Goal: Answer question/provide support: Share knowledge or assist other users

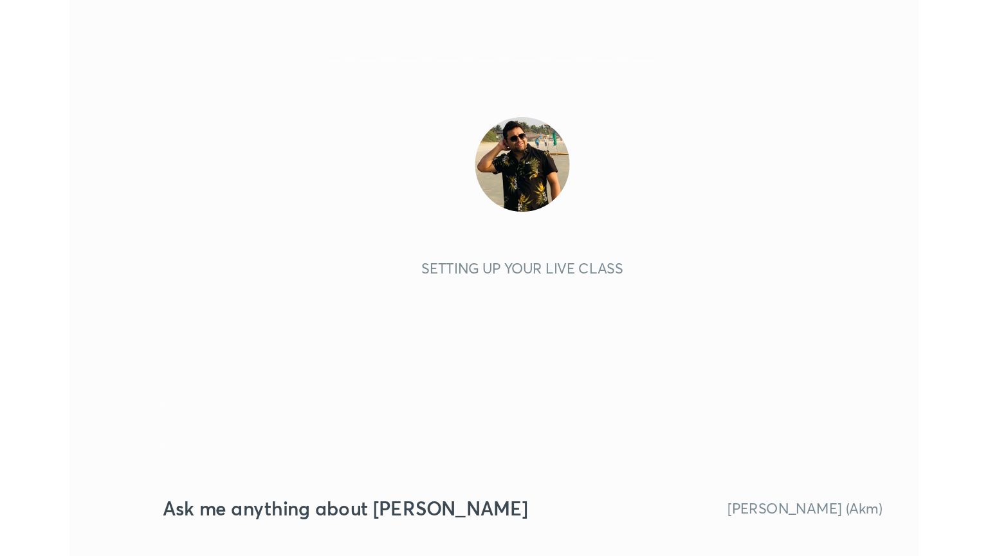
scroll to position [220, 410]
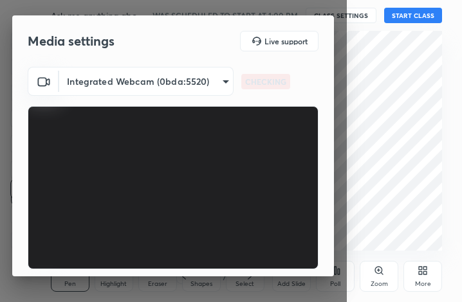
click at [427, 277] on div "More" at bounding box center [422, 276] width 39 height 31
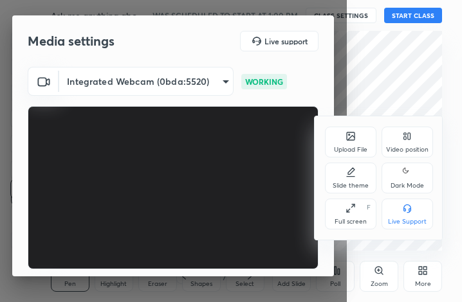
click at [350, 216] on div "Full screen F" at bounding box center [350, 214] width 51 height 31
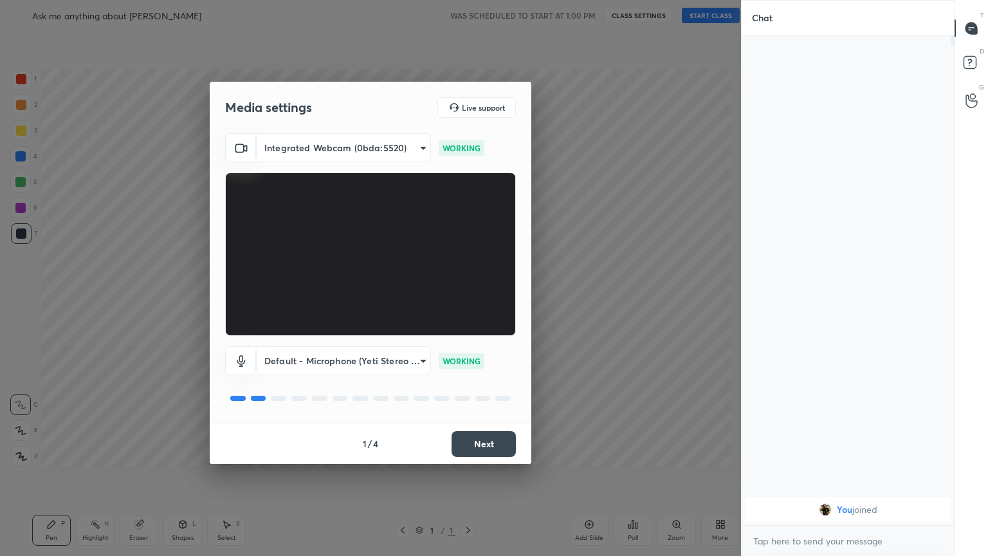
scroll to position [63856, 63640]
click at [461, 302] on button "Next" at bounding box center [484, 444] width 64 height 26
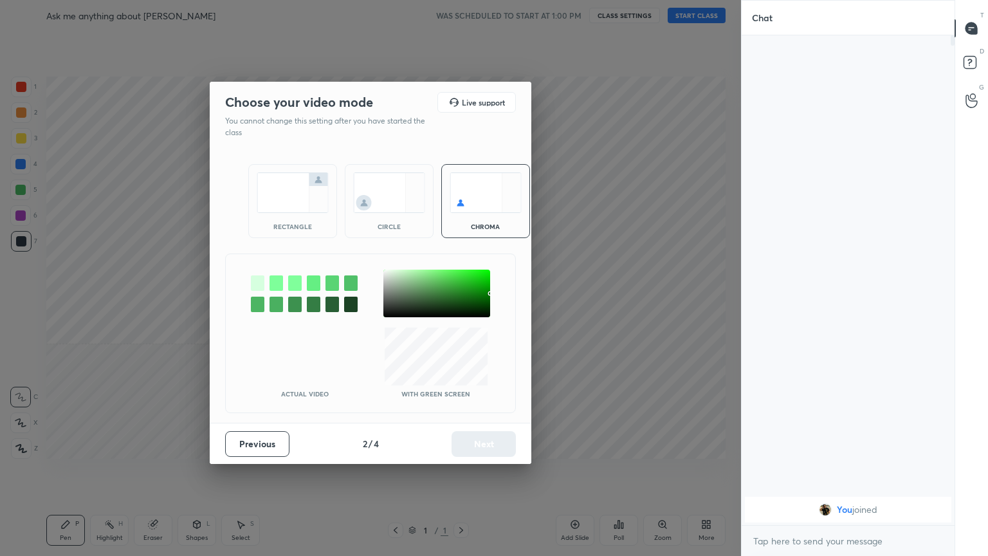
click at [298, 216] on div "rectangle" at bounding box center [292, 201] width 89 height 74
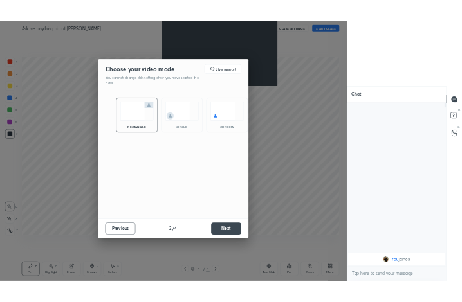
scroll to position [378, 209]
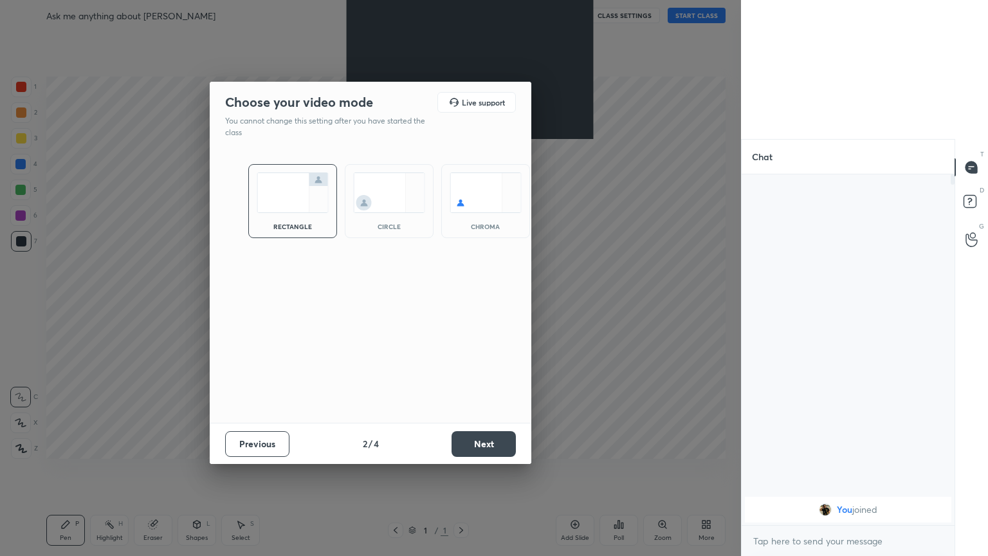
click at [461, 302] on button "Next" at bounding box center [484, 444] width 64 height 26
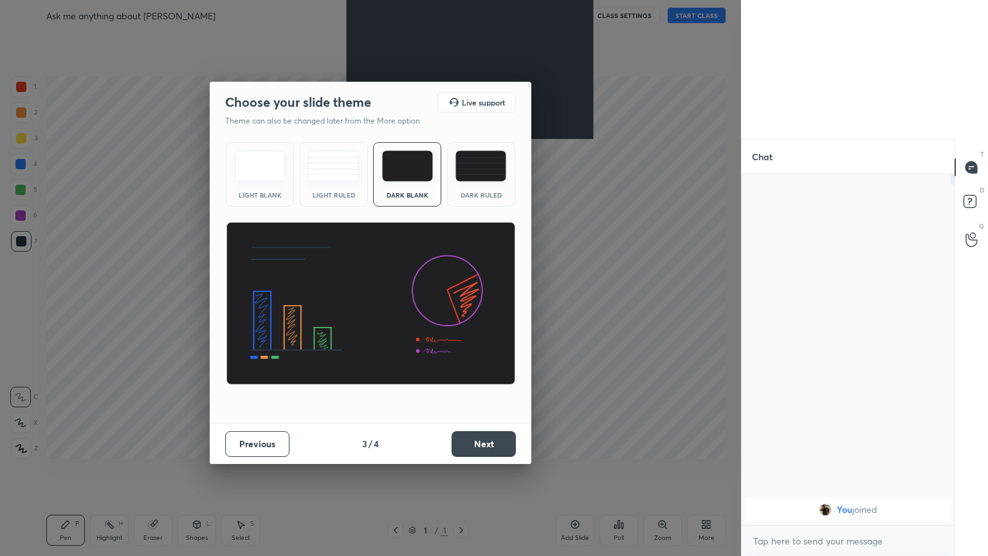
click at [461, 302] on button "Next" at bounding box center [484, 444] width 64 height 26
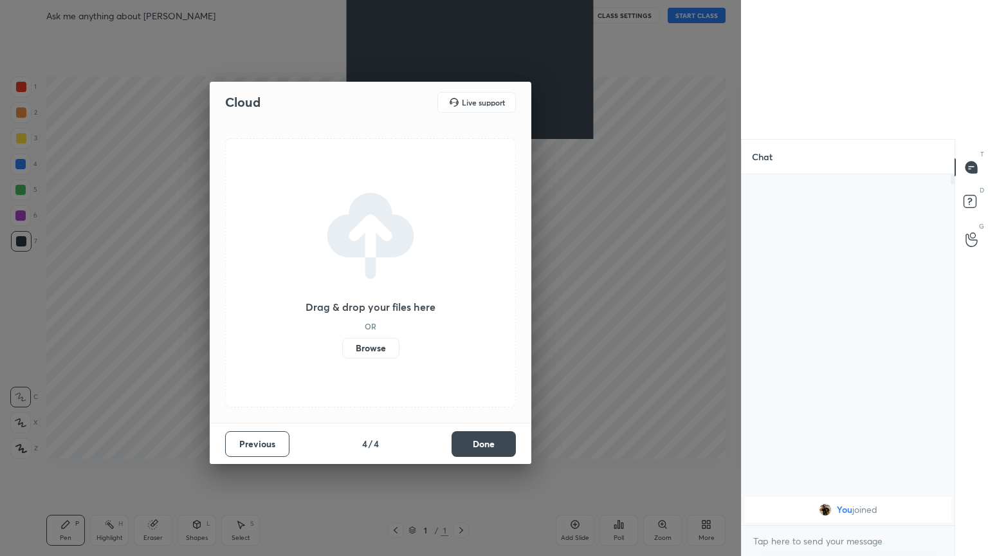
click at [461, 302] on button "Done" at bounding box center [484, 444] width 64 height 26
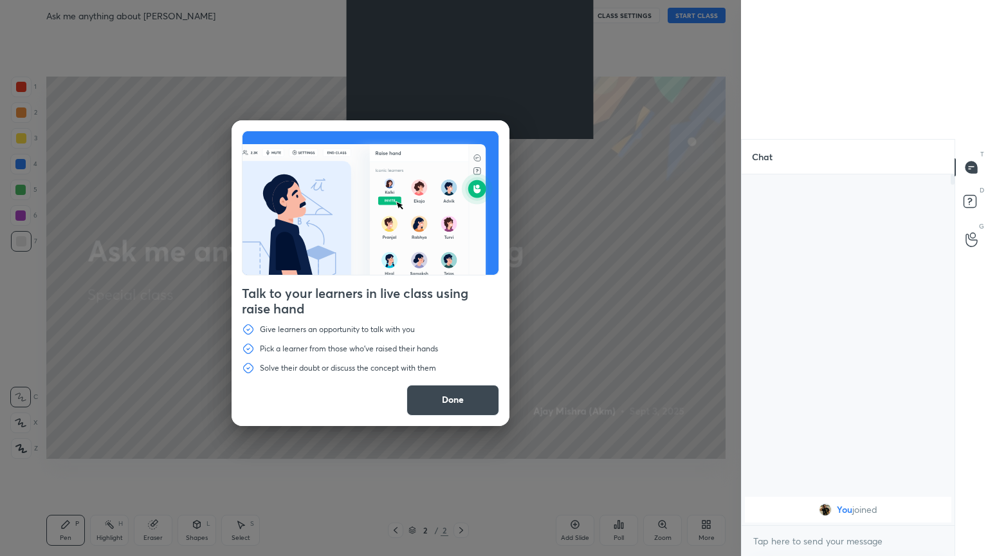
click at [461, 302] on button "Done" at bounding box center [453, 400] width 93 height 31
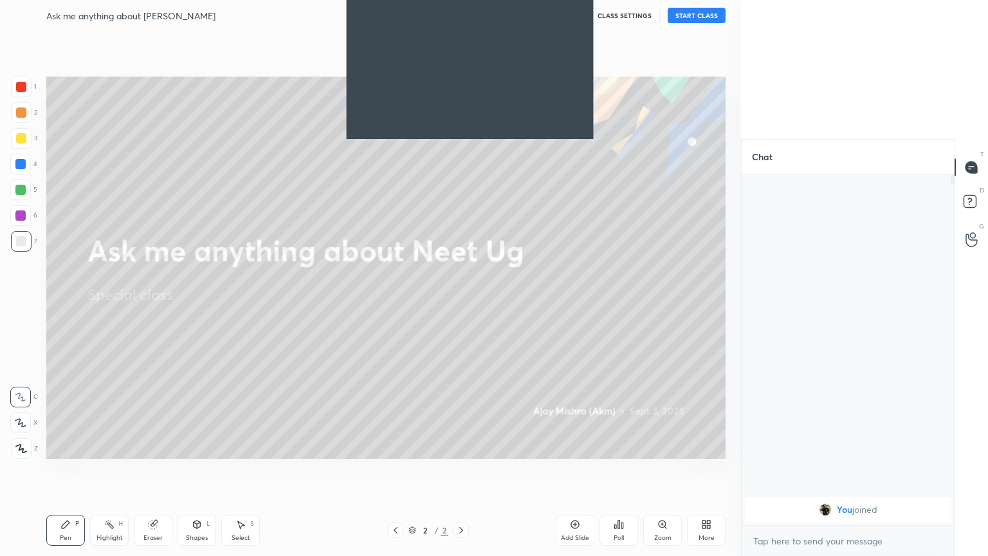
click at [461, 15] on button "START CLASS" at bounding box center [697, 15] width 58 height 15
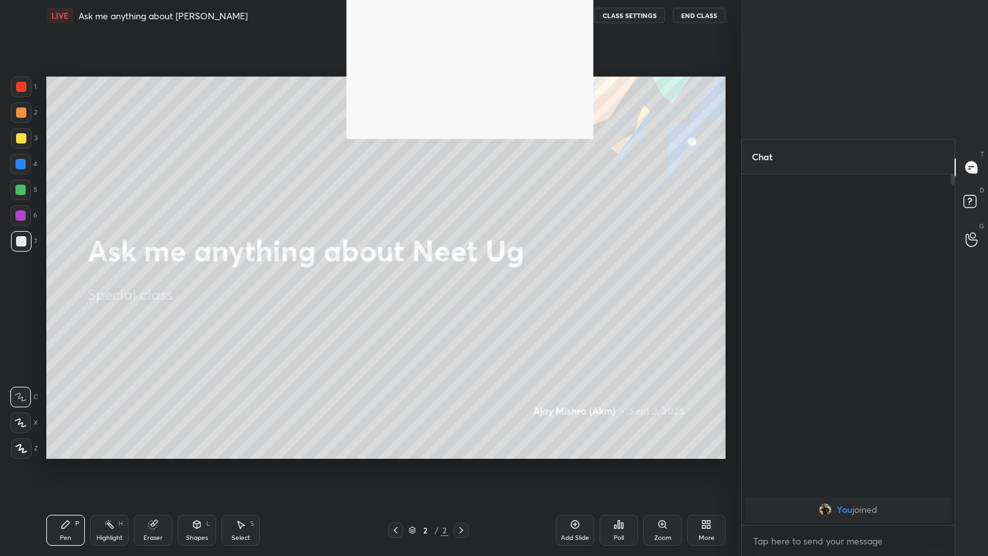
click at [22, 302] on icon at bounding box center [21, 448] width 12 height 9
click at [461, 302] on icon at bounding box center [706, 524] width 10 height 10
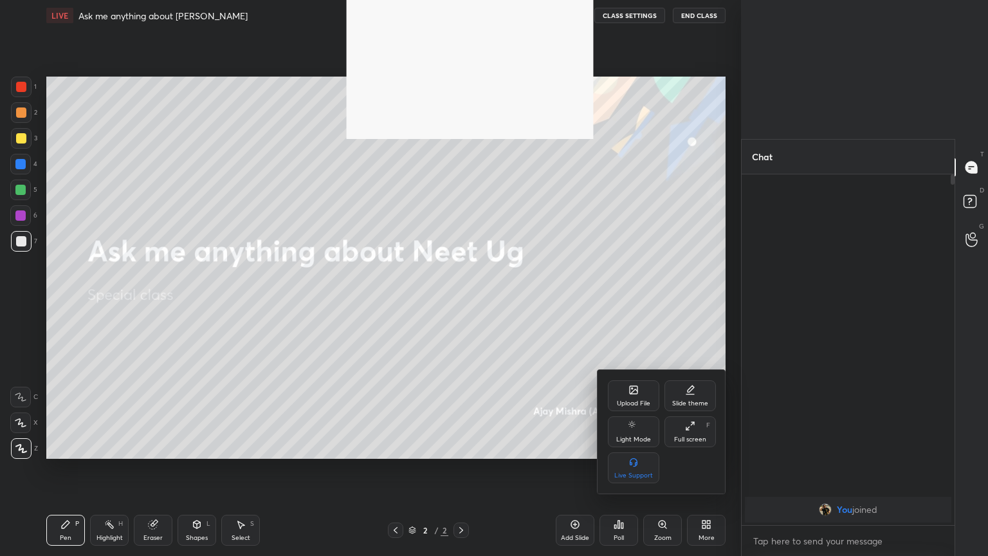
click at [461, 302] on div "Full screen F" at bounding box center [690, 431] width 51 height 31
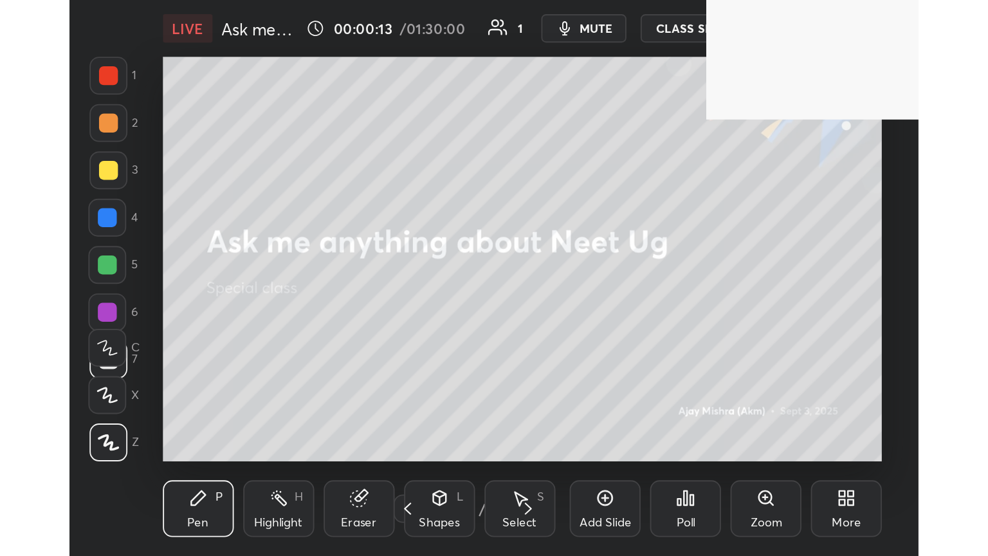
scroll to position [64109, 63918]
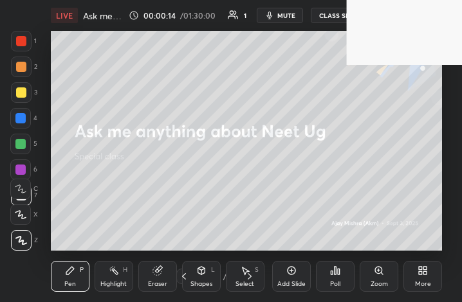
click at [432, 276] on div "More" at bounding box center [422, 276] width 39 height 31
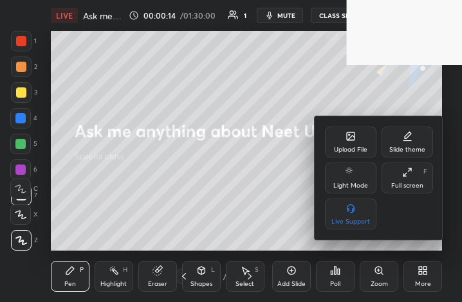
click at [403, 186] on div "Full screen" at bounding box center [407, 186] width 32 height 6
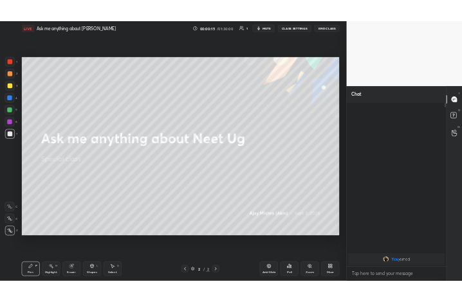
scroll to position [63856, 63640]
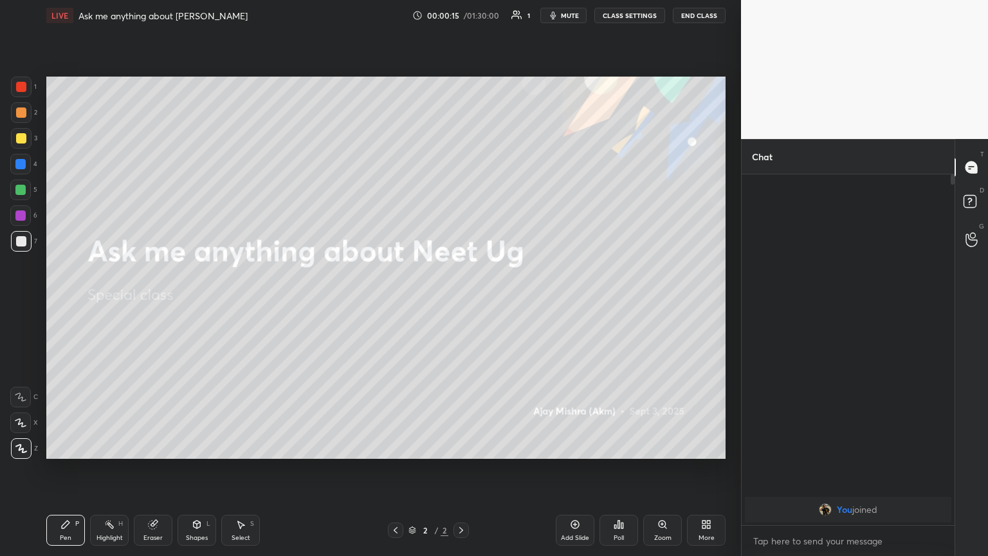
click at [461, 302] on div "More" at bounding box center [706, 530] width 39 height 31
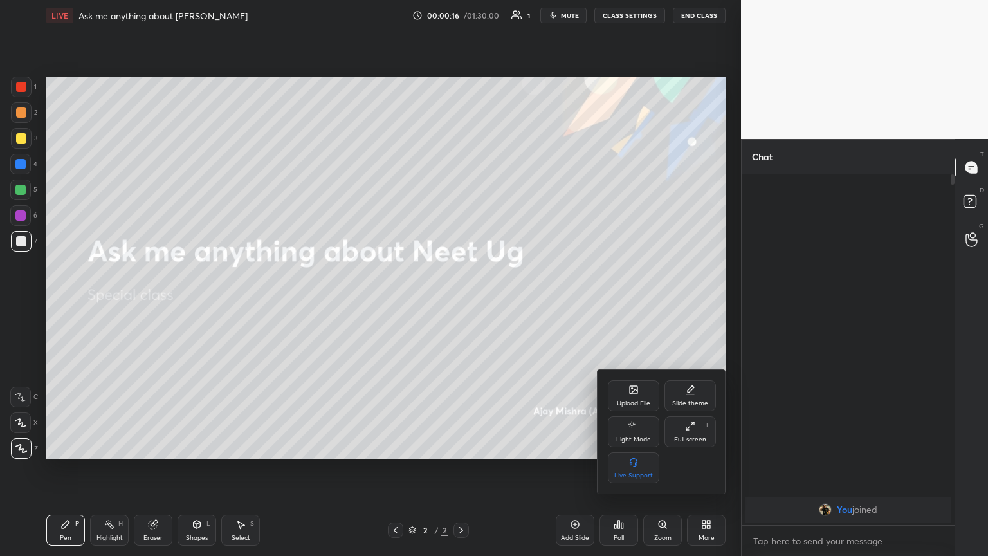
click at [461, 302] on div "Upload File" at bounding box center [633, 395] width 51 height 31
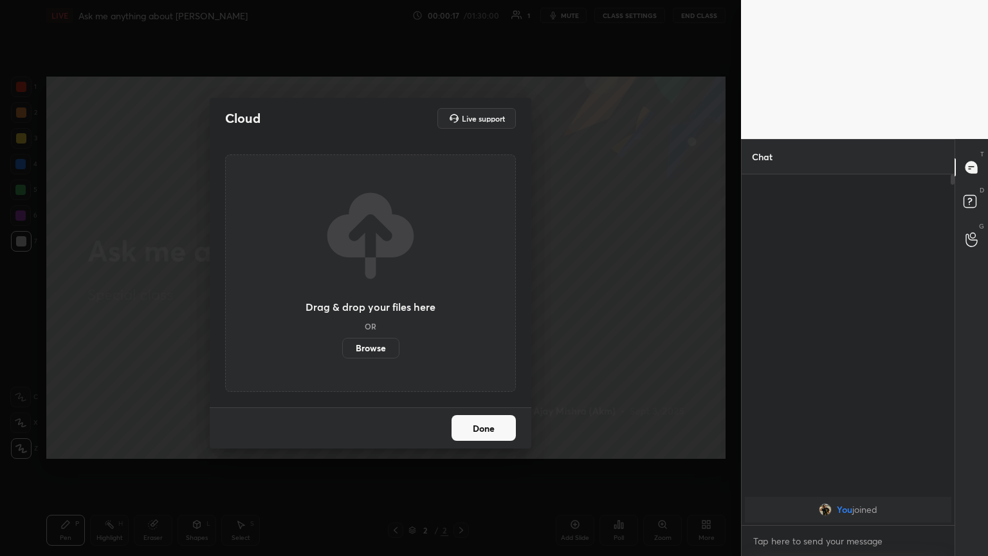
click at [380, 302] on label "Browse" at bounding box center [370, 348] width 57 height 21
click at [342, 302] on input "Browse" at bounding box center [342, 348] width 0 height 21
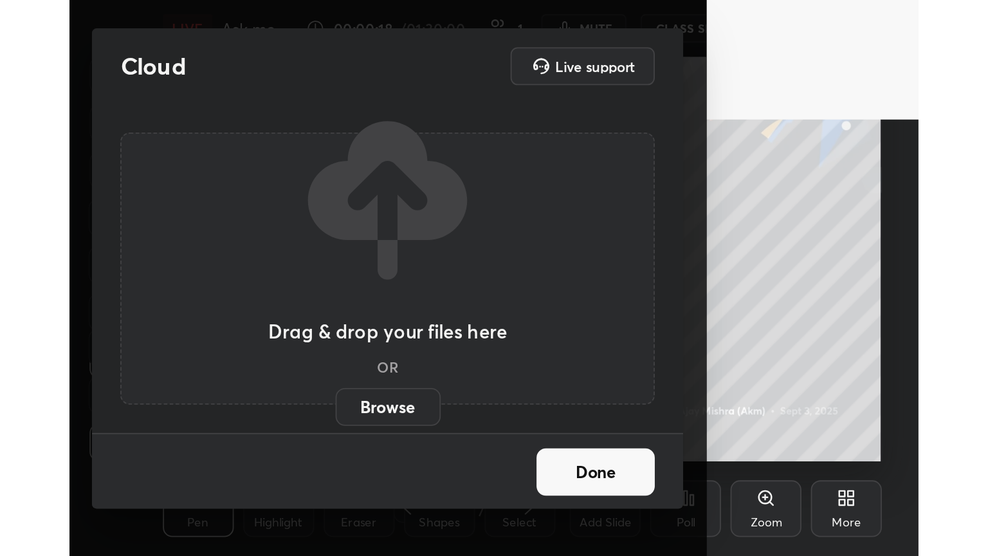
scroll to position [0, 0]
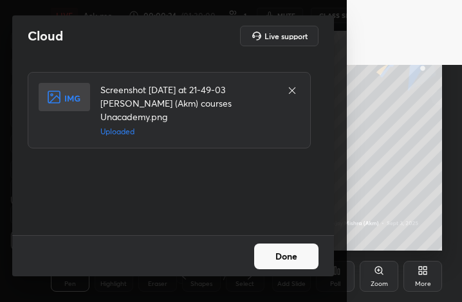
click at [284, 259] on button "Done" at bounding box center [286, 257] width 64 height 26
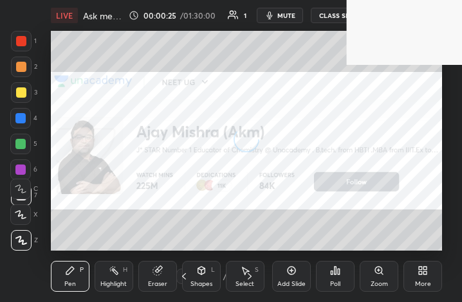
click at [421, 277] on div "More" at bounding box center [422, 276] width 39 height 31
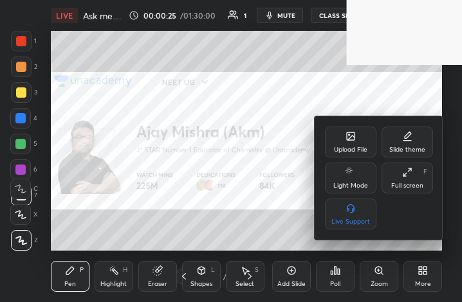
click at [347, 138] on icon at bounding box center [350, 136] width 10 height 10
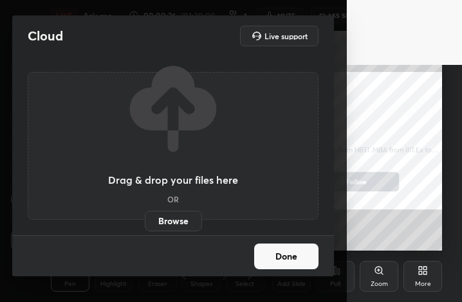
click at [169, 222] on label "Browse" at bounding box center [173, 221] width 57 height 21
click at [145, 222] on input "Browse" at bounding box center [145, 221] width 0 height 21
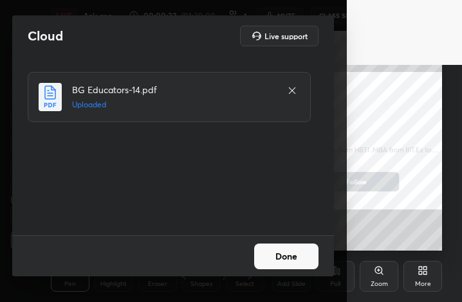
click at [291, 261] on button "Done" at bounding box center [286, 257] width 64 height 26
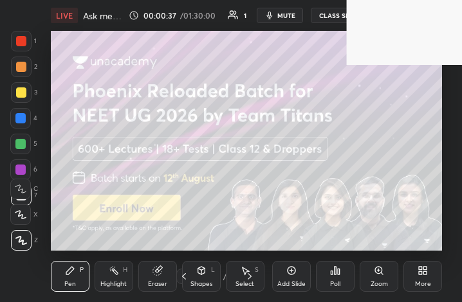
click at [427, 281] on div "More" at bounding box center [423, 284] width 16 height 6
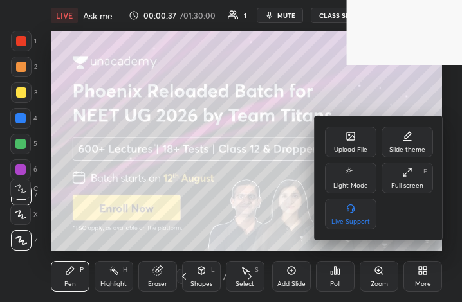
click at [407, 183] on div "Full screen" at bounding box center [407, 186] width 32 height 6
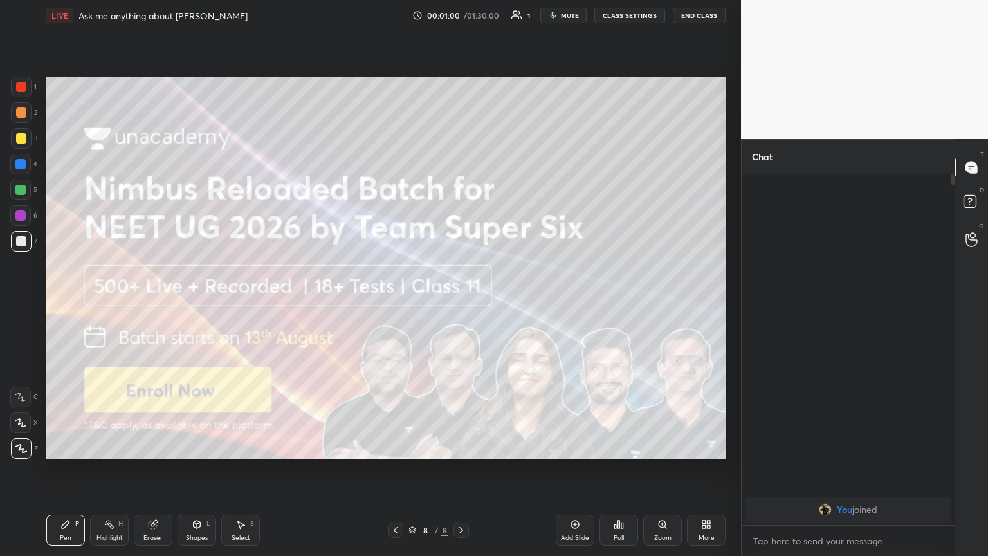
drag, startPoint x: 461, startPoint y: 531, endPoint x: 461, endPoint y: 522, distance: 8.4
click at [458, 302] on icon at bounding box center [461, 530] width 10 height 10
click at [401, 302] on div "8 / 8" at bounding box center [428, 529] width 81 height 15
click at [394, 302] on icon at bounding box center [395, 530] width 10 height 10
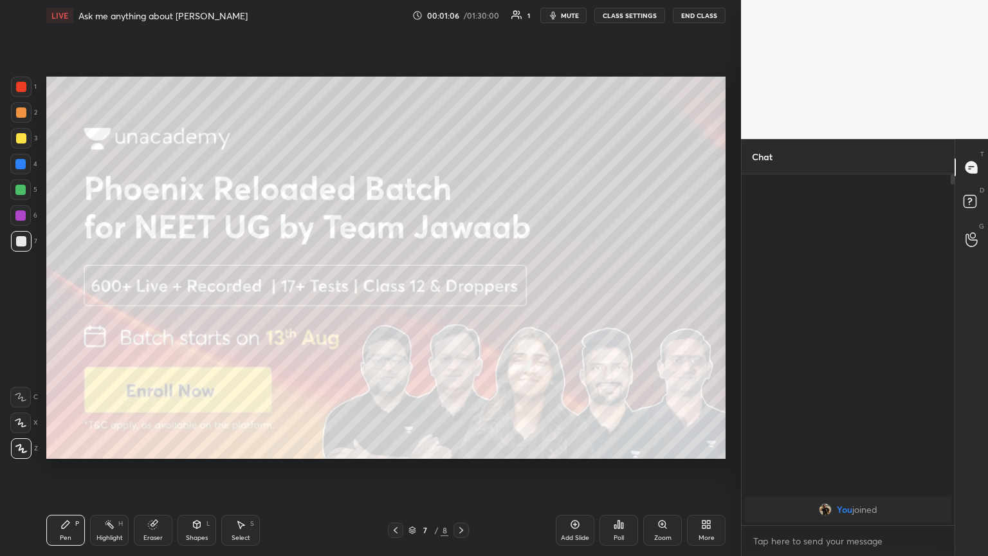
click at [71, 302] on div "Pen P" at bounding box center [65, 530] width 39 height 31
click at [28, 237] on div at bounding box center [21, 241] width 21 height 21
drag, startPoint x: 204, startPoint y: 524, endPoint x: 203, endPoint y: 516, distance: 8.5
click at [205, 302] on div "Shapes L" at bounding box center [197, 530] width 39 height 31
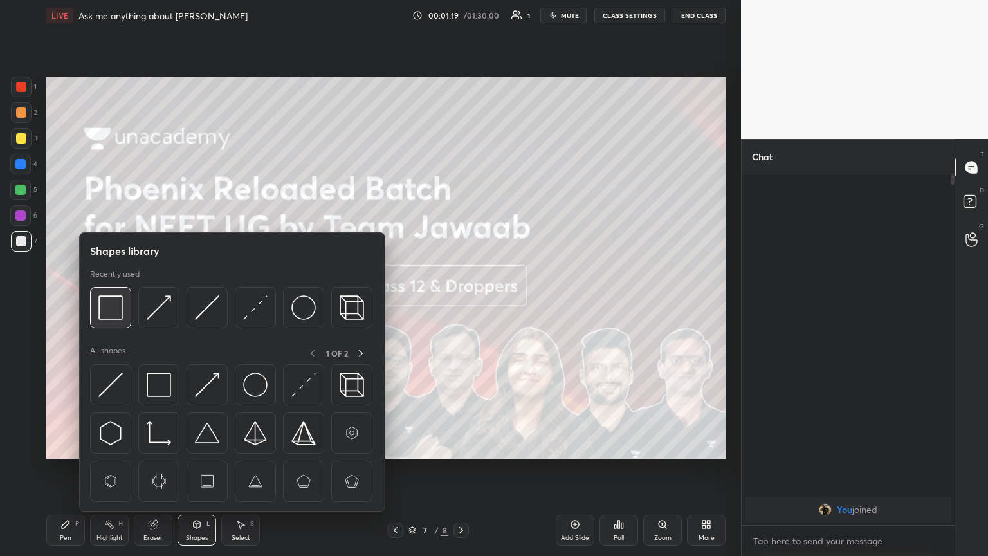
click at [122, 302] on img at bounding box center [110, 307] width 24 height 24
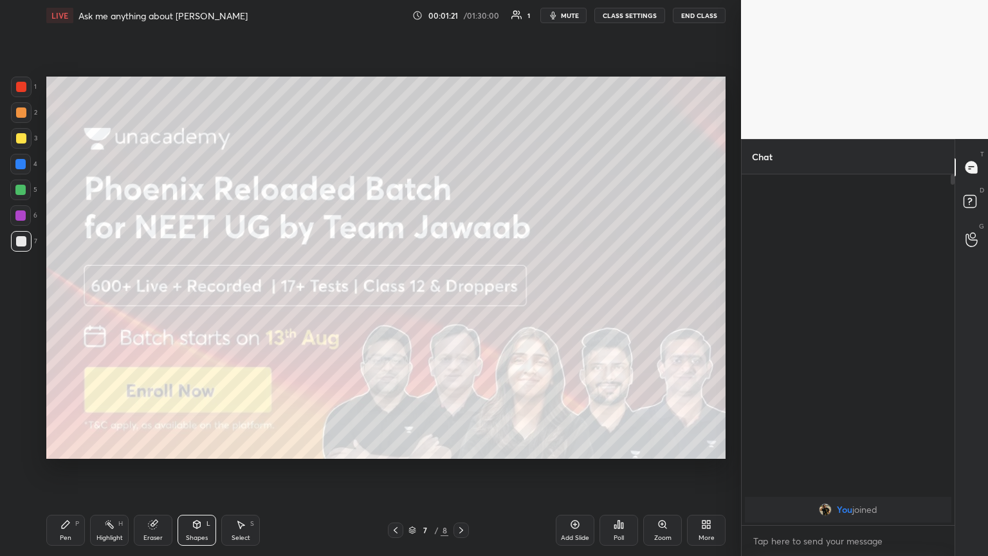
click at [74, 302] on div "Pen P" at bounding box center [65, 530] width 39 height 31
click at [22, 130] on div at bounding box center [21, 138] width 21 height 21
click at [199, 302] on icon at bounding box center [197, 524] width 10 height 10
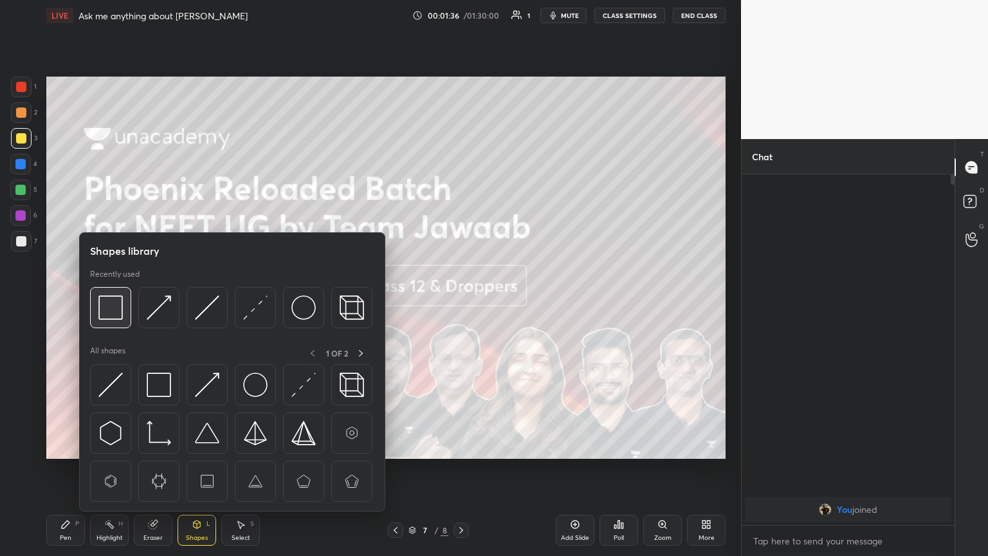
click at [113, 302] on img at bounding box center [110, 307] width 24 height 24
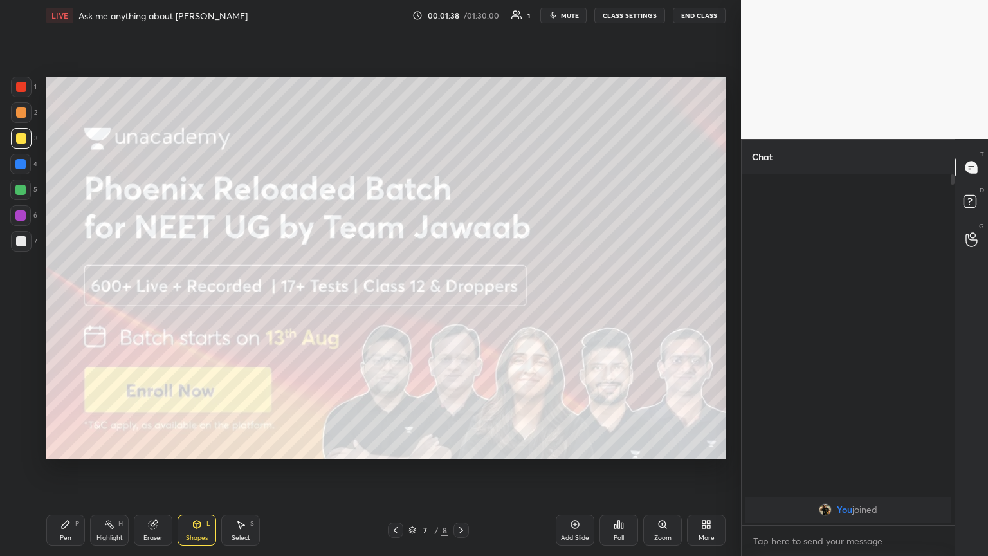
drag, startPoint x: 69, startPoint y: 529, endPoint x: 60, endPoint y: 486, distance: 43.9
click at [69, 302] on icon at bounding box center [65, 524] width 10 height 10
click at [23, 167] on div at bounding box center [20, 164] width 10 height 10
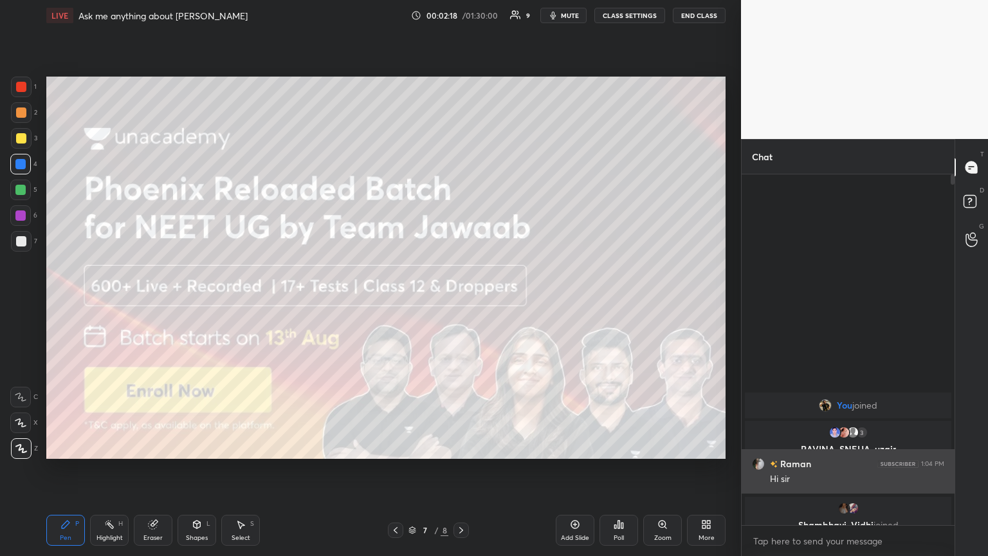
click at [461, 302] on img "grid" at bounding box center [758, 463] width 13 height 13
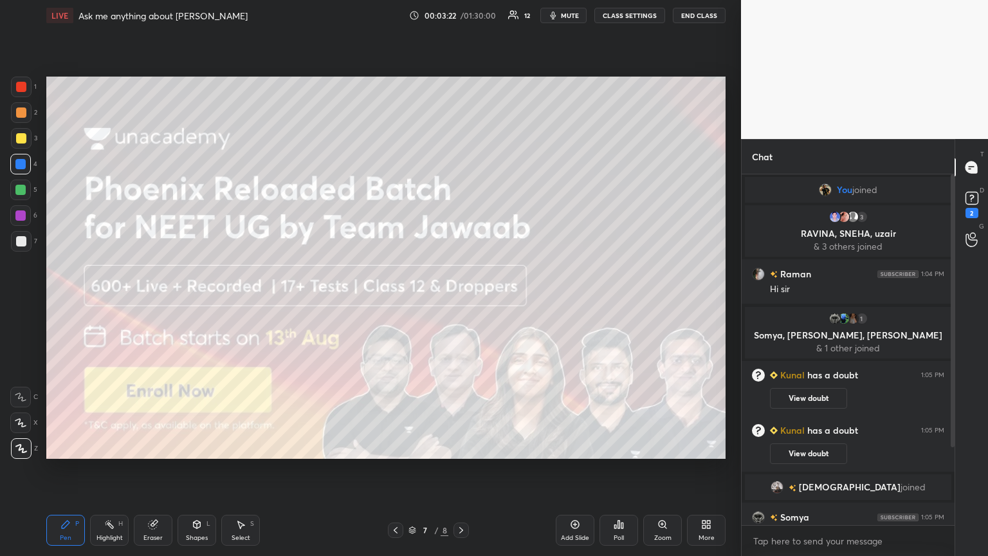
click at [461, 302] on icon at bounding box center [461, 530] width 10 height 10
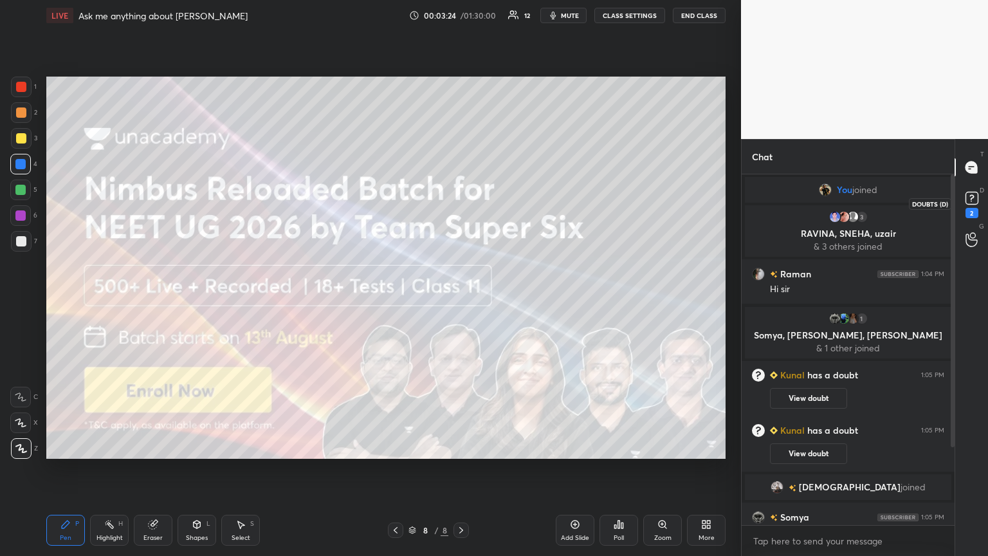
click at [461, 202] on rect at bounding box center [972, 198] width 12 height 12
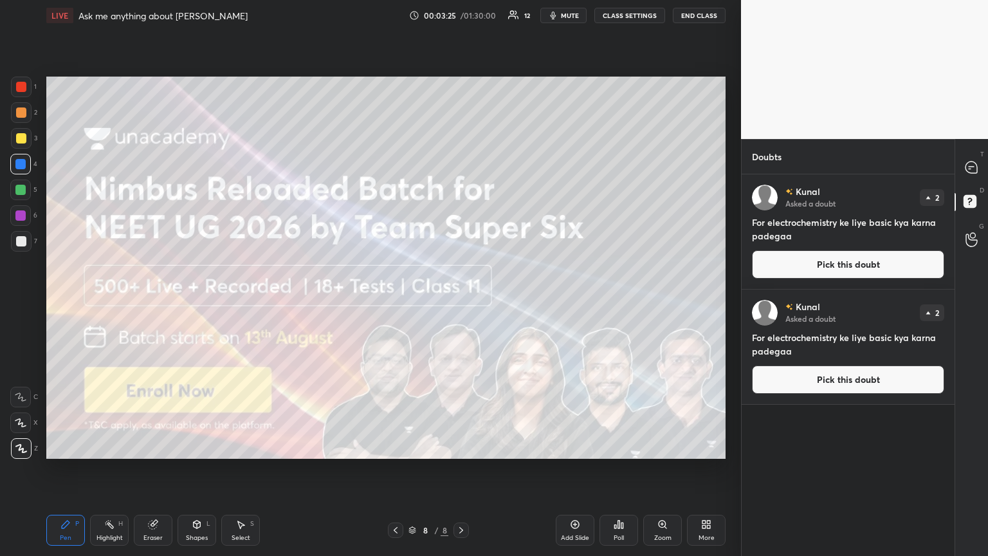
click at [461, 257] on button "Pick this doubt" at bounding box center [848, 264] width 192 height 28
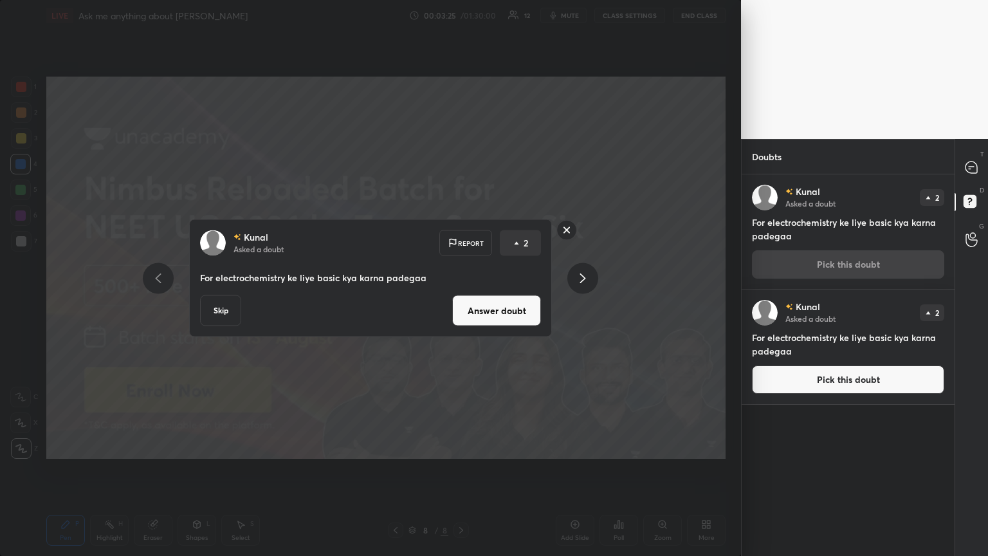
click at [461, 302] on button "Answer doubt" at bounding box center [496, 310] width 89 height 31
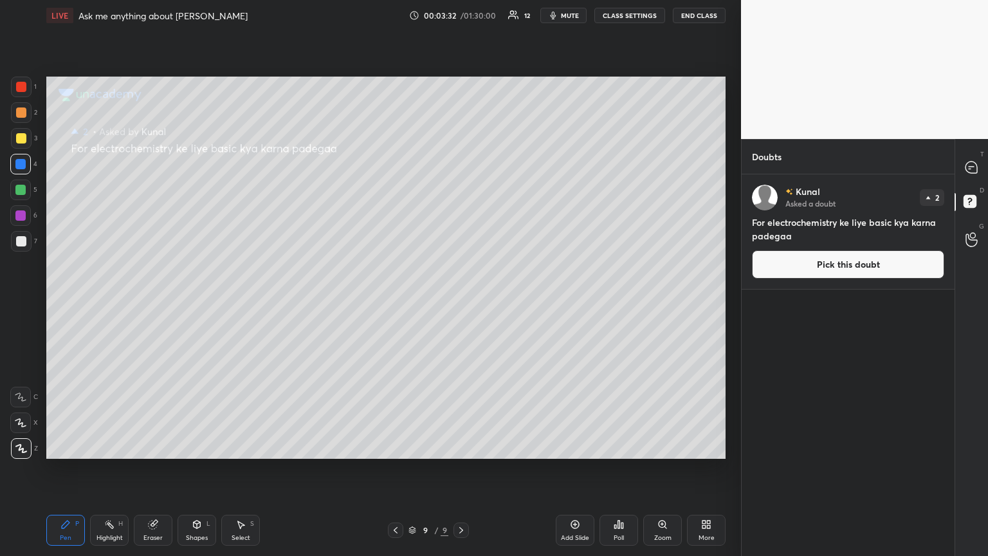
drag, startPoint x: 814, startPoint y: 270, endPoint x: 805, endPoint y: 267, distance: 9.6
click at [461, 270] on button "Pick this doubt" at bounding box center [848, 264] width 192 height 28
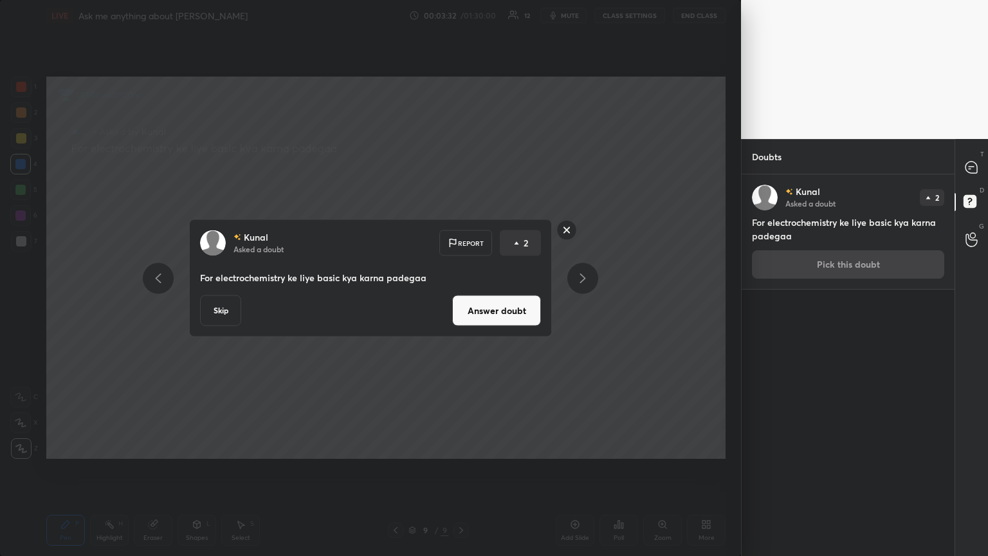
click at [208, 302] on button "Skip" at bounding box center [220, 310] width 41 height 31
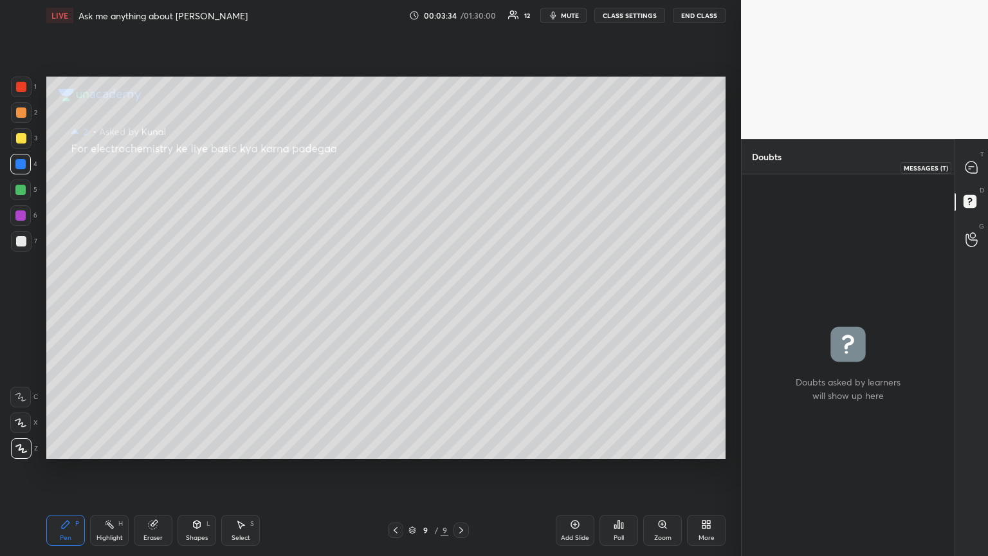
drag, startPoint x: 971, startPoint y: 168, endPoint x: 965, endPoint y: 154, distance: 15.5
click at [461, 167] on icon at bounding box center [972, 167] width 12 height 12
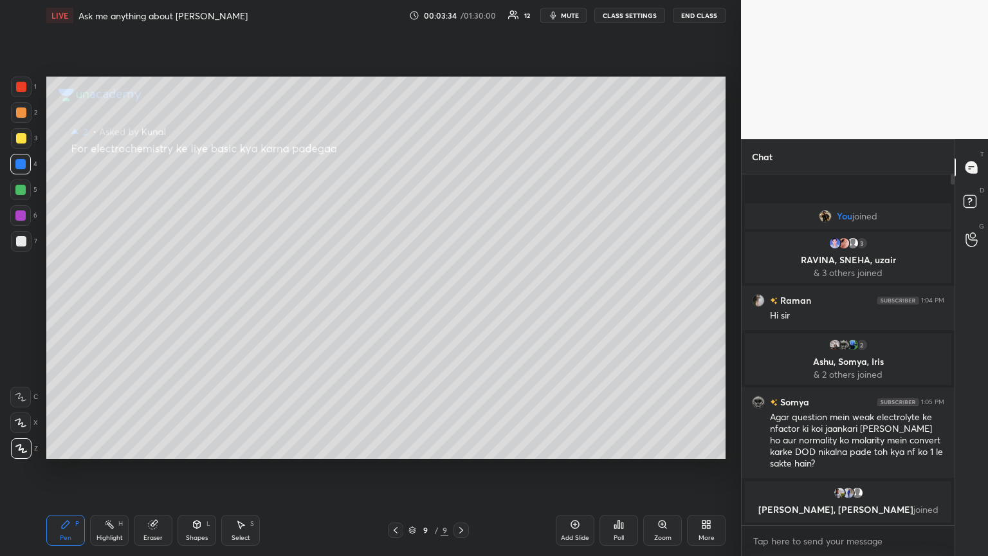
scroll to position [347, 209]
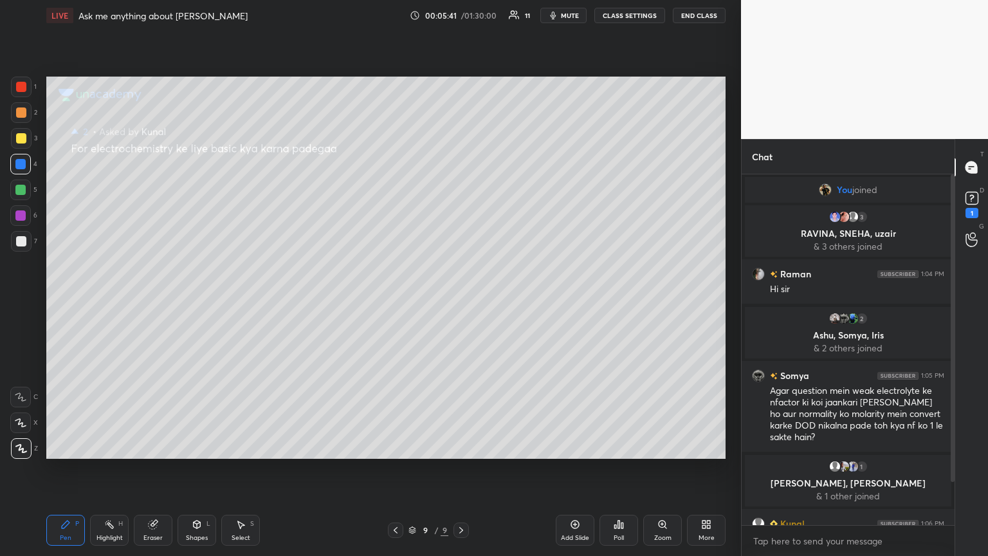
drag, startPoint x: 955, startPoint y: 406, endPoint x: 943, endPoint y: 457, distance: 52.1
click at [461, 302] on div "Chat You joined 3 RAVINA, [PERSON_NAME], uzair & 3 others joined Raman 1:04 PM …" at bounding box center [864, 347] width 247 height 417
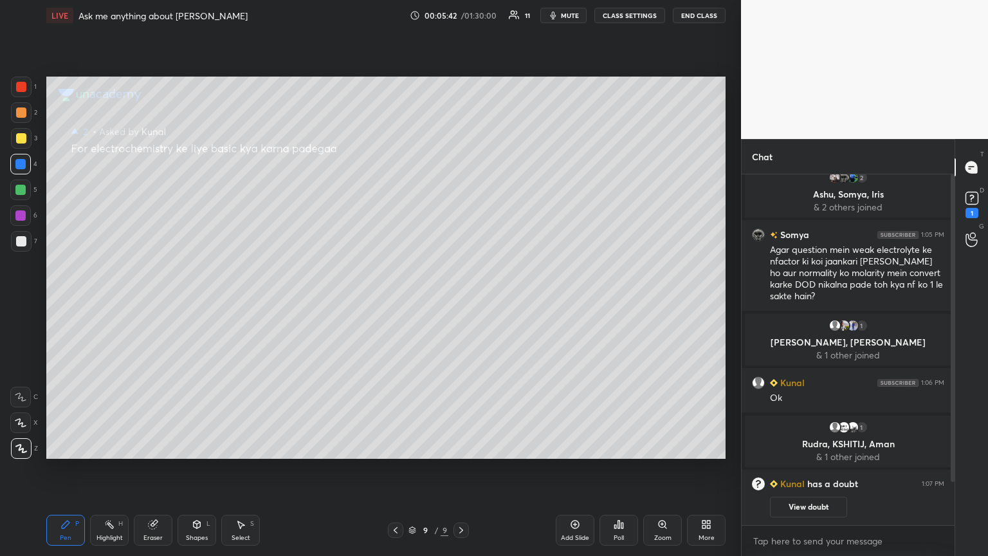
drag, startPoint x: 954, startPoint y: 428, endPoint x: 945, endPoint y: 475, distance: 48.4
click at [461, 302] on div at bounding box center [951, 349] width 8 height 351
click at [461, 208] on div "1" at bounding box center [971, 203] width 19 height 30
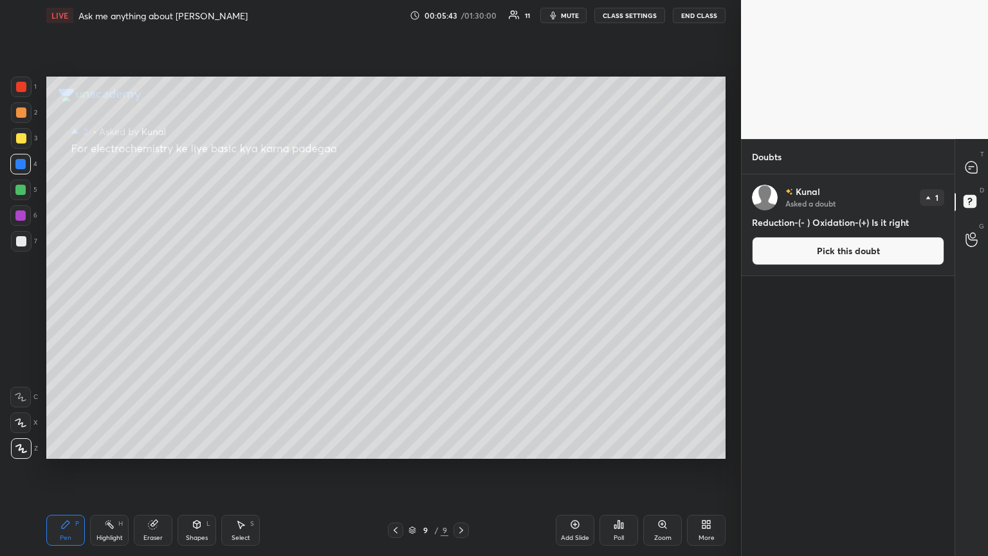
click at [461, 249] on button "Pick this doubt" at bounding box center [848, 251] width 192 height 28
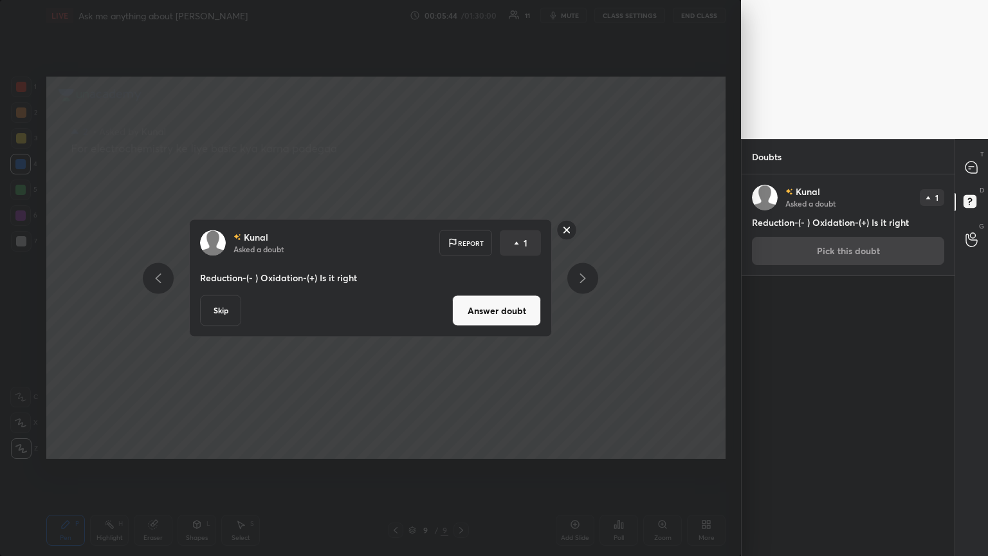
click at [461, 302] on button "Answer doubt" at bounding box center [496, 310] width 89 height 31
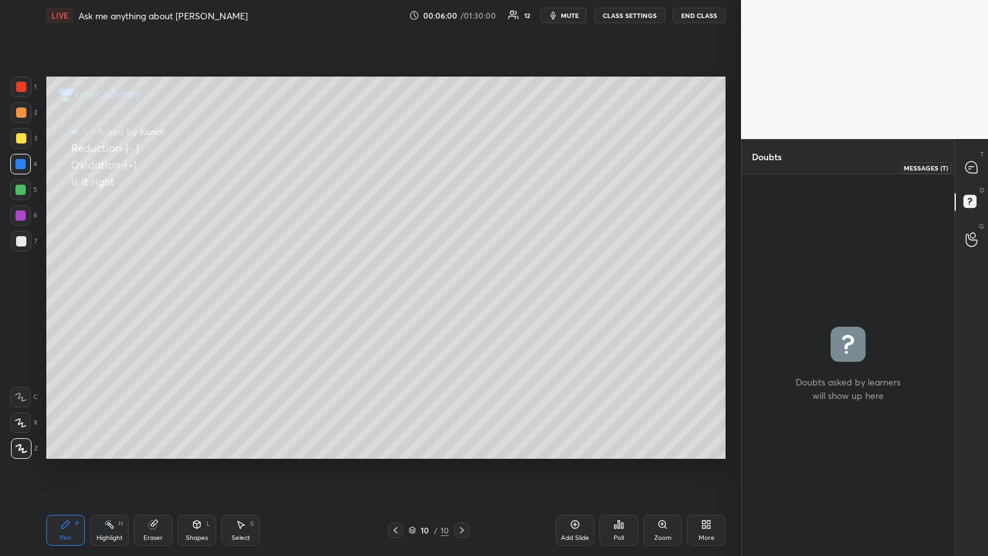
drag, startPoint x: 971, startPoint y: 167, endPoint x: 973, endPoint y: 155, distance: 11.7
click at [461, 165] on icon at bounding box center [972, 168] width 14 height 14
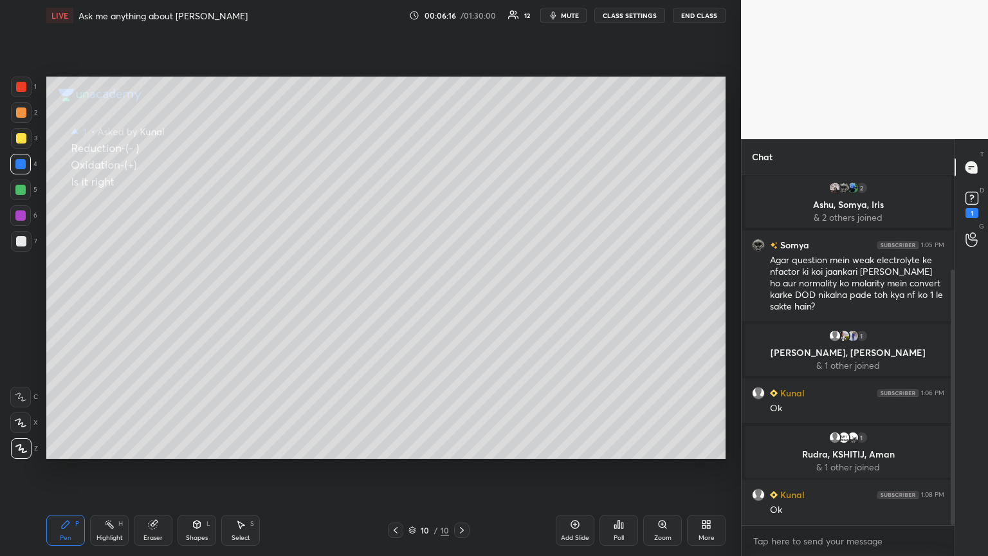
scroll to position [185, 0]
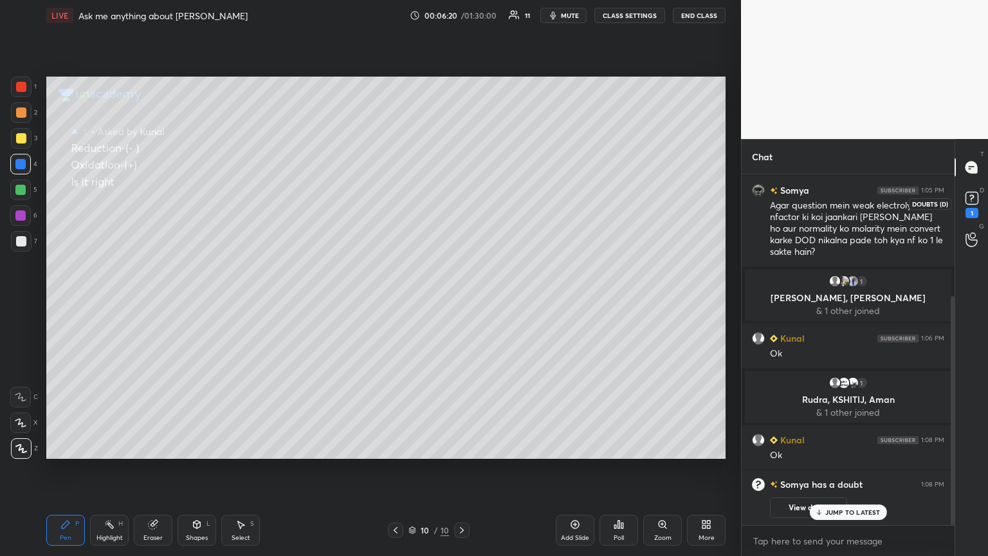
click at [461, 205] on icon at bounding box center [971, 197] width 19 height 19
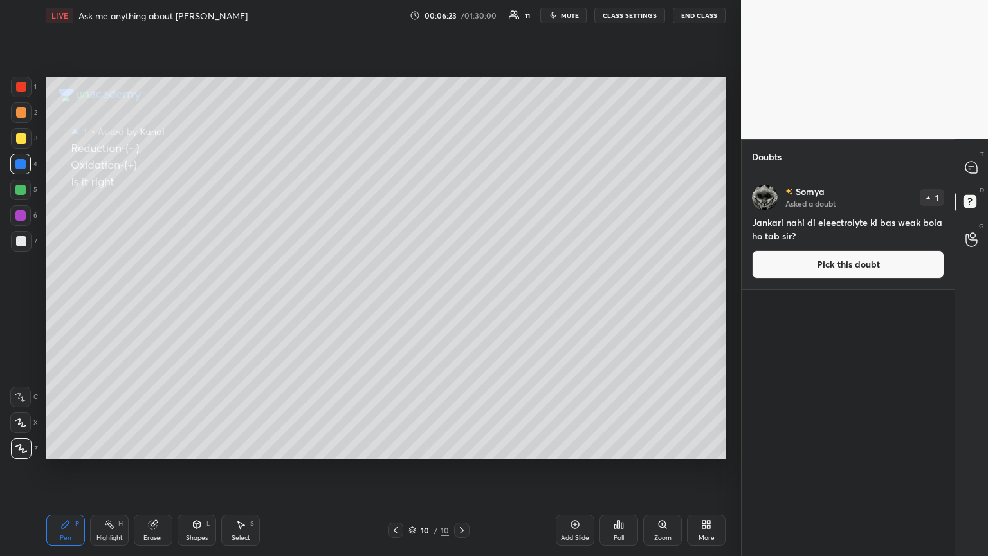
drag, startPoint x: 812, startPoint y: 272, endPoint x: 801, endPoint y: 274, distance: 11.1
click at [461, 273] on button "Pick this doubt" at bounding box center [848, 264] width 192 height 28
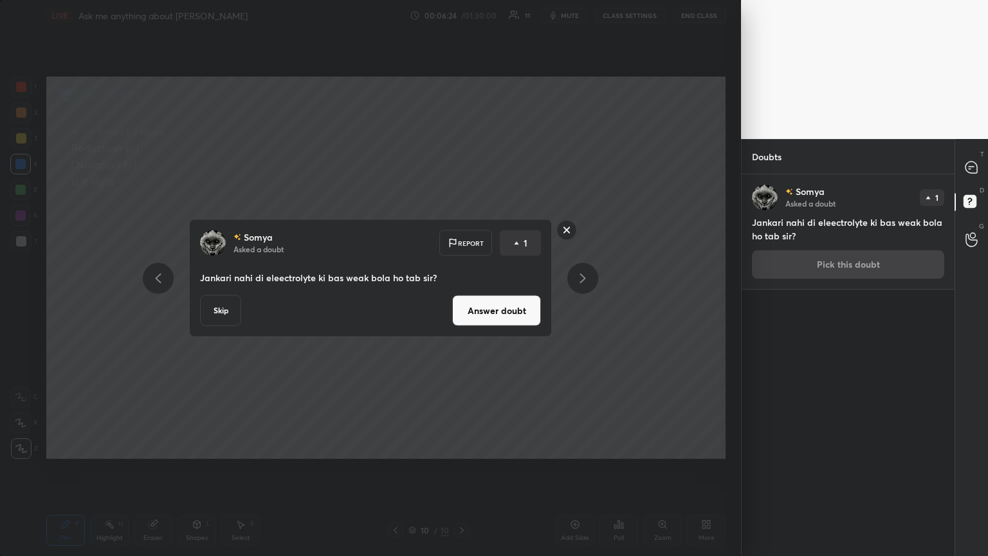
click at [461, 302] on button "Answer doubt" at bounding box center [496, 310] width 89 height 31
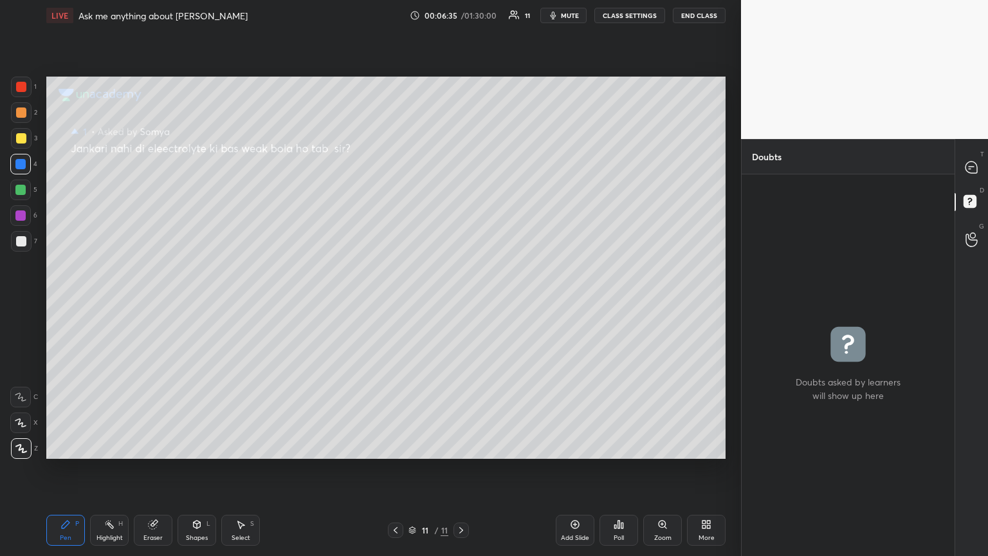
drag, startPoint x: 395, startPoint y: 525, endPoint x: 429, endPoint y: 510, distance: 37.2
click at [394, 302] on div at bounding box center [395, 529] width 15 height 15
drag, startPoint x: 394, startPoint y: 529, endPoint x: 412, endPoint y: 517, distance: 20.9
click at [393, 302] on icon at bounding box center [395, 530] width 10 height 10
click at [390, 302] on div at bounding box center [395, 529] width 15 height 15
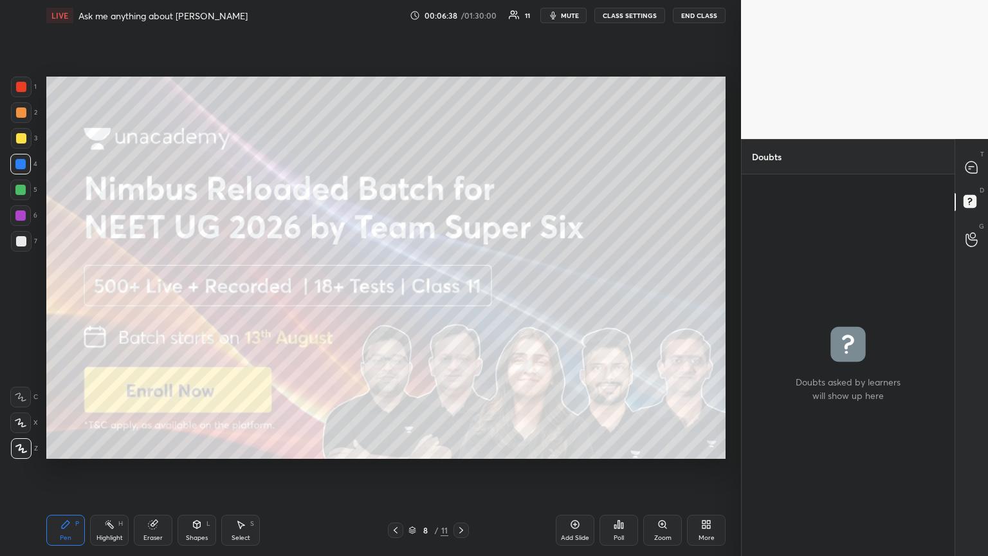
click at [459, 302] on icon at bounding box center [461, 530] width 10 height 10
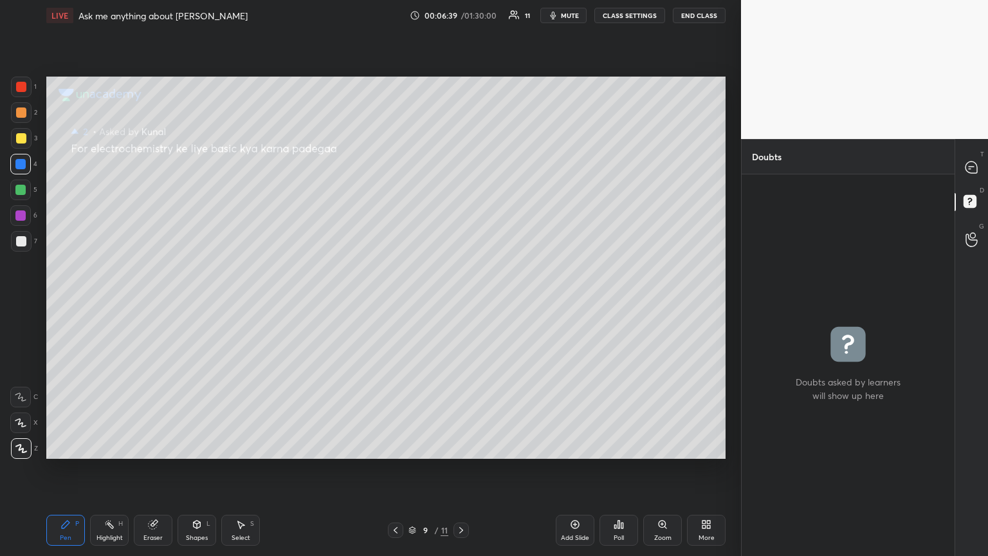
click at [391, 302] on icon at bounding box center [395, 530] width 10 height 10
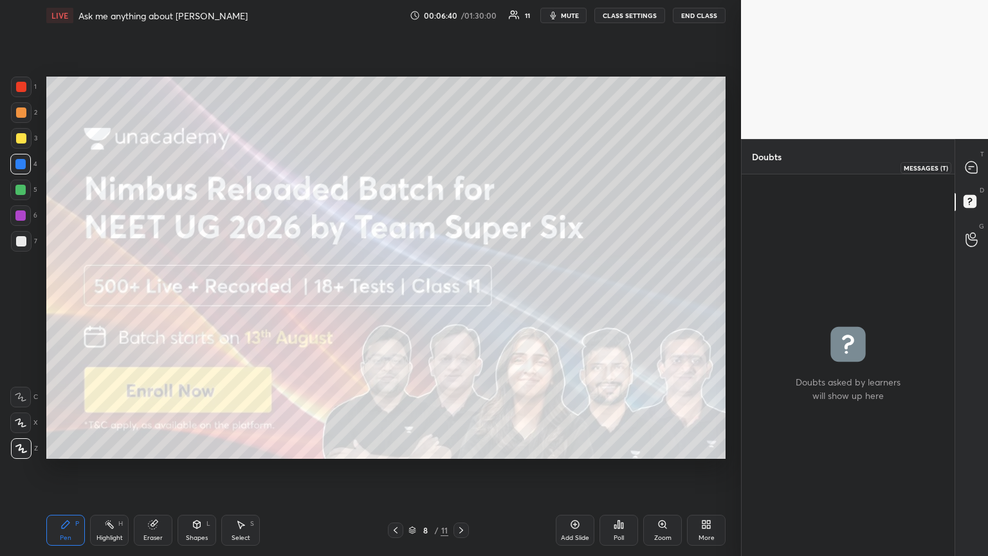
drag, startPoint x: 971, startPoint y: 161, endPoint x: 956, endPoint y: 174, distance: 20.0
click at [461, 161] on icon at bounding box center [972, 168] width 14 height 14
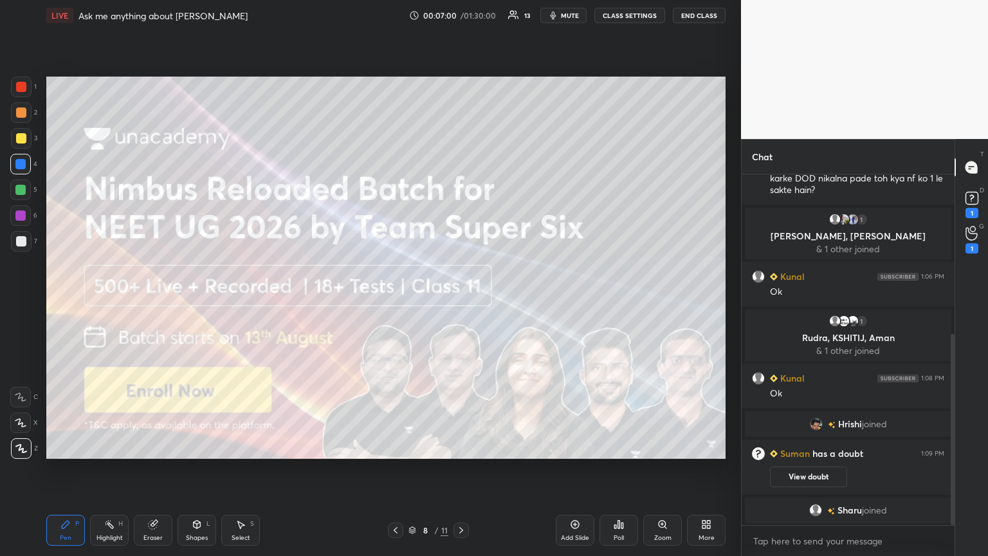
scroll to position [293, 0]
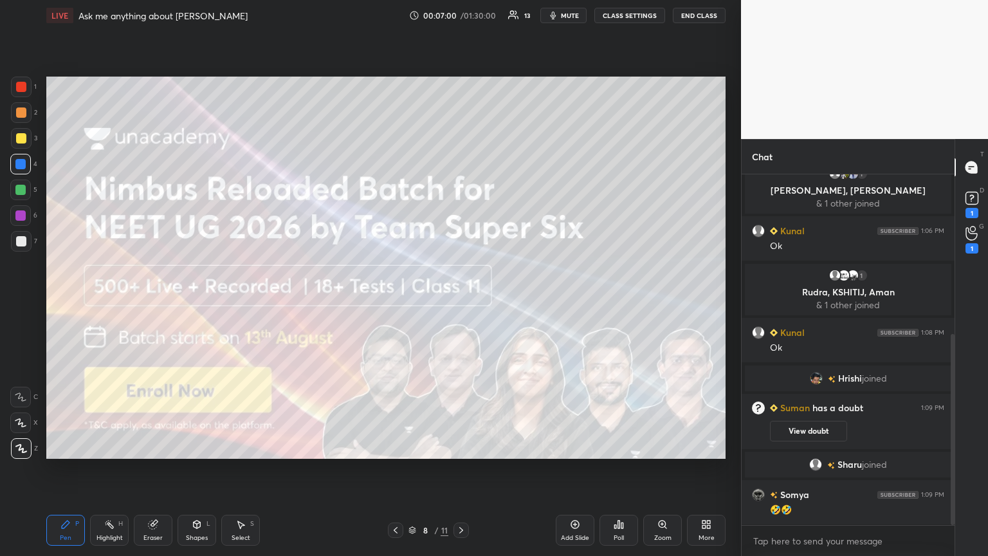
drag, startPoint x: 461, startPoint y: 530, endPoint x: 470, endPoint y: 534, distance: 10.4
click at [461, 302] on icon at bounding box center [461, 530] width 10 height 10
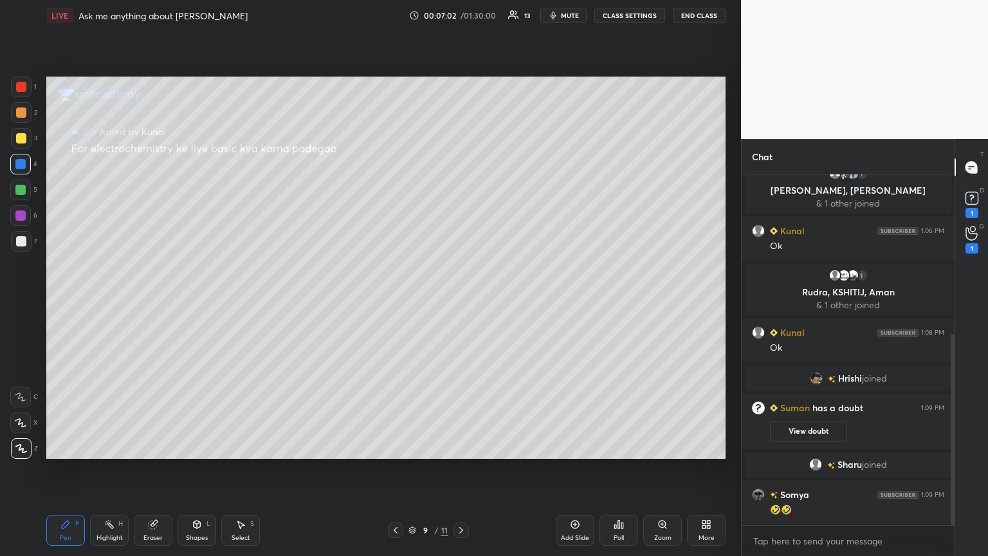
click at [398, 302] on icon at bounding box center [395, 530] width 10 height 10
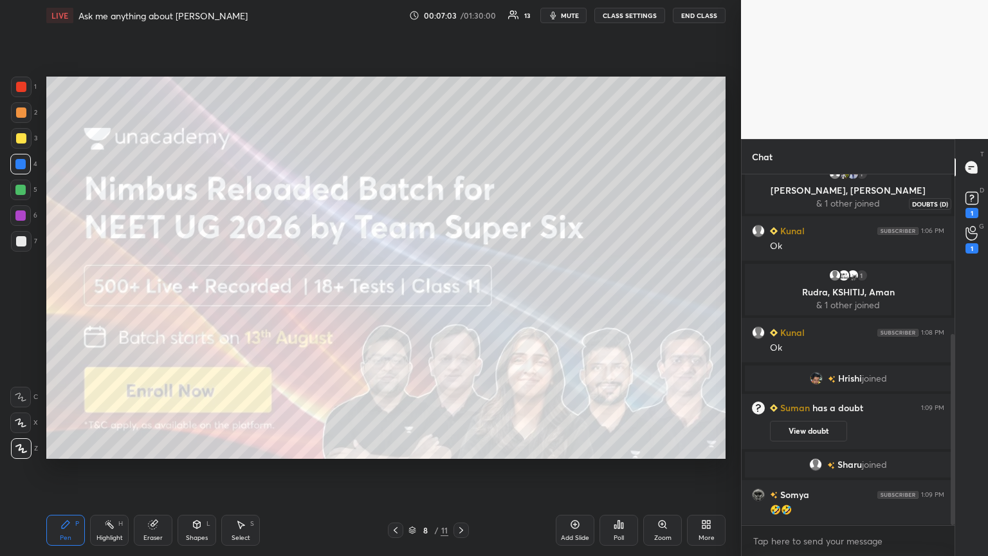
click at [461, 208] on div "1" at bounding box center [972, 213] width 13 height 10
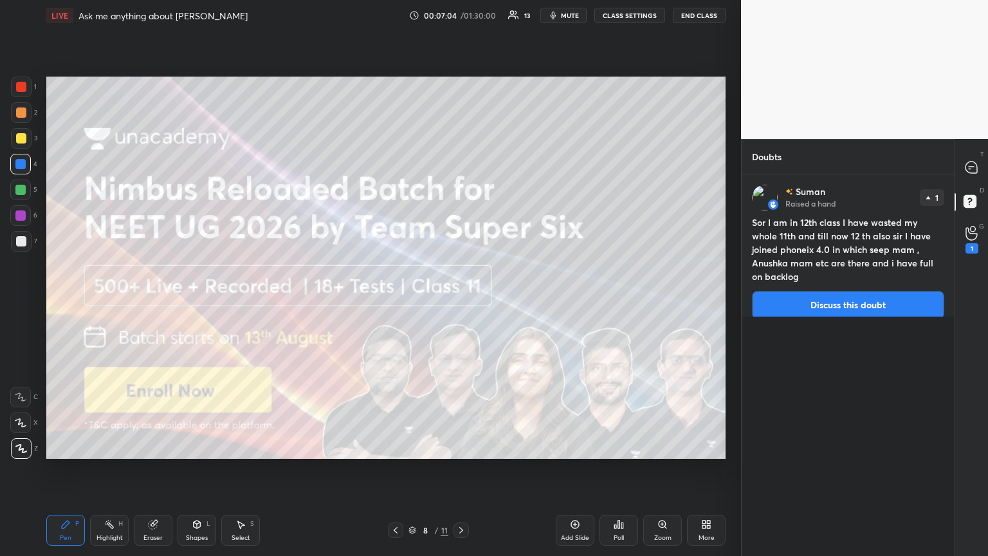
drag, startPoint x: 826, startPoint y: 284, endPoint x: 744, endPoint y: 290, distance: 82.6
click at [461, 291] on button "Discuss this doubt" at bounding box center [848, 305] width 192 height 28
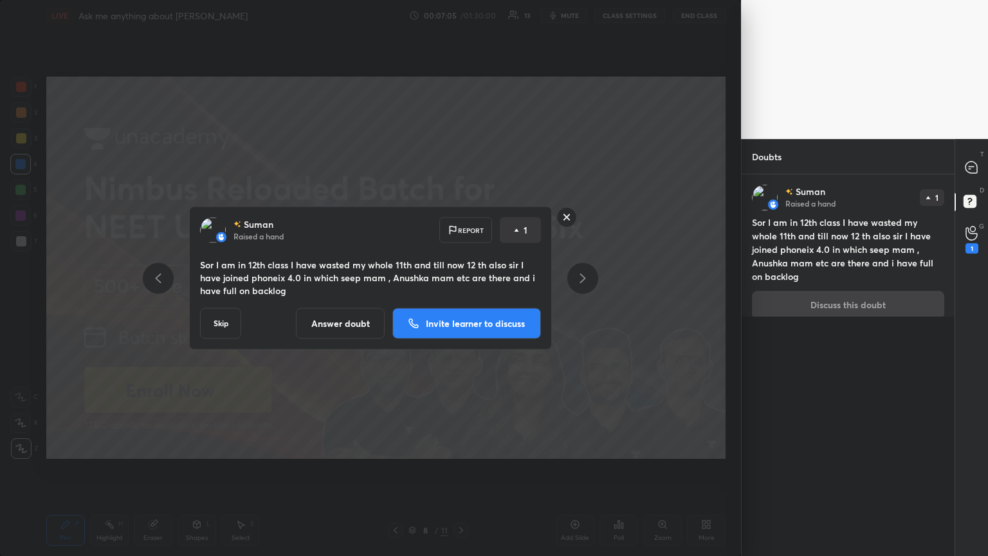
click at [349, 302] on button "Answer doubt" at bounding box center [340, 323] width 89 height 31
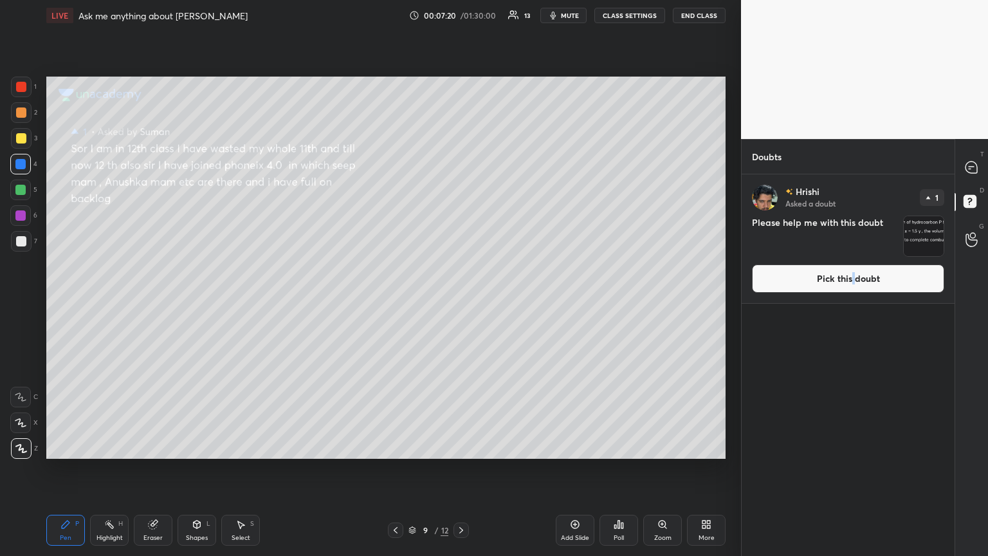
click at [461, 280] on button "Pick this doubt" at bounding box center [848, 278] width 192 height 28
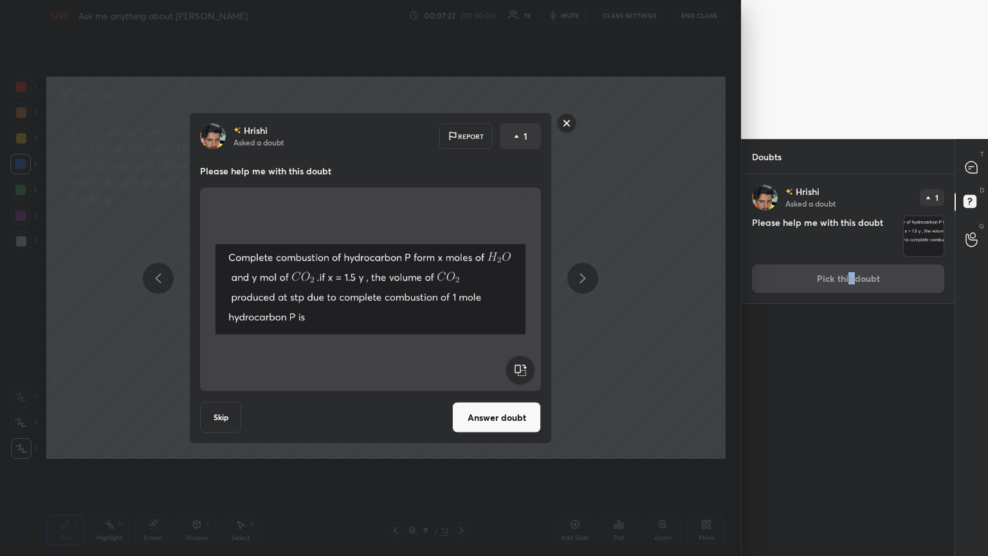
drag, startPoint x: 500, startPoint y: 414, endPoint x: 504, endPoint y: 386, distance: 28.6
click at [461, 302] on button "Answer doubt" at bounding box center [496, 417] width 89 height 31
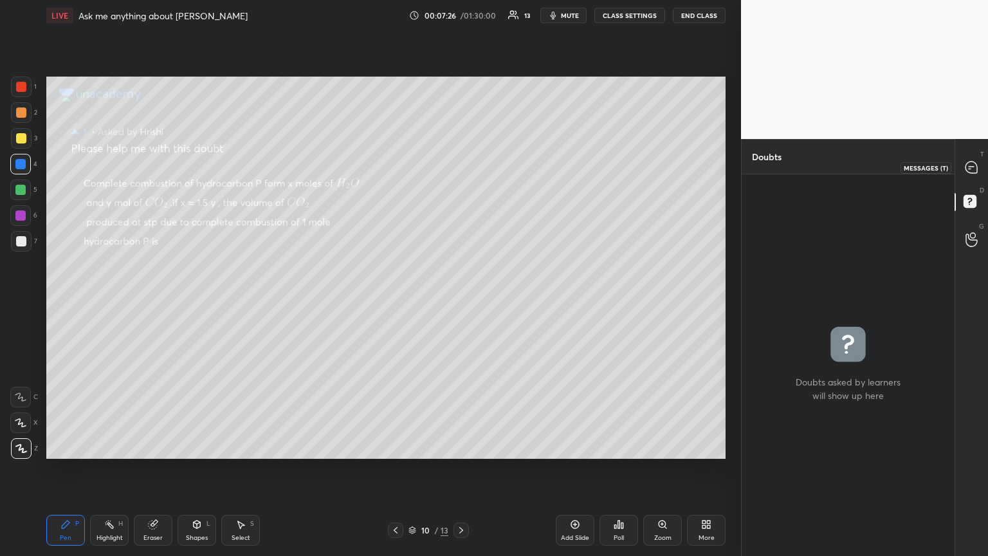
drag, startPoint x: 969, startPoint y: 167, endPoint x: 956, endPoint y: 172, distance: 14.7
click at [461, 168] on icon at bounding box center [972, 168] width 14 height 14
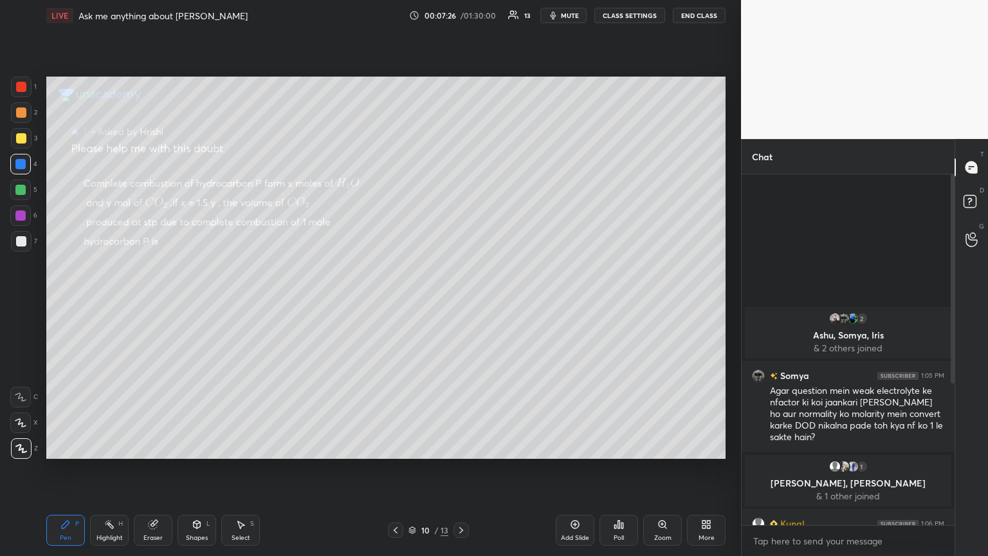
scroll to position [347, 209]
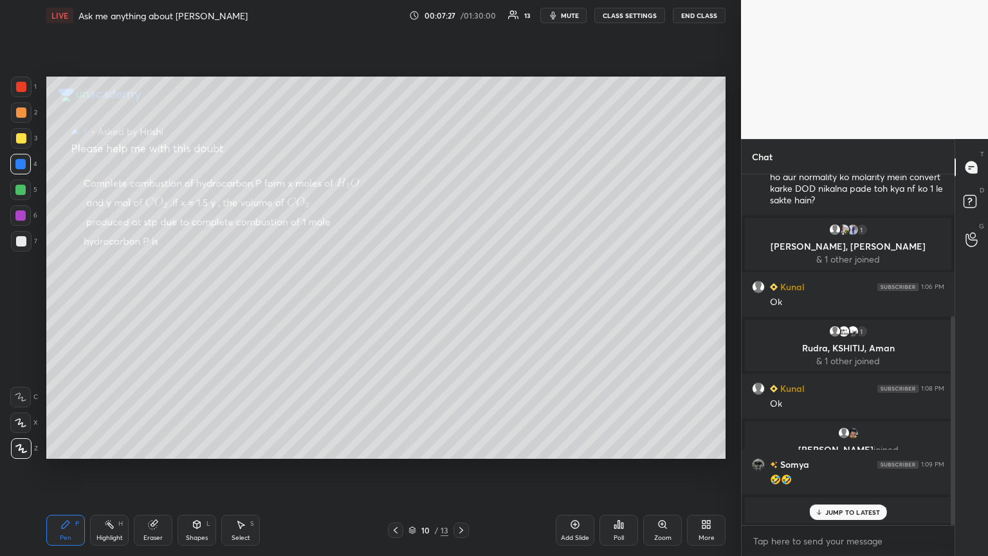
click at [391, 302] on div at bounding box center [395, 529] width 15 height 15
drag, startPoint x: 840, startPoint y: 513, endPoint x: 834, endPoint y: 509, distance: 6.6
click at [461, 302] on p "JUMP TO LATEST" at bounding box center [852, 512] width 55 height 8
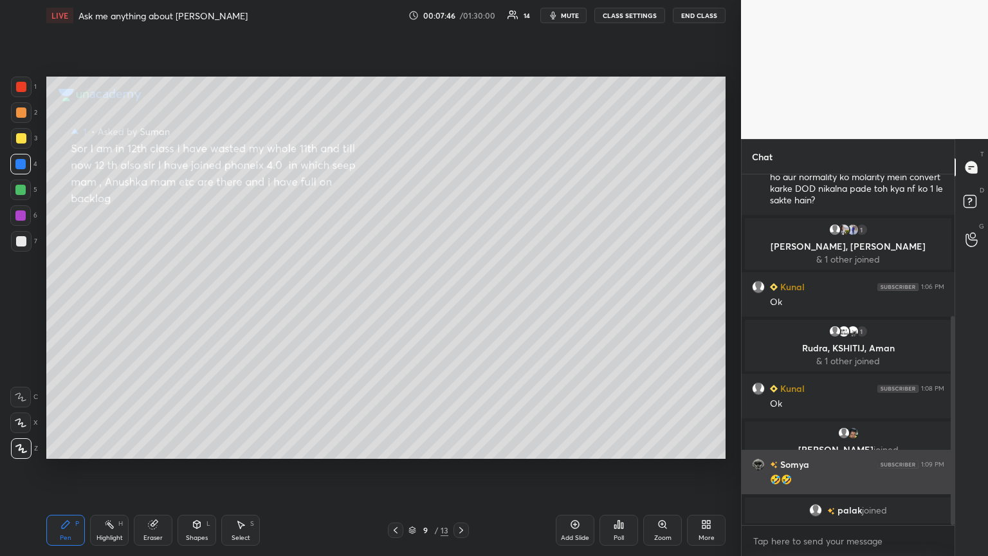
scroll to position [268, 0]
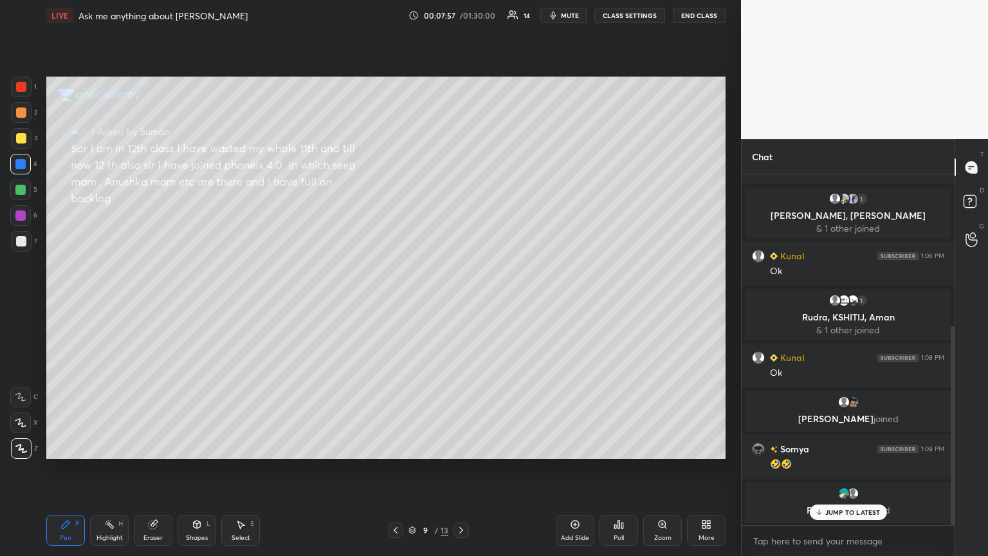
click at [461, 302] on icon at bounding box center [461, 530] width 4 height 6
click at [64, 302] on div "Pen P" at bounding box center [65, 530] width 39 height 31
click at [24, 188] on div at bounding box center [20, 190] width 10 height 10
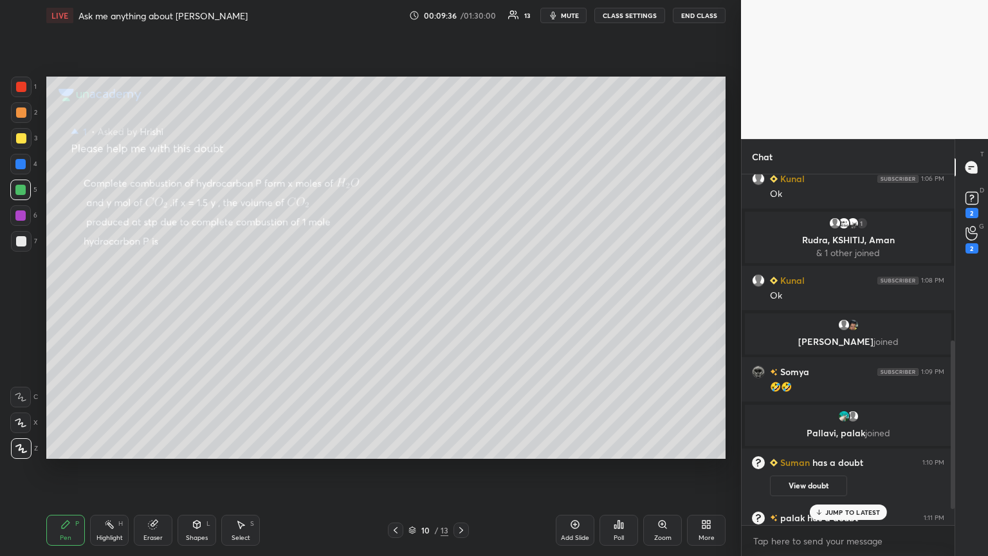
click at [461, 302] on div "JUMP TO LATEST" at bounding box center [847, 511] width 77 height 15
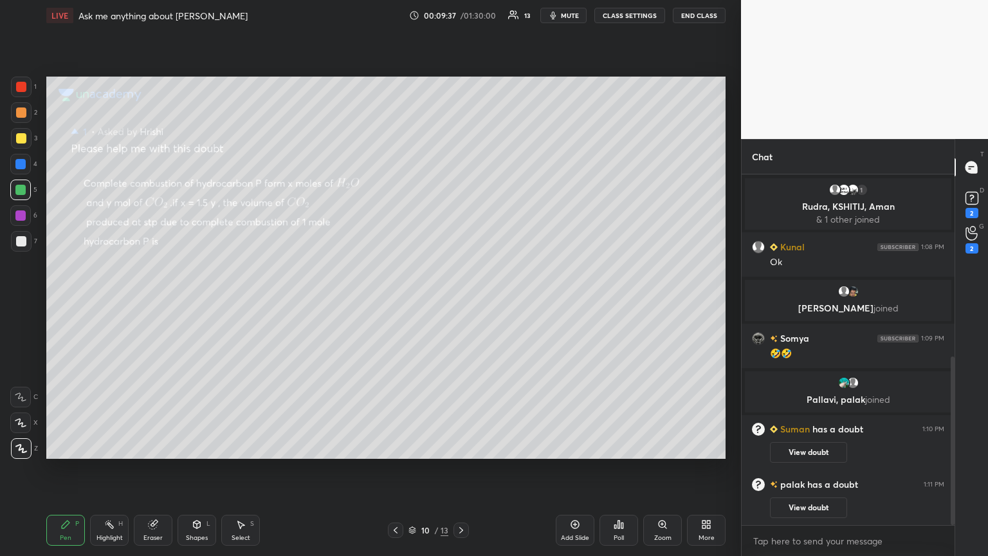
click at [21, 133] on div at bounding box center [21, 138] width 10 height 10
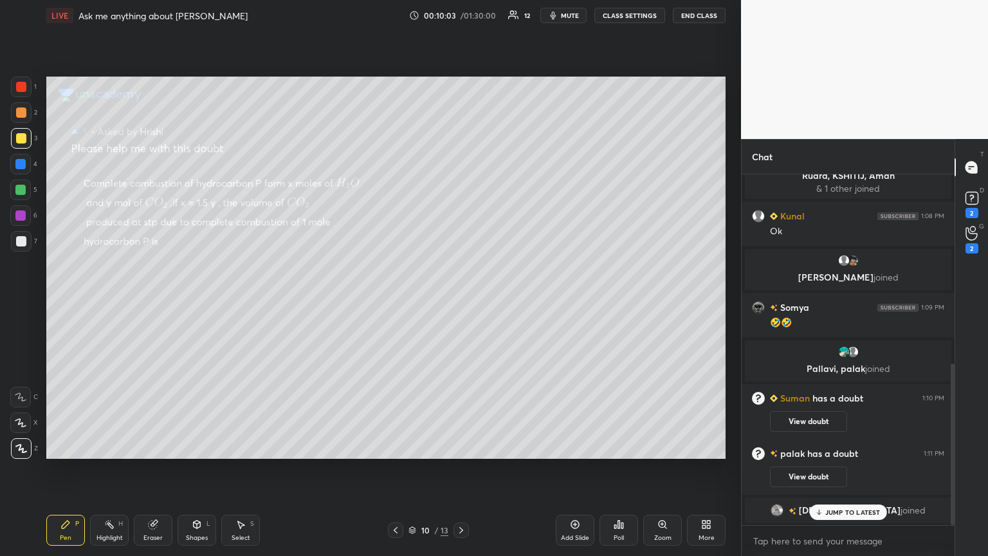
click at [143, 302] on div "Eraser" at bounding box center [153, 530] width 39 height 31
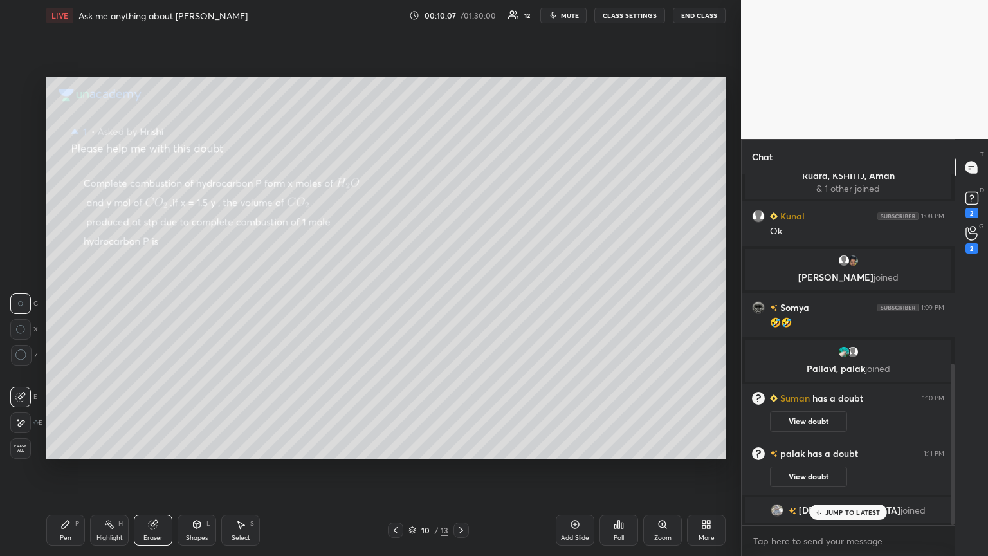
click at [61, 302] on div "Pen P" at bounding box center [65, 530] width 39 height 31
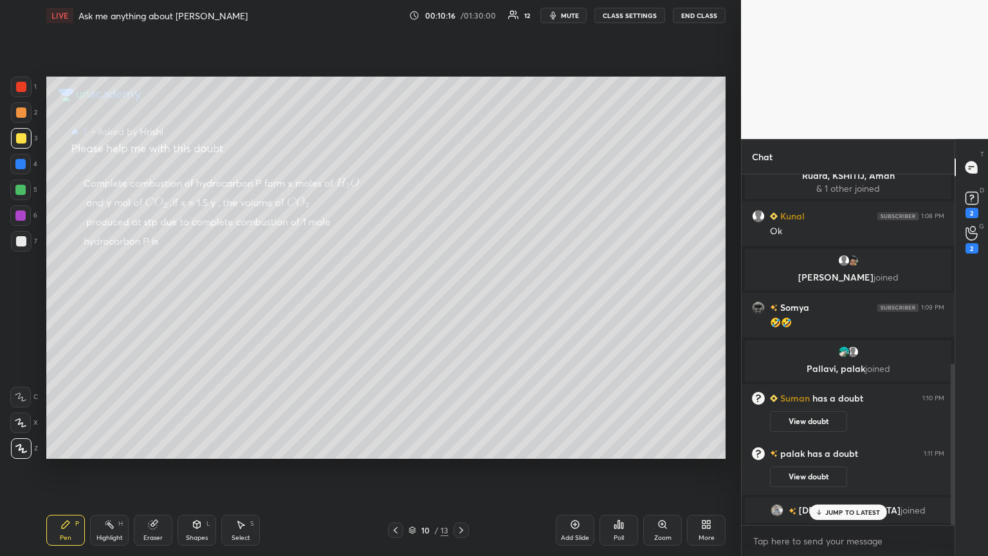
drag, startPoint x: 154, startPoint y: 530, endPoint x: 190, endPoint y: 468, distance: 71.2
click at [155, 302] on div "Eraser" at bounding box center [153, 530] width 39 height 31
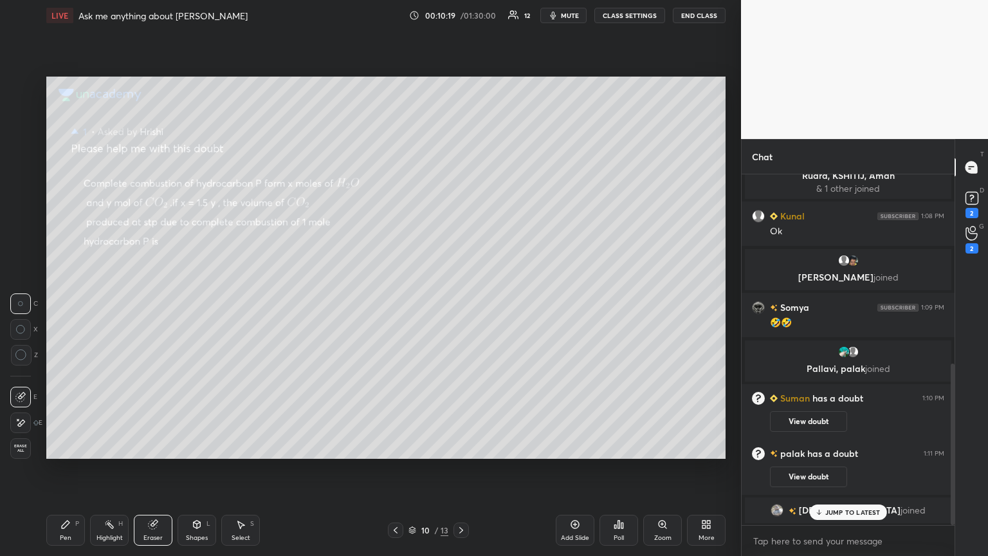
click at [105, 302] on div "Highlight H" at bounding box center [109, 530] width 39 height 31
click at [69, 302] on div "Pen P" at bounding box center [65, 530] width 39 height 31
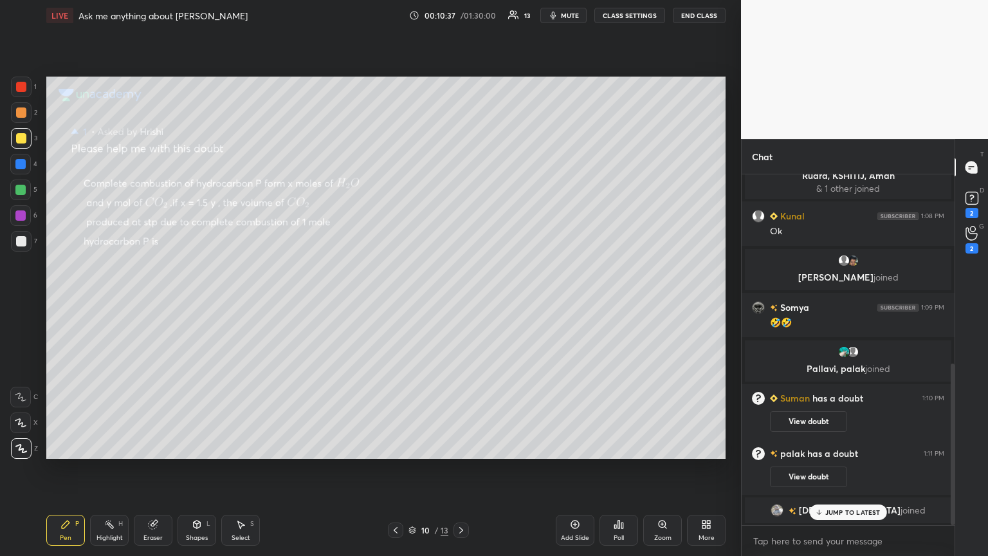
click at [461, 206] on div "D Doubts (D) 2" at bounding box center [971, 203] width 33 height 36
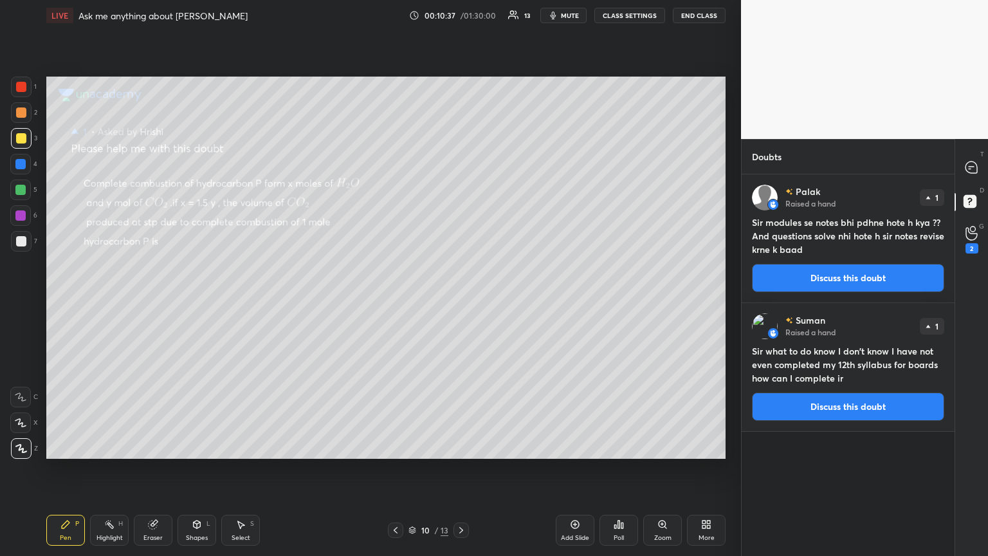
click at [461, 289] on button "Discuss this doubt" at bounding box center [848, 278] width 192 height 28
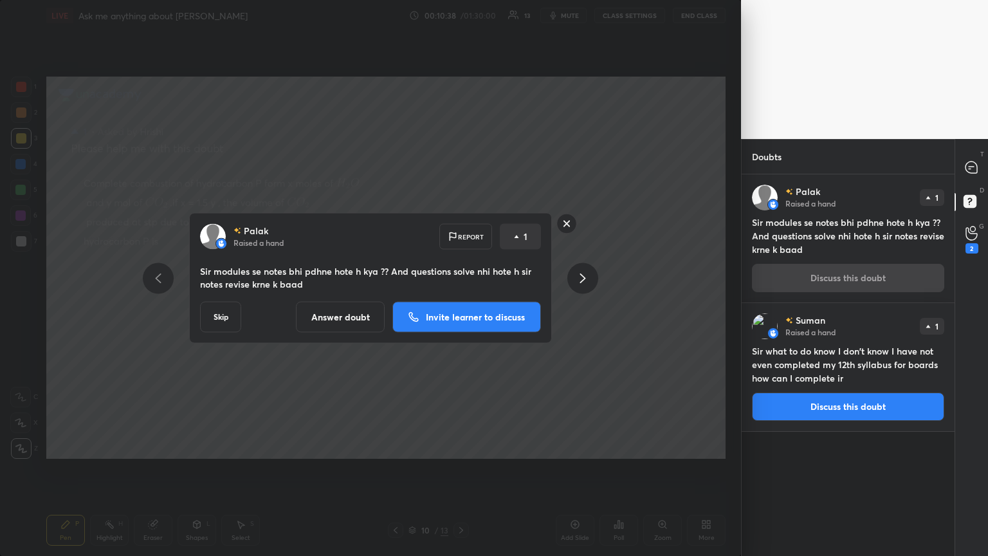
click at [342, 302] on button "Answer doubt" at bounding box center [340, 317] width 89 height 31
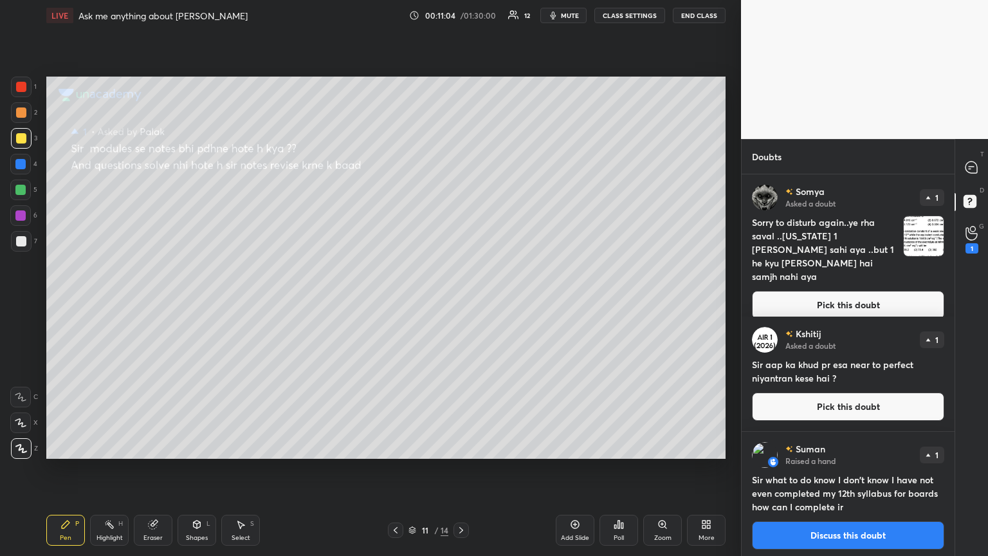
click at [461, 302] on button "Pick this doubt" at bounding box center [848, 406] width 192 height 28
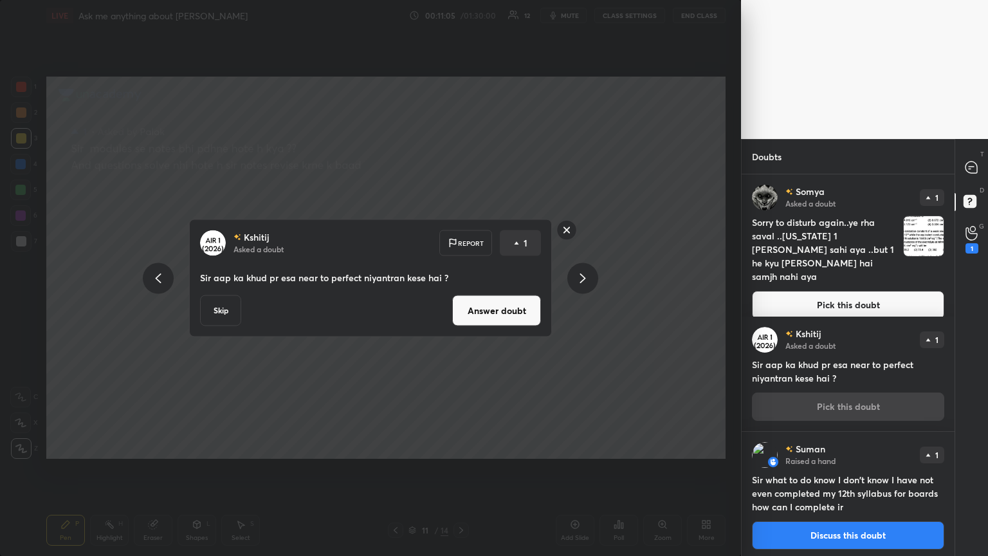
click at [461, 302] on button "Answer doubt" at bounding box center [496, 310] width 89 height 31
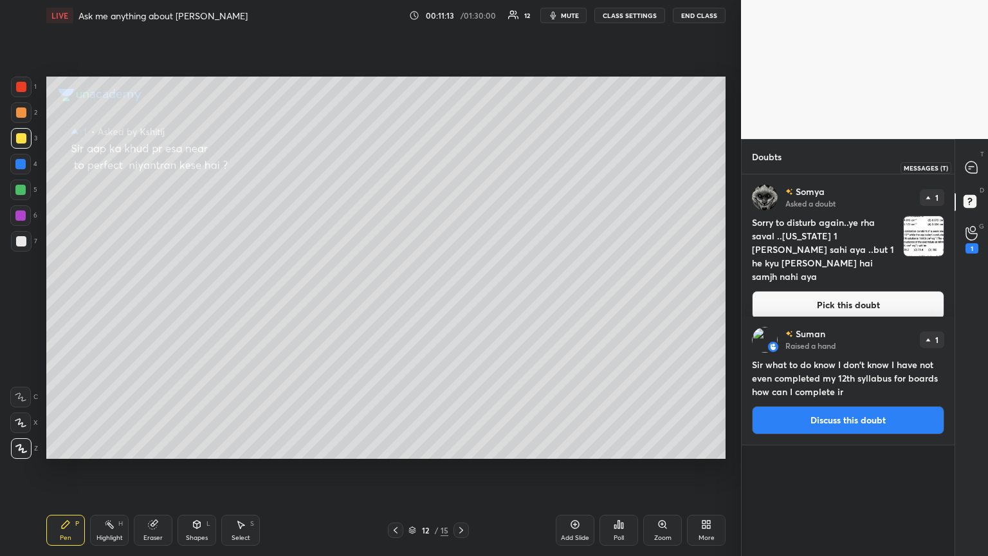
click at [461, 164] on div at bounding box center [972, 167] width 26 height 23
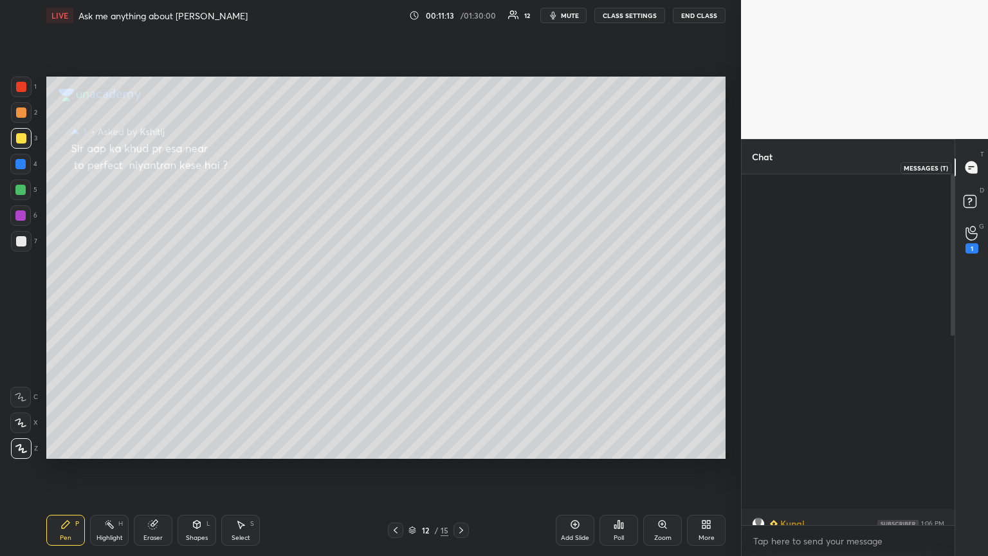
scroll to position [347, 209]
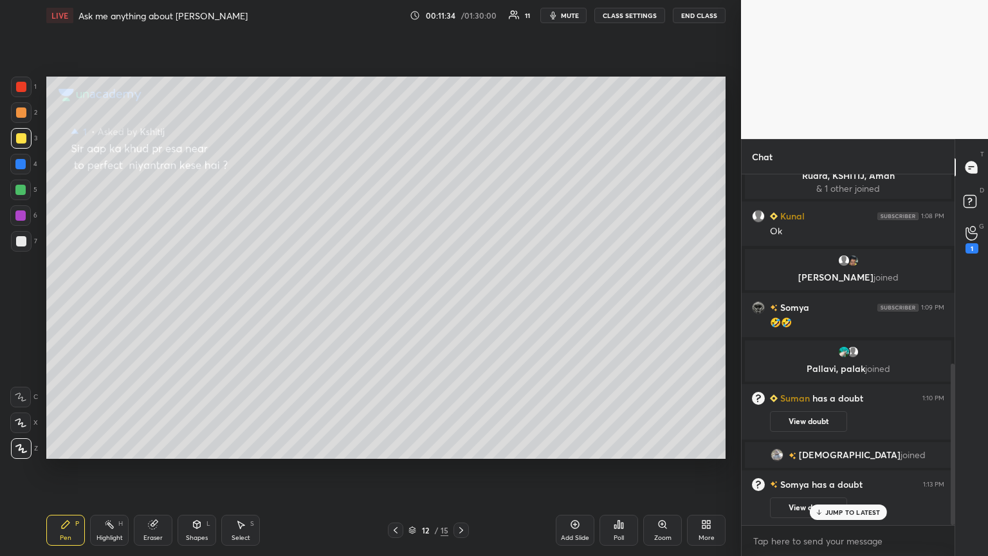
click at [461, 302] on p "JUMP TO LATEST" at bounding box center [852, 512] width 55 height 8
click at [461, 201] on rect at bounding box center [970, 202] width 12 height 12
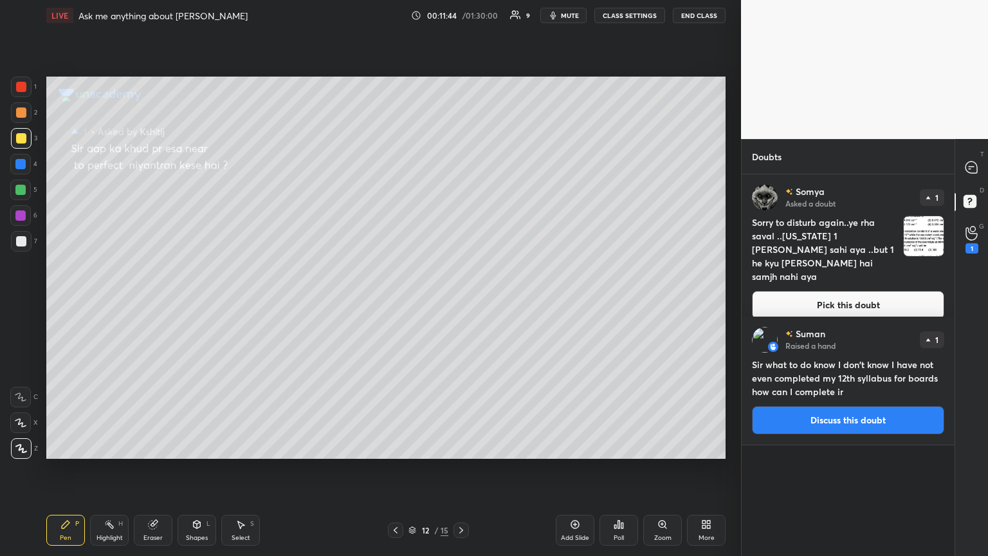
drag, startPoint x: 845, startPoint y: 277, endPoint x: 829, endPoint y: 278, distance: 16.1
click at [461, 291] on button "Pick this doubt" at bounding box center [848, 305] width 192 height 28
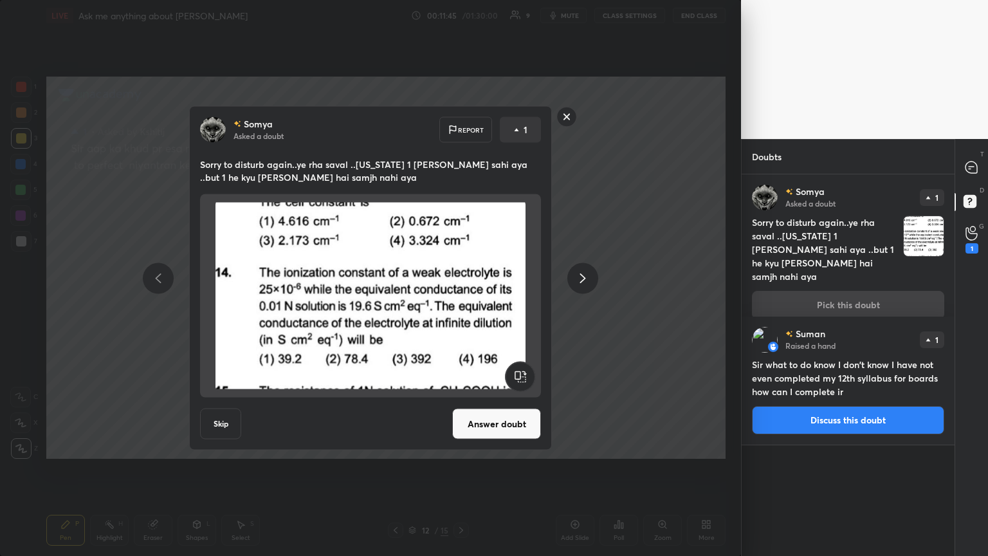
click at [461, 278] on icon at bounding box center [582, 277] width 15 height 15
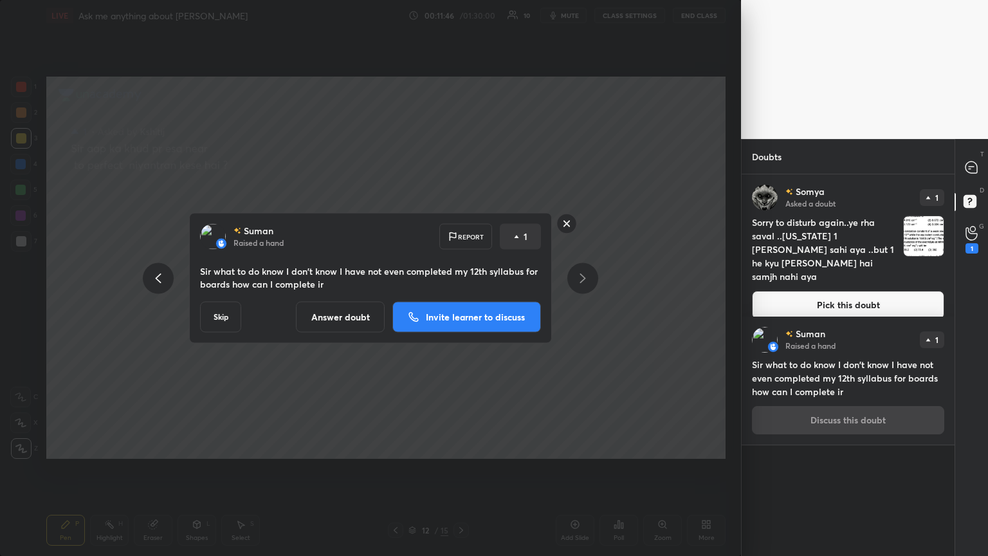
click at [461, 302] on p "Invite learner to discuss" at bounding box center [475, 317] width 99 height 9
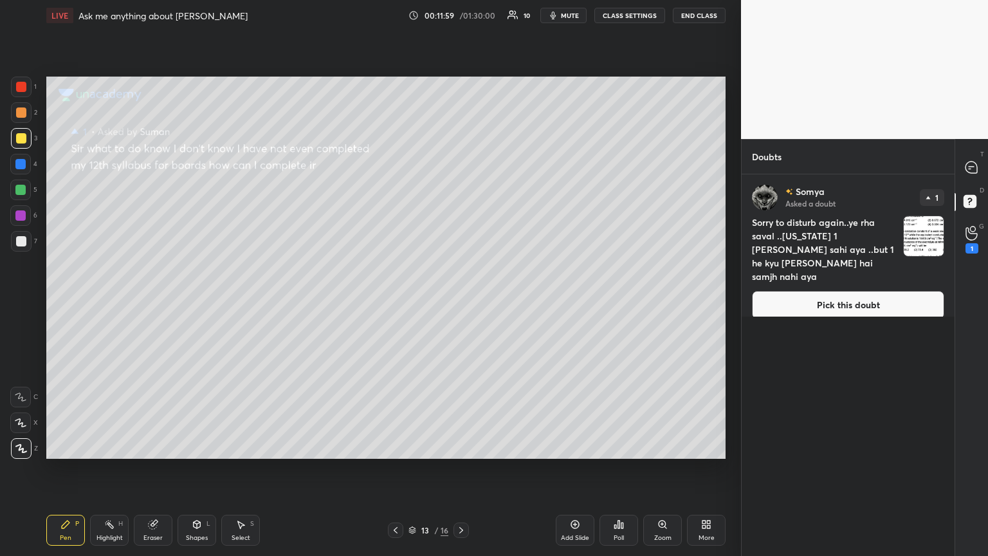
click at [461, 165] on icon at bounding box center [972, 168] width 14 height 14
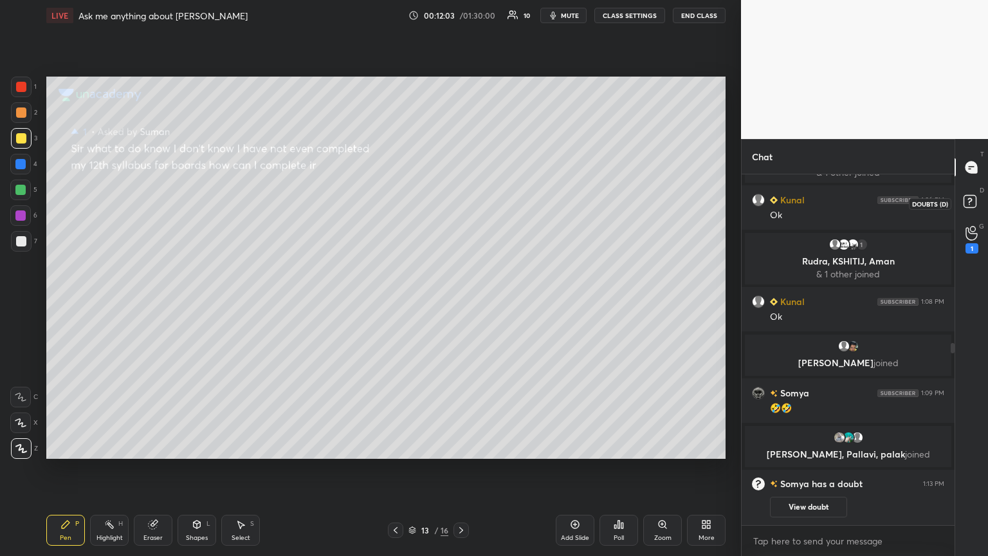
click at [461, 199] on rect at bounding box center [970, 202] width 12 height 12
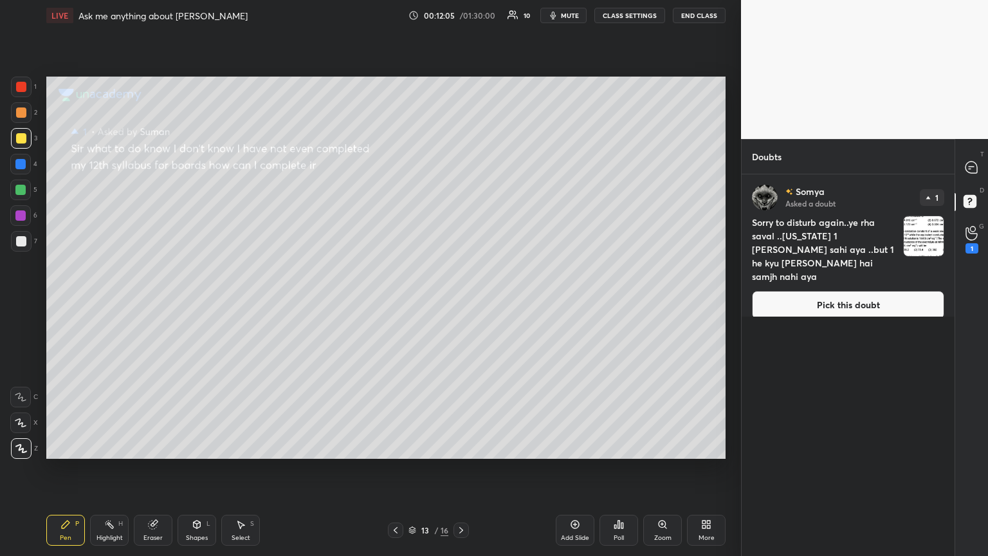
click at [461, 300] on button "Pick this doubt" at bounding box center [848, 305] width 192 height 28
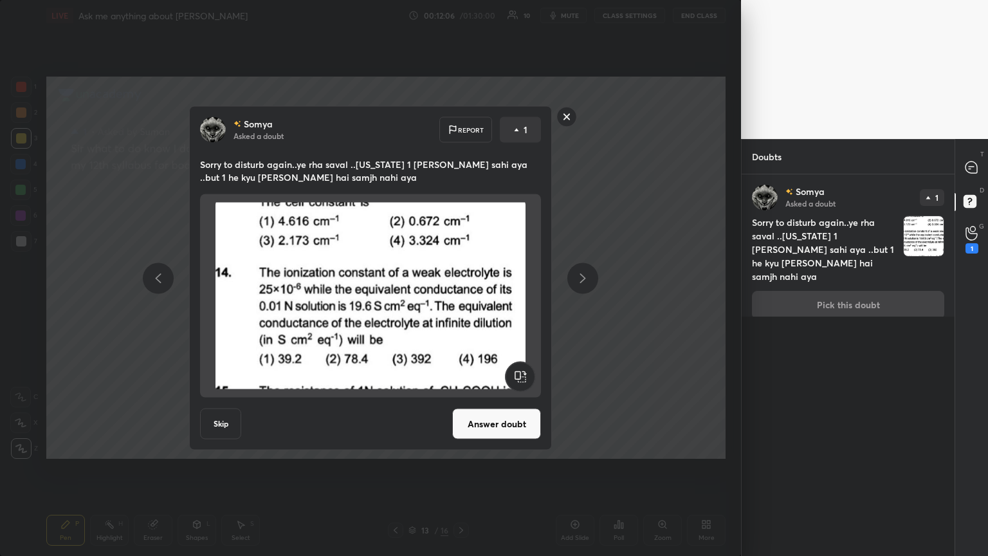
click at [461, 302] on button "Answer doubt" at bounding box center [496, 423] width 89 height 31
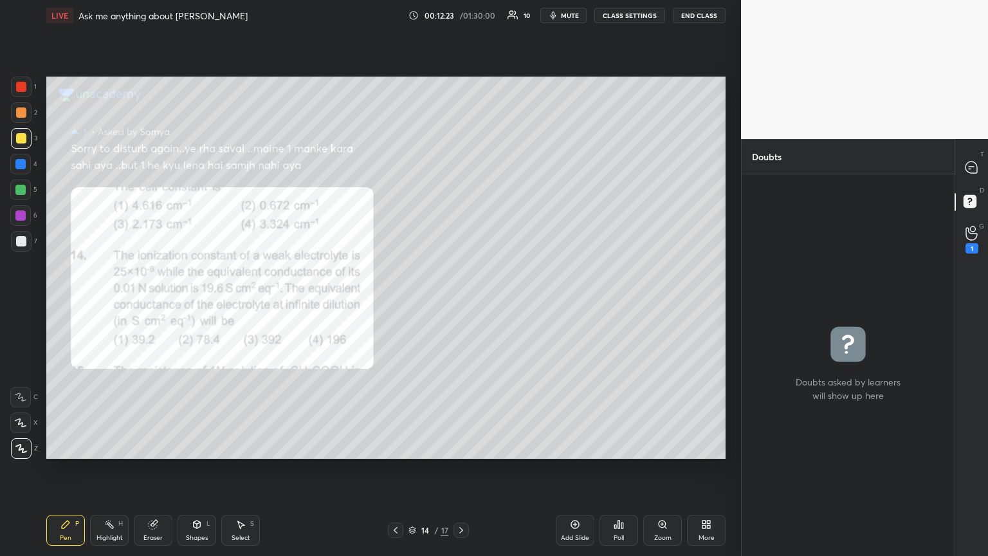
click at [18, 208] on div at bounding box center [20, 215] width 21 height 21
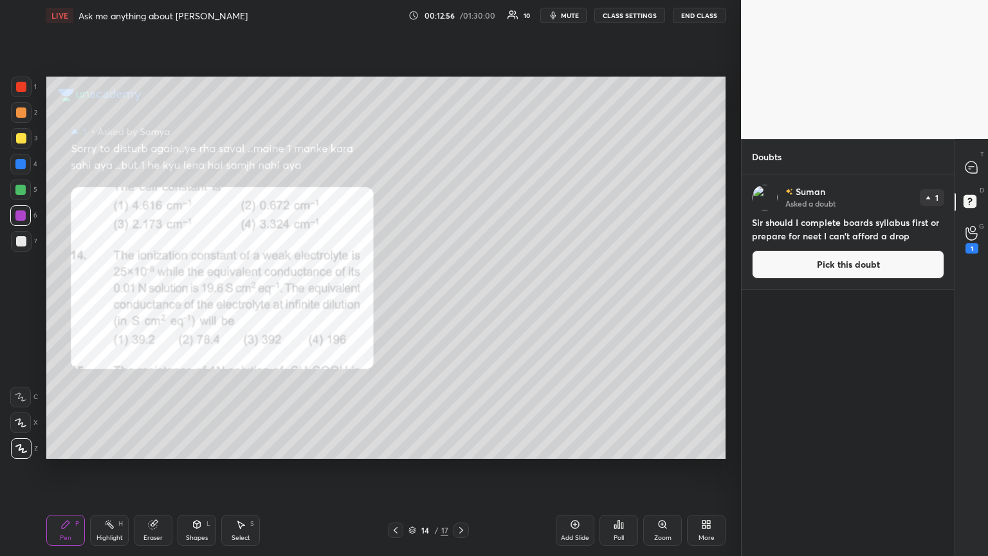
click at [461, 268] on button "Pick this doubt" at bounding box center [848, 264] width 192 height 28
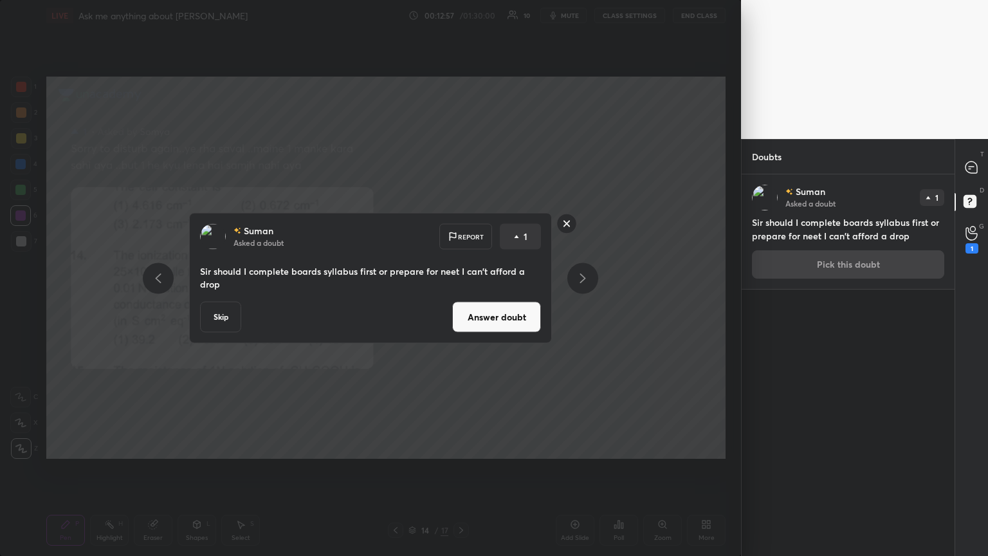
click at [461, 302] on button "Answer doubt" at bounding box center [496, 317] width 89 height 31
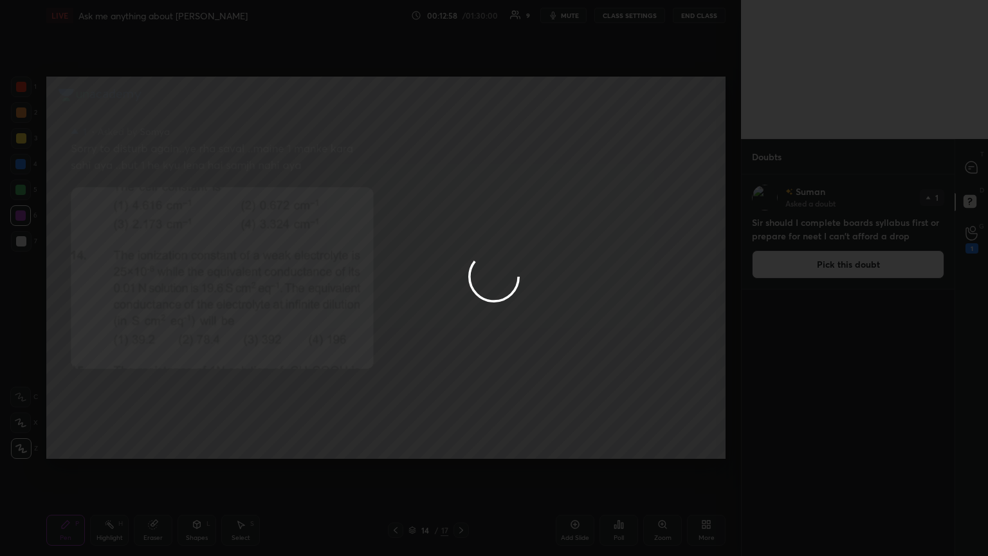
click at [461, 169] on div at bounding box center [494, 278] width 988 height 556
click at [461, 165] on div at bounding box center [494, 278] width 988 height 556
click at [461, 170] on div at bounding box center [494, 278] width 988 height 556
click at [461, 169] on div at bounding box center [494, 278] width 988 height 556
click at [461, 167] on icon at bounding box center [972, 167] width 12 height 12
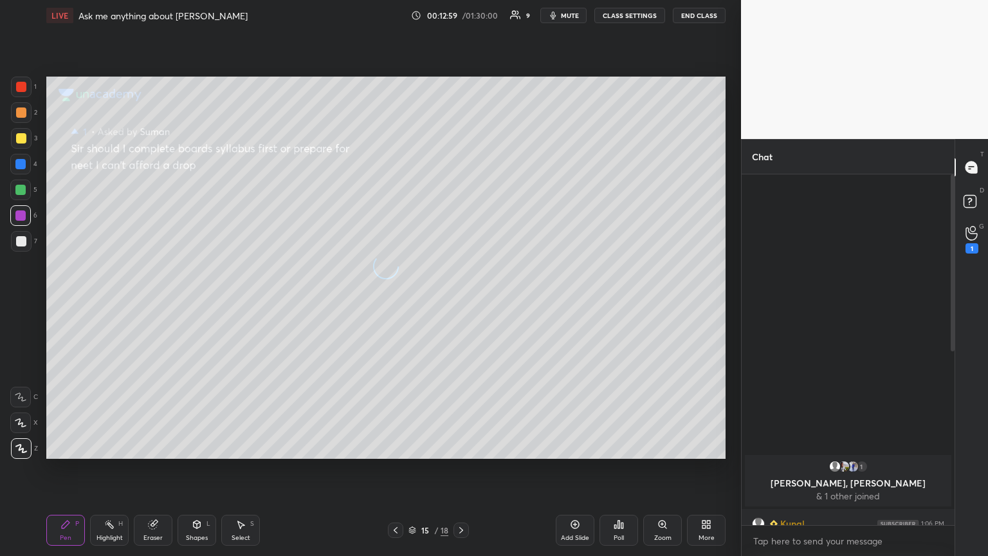
click at [461, 170] on icon at bounding box center [972, 167] width 12 height 12
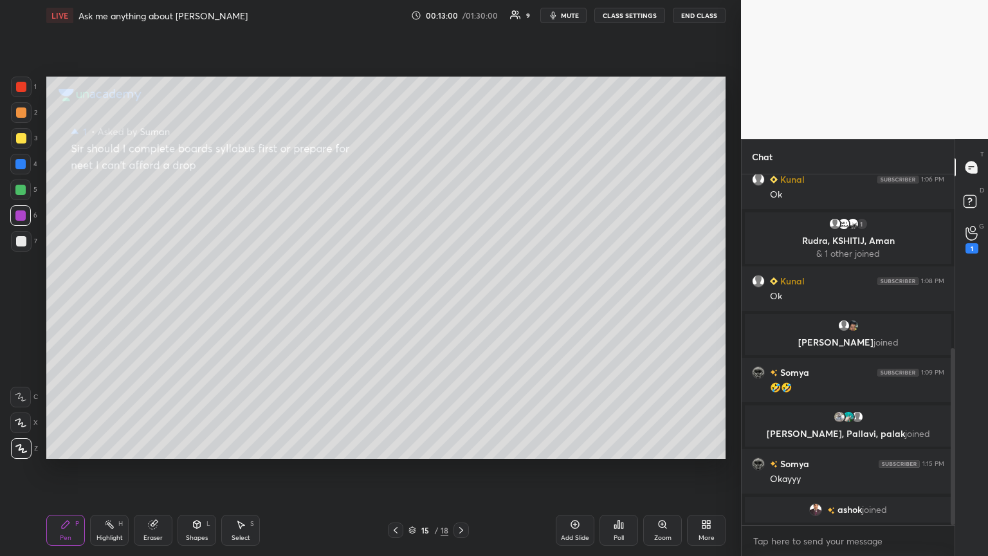
click at [394, 302] on icon at bounding box center [395, 530] width 10 height 10
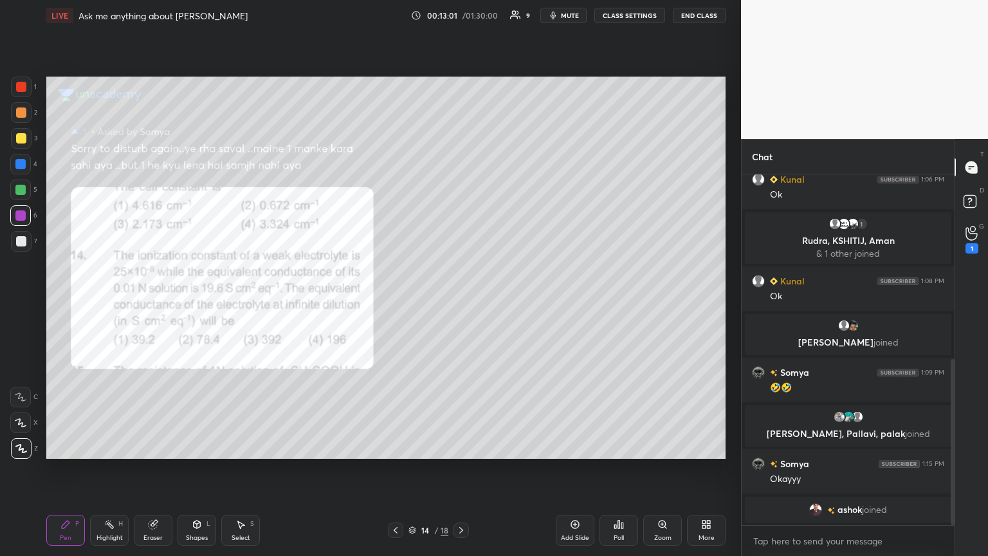
scroll to position [389, 0]
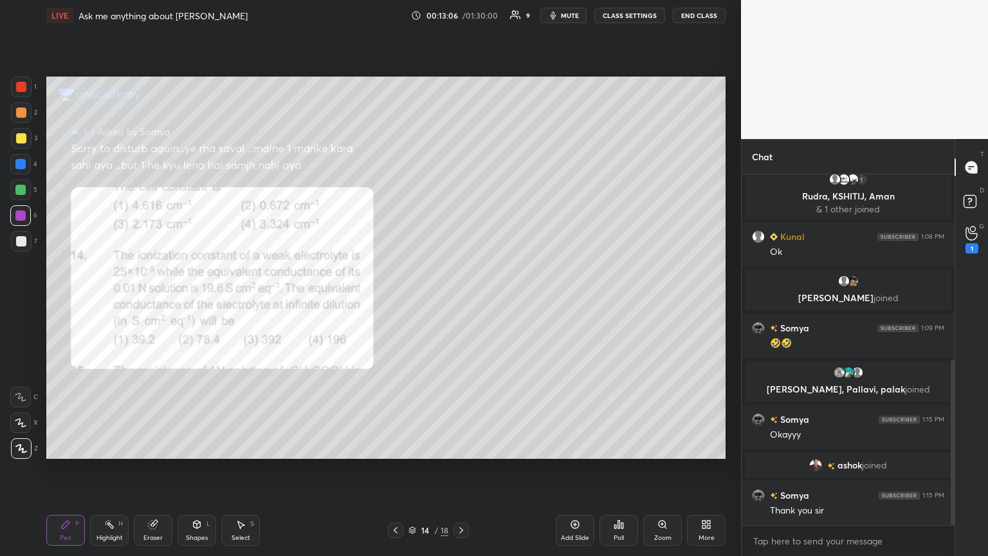
click at [144, 302] on div "Eraser" at bounding box center [153, 530] width 39 height 31
drag, startPoint x: 106, startPoint y: 538, endPoint x: 116, endPoint y: 504, distance: 34.8
click at [105, 302] on div "Highlight" at bounding box center [109, 538] width 26 height 6
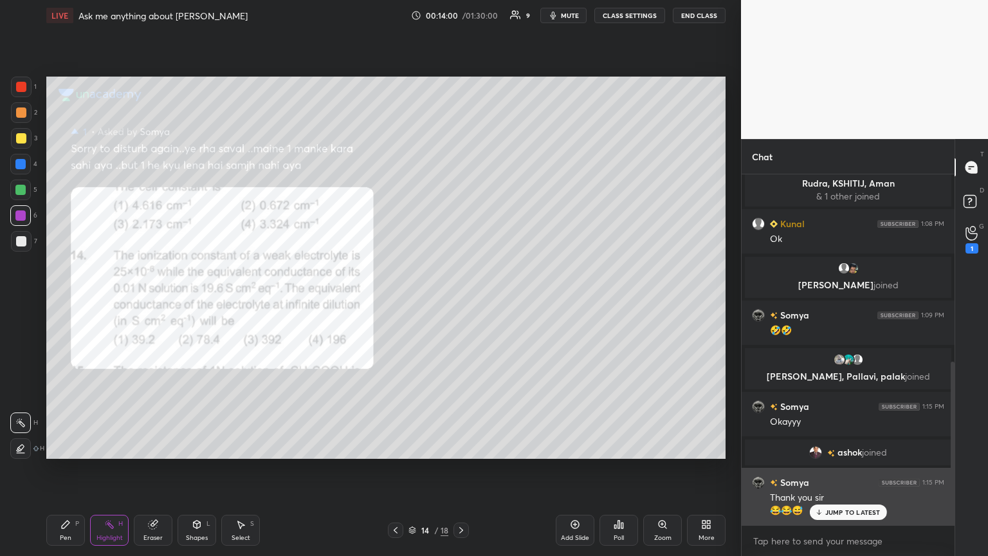
drag, startPoint x: 843, startPoint y: 511, endPoint x: 851, endPoint y: 506, distance: 9.6
click at [461, 302] on p "JUMP TO LATEST" at bounding box center [852, 512] width 55 height 8
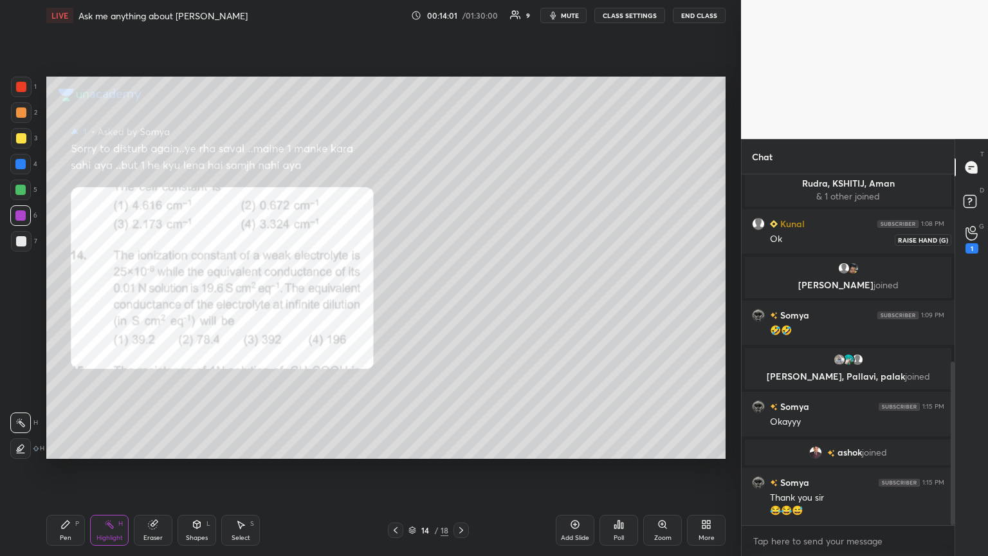
click at [461, 240] on div "1" at bounding box center [972, 240] width 13 height 28
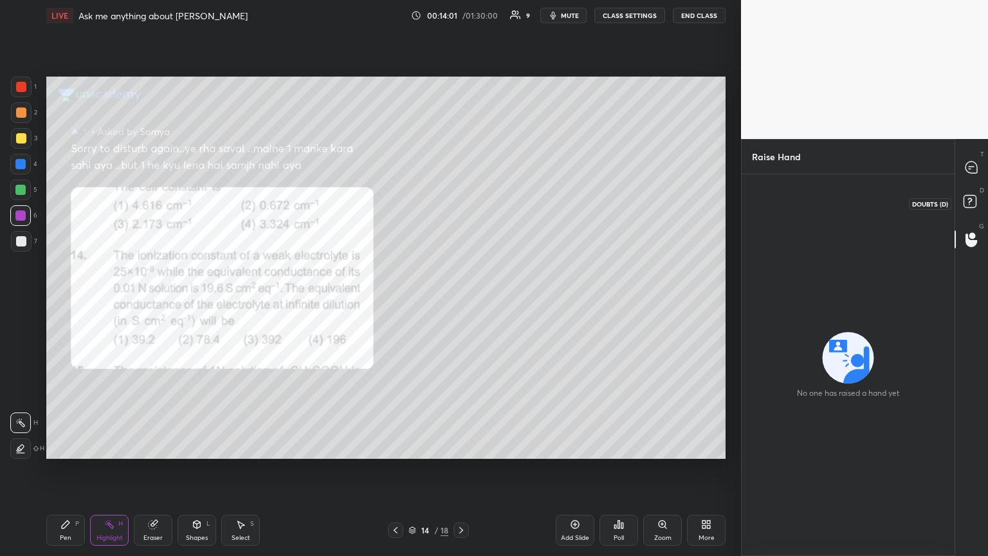
click at [461, 202] on rect at bounding box center [970, 202] width 12 height 12
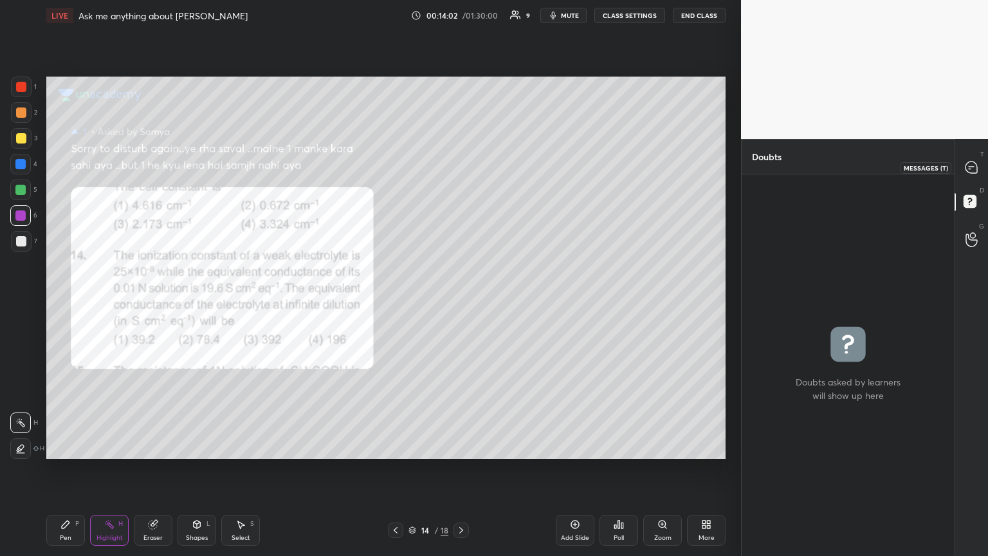
click at [461, 170] on icon at bounding box center [972, 167] width 12 height 12
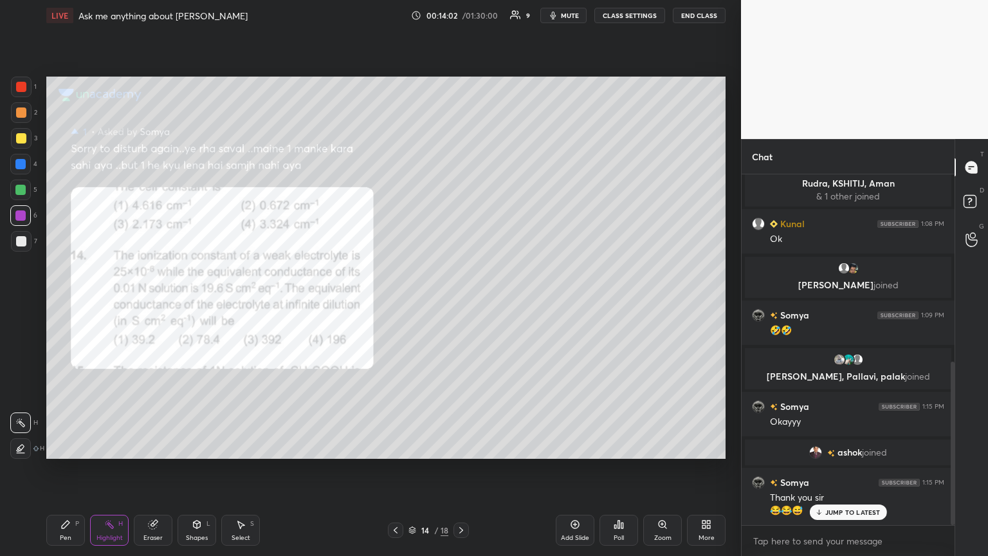
scroll to position [347, 209]
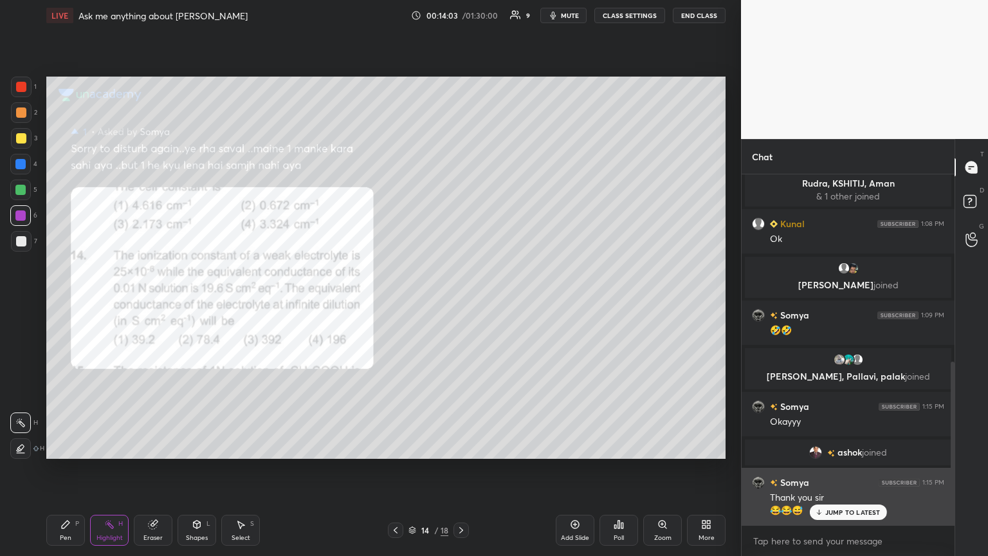
drag, startPoint x: 861, startPoint y: 509, endPoint x: 839, endPoint y: 499, distance: 23.6
click at [461, 302] on p "JUMP TO LATEST" at bounding box center [852, 512] width 55 height 8
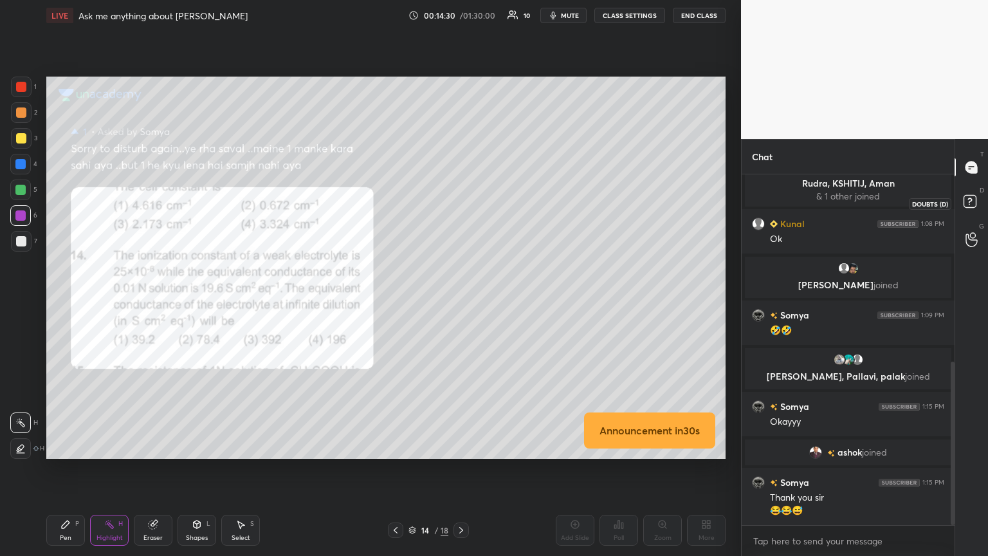
click at [461, 205] on rect at bounding box center [970, 202] width 12 height 12
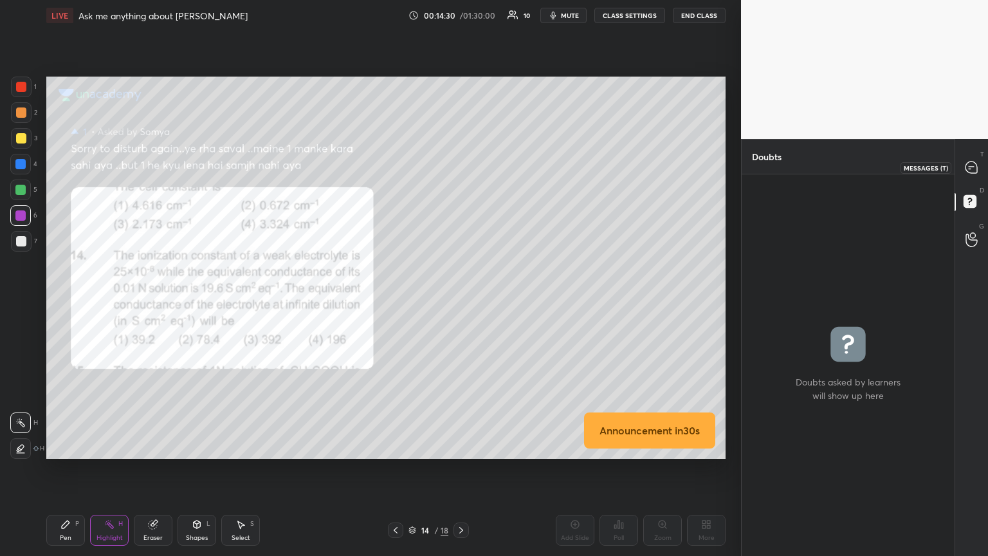
click at [461, 168] on div at bounding box center [972, 167] width 26 height 23
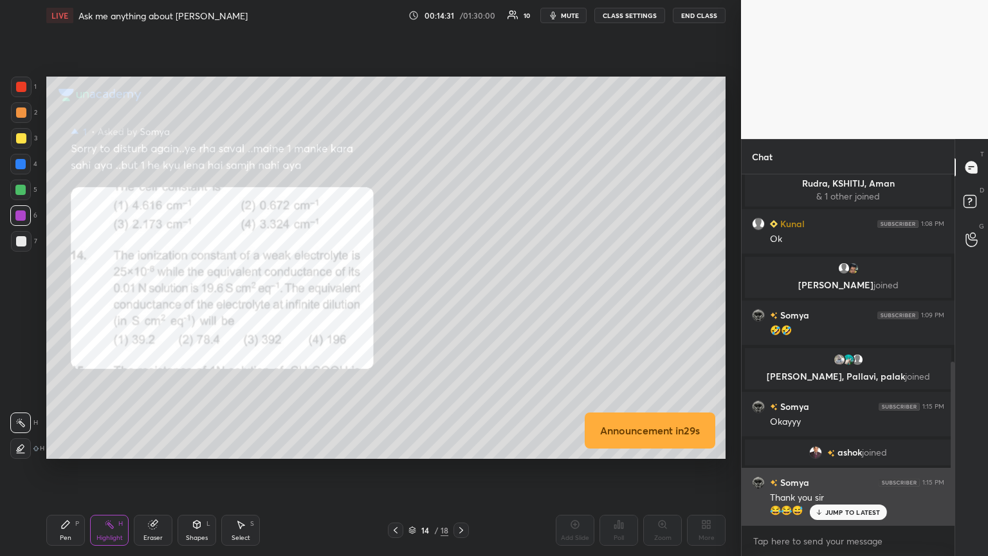
drag, startPoint x: 829, startPoint y: 513, endPoint x: 825, endPoint y: 502, distance: 11.4
click at [461, 302] on p "JUMP TO LATEST" at bounding box center [852, 512] width 55 height 8
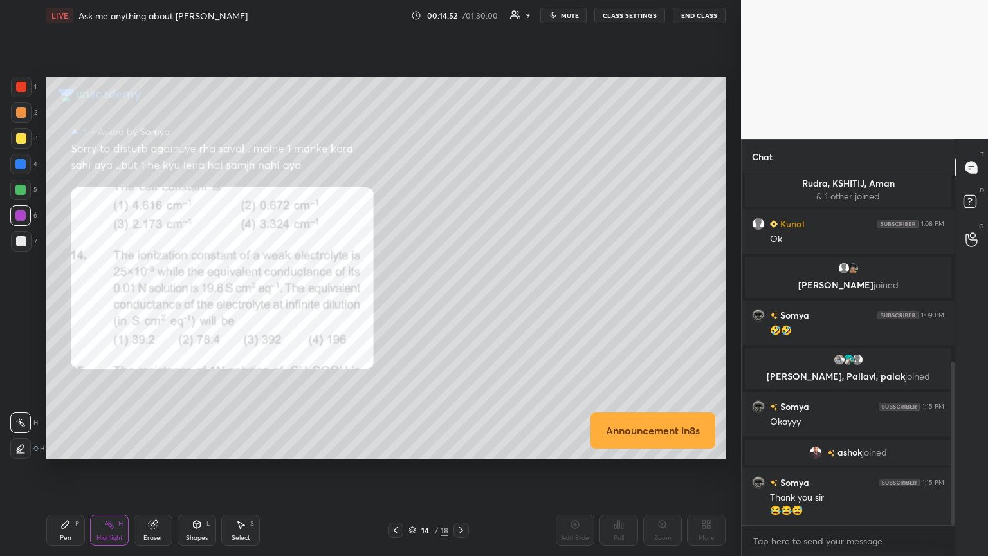
scroll to position [432, 0]
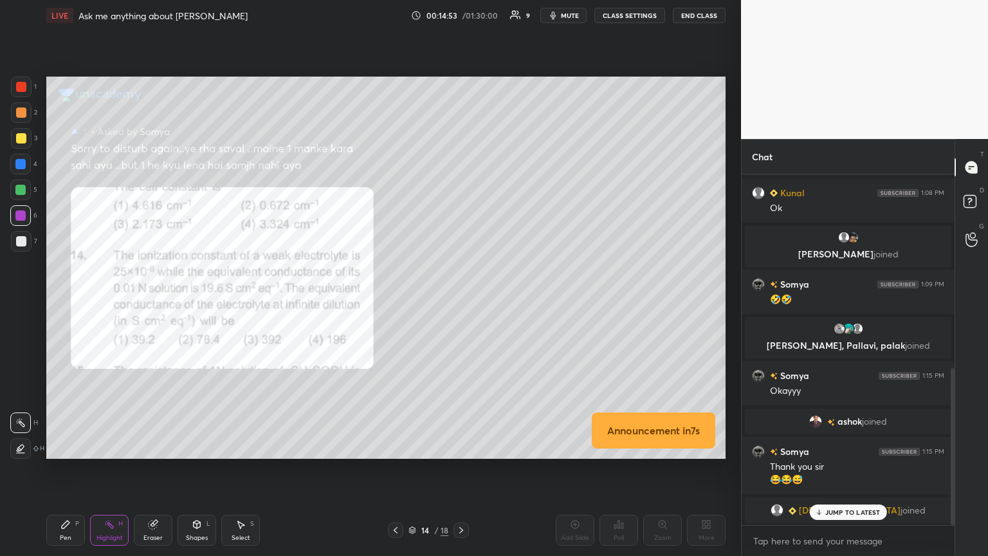
drag, startPoint x: 24, startPoint y: 129, endPoint x: 39, endPoint y: 132, distance: 15.1
click at [31, 131] on div "3" at bounding box center [24, 138] width 26 height 21
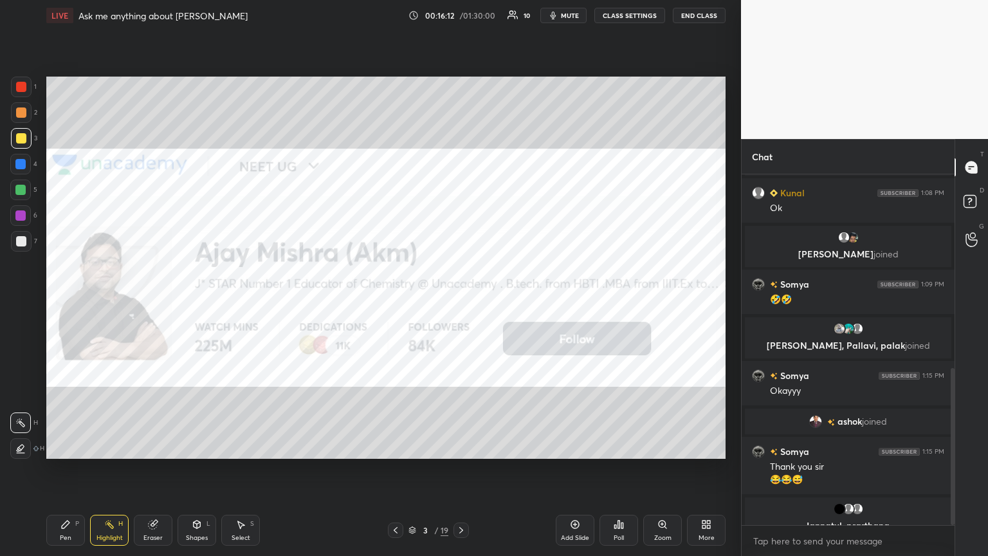
scroll to position [504, 0]
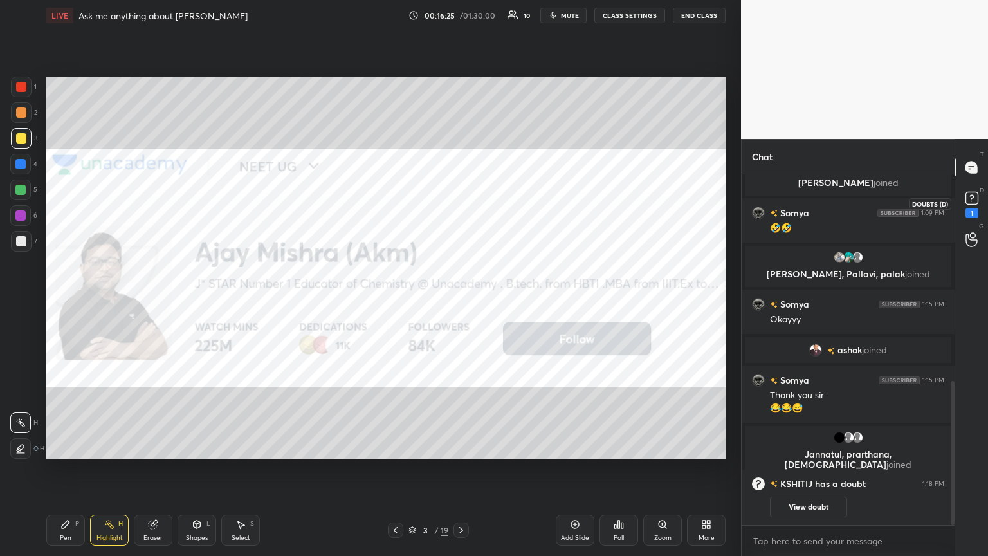
drag, startPoint x: 978, startPoint y: 198, endPoint x: 895, endPoint y: 252, distance: 98.5
click at [461, 200] on rect at bounding box center [972, 198] width 12 height 12
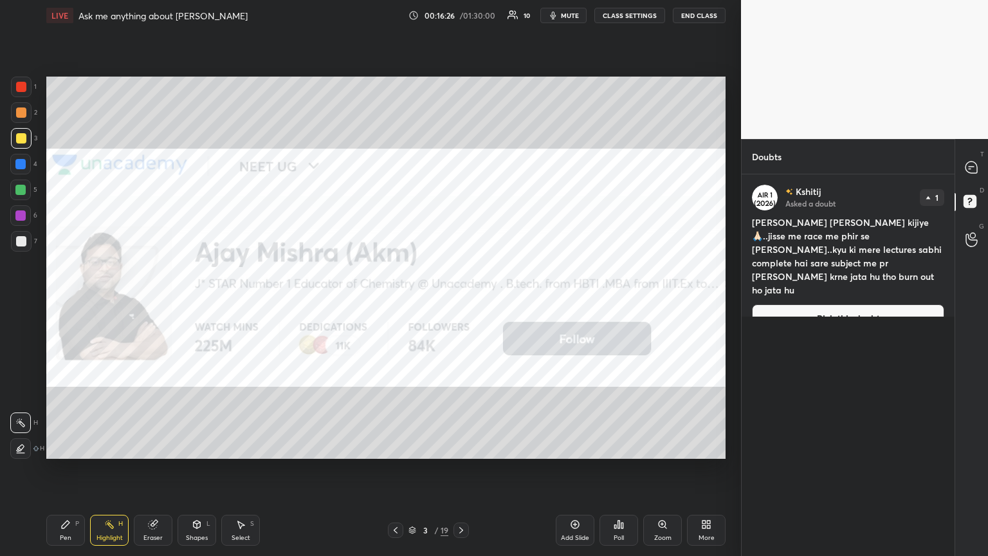
click at [458, 302] on icon at bounding box center [461, 530] width 10 height 10
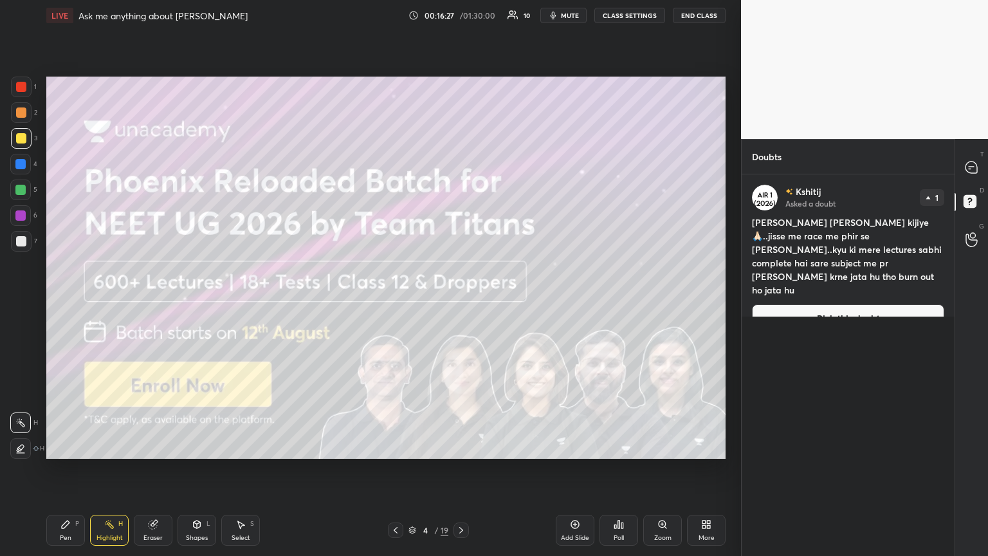
click at [461, 302] on button "Pick this doubt" at bounding box center [848, 318] width 192 height 28
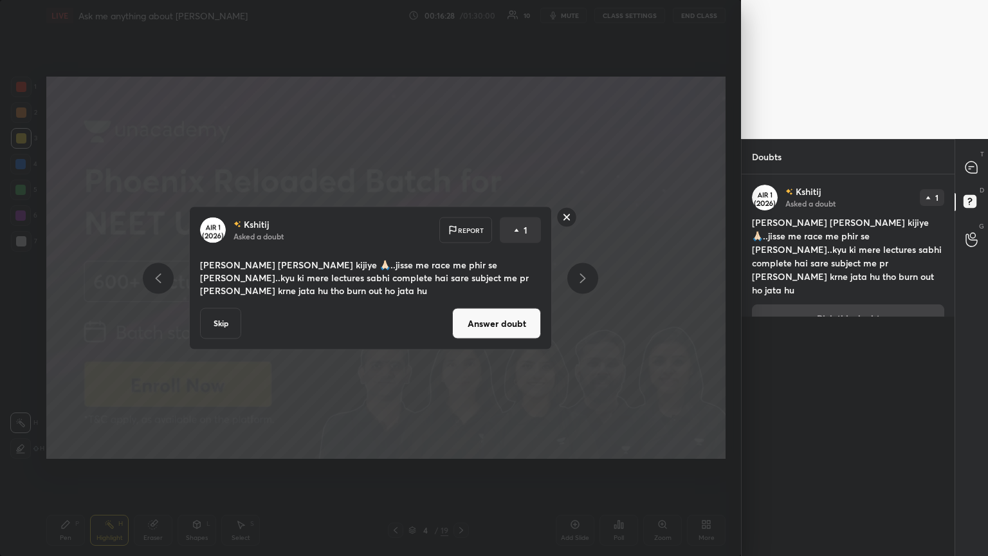
click at [461, 302] on button "Answer doubt" at bounding box center [496, 323] width 89 height 31
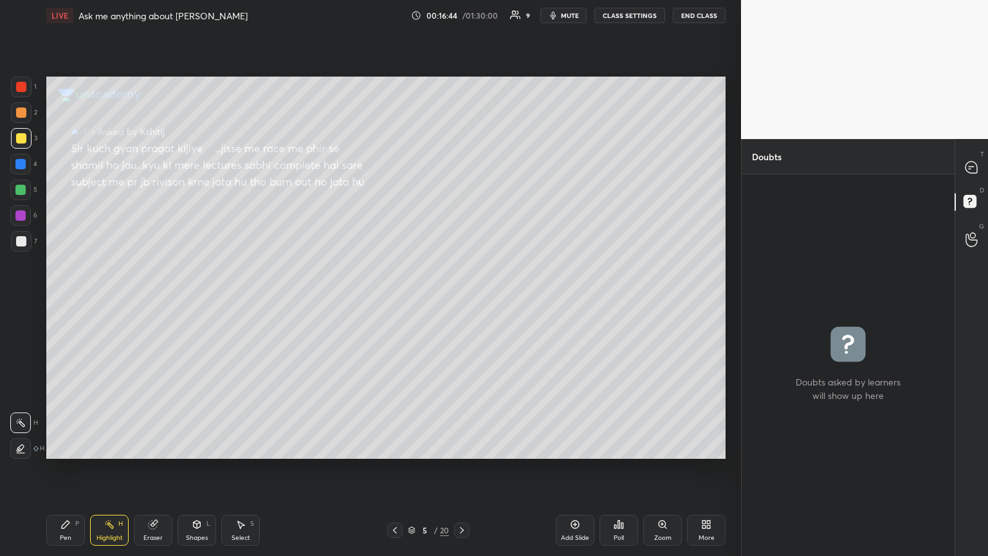
drag, startPoint x: 69, startPoint y: 519, endPoint x: 86, endPoint y: 502, distance: 23.7
click at [68, 302] on icon at bounding box center [65, 524] width 10 height 10
click at [461, 167] on icon at bounding box center [972, 168] width 14 height 14
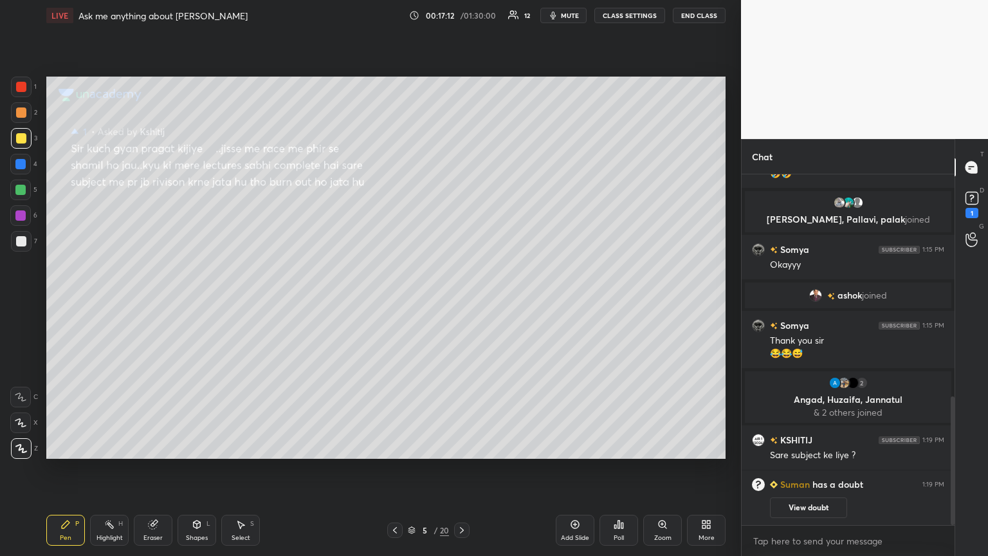
scroll to position [604, 0]
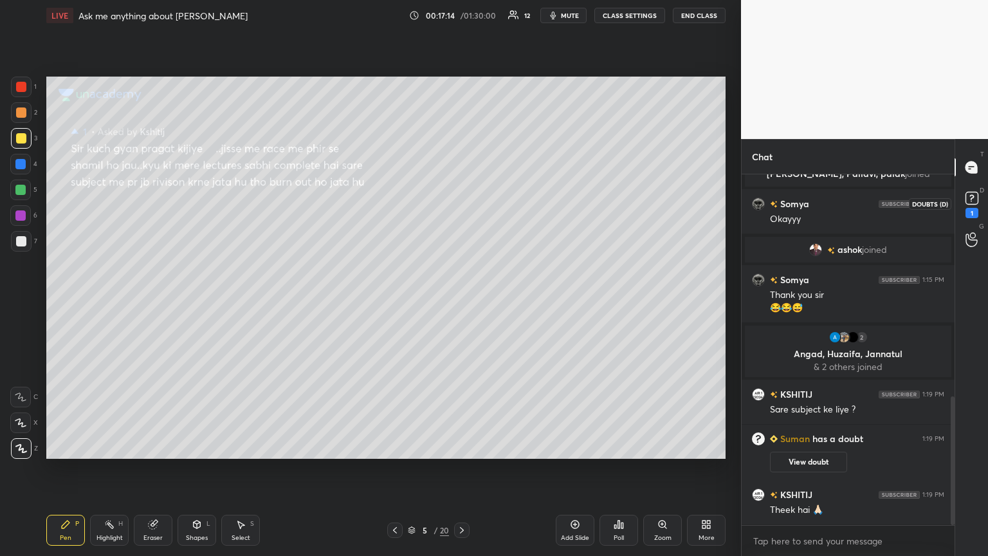
drag, startPoint x: 968, startPoint y: 205, endPoint x: 872, endPoint y: 250, distance: 105.3
click at [461, 206] on icon at bounding box center [971, 197] width 19 height 19
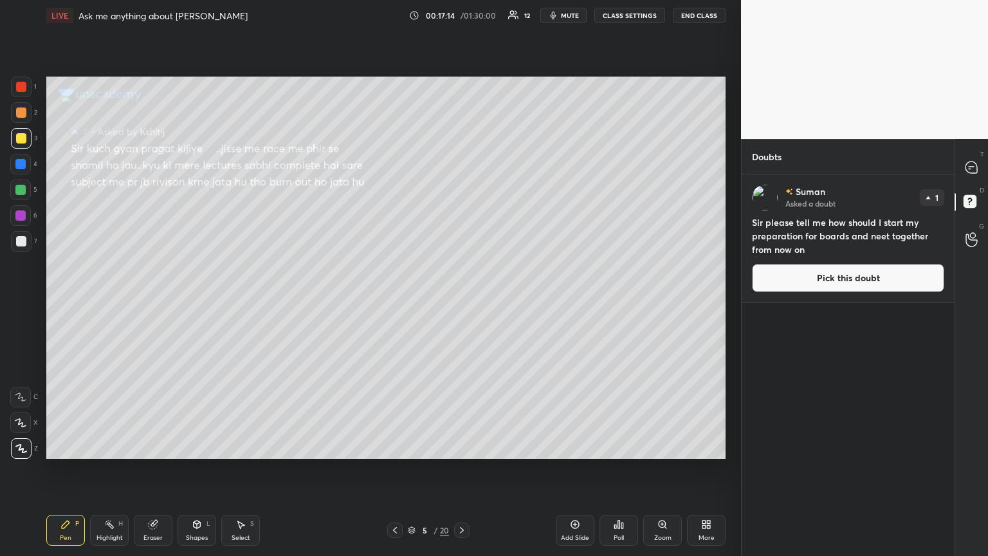
drag, startPoint x: 803, startPoint y: 282, endPoint x: 753, endPoint y: 282, distance: 50.2
click at [461, 280] on button "Pick this doubt" at bounding box center [848, 278] width 192 height 28
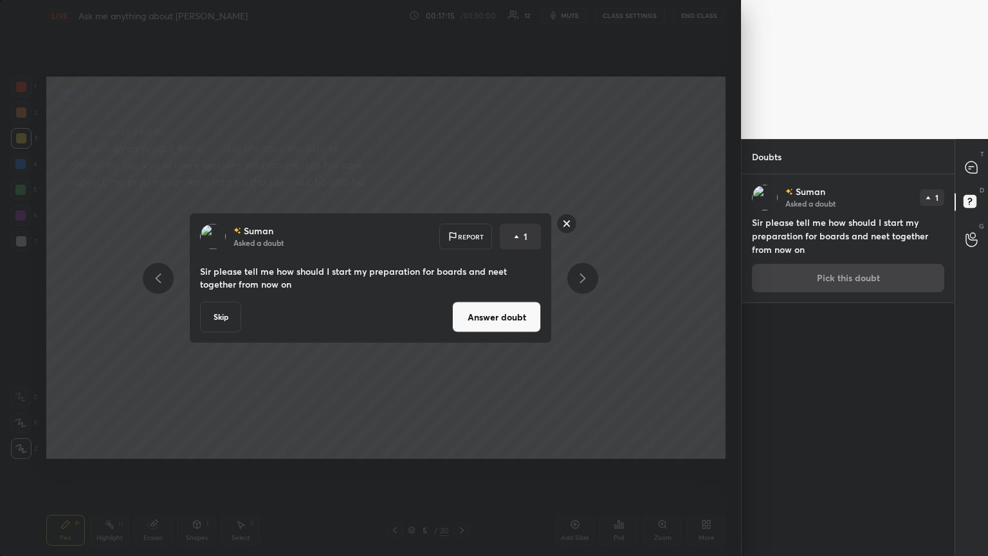
click at [461, 302] on button "Answer doubt" at bounding box center [496, 317] width 89 height 31
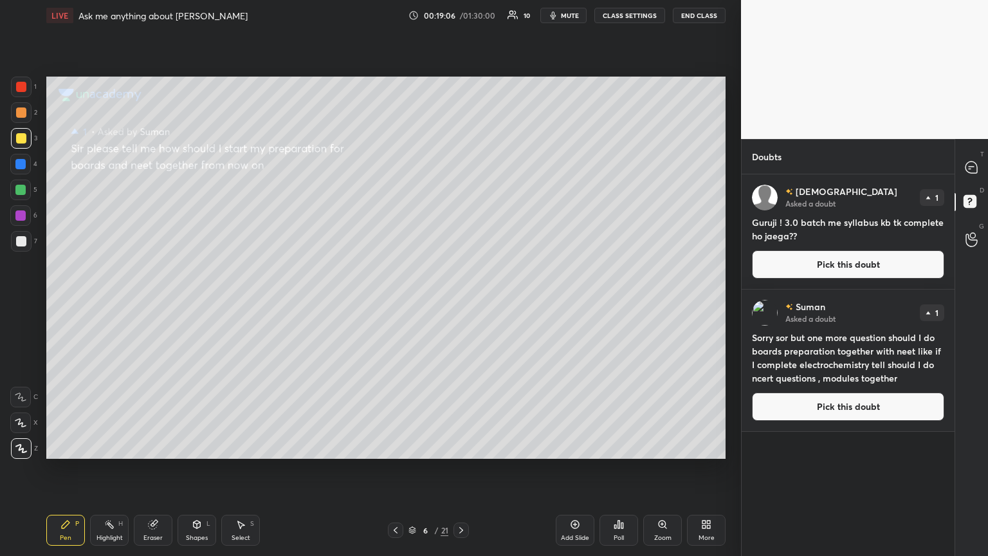
click at [461, 262] on button "Pick this doubt" at bounding box center [848, 264] width 192 height 28
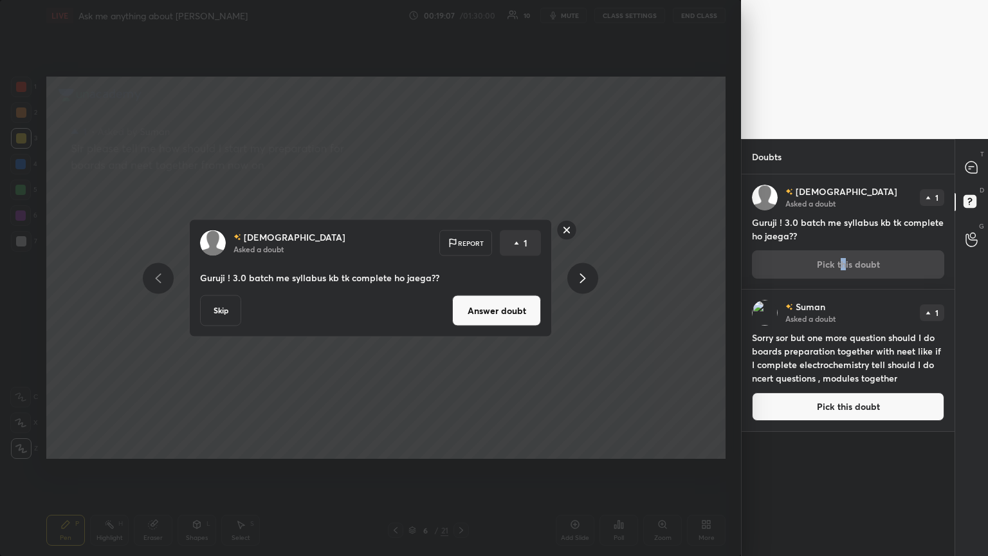
click at [461, 302] on button "Answer doubt" at bounding box center [496, 310] width 89 height 31
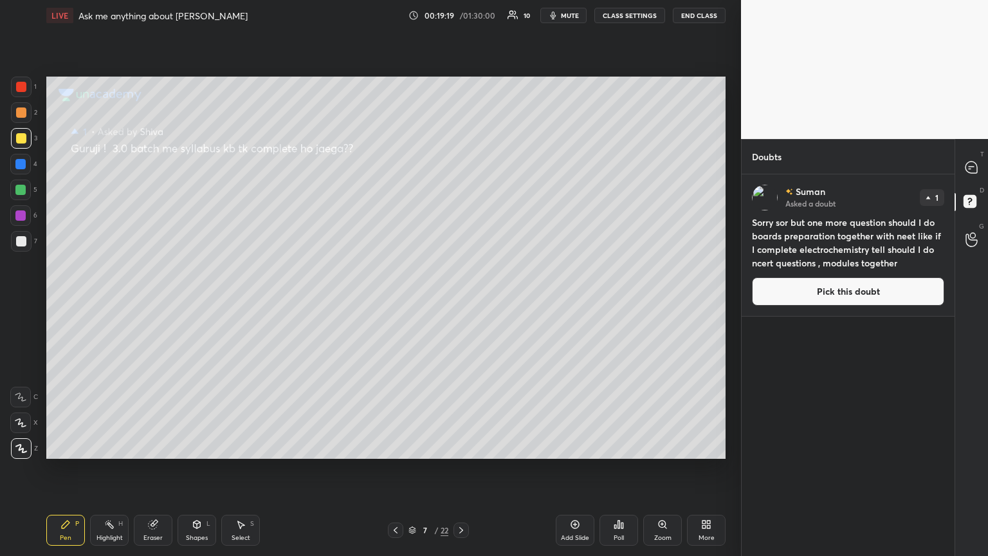
click at [461, 292] on button "Pick this doubt" at bounding box center [848, 291] width 192 height 28
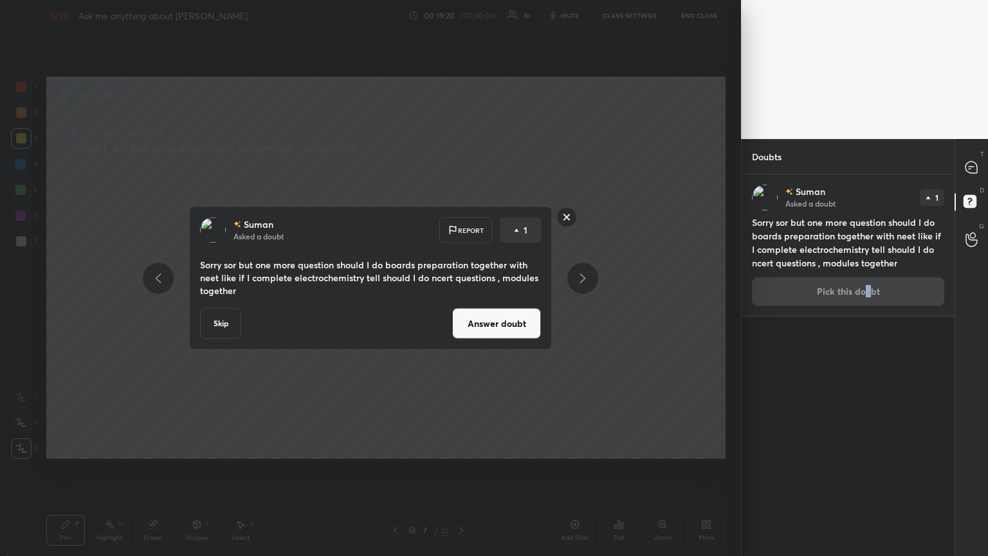
click at [461, 302] on button "Answer doubt" at bounding box center [496, 323] width 89 height 31
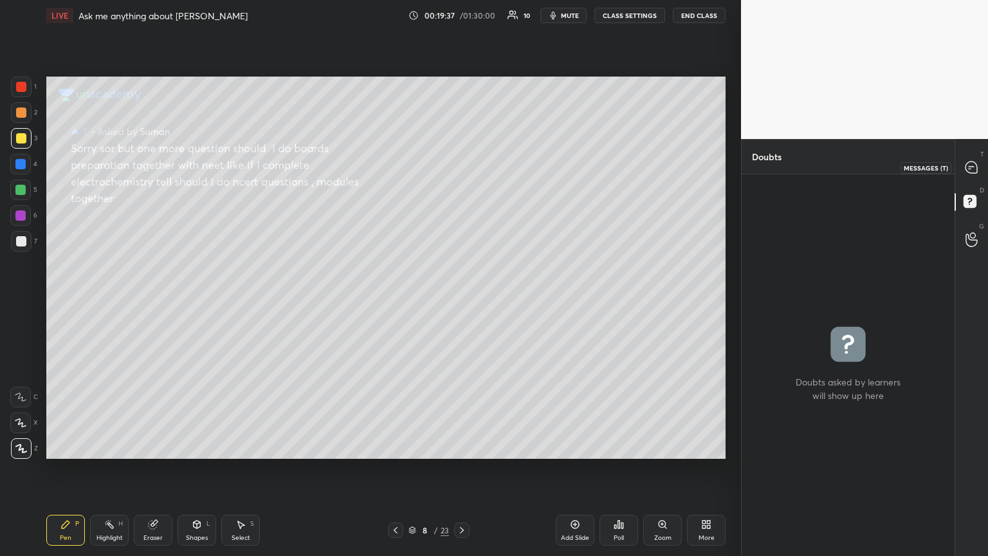
click at [461, 174] on icon at bounding box center [972, 168] width 14 height 14
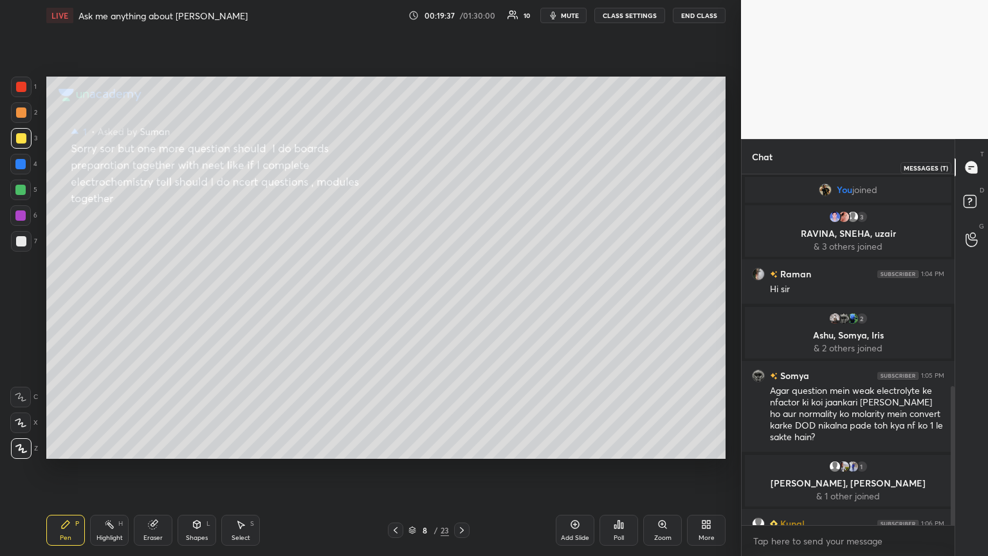
scroll to position [347, 209]
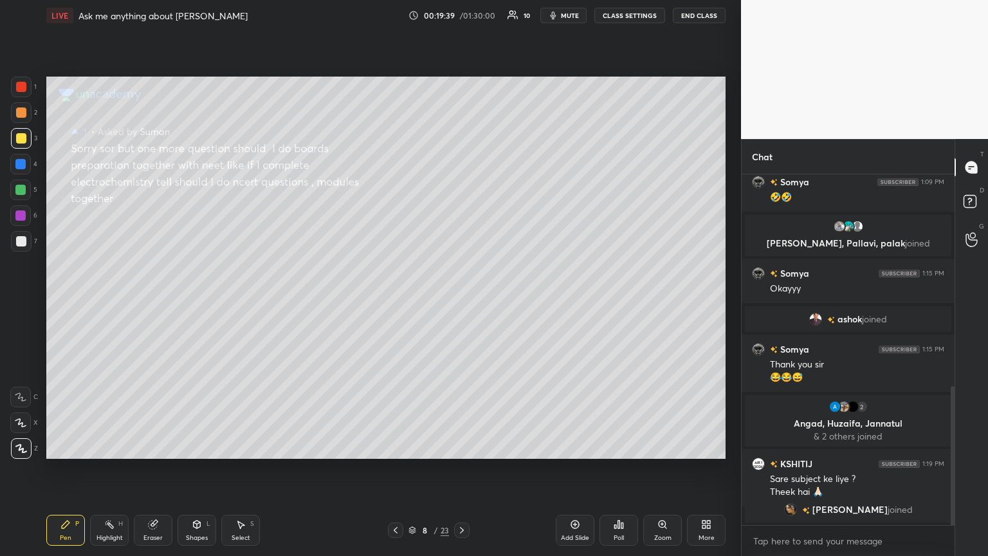
drag, startPoint x: 569, startPoint y: 14, endPoint x: 560, endPoint y: 32, distance: 19.9
click at [461, 19] on span "mute" at bounding box center [570, 15] width 18 height 9
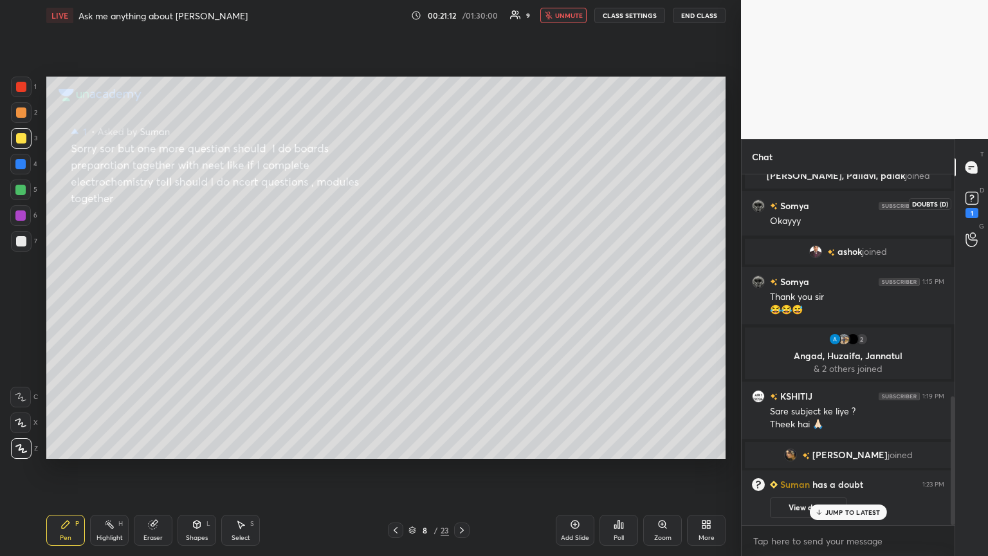
click at [461, 206] on icon at bounding box center [971, 197] width 19 height 19
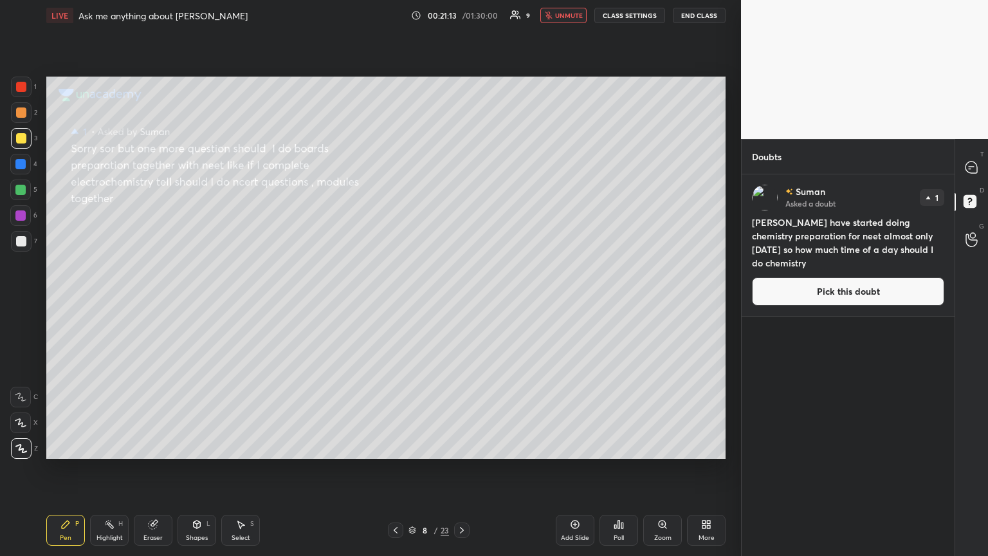
drag, startPoint x: 830, startPoint y: 281, endPoint x: 821, endPoint y: 286, distance: 10.9
click at [461, 284] on button "Pick this doubt" at bounding box center [848, 291] width 192 height 28
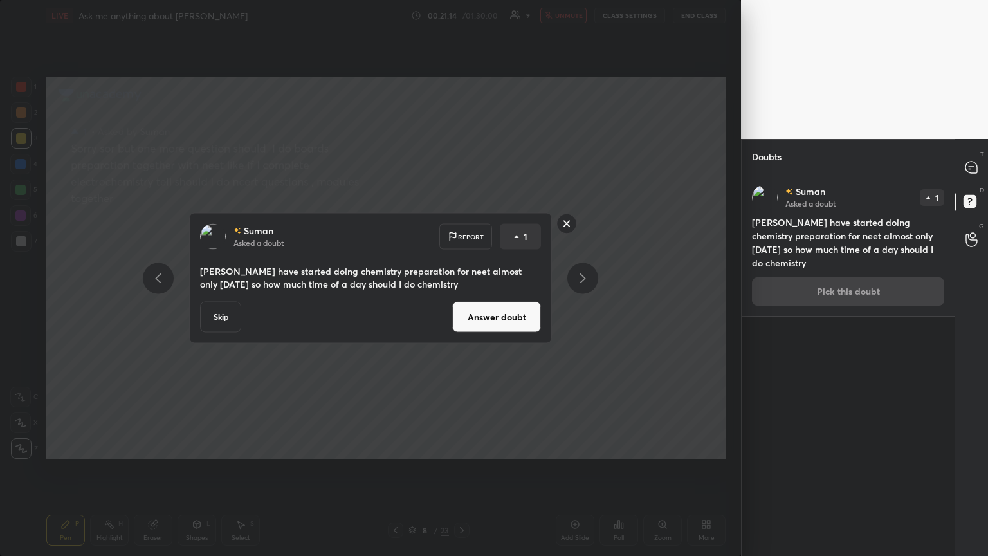
click at [461, 302] on button "Answer doubt" at bounding box center [496, 317] width 89 height 31
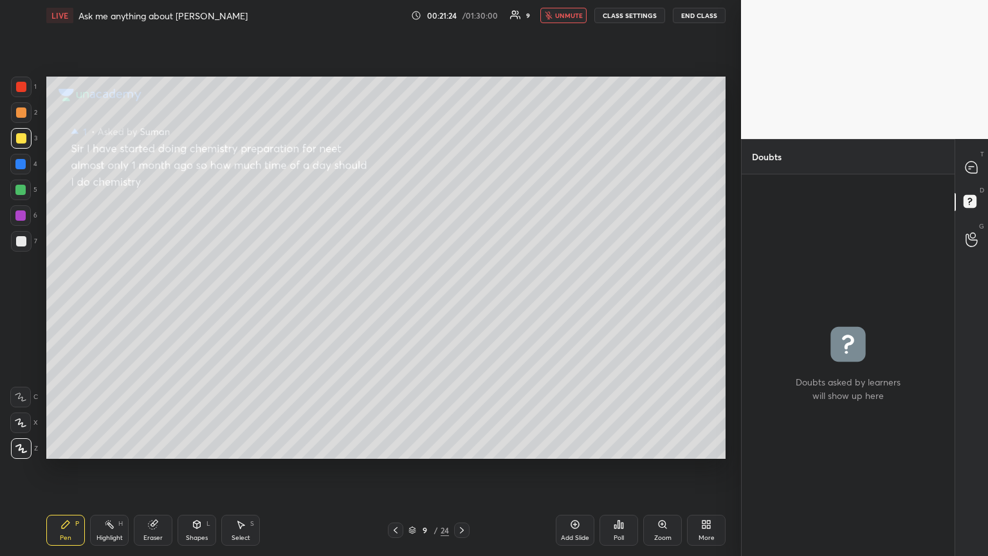
click at [461, 13] on span "unmute" at bounding box center [569, 15] width 28 height 9
click at [461, 167] on icon at bounding box center [972, 167] width 12 height 12
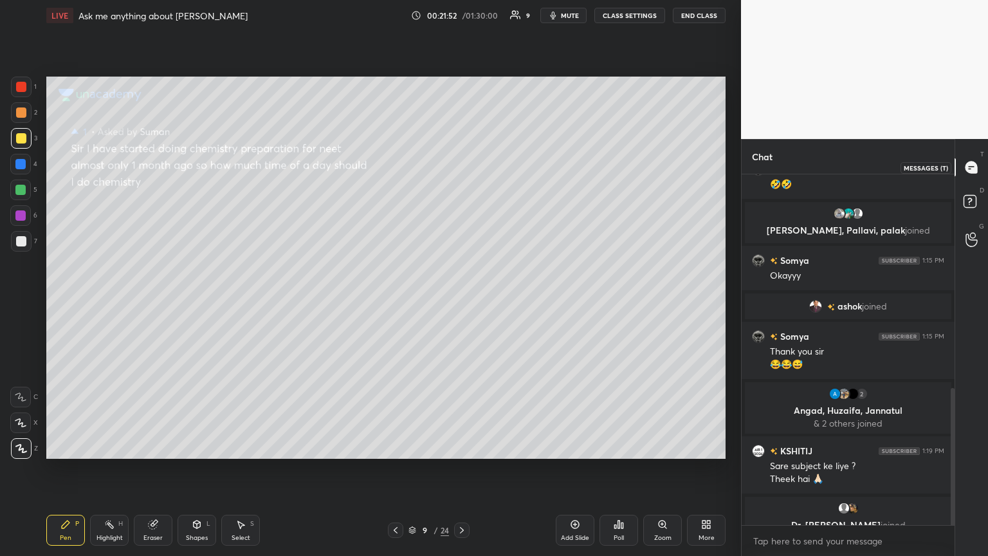
scroll to position [347, 209]
click at [461, 13] on span "mute" at bounding box center [570, 15] width 18 height 9
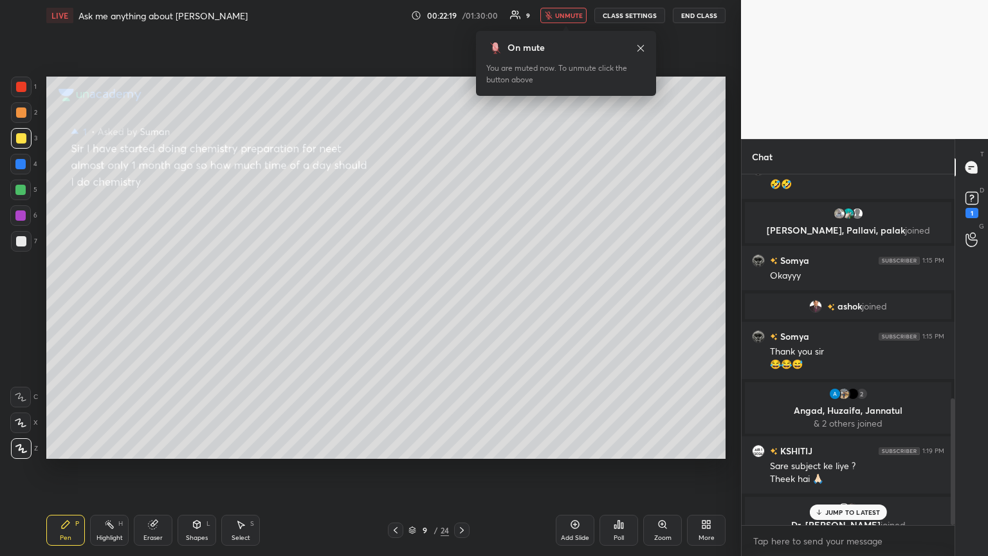
scroll to position [618, 0]
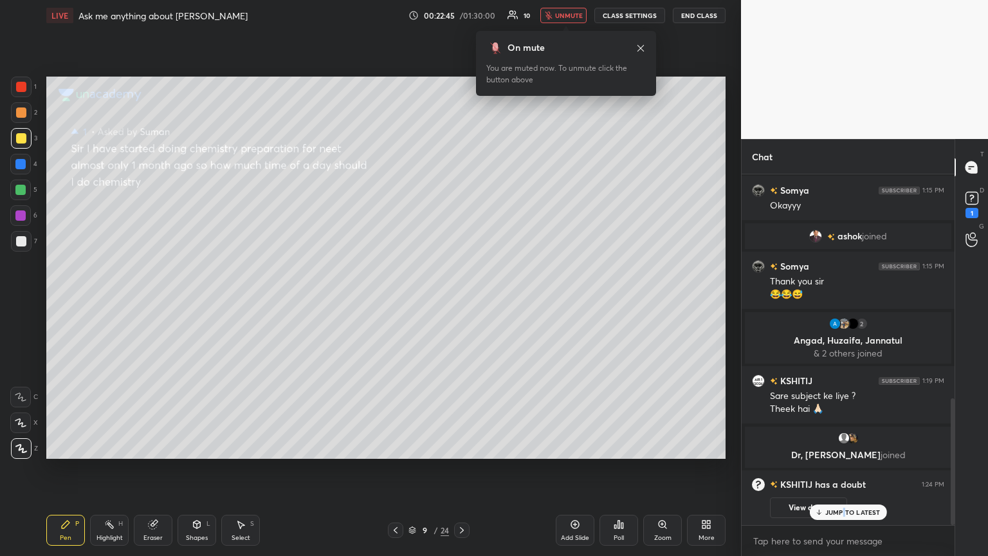
drag, startPoint x: 847, startPoint y: 504, endPoint x: 841, endPoint y: 511, distance: 8.7
click at [461, 302] on div "JUMP TO LATEST" at bounding box center [847, 511] width 77 height 15
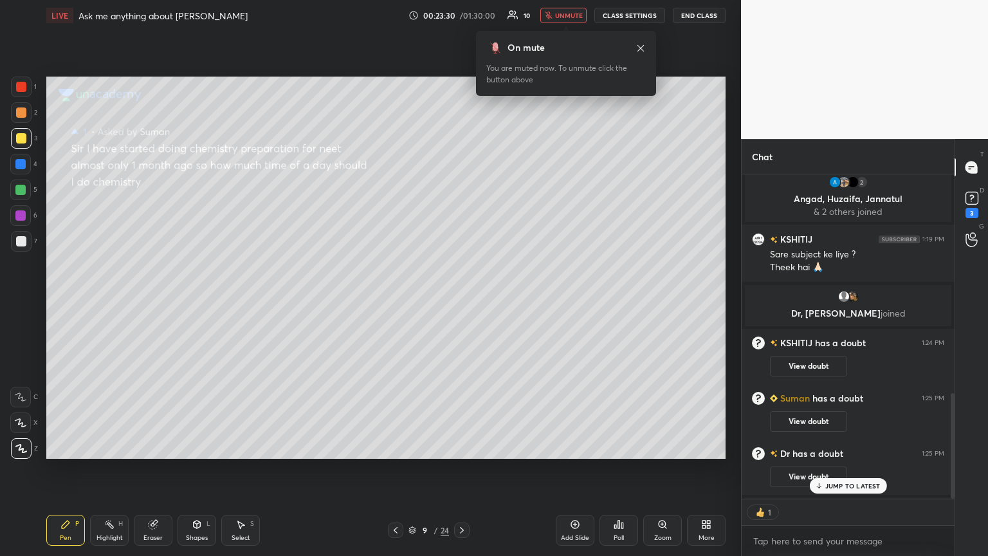
scroll to position [4, 4]
drag, startPoint x: 872, startPoint y: 486, endPoint x: 892, endPoint y: 399, distance: 89.7
click at [461, 302] on p "JUMP TO LATEST" at bounding box center [852, 486] width 55 height 8
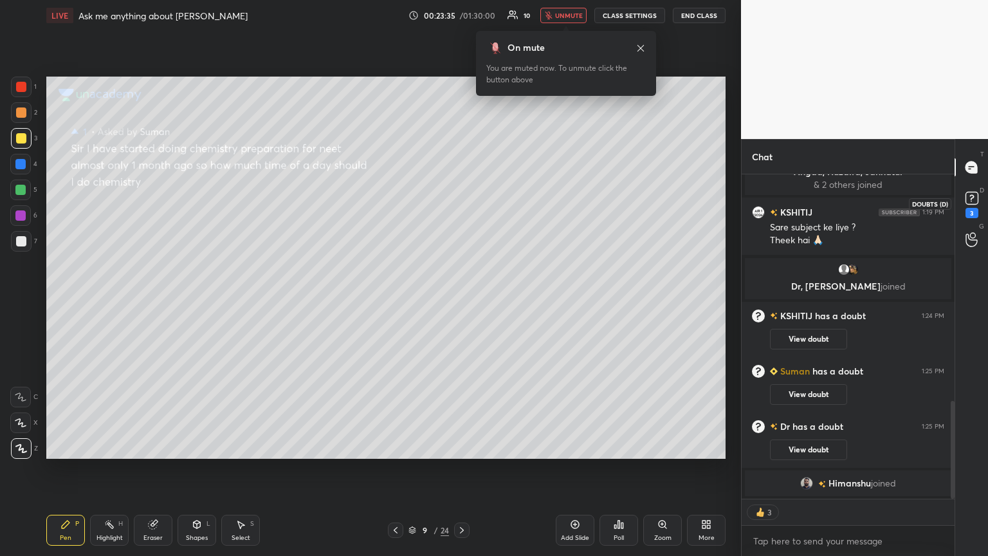
click at [461, 208] on div "3" at bounding box center [972, 213] width 13 height 10
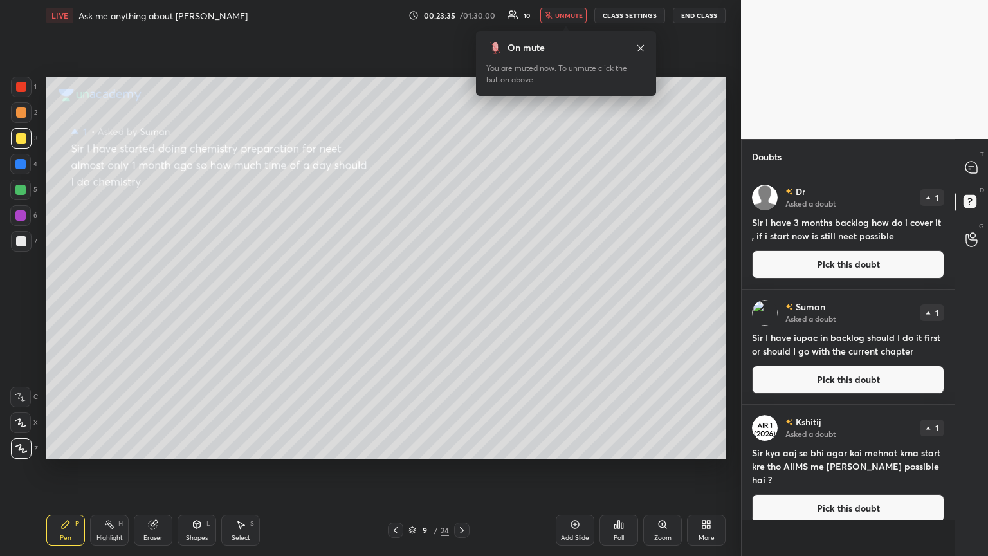
click at [461, 267] on button "Pick this doubt" at bounding box center [848, 264] width 192 height 28
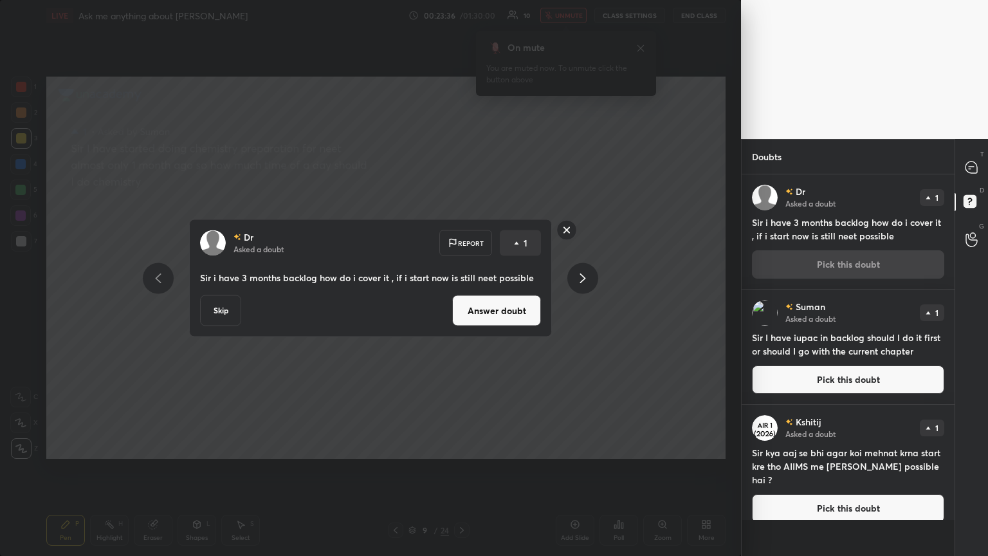
click at [461, 302] on button "Answer doubt" at bounding box center [496, 310] width 89 height 31
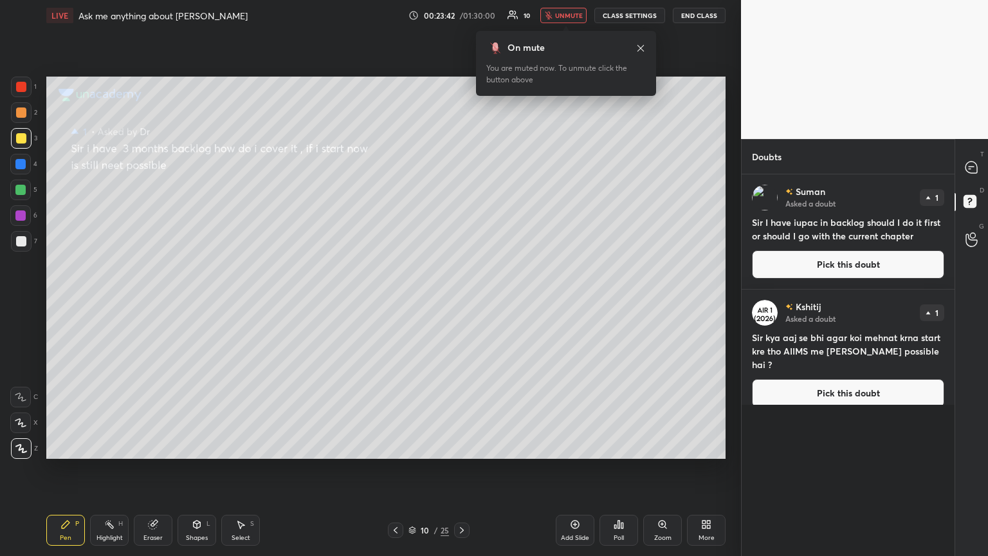
click at [461, 28] on div "On mute You are muted now. To unmute click the button above" at bounding box center [566, 59] width 180 height 73
click at [461, 13] on span "unmute" at bounding box center [569, 15] width 28 height 9
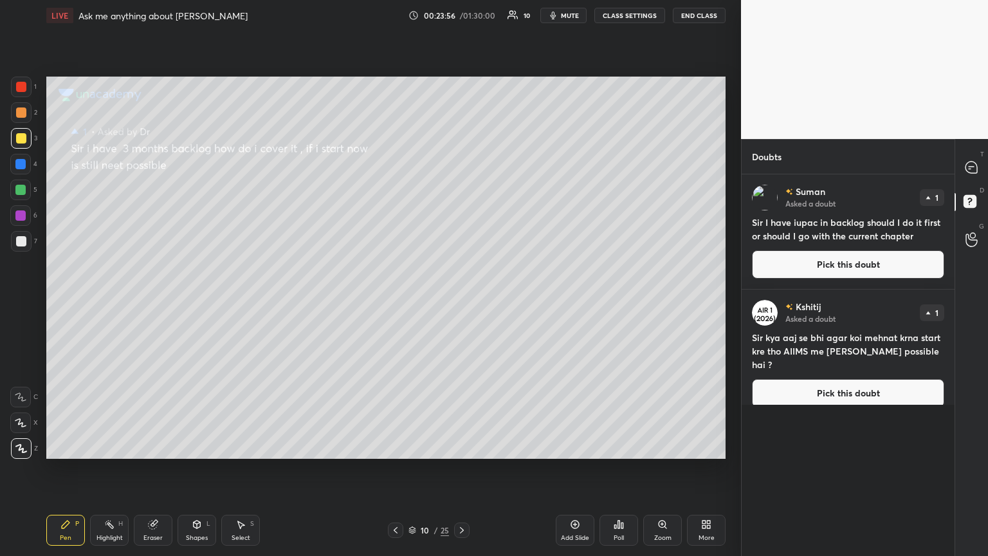
click at [461, 264] on button "Pick this doubt" at bounding box center [848, 264] width 192 height 28
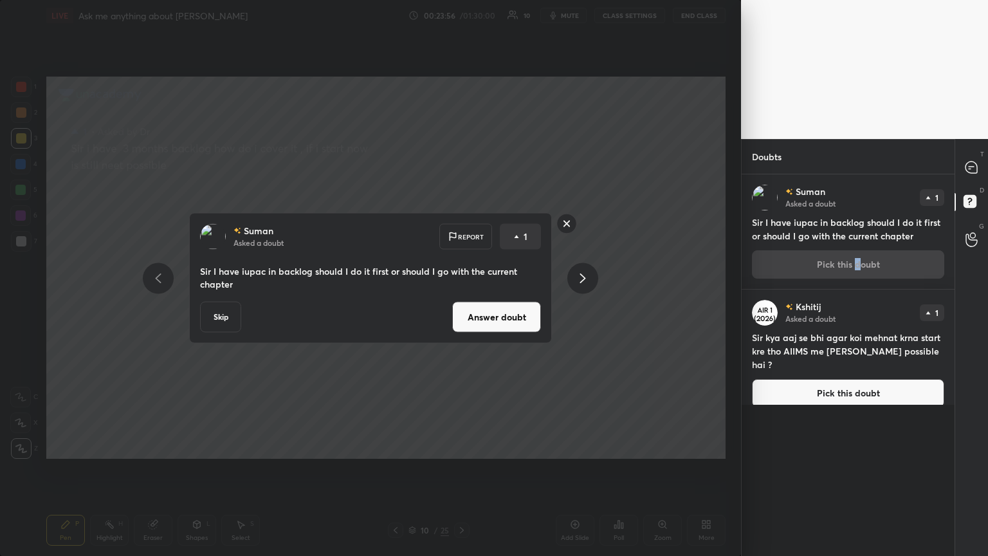
click at [461, 302] on button "Answer doubt" at bounding box center [496, 317] width 89 height 31
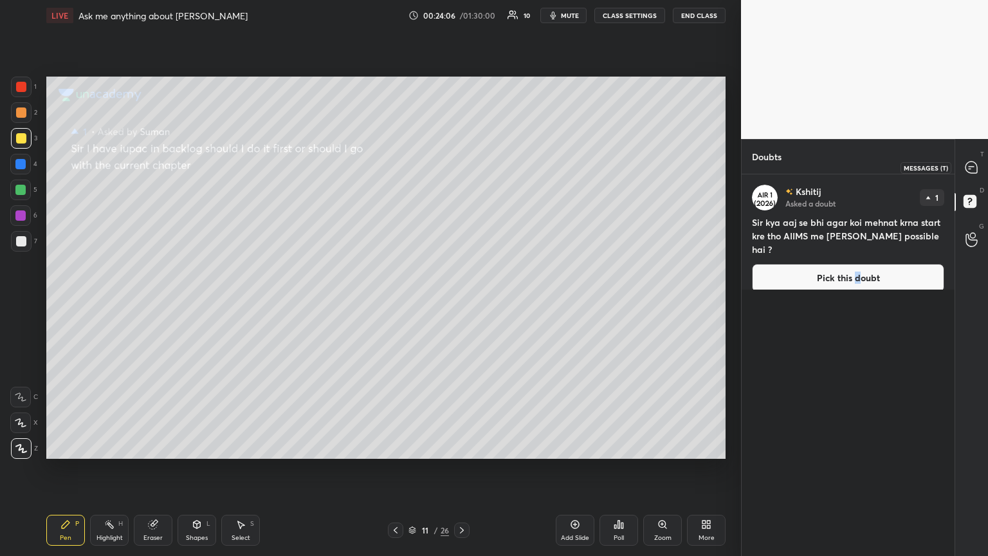
click at [461, 165] on icon at bounding box center [972, 168] width 14 height 14
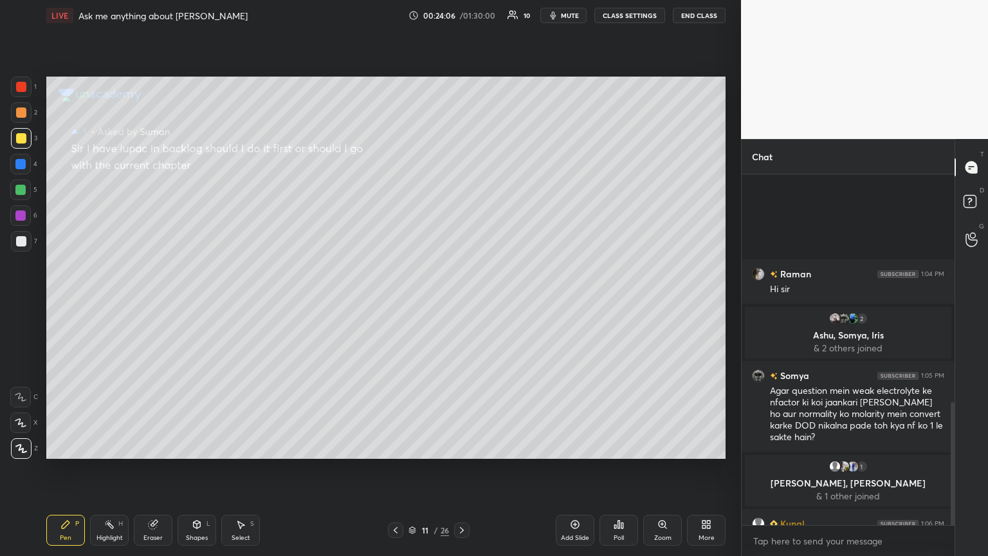
scroll to position [347, 209]
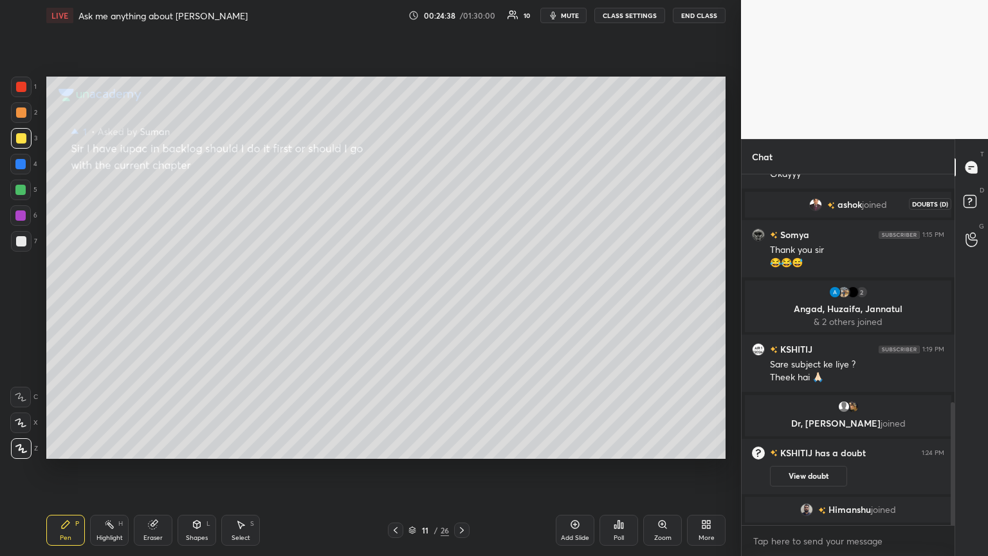
click at [461, 199] on icon at bounding box center [971, 203] width 23 height 23
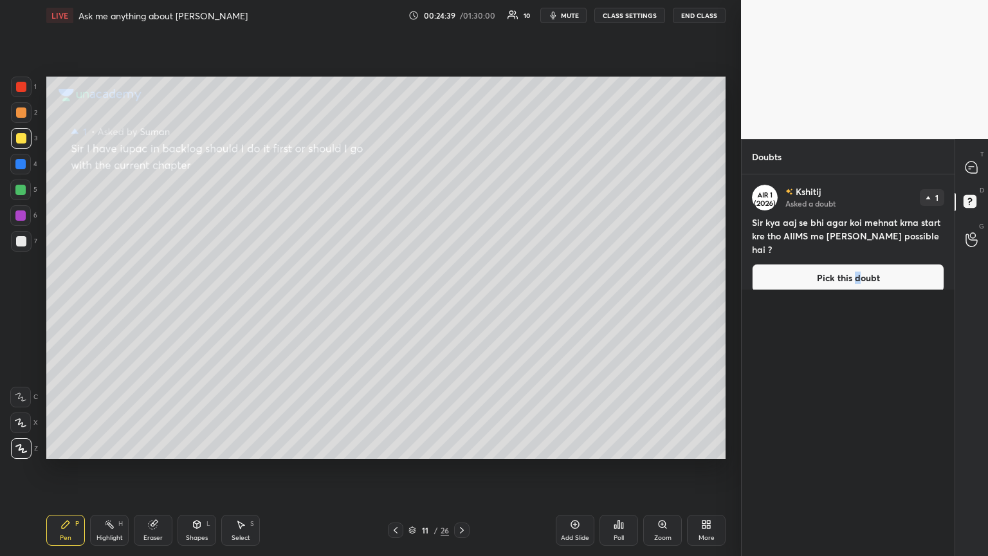
click at [461, 264] on button "Pick this doubt" at bounding box center [848, 278] width 192 height 28
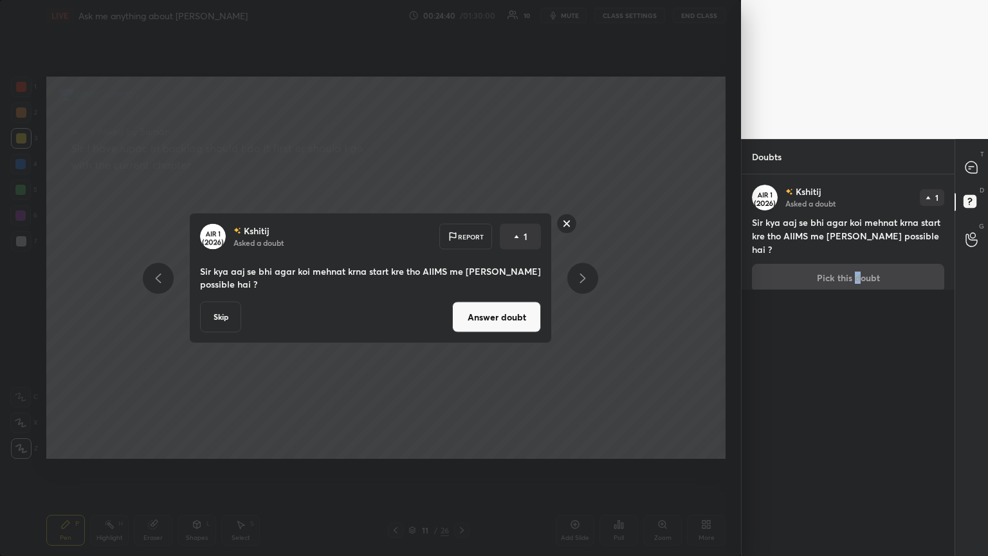
click at [461, 302] on button "Answer doubt" at bounding box center [496, 317] width 89 height 31
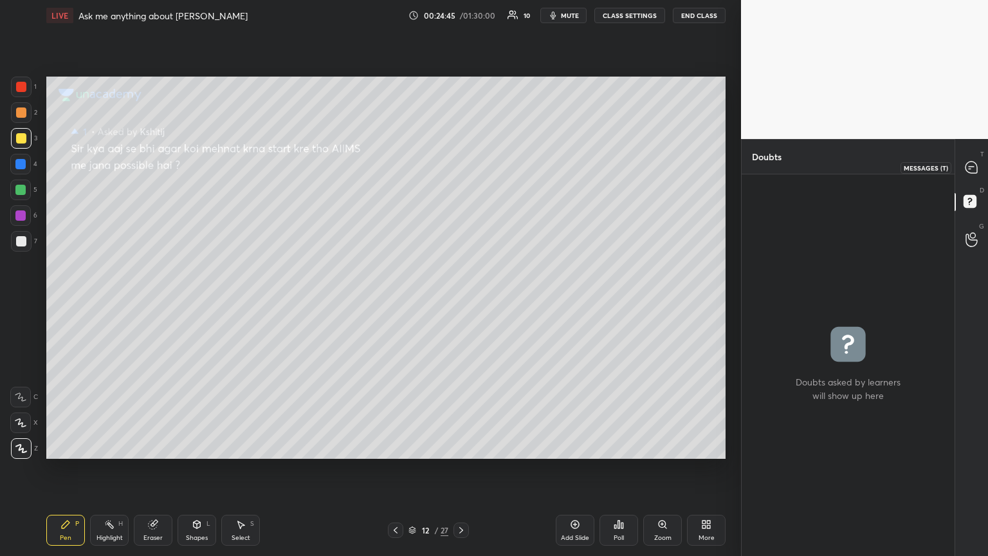
click at [461, 160] on div at bounding box center [972, 167] width 26 height 23
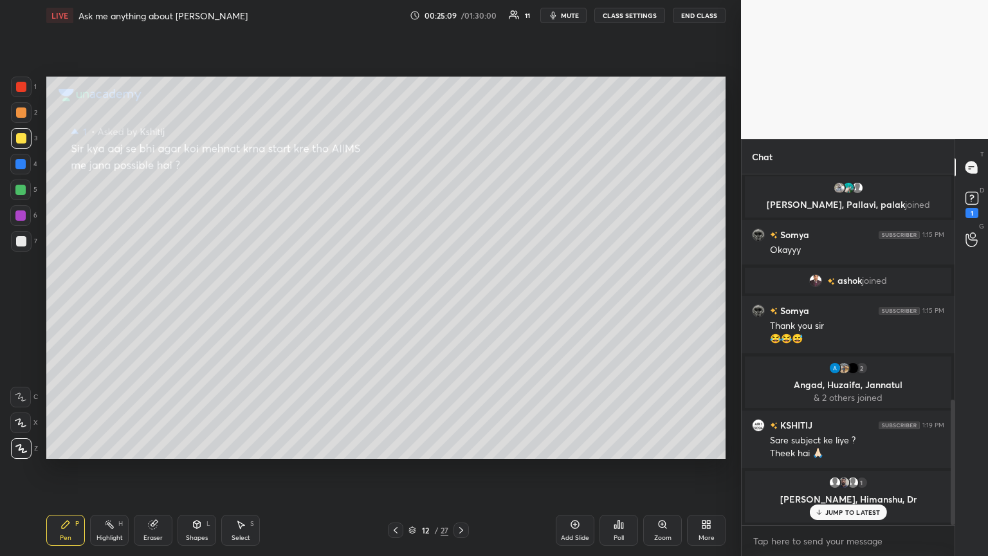
scroll to position [628, 0]
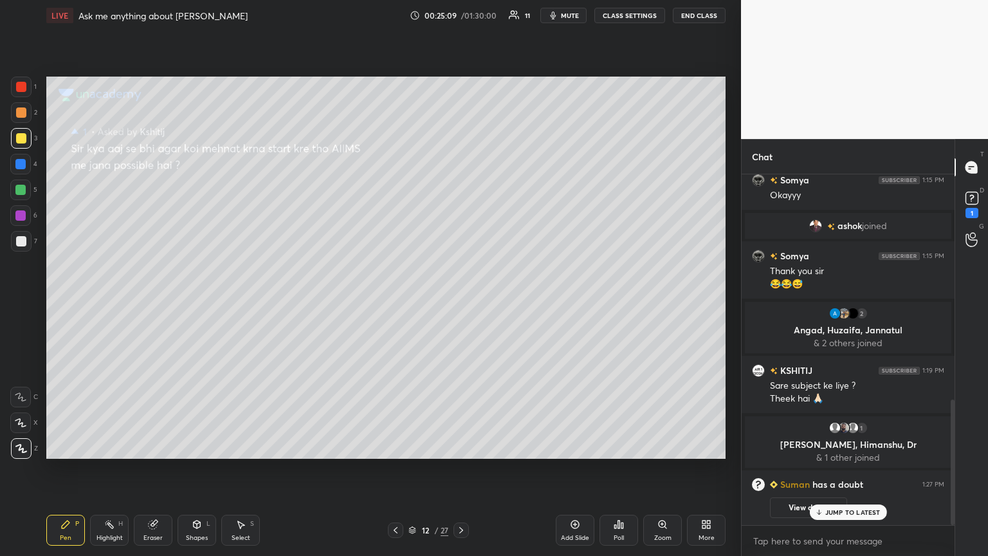
drag, startPoint x: 148, startPoint y: 535, endPoint x: 201, endPoint y: 472, distance: 81.7
click at [151, 302] on div "Eraser" at bounding box center [152, 538] width 19 height 6
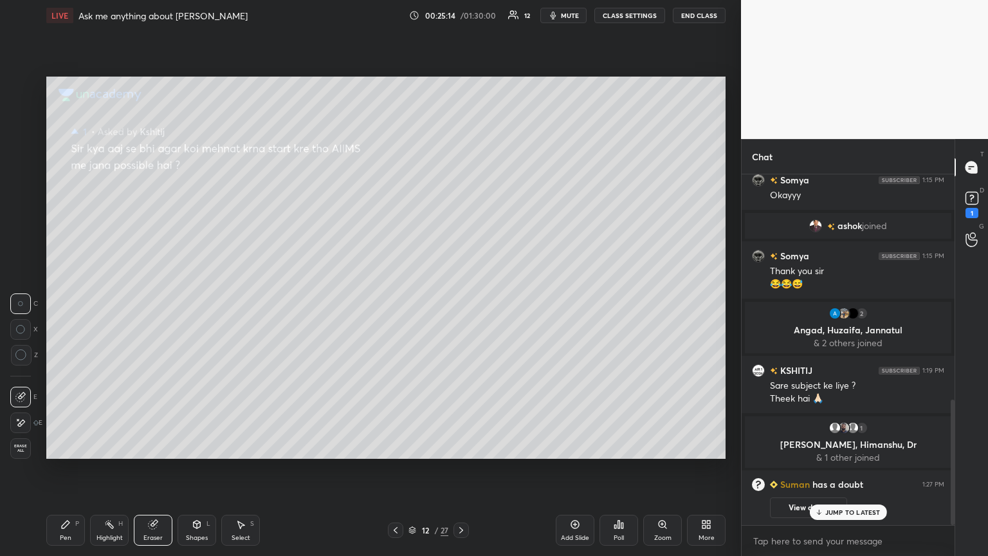
scroll to position [659, 0]
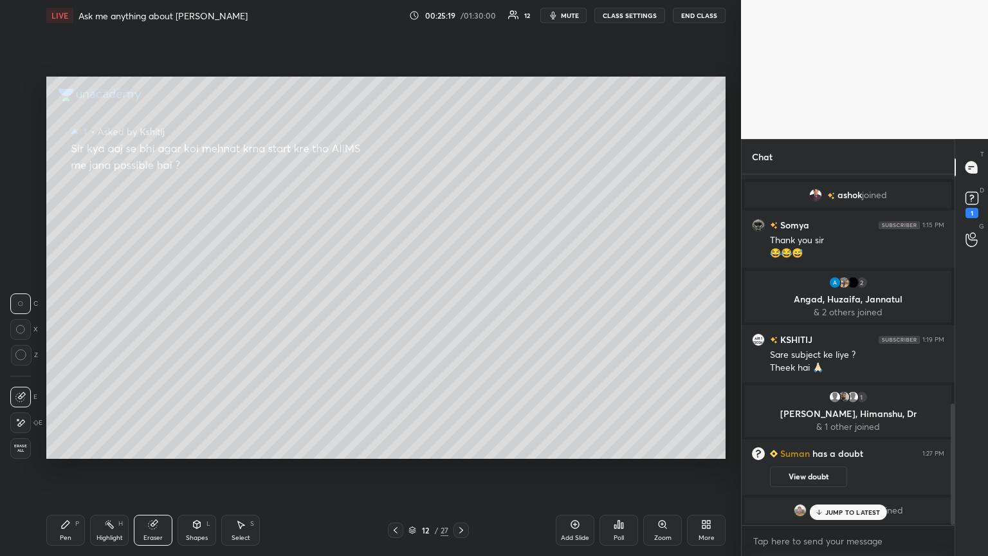
click at [53, 302] on div "Pen P" at bounding box center [65, 530] width 39 height 31
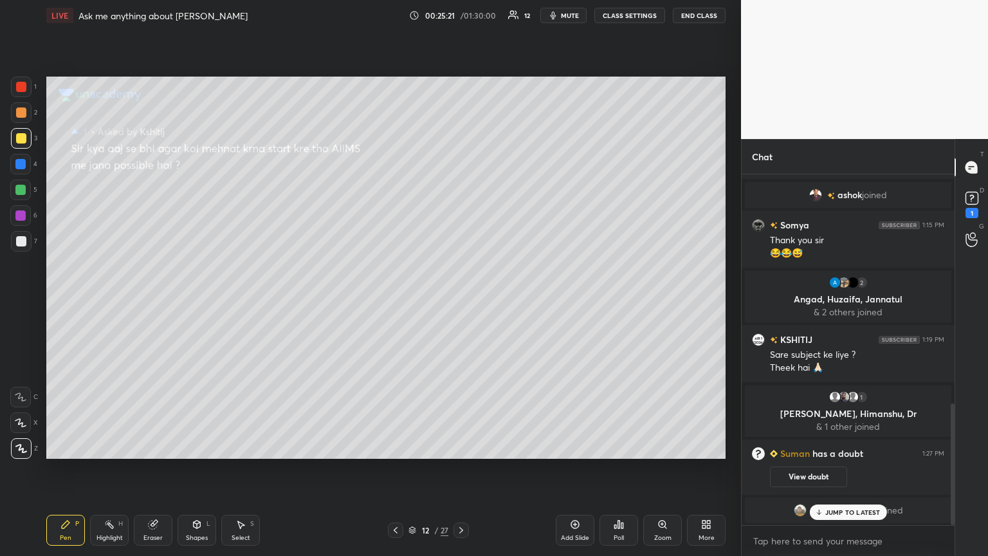
click at [33, 170] on div "4" at bounding box center [23, 164] width 27 height 21
click at [461, 210] on div "1" at bounding box center [971, 203] width 19 height 30
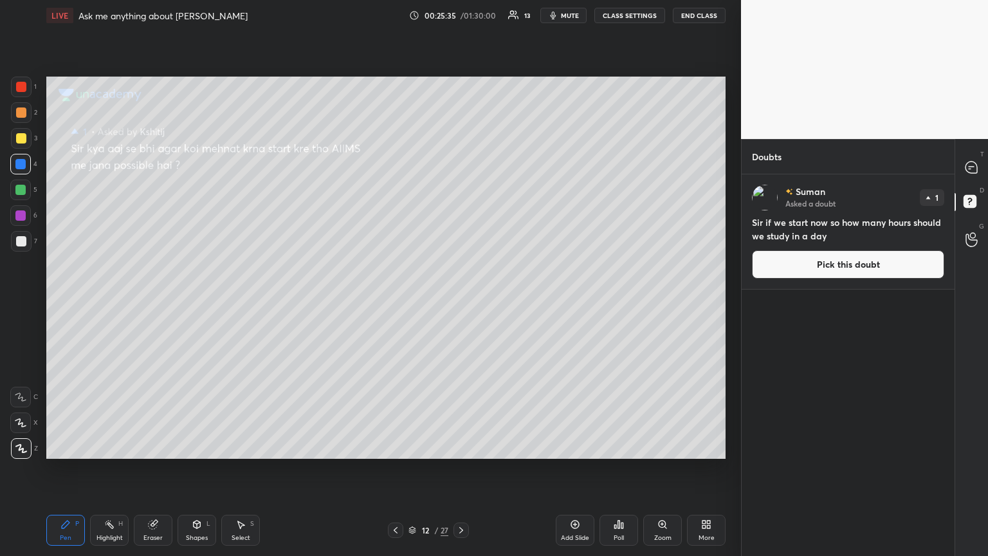
click at [461, 264] on button "Pick this doubt" at bounding box center [848, 264] width 192 height 28
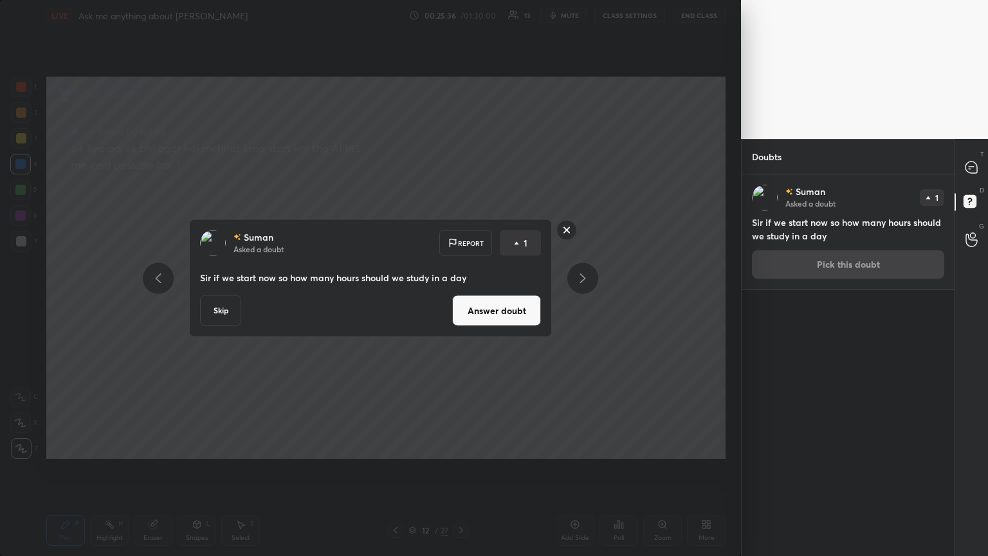
drag, startPoint x: 499, startPoint y: 310, endPoint x: 509, endPoint y: 304, distance: 12.1
click at [461, 302] on button "Answer doubt" at bounding box center [496, 310] width 89 height 31
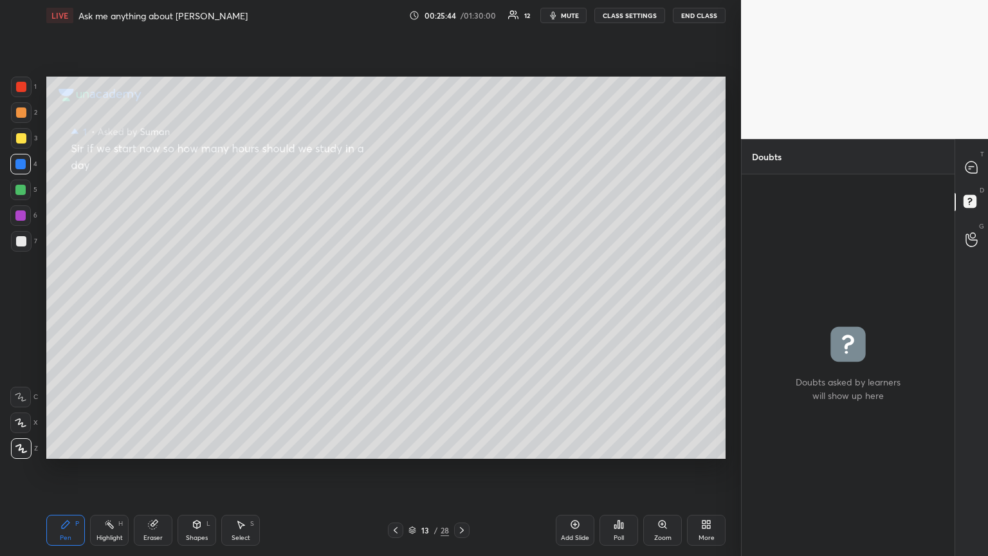
click at [152, 302] on div "Eraser" at bounding box center [152, 538] width 19 height 6
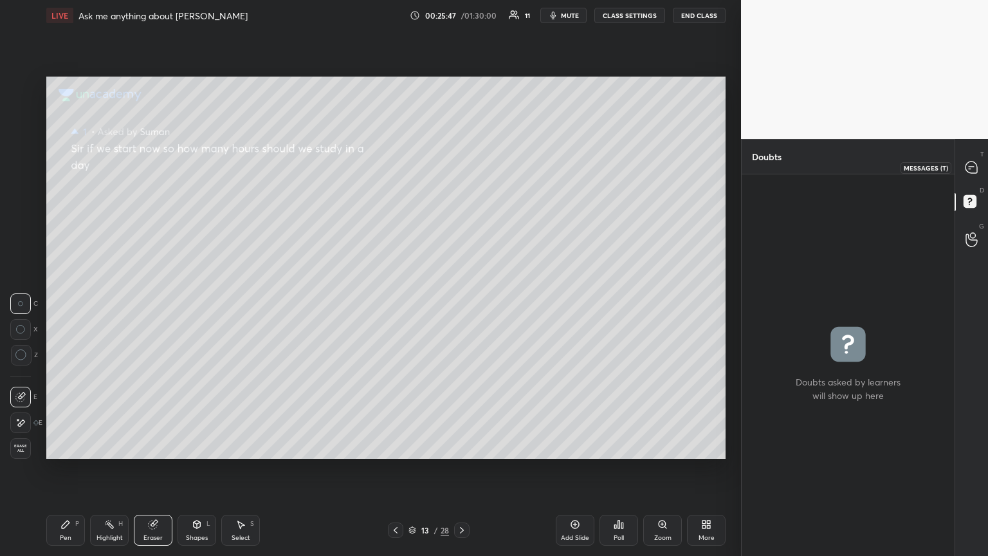
click at [461, 165] on div at bounding box center [972, 167] width 26 height 23
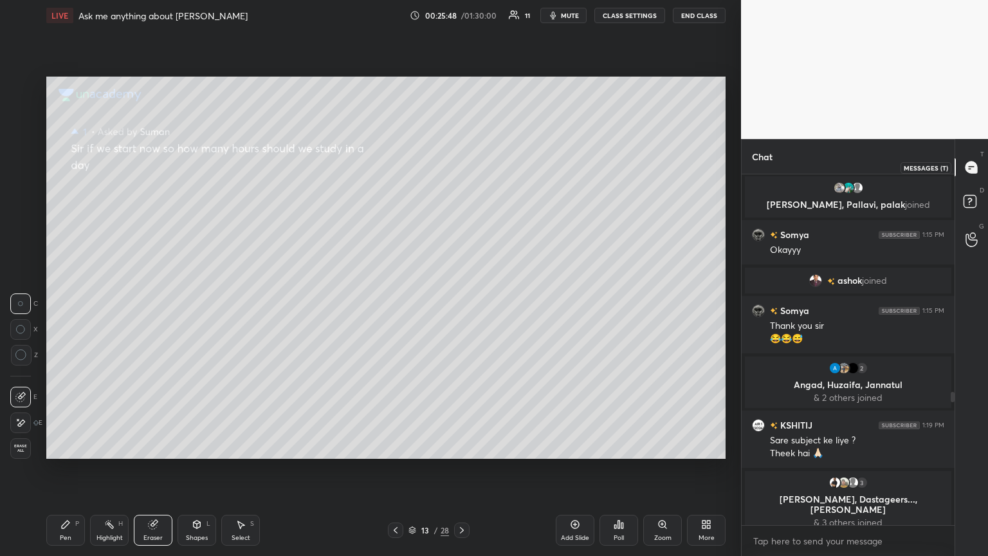
scroll to position [347, 209]
drag, startPoint x: 64, startPoint y: 528, endPoint x: 57, endPoint y: 479, distance: 49.9
click at [67, 302] on icon at bounding box center [66, 524] width 8 height 8
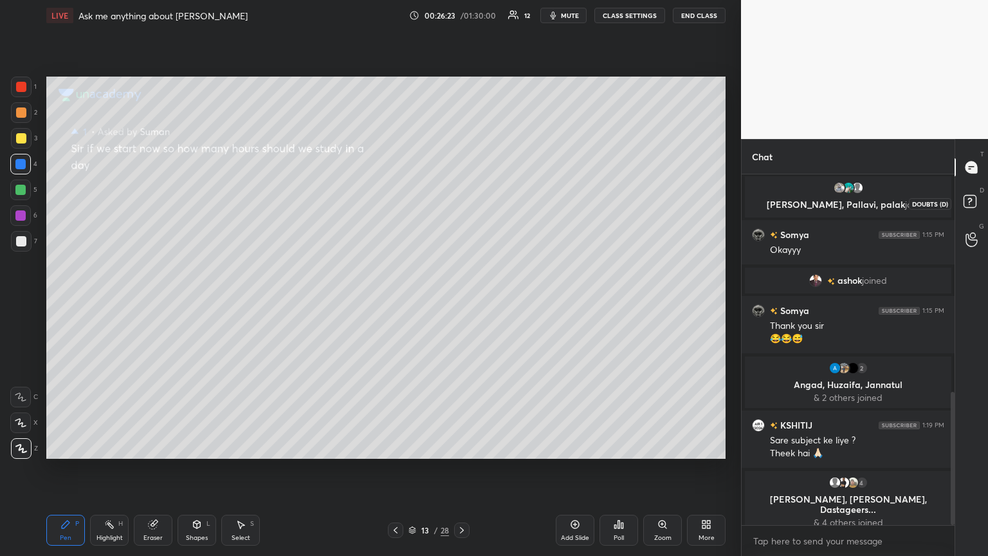
click at [461, 197] on rect at bounding box center [970, 202] width 12 height 12
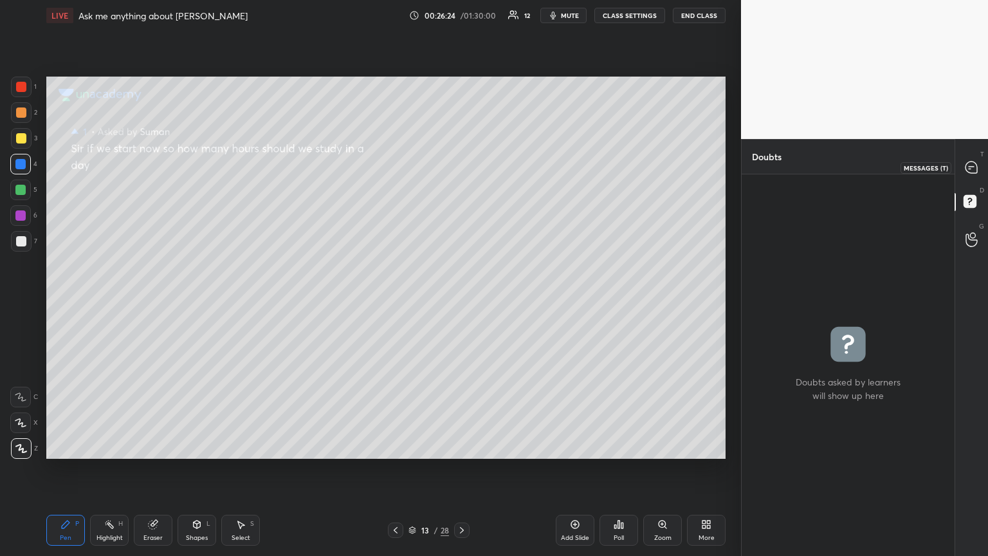
click at [461, 164] on icon at bounding box center [972, 167] width 12 height 12
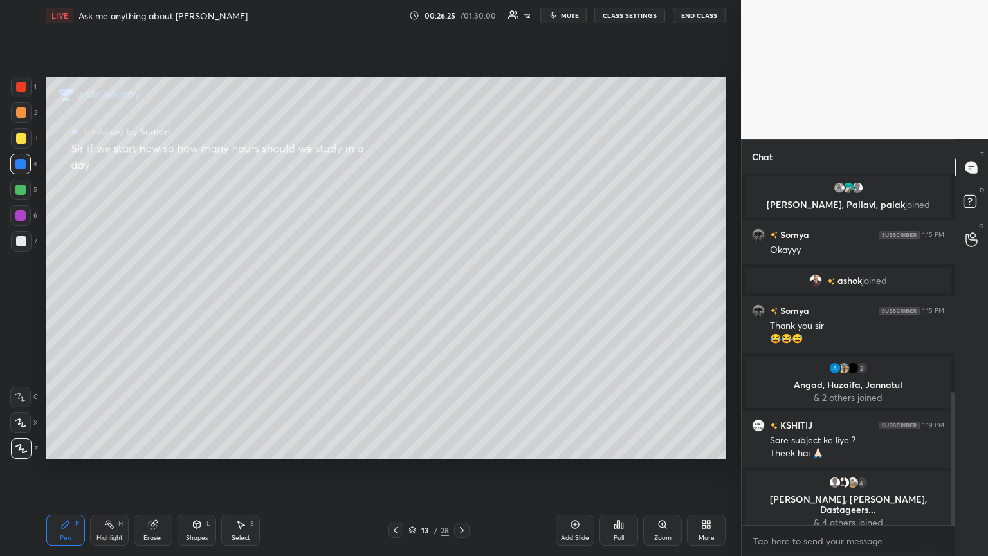
click at [391, 302] on div at bounding box center [395, 529] width 15 height 15
click at [392, 302] on icon at bounding box center [395, 530] width 10 height 10
click at [393, 302] on icon at bounding box center [395, 530] width 10 height 10
click at [394, 302] on icon at bounding box center [395, 530] width 10 height 10
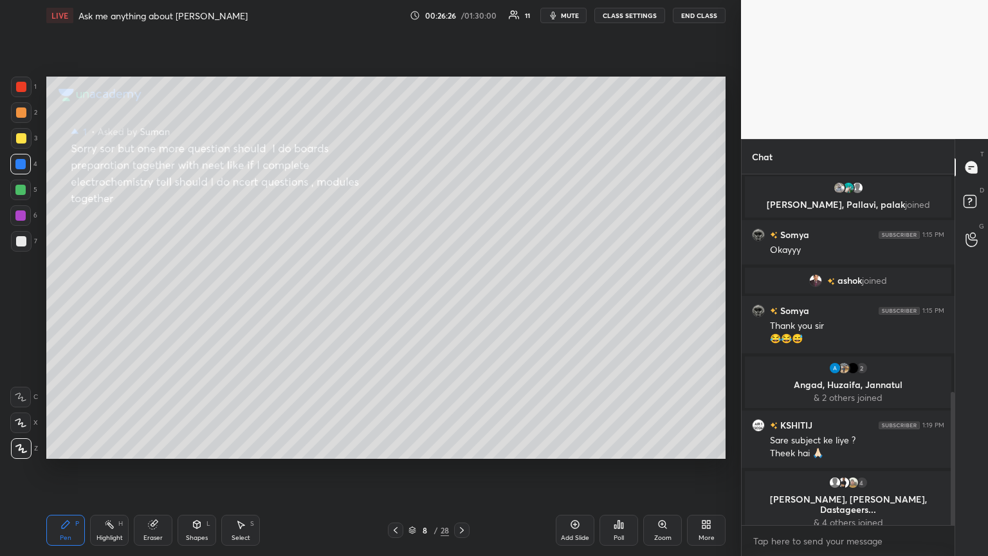
click at [395, 302] on icon at bounding box center [395, 530] width 10 height 10
click at [394, 302] on icon at bounding box center [395, 530] width 10 height 10
click at [393, 302] on icon at bounding box center [395, 530] width 10 height 10
click at [394, 302] on icon at bounding box center [395, 530] width 10 height 10
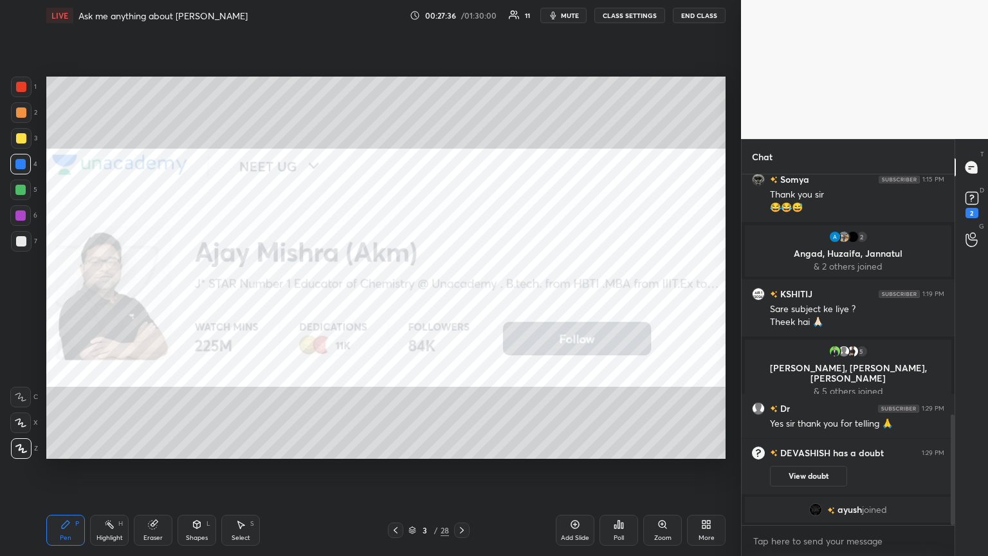
scroll to position [759, 0]
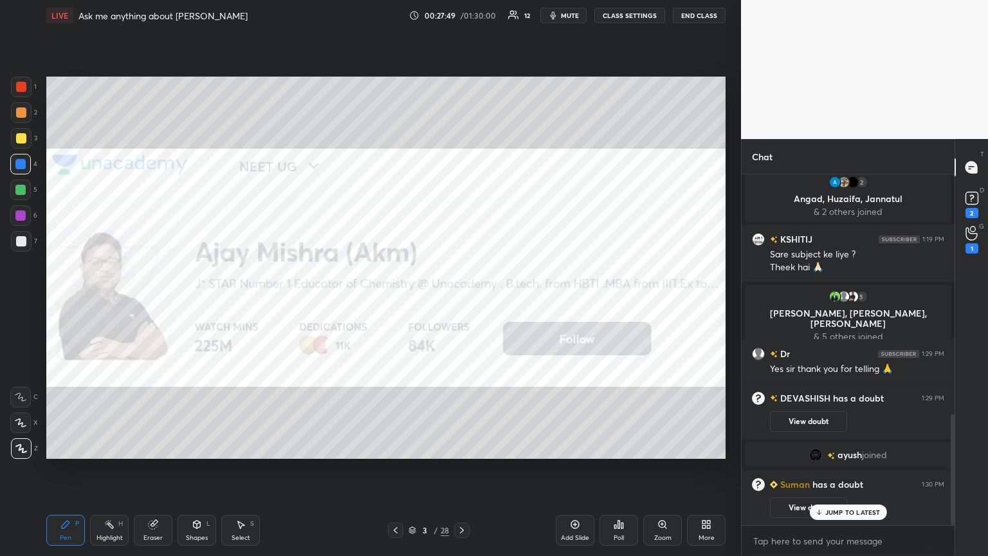
drag, startPoint x: 986, startPoint y: 197, endPoint x: 961, endPoint y: 219, distance: 33.3
click at [461, 199] on div "D Doubts (D) 2" at bounding box center [971, 203] width 33 height 36
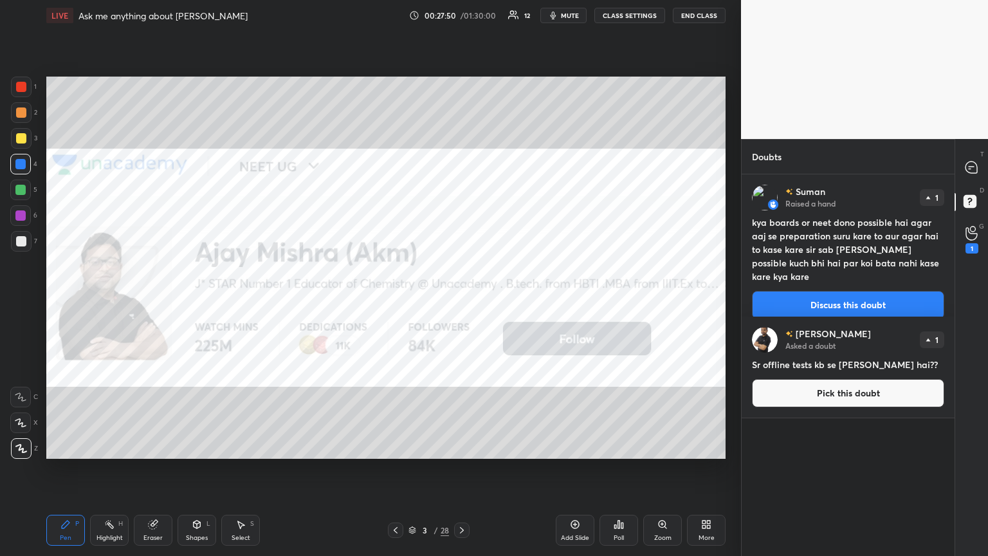
click at [461, 291] on button "Discuss this doubt" at bounding box center [848, 305] width 192 height 28
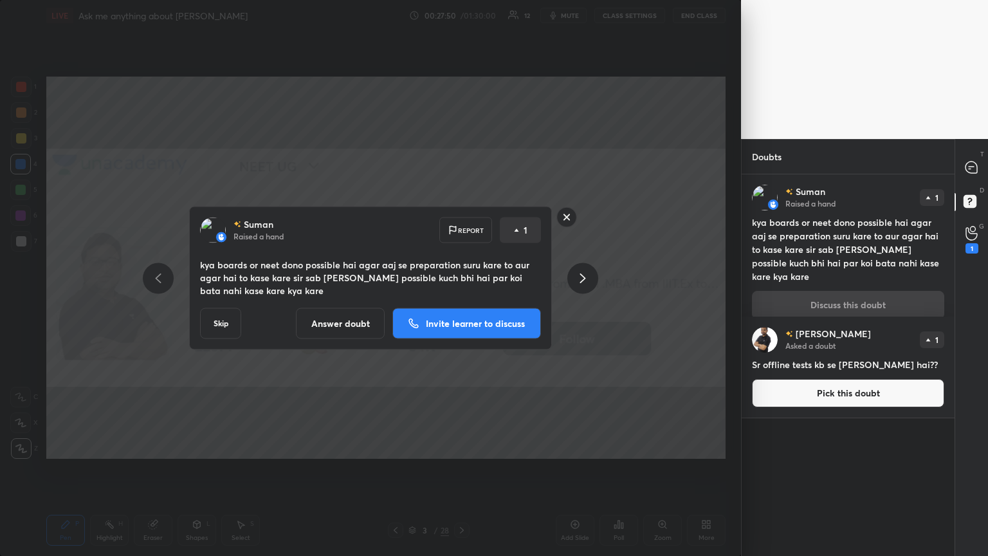
drag, startPoint x: 343, startPoint y: 314, endPoint x: 399, endPoint y: 310, distance: 56.1
click at [342, 302] on button "Answer doubt" at bounding box center [340, 323] width 89 height 31
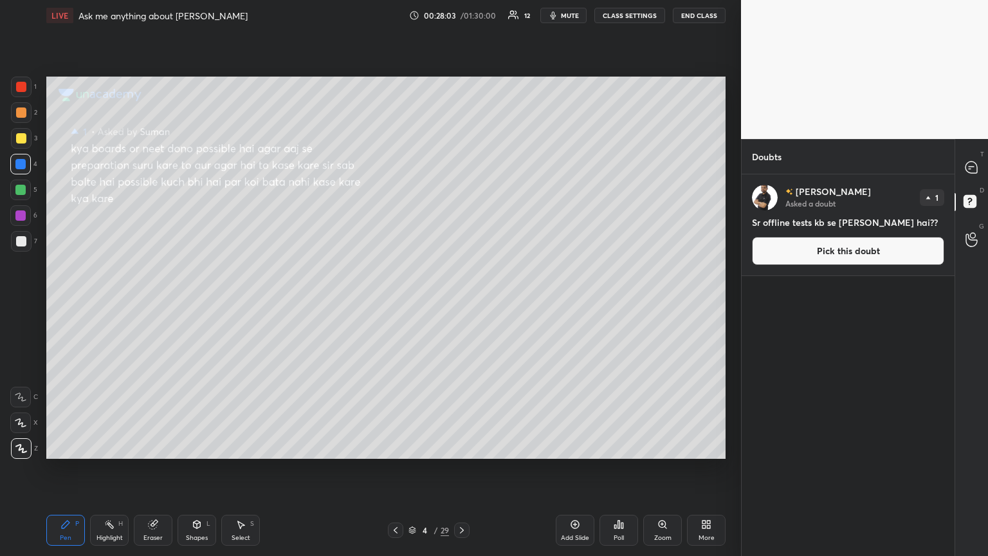
drag, startPoint x: 25, startPoint y: 237, endPoint x: 23, endPoint y: 229, distance: 8.0
click at [23, 236] on div at bounding box center [21, 241] width 10 height 10
click at [461, 167] on icon at bounding box center [972, 168] width 14 height 14
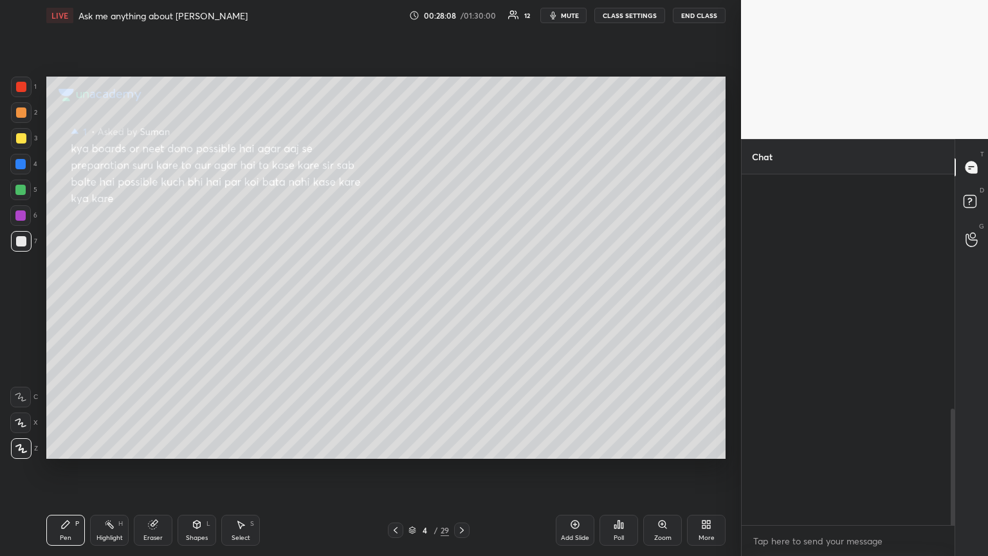
scroll to position [347, 209]
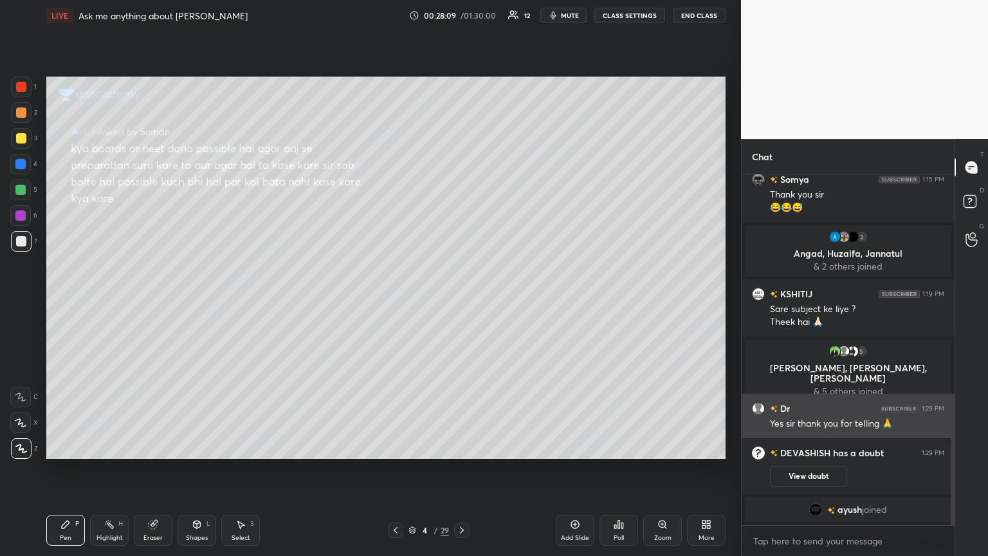
drag, startPoint x: 955, startPoint y: 436, endPoint x: 910, endPoint y: 402, distance: 56.1
click at [461, 302] on div "Chat [PERSON_NAME] joined [PERSON_NAME] 1:15 PM Thank you sir 😂😂😅 2 [PERSON_NAM…" at bounding box center [864, 347] width 247 height 417
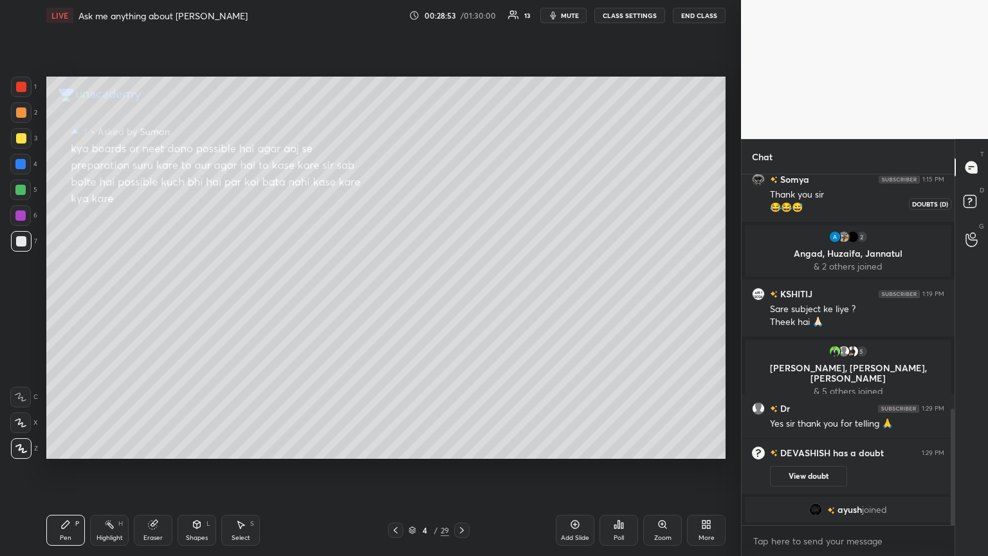
click at [461, 204] on icon at bounding box center [971, 203] width 23 height 23
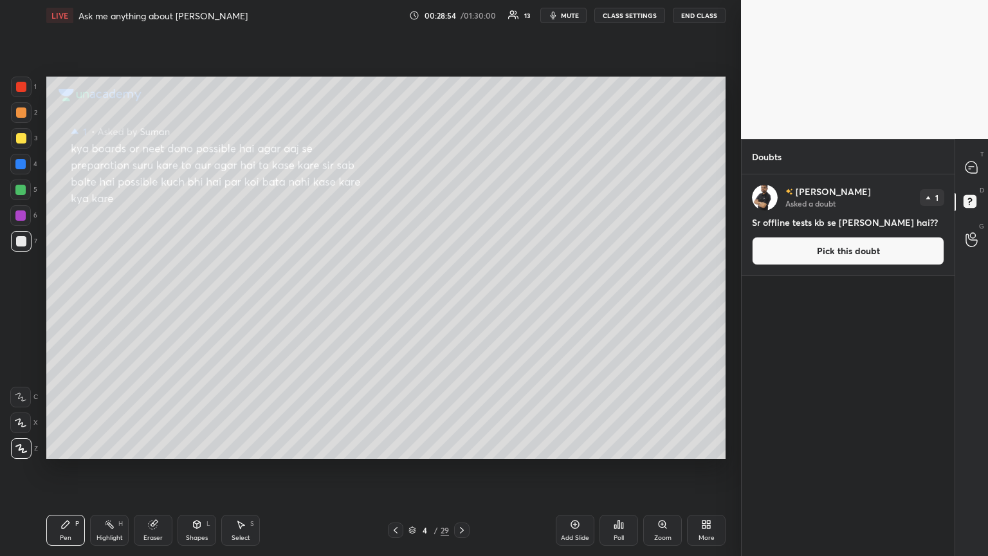
click at [461, 250] on button "Pick this doubt" at bounding box center [848, 251] width 192 height 28
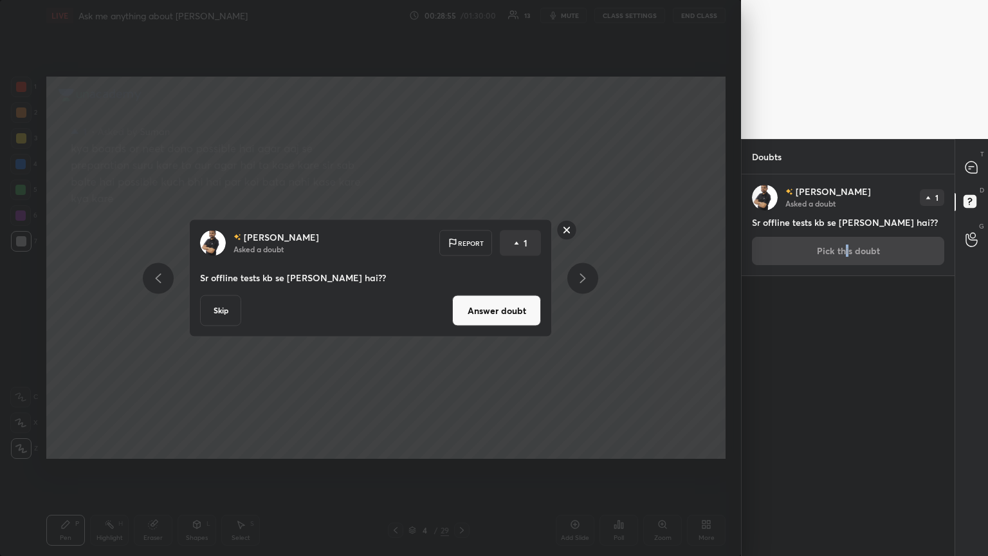
click at [461, 300] on button "Answer doubt" at bounding box center [496, 310] width 89 height 31
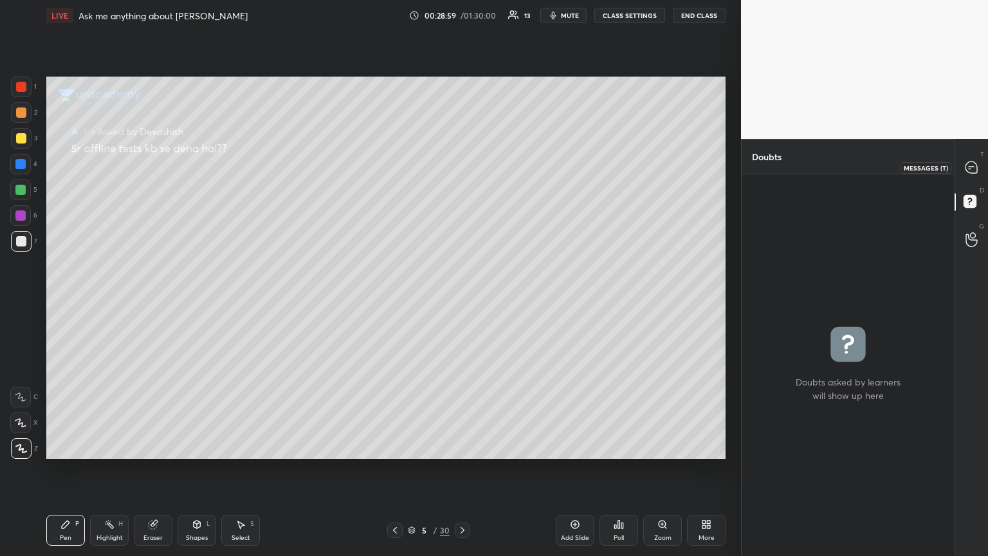
drag, startPoint x: 973, startPoint y: 167, endPoint x: 973, endPoint y: 174, distance: 7.1
click at [461, 167] on icon at bounding box center [972, 167] width 12 height 12
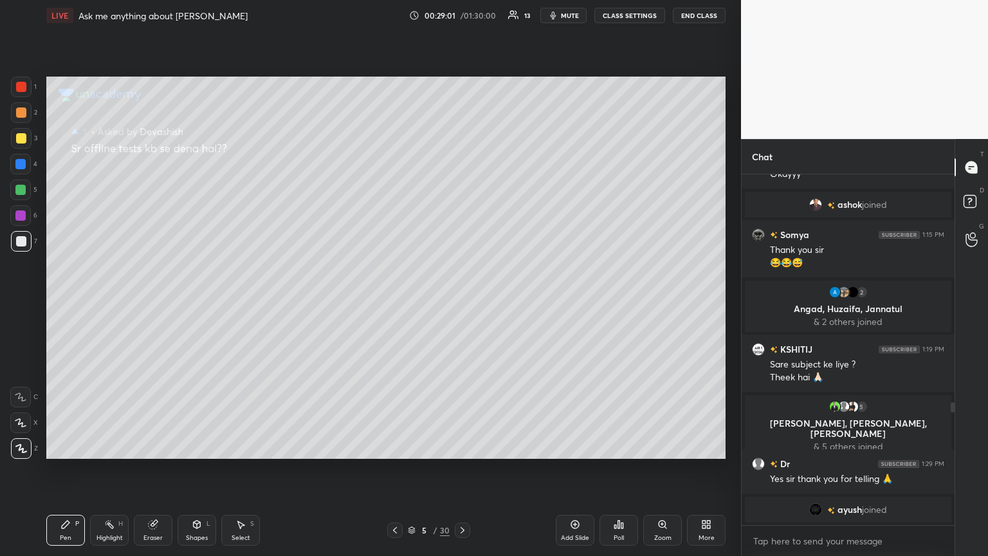
drag, startPoint x: 955, startPoint y: 408, endPoint x: 953, endPoint y: 432, distance: 24.5
click at [461, 302] on div "T Messages (T) D Doubts (D) G Raise Hand (G)" at bounding box center [971, 347] width 33 height 417
drag, startPoint x: 955, startPoint y: 407, endPoint x: 949, endPoint y: 419, distance: 13.9
click at [461, 302] on div "Chat Raman 1:04 PM Hi sir 2 [PERSON_NAME], [PERSON_NAME], [PERSON_NAME] & 2 oth…" at bounding box center [864, 347] width 247 height 417
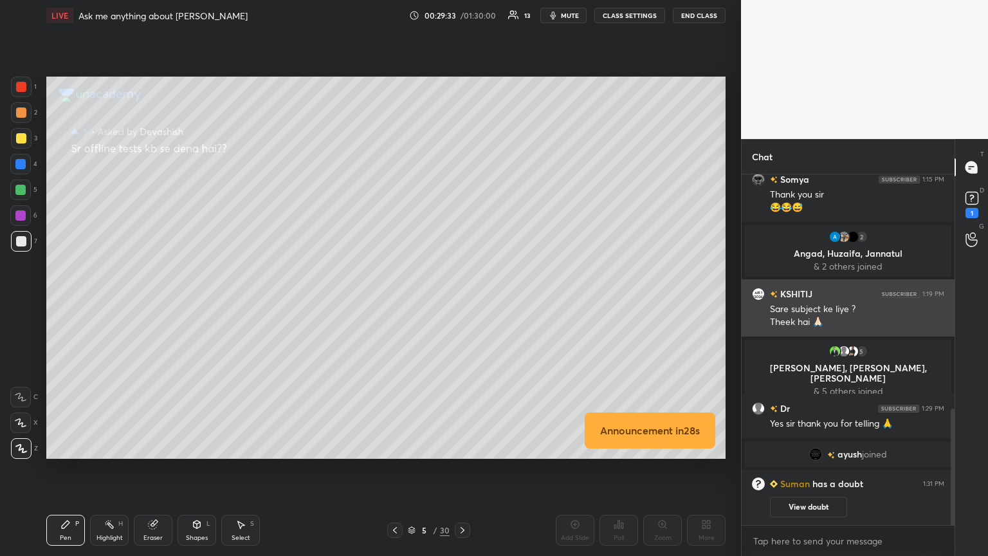
scroll to position [738, 0]
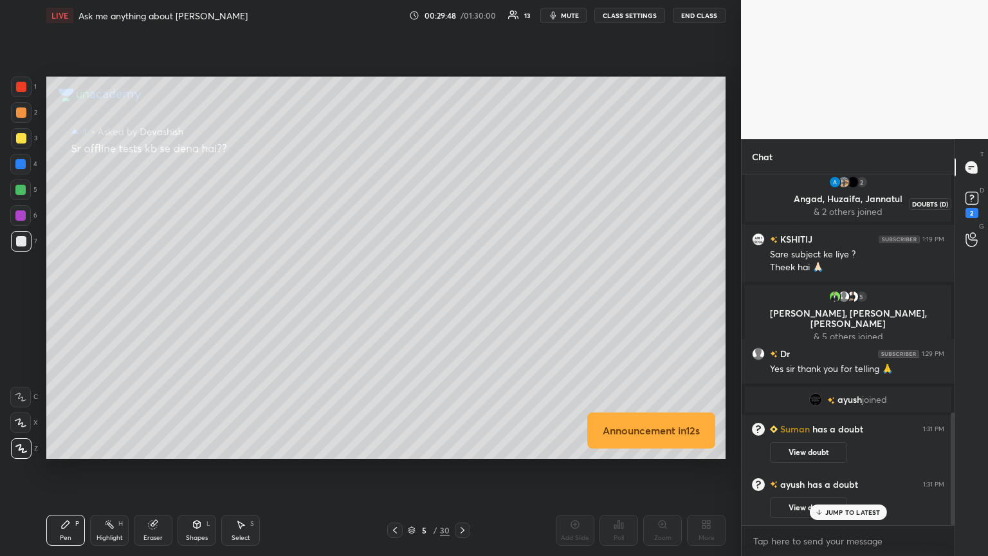
click at [461, 201] on rect at bounding box center [972, 198] width 12 height 12
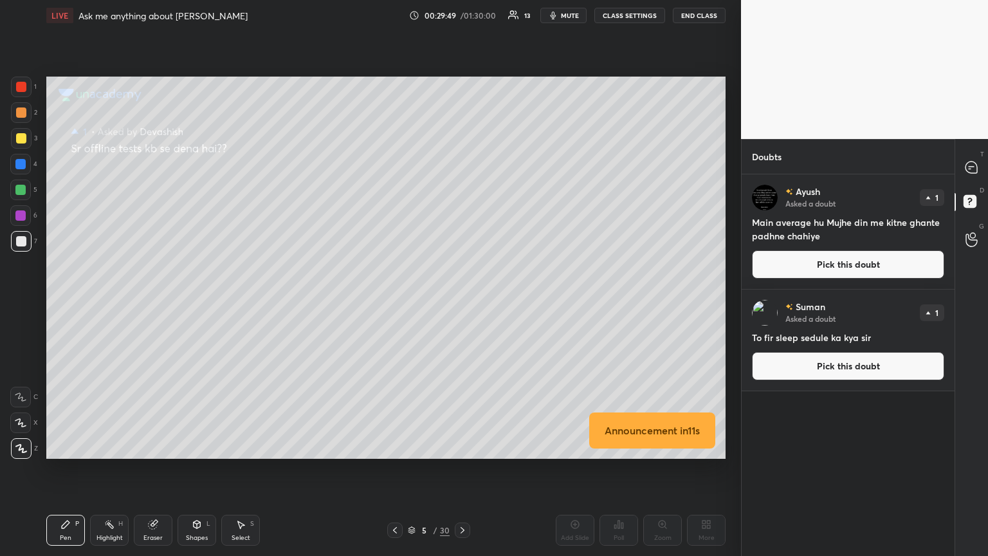
click at [461, 264] on button "Pick this doubt" at bounding box center [848, 264] width 192 height 28
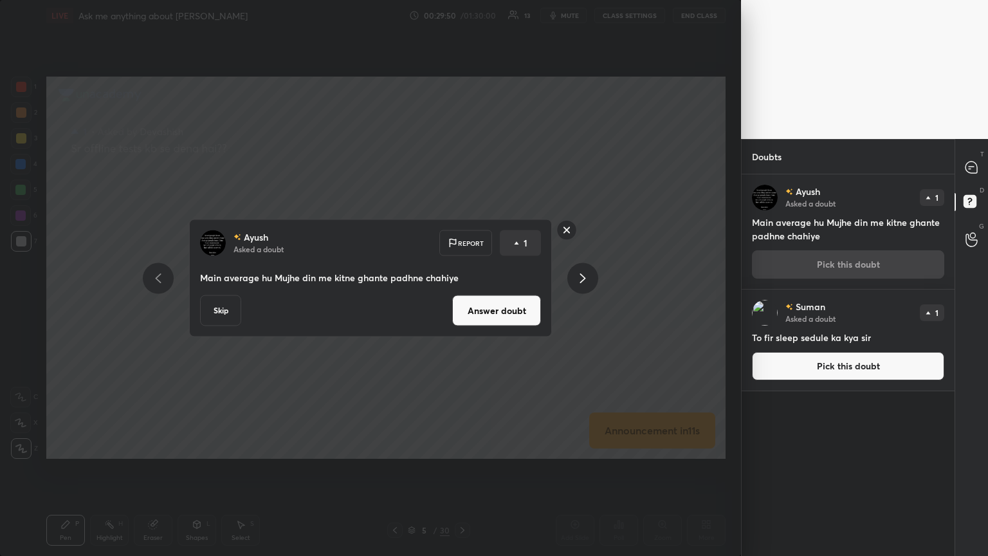
drag, startPoint x: 486, startPoint y: 303, endPoint x: 499, endPoint y: 301, distance: 12.4
click at [461, 302] on button "Answer doubt" at bounding box center [496, 310] width 89 height 31
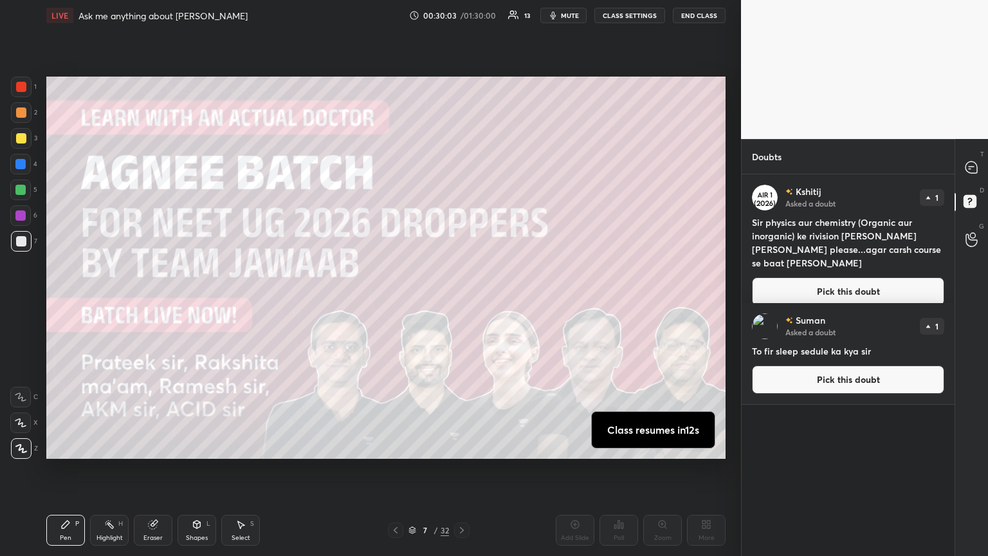
click at [461, 277] on button "Pick this doubt" at bounding box center [848, 291] width 192 height 28
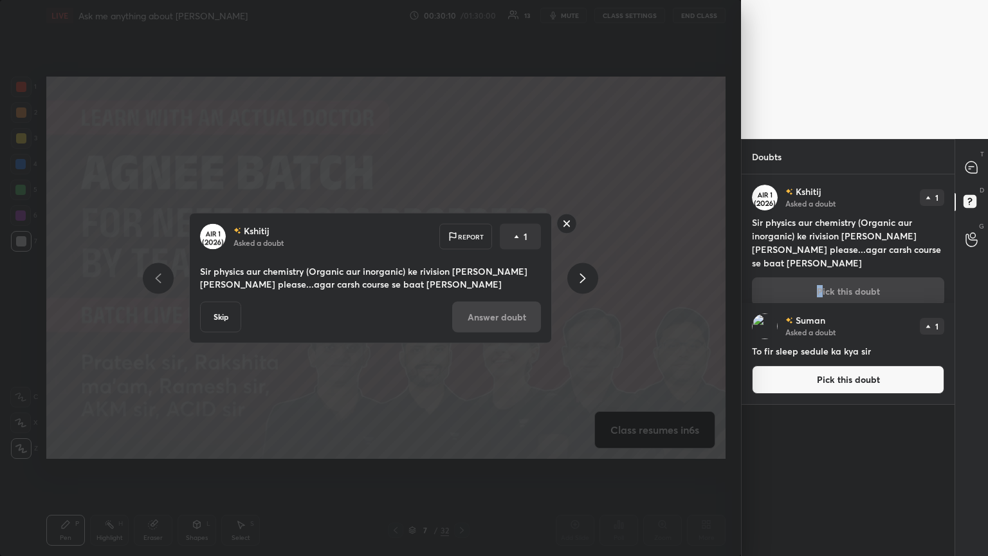
drag, startPoint x: 679, startPoint y: 255, endPoint x: 672, endPoint y: 243, distance: 13.8
click at [461, 254] on div "[PERSON_NAME] Asked a doubt Report 1 Sir physics aur chemistry (Organic aur ino…" at bounding box center [370, 278] width 741 height 556
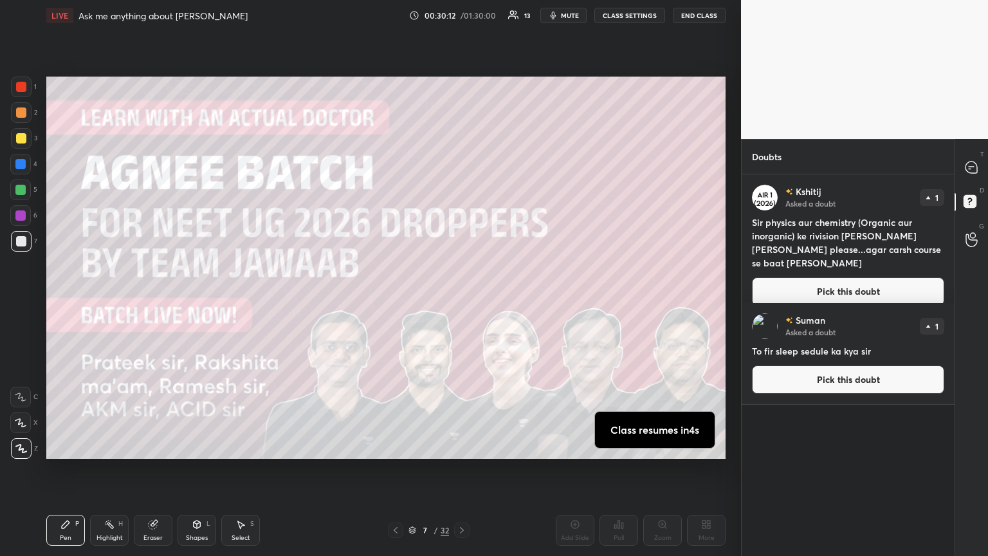
click at [461, 302] on button "Pick this doubt" at bounding box center [848, 379] width 192 height 28
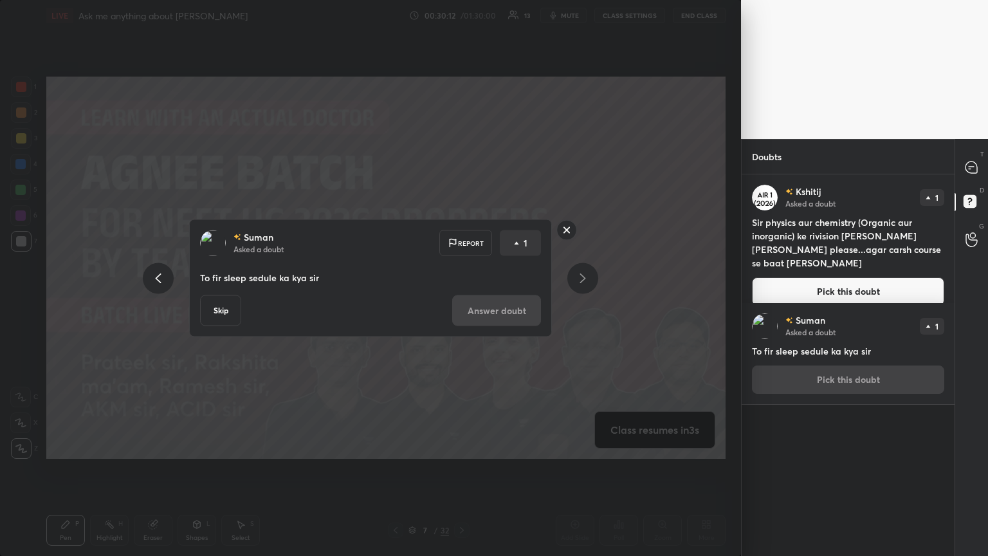
click at [461, 228] on div "[PERSON_NAME] Asked a doubt Report 1 To fir sleep sedule ka kya sir Skip Answer…" at bounding box center [370, 278] width 741 height 556
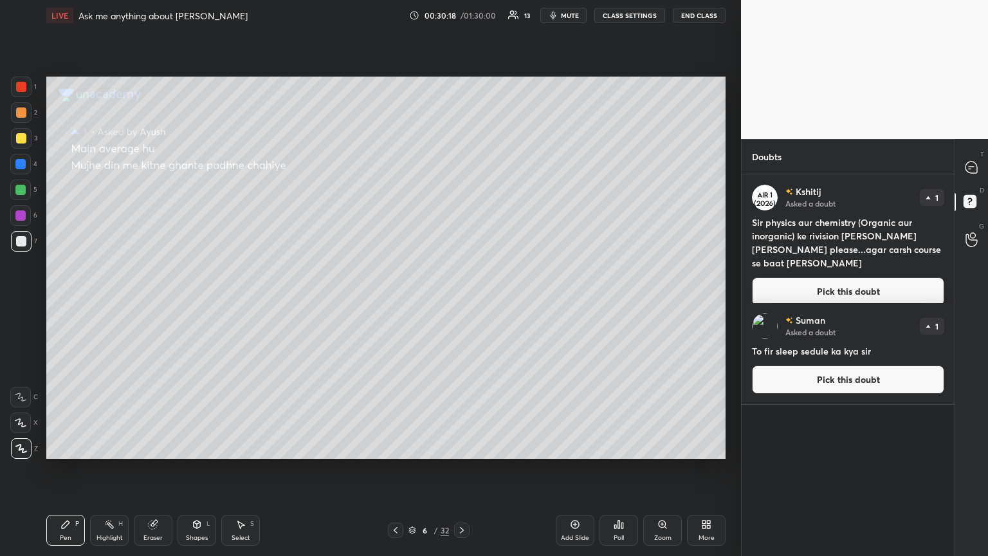
click at [461, 302] on button "Pick this doubt" at bounding box center [848, 379] width 192 height 28
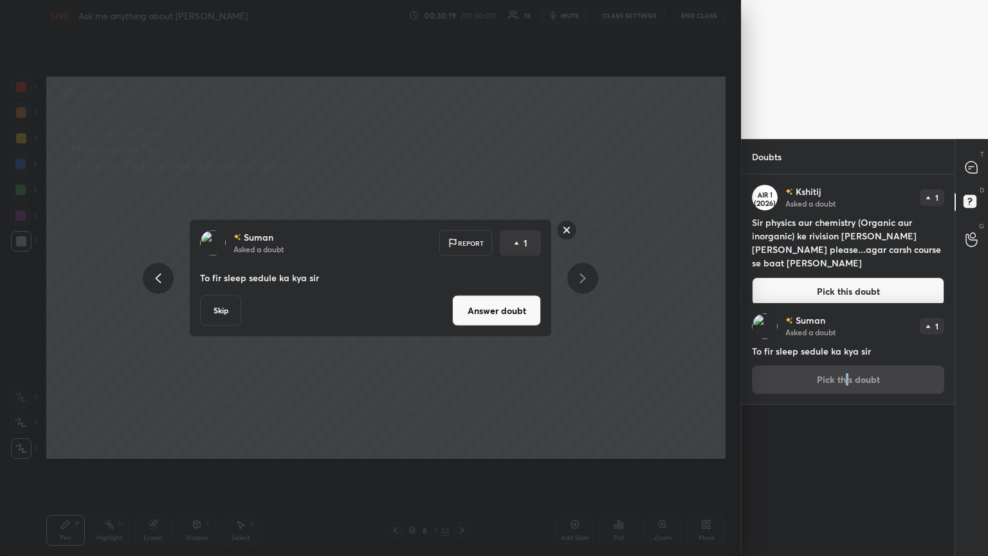
click at [461, 302] on button "Answer doubt" at bounding box center [496, 310] width 89 height 31
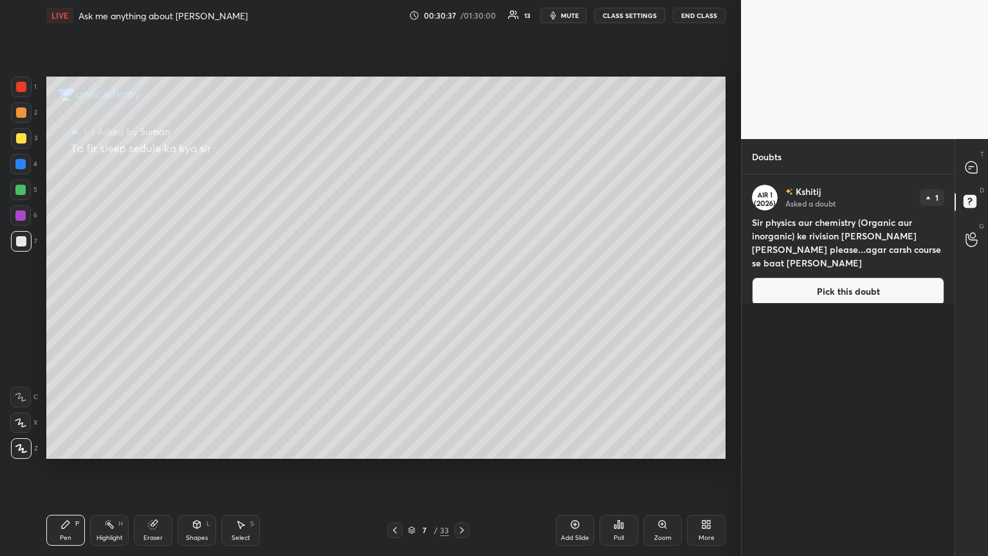
drag, startPoint x: 861, startPoint y: 279, endPoint x: 832, endPoint y: 268, distance: 31.2
click at [461, 277] on button "Pick this doubt" at bounding box center [848, 291] width 192 height 28
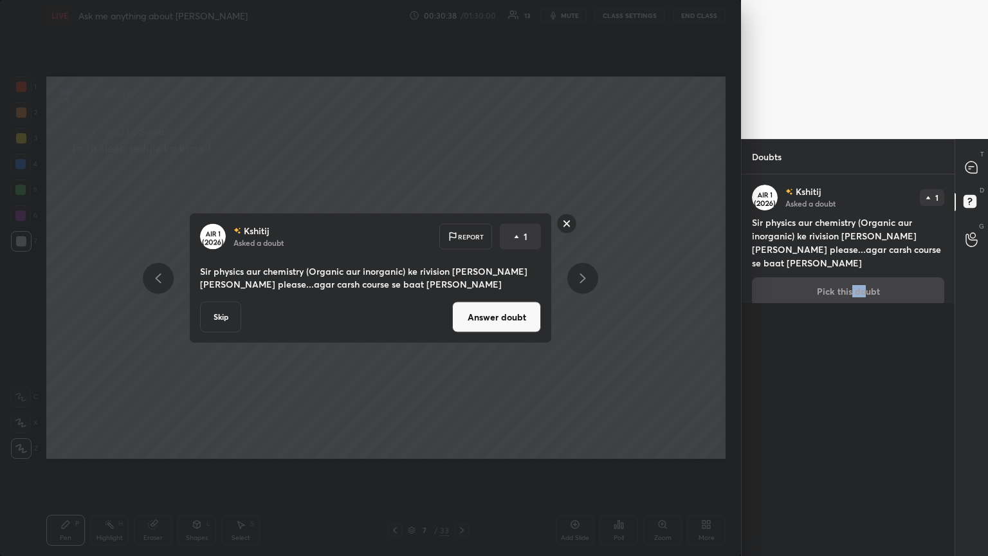
drag, startPoint x: 493, startPoint y: 319, endPoint x: 484, endPoint y: 322, distance: 9.6
click at [461, 302] on button "Answer doubt" at bounding box center [496, 317] width 89 height 31
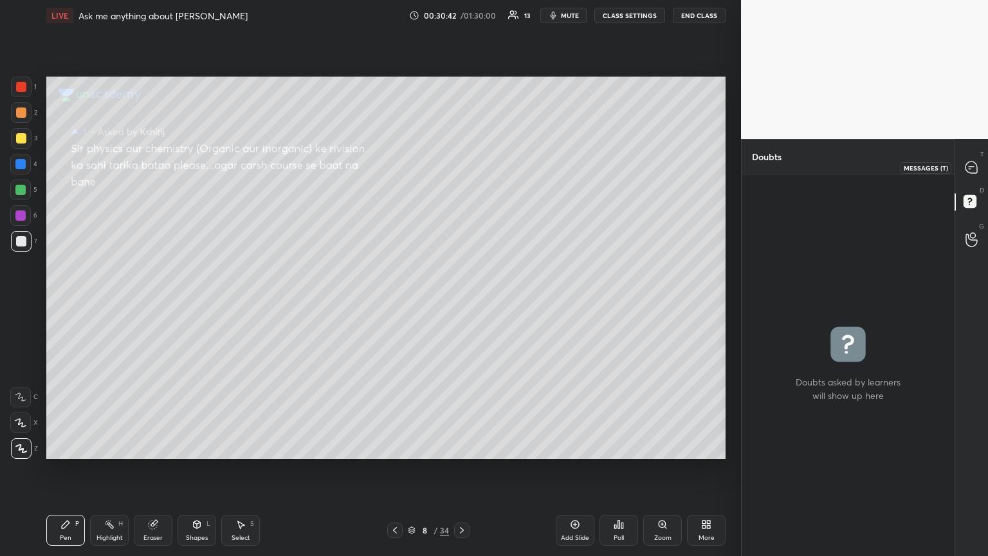
click at [461, 167] on icon at bounding box center [972, 167] width 12 height 12
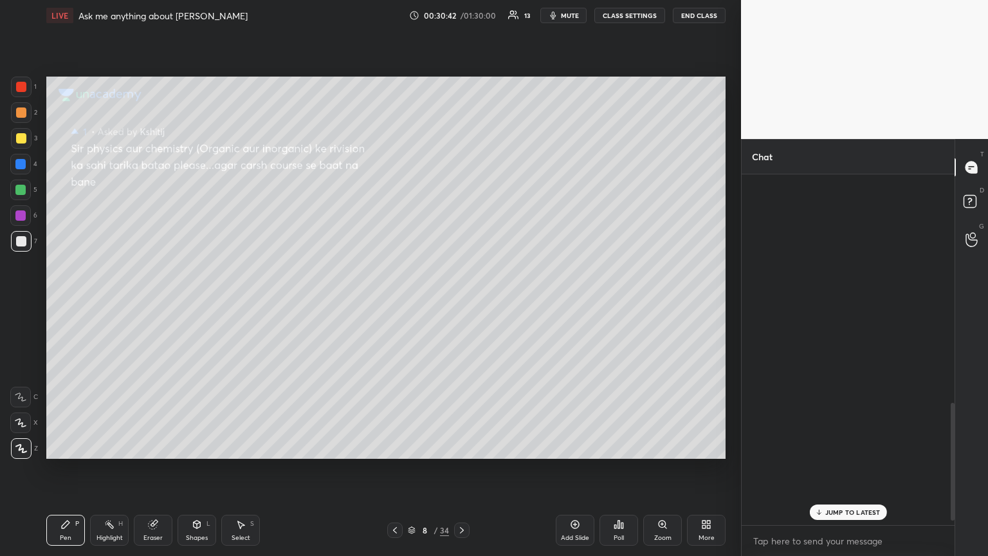
scroll to position [347, 209]
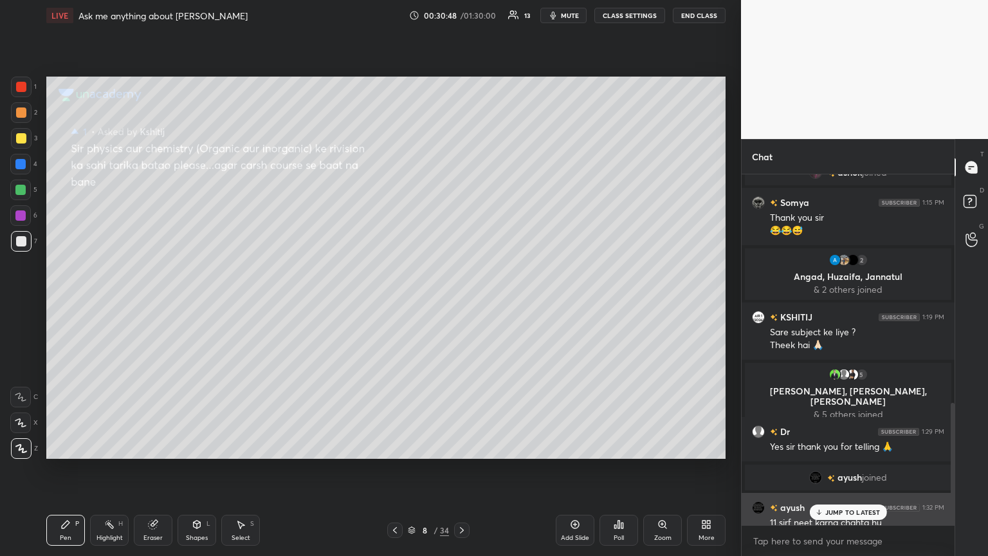
click at [461, 302] on p "JUMP TO LATEST" at bounding box center [852, 512] width 55 height 8
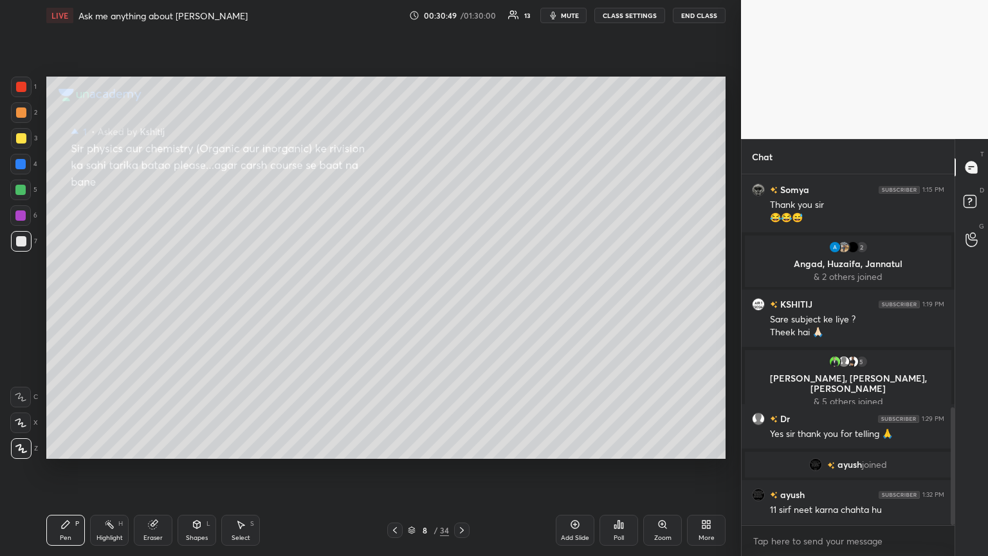
click at [154, 302] on div "Eraser" at bounding box center [153, 530] width 39 height 31
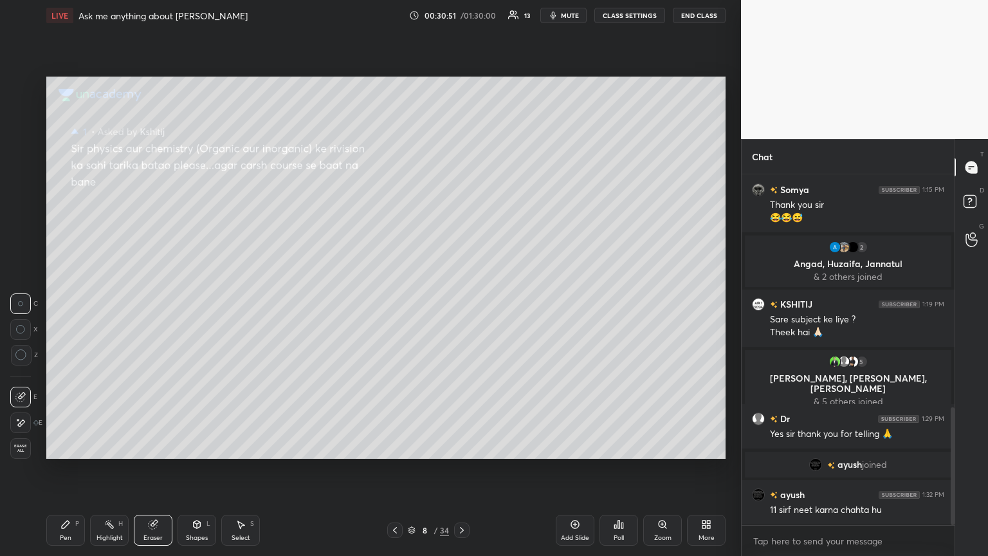
click at [69, 302] on div "Pen P" at bounding box center [65, 530] width 39 height 31
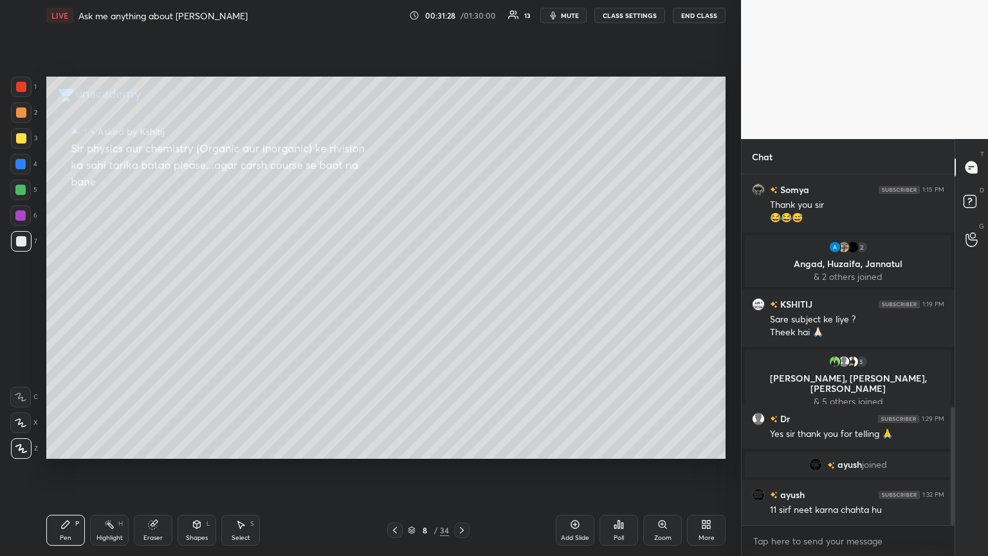
click at [461, 10] on button "mute" at bounding box center [563, 15] width 46 height 15
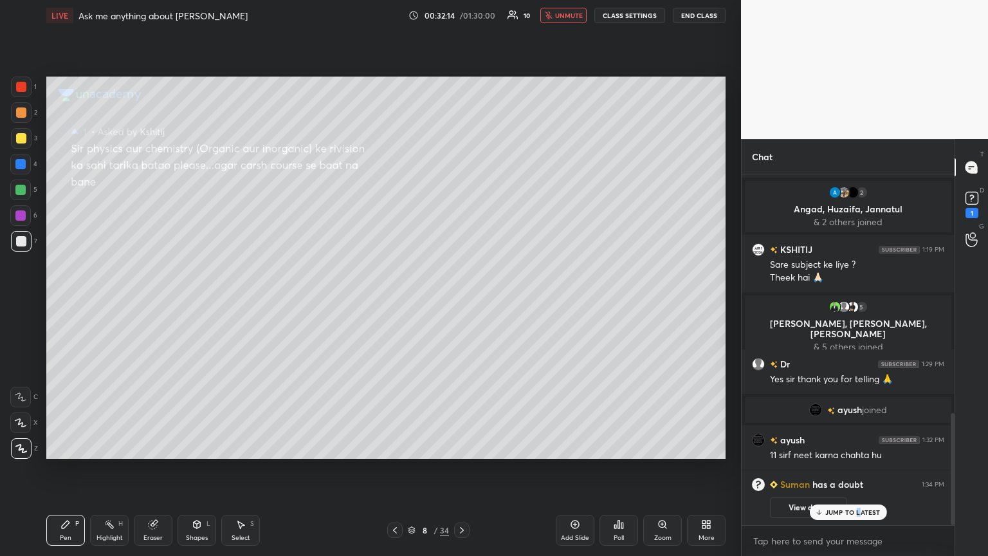
drag, startPoint x: 578, startPoint y: 2, endPoint x: 594, endPoint y: 13, distance: 20.0
click at [461, 10] on div "LIVE Ask me anything about Neet Ug 00:32:14 / 01:30:00 10 unmute CLASS SETTINGS…" at bounding box center [385, 15] width 679 height 31
click at [461, 12] on button "unmute" at bounding box center [563, 15] width 46 height 15
click at [461, 208] on div "1" at bounding box center [972, 213] width 13 height 10
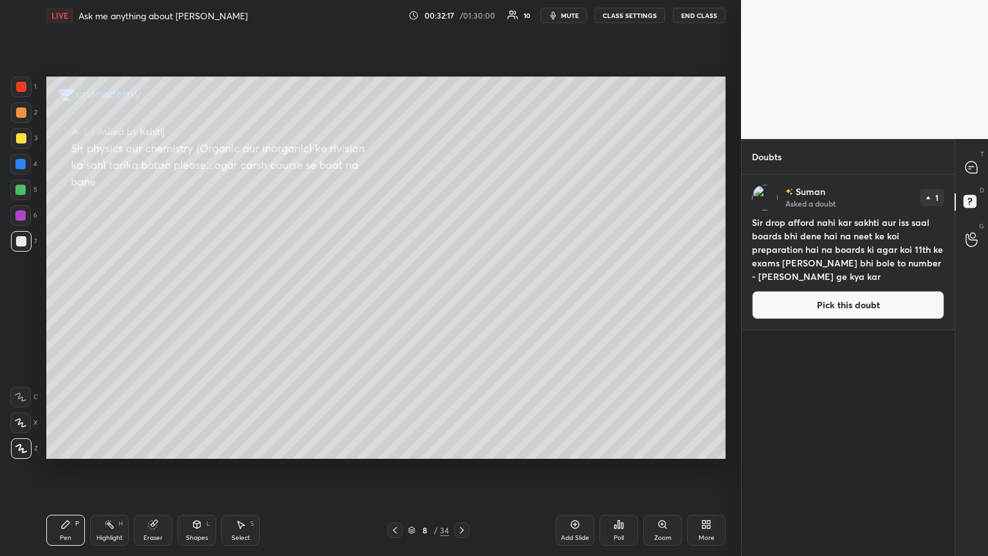
drag, startPoint x: 867, startPoint y: 306, endPoint x: 782, endPoint y: 300, distance: 84.5
click at [461, 302] on button "Pick this doubt" at bounding box center [848, 305] width 192 height 28
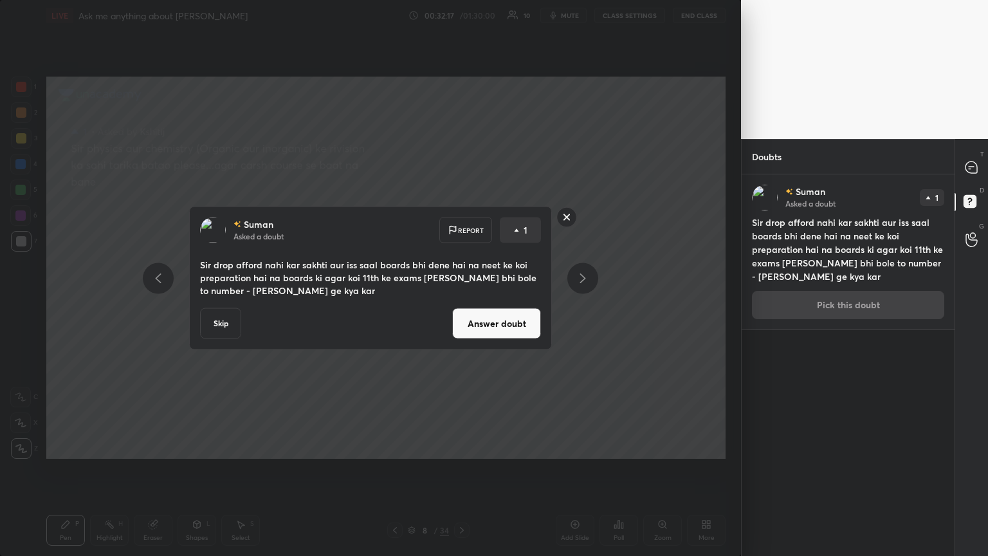
drag, startPoint x: 489, startPoint y: 322, endPoint x: 488, endPoint y: 329, distance: 6.5
click at [461, 302] on button "Answer doubt" at bounding box center [496, 323] width 89 height 31
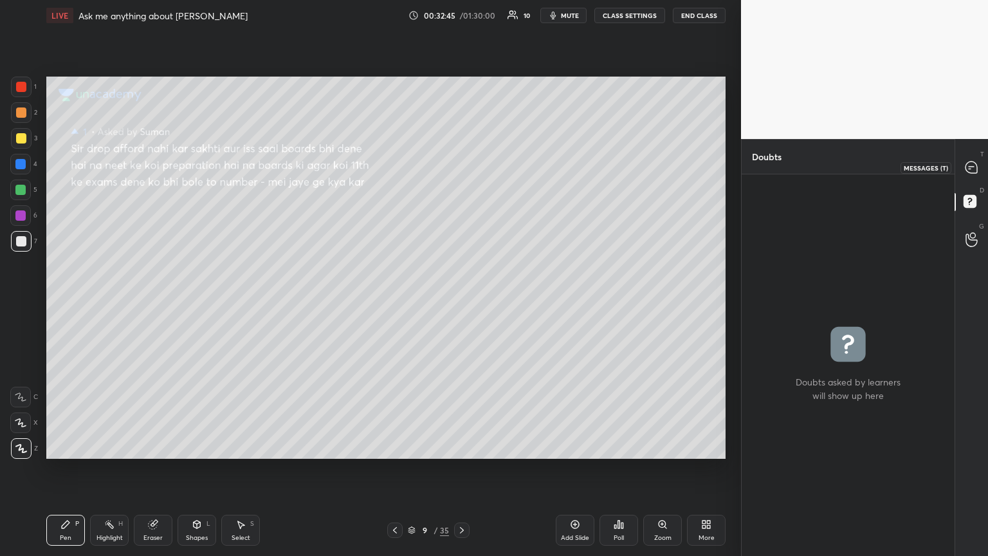
click at [461, 170] on icon at bounding box center [972, 167] width 12 height 12
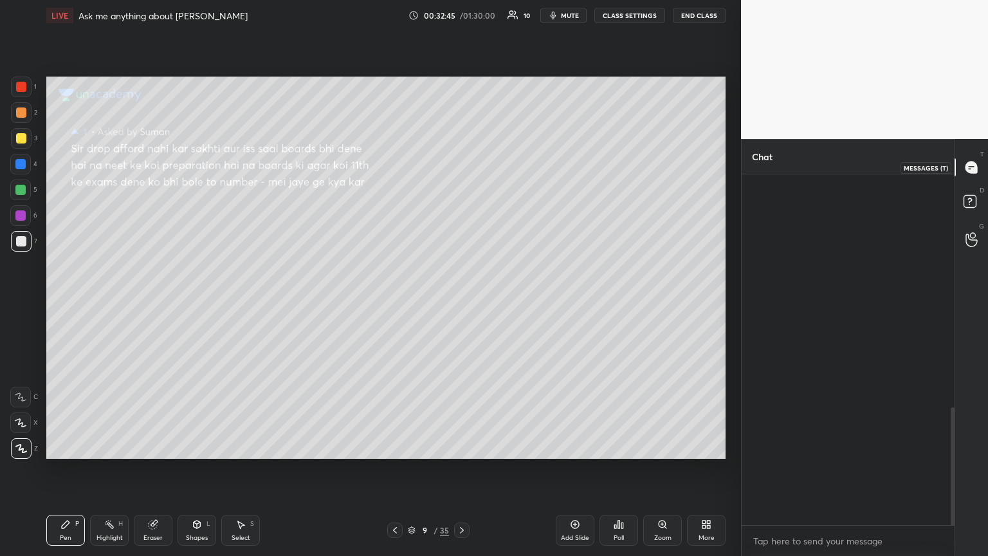
scroll to position [347, 209]
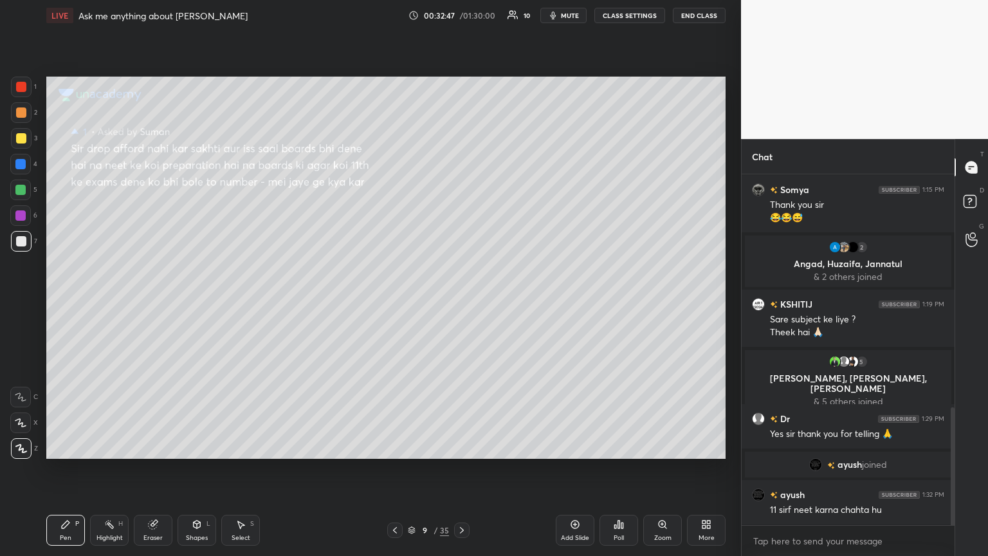
drag, startPoint x: 399, startPoint y: 526, endPoint x: 399, endPoint y: 512, distance: 13.5
click at [398, 302] on icon at bounding box center [395, 530] width 10 height 10
click at [394, 302] on icon at bounding box center [395, 530] width 10 height 10
drag, startPoint x: 968, startPoint y: 197, endPoint x: 972, endPoint y: 166, distance: 31.8
click at [461, 196] on rect at bounding box center [970, 202] width 12 height 12
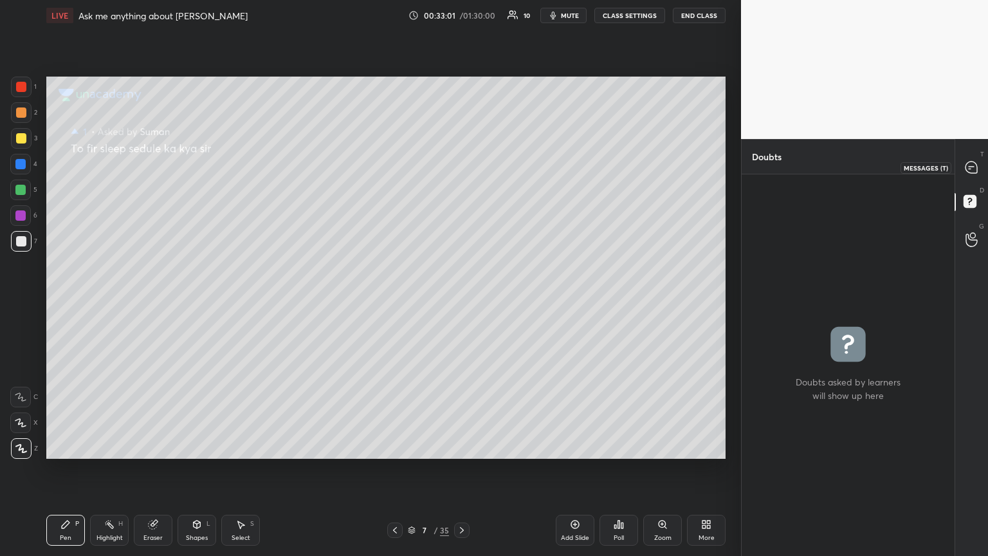
click at [461, 165] on icon at bounding box center [972, 167] width 12 height 12
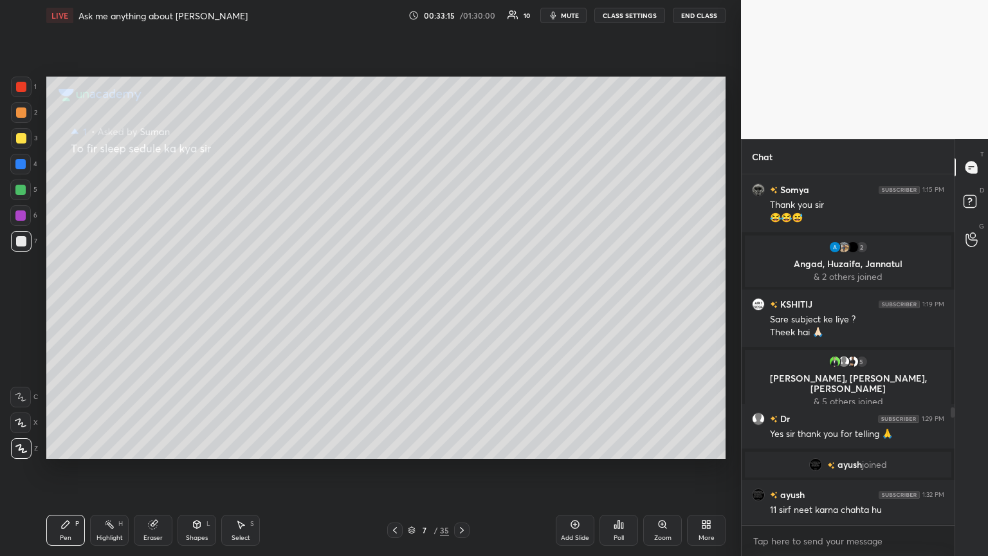
click at [461, 302] on div "Add Slide" at bounding box center [575, 538] width 28 height 6
click at [59, 302] on div "Pen P" at bounding box center [65, 530] width 39 height 31
click at [461, 197] on rect at bounding box center [970, 202] width 12 height 12
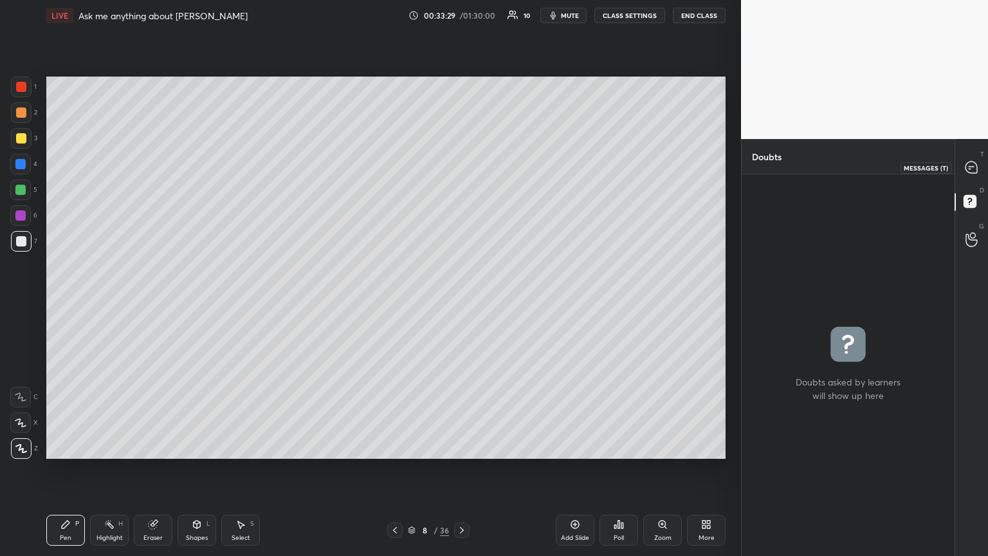
click at [461, 161] on icon at bounding box center [972, 167] width 12 height 12
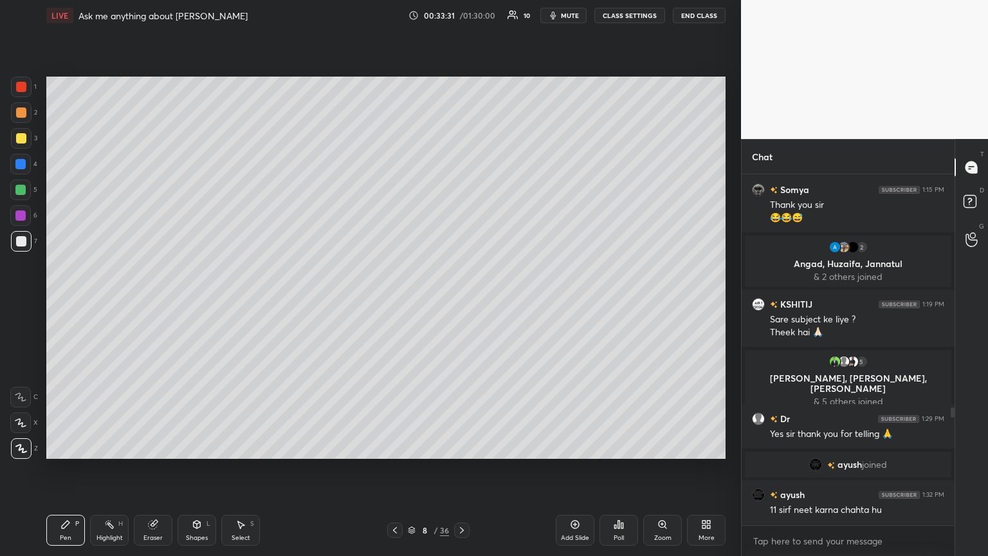
click at [391, 302] on div "Pen P Highlight H Eraser Shapes L Select S 8 / 36 Add Slide Poll Zoom More" at bounding box center [385, 529] width 679 height 51
click at [394, 302] on icon at bounding box center [395, 530] width 10 height 10
click at [396, 302] on icon at bounding box center [395, 530] width 10 height 10
click at [395, 302] on div at bounding box center [394, 529] width 15 height 15
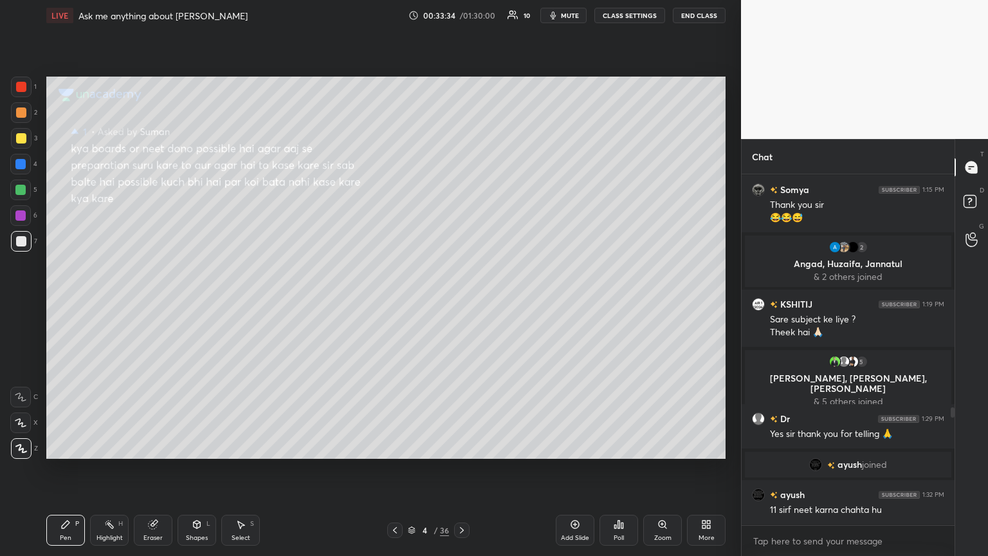
click at [395, 302] on icon at bounding box center [395, 530] width 10 height 10
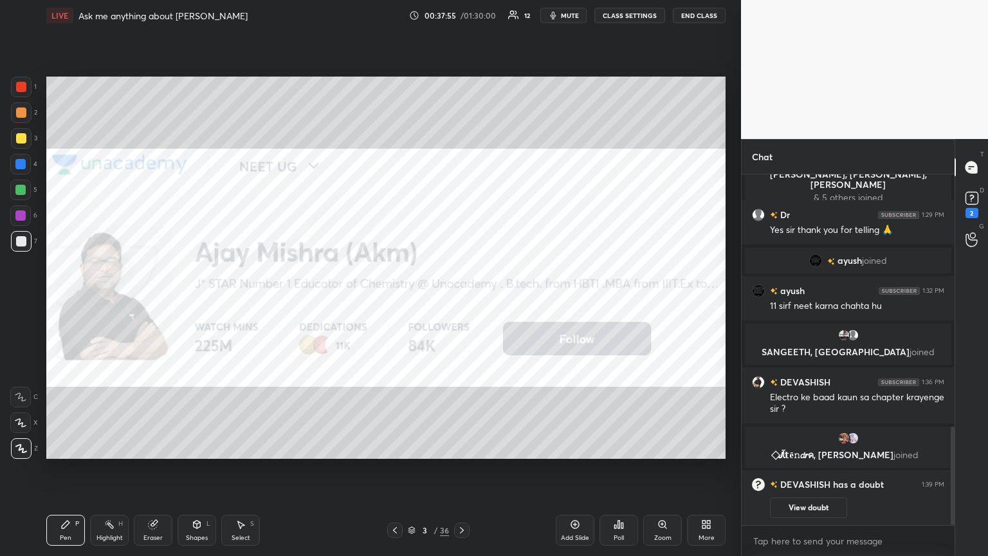
scroll to position [843, 0]
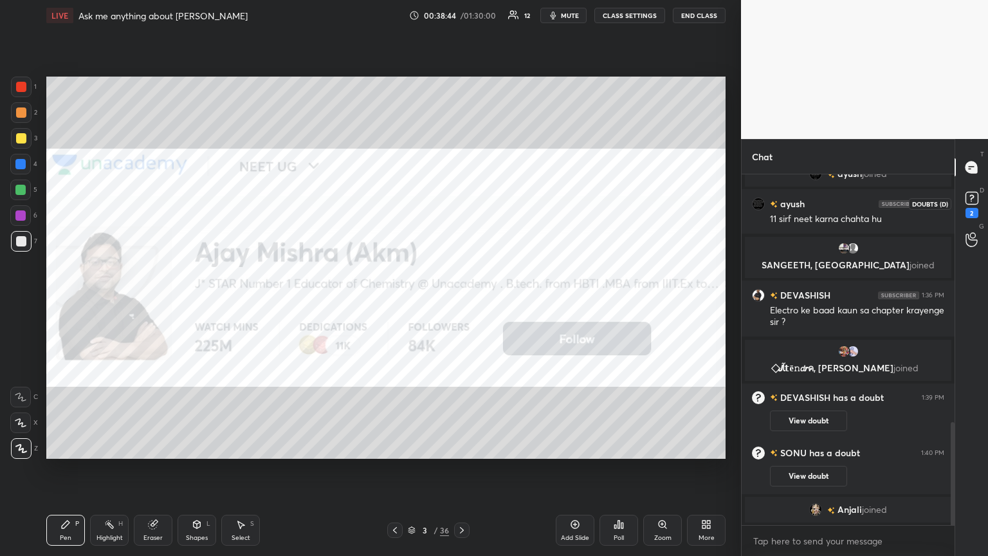
click at [461, 203] on rect at bounding box center [972, 198] width 12 height 12
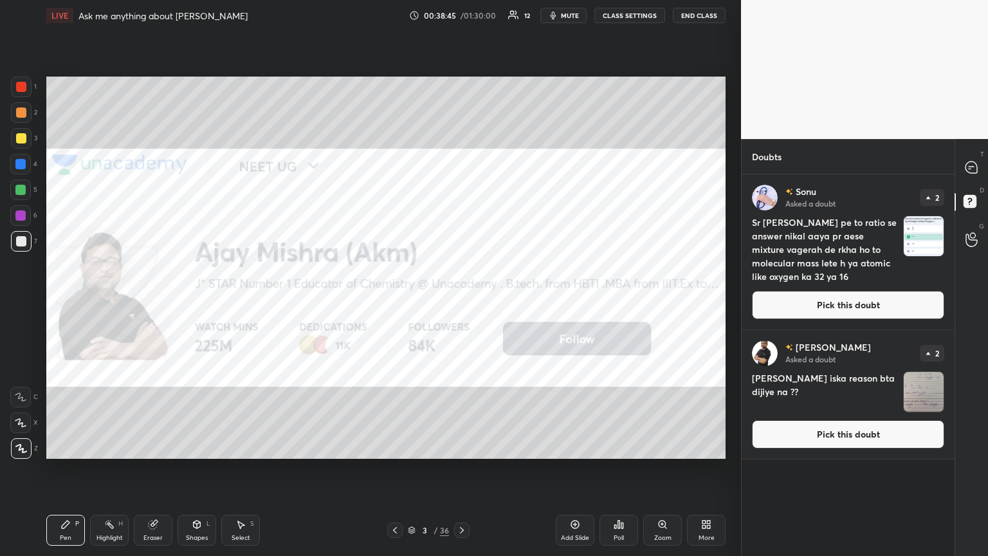
drag, startPoint x: 818, startPoint y: 316, endPoint x: 745, endPoint y: 322, distance: 73.6
click at [461, 302] on button "Pick this doubt" at bounding box center [848, 305] width 192 height 28
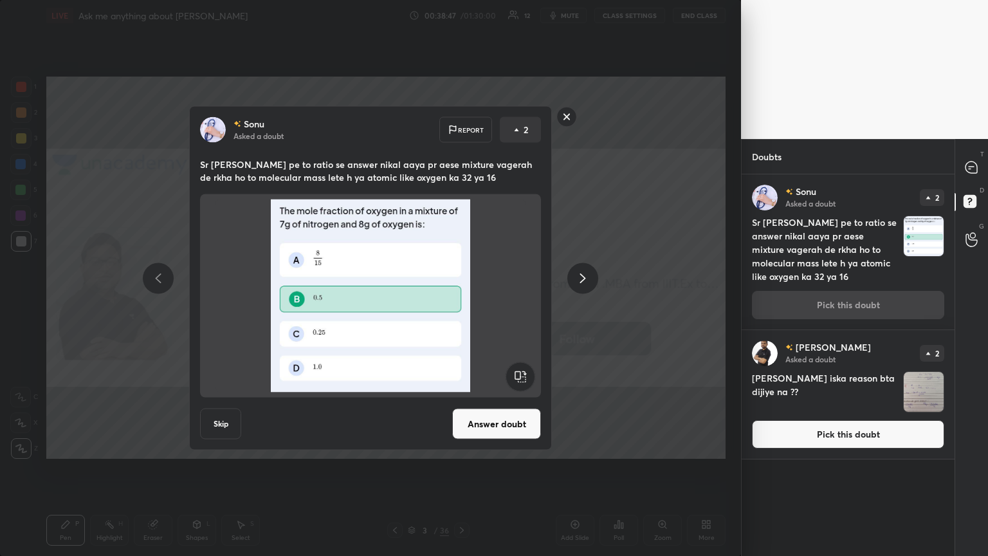
click at [461, 302] on button "Answer doubt" at bounding box center [496, 423] width 89 height 31
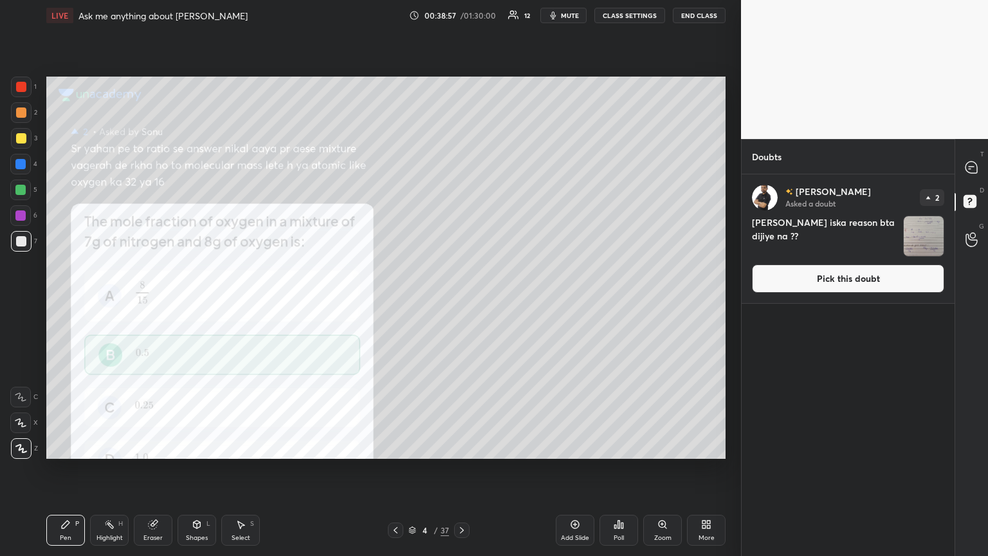
drag, startPoint x: 23, startPoint y: 215, endPoint x: 26, endPoint y: 226, distance: 12.2
click at [23, 216] on div at bounding box center [20, 215] width 10 height 10
click at [461, 284] on button "Pick this doubt" at bounding box center [848, 278] width 192 height 28
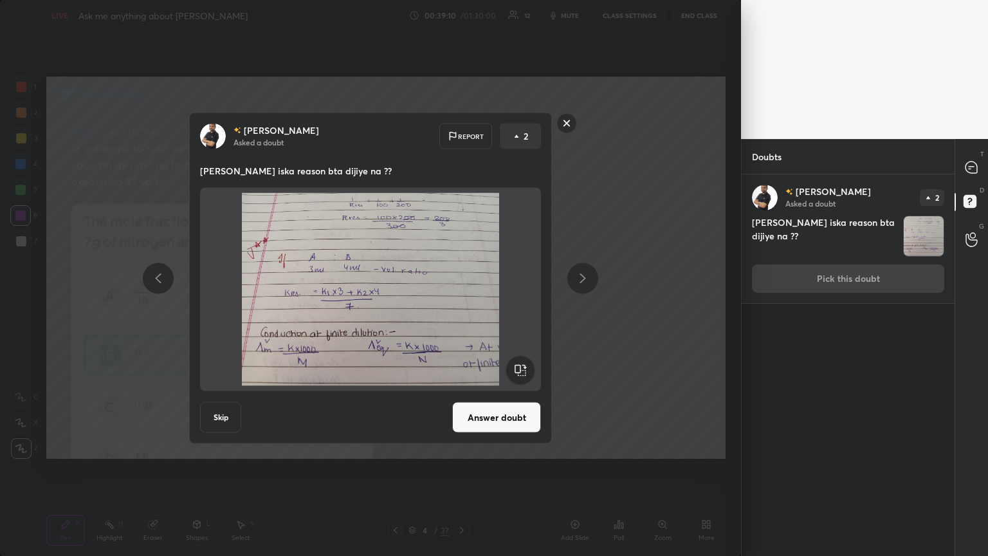
click at [461, 302] on button "Answer doubt" at bounding box center [496, 417] width 89 height 31
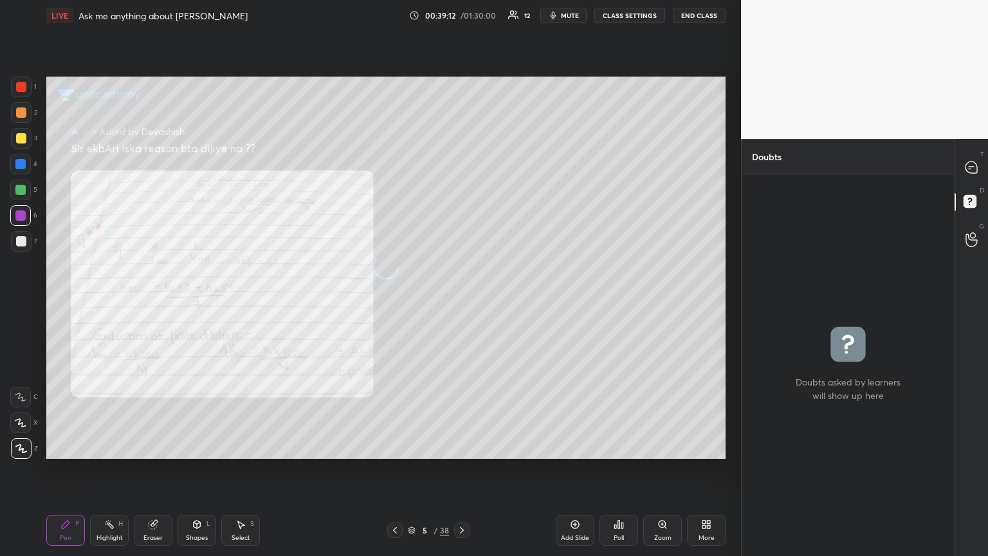
click at [461, 156] on div "T Messages (T)" at bounding box center [971, 167] width 33 height 36
click at [461, 163] on icon at bounding box center [972, 167] width 12 height 12
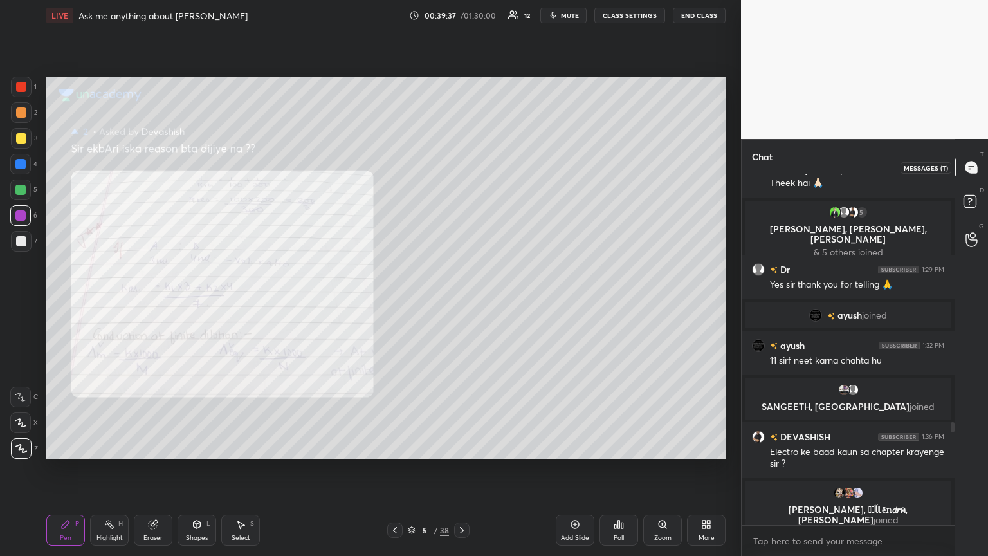
click at [461, 168] on icon at bounding box center [972, 168] width 14 height 14
click at [461, 17] on button "mute" at bounding box center [563, 15] width 46 height 15
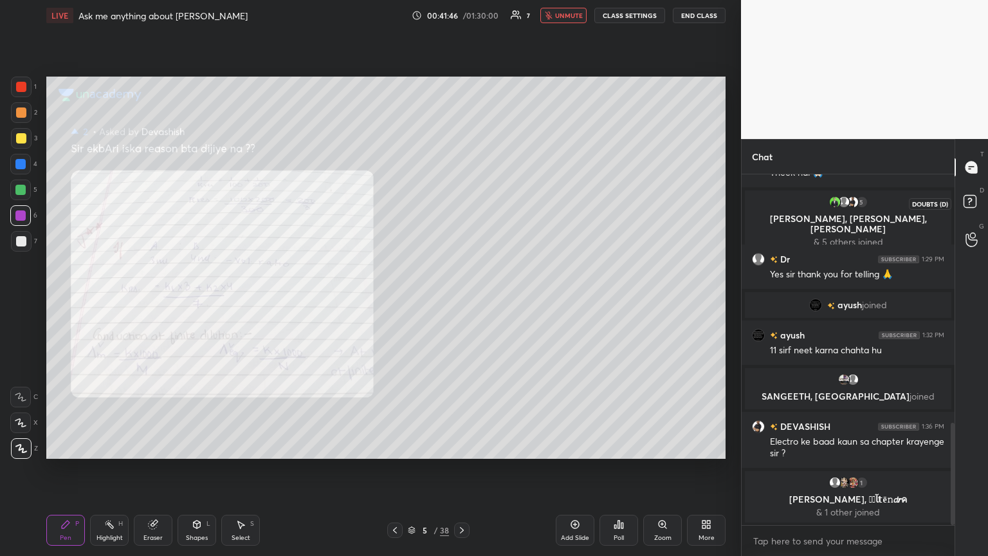
click at [461, 198] on rect at bounding box center [970, 202] width 12 height 12
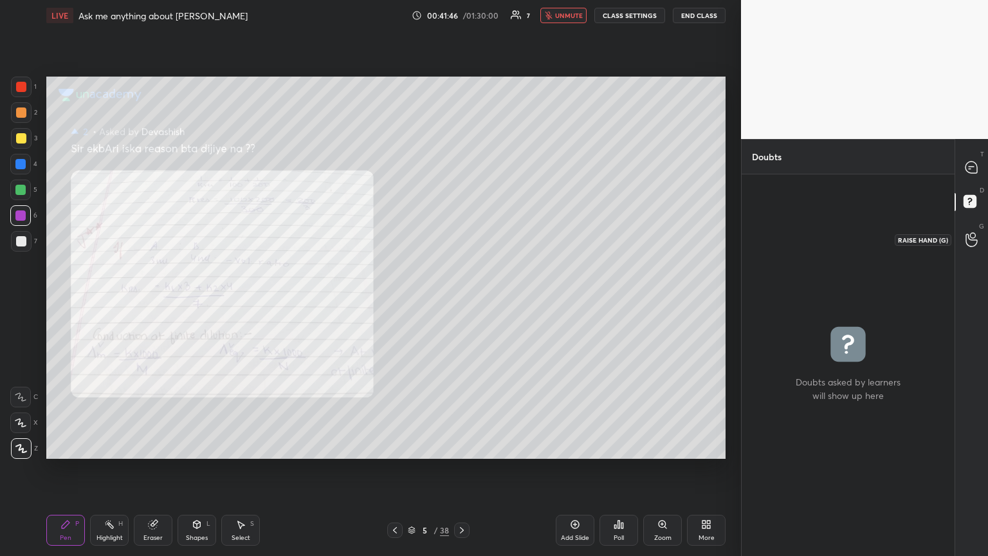
click at [461, 234] on circle at bounding box center [972, 235] width 5 height 5
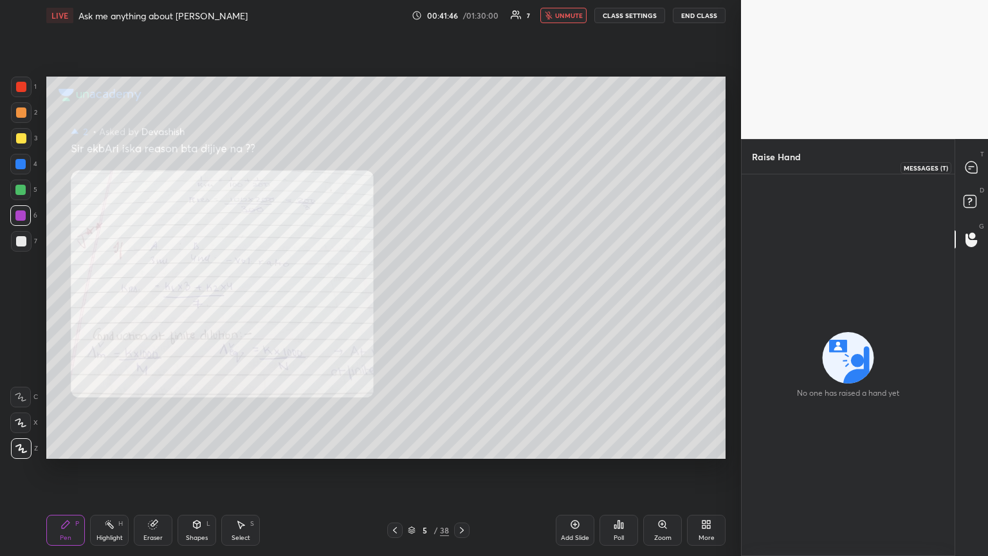
drag, startPoint x: 977, startPoint y: 165, endPoint x: 960, endPoint y: 187, distance: 27.9
click at [461, 165] on icon at bounding box center [972, 167] width 12 height 12
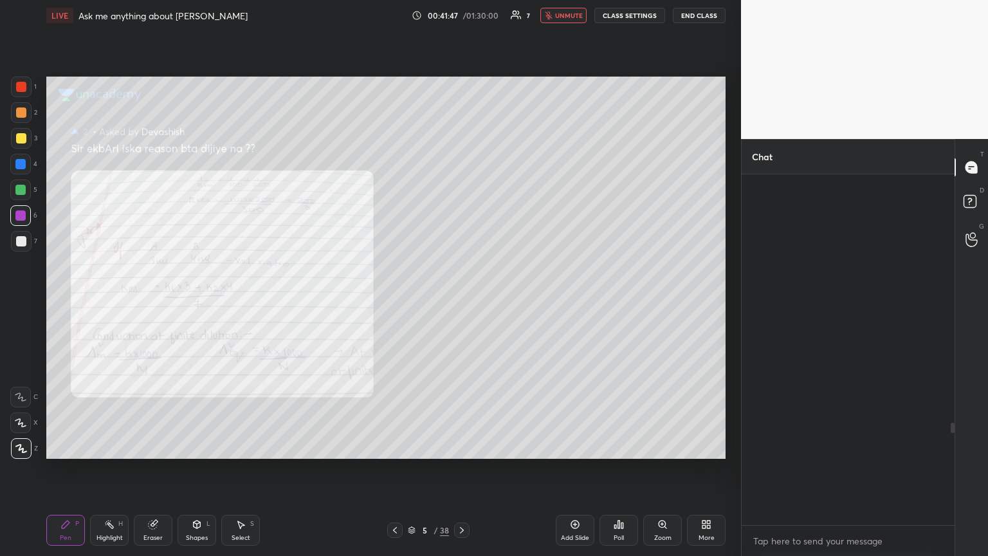
scroll to position [347, 209]
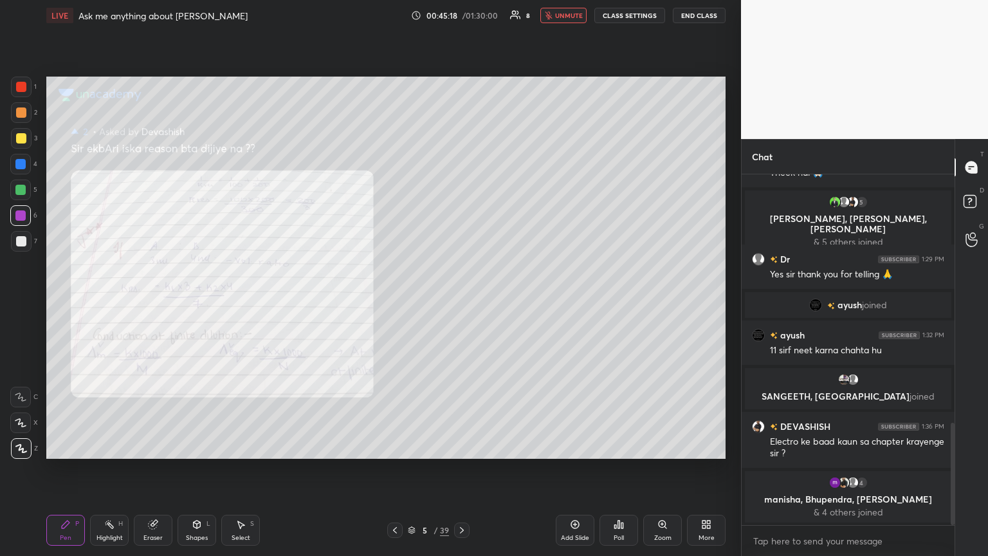
click at [394, 302] on icon at bounding box center [395, 530] width 10 height 10
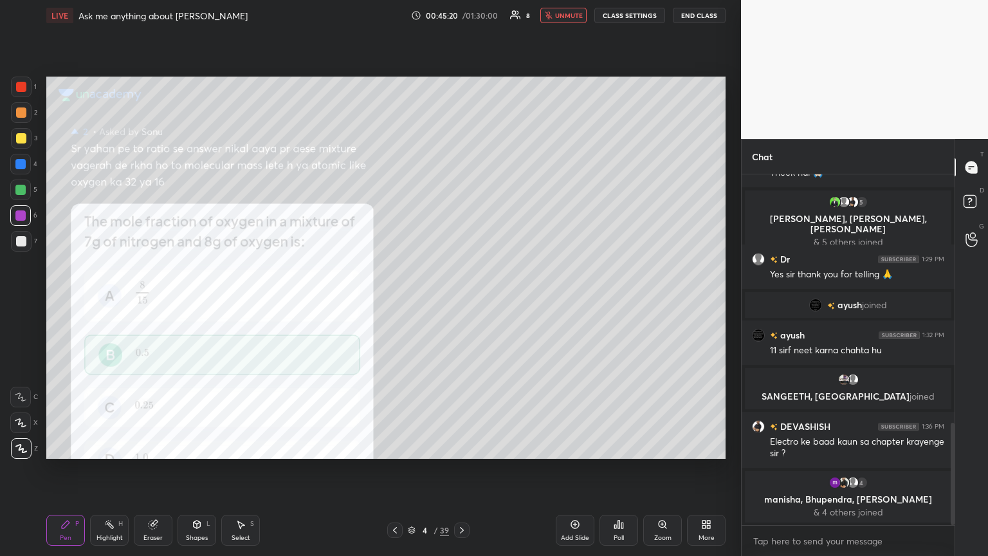
click at [399, 302] on div at bounding box center [394, 529] width 15 height 15
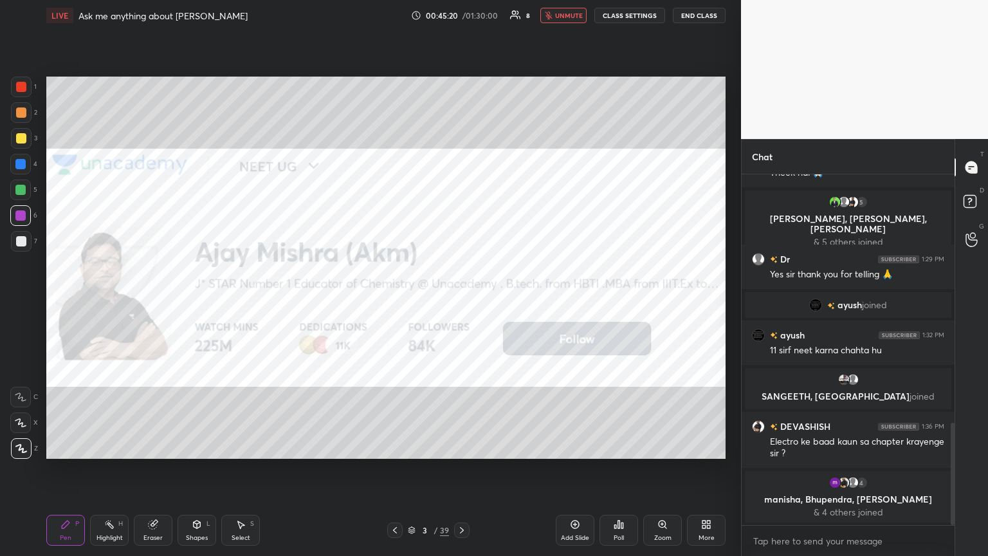
click at [396, 302] on icon at bounding box center [395, 530] width 10 height 10
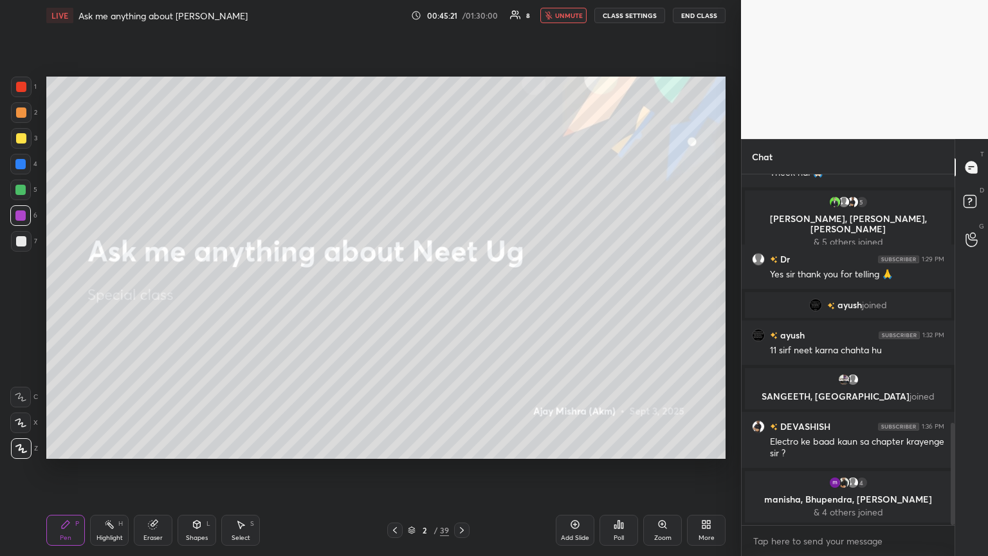
click at [461, 302] on icon at bounding box center [462, 530] width 10 height 10
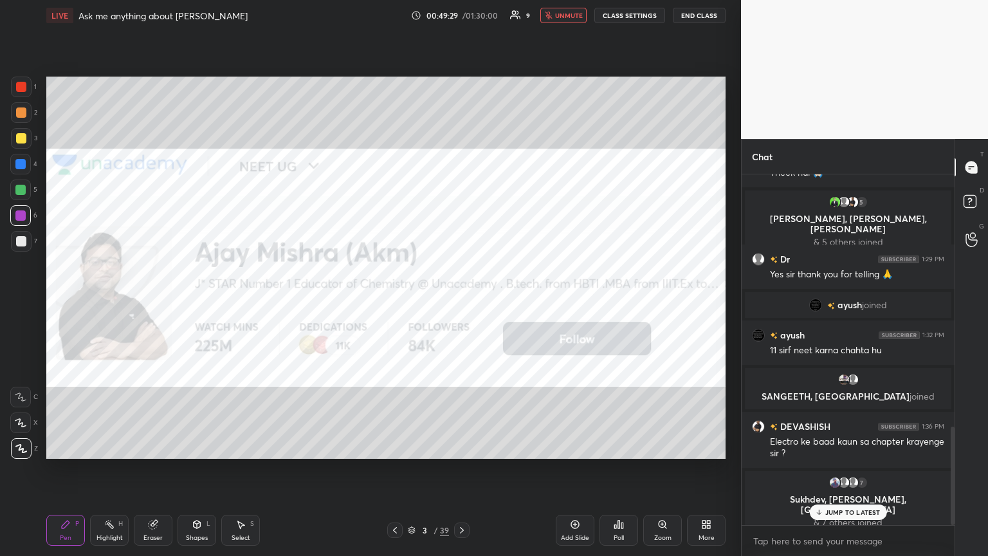
scroll to position [898, 0]
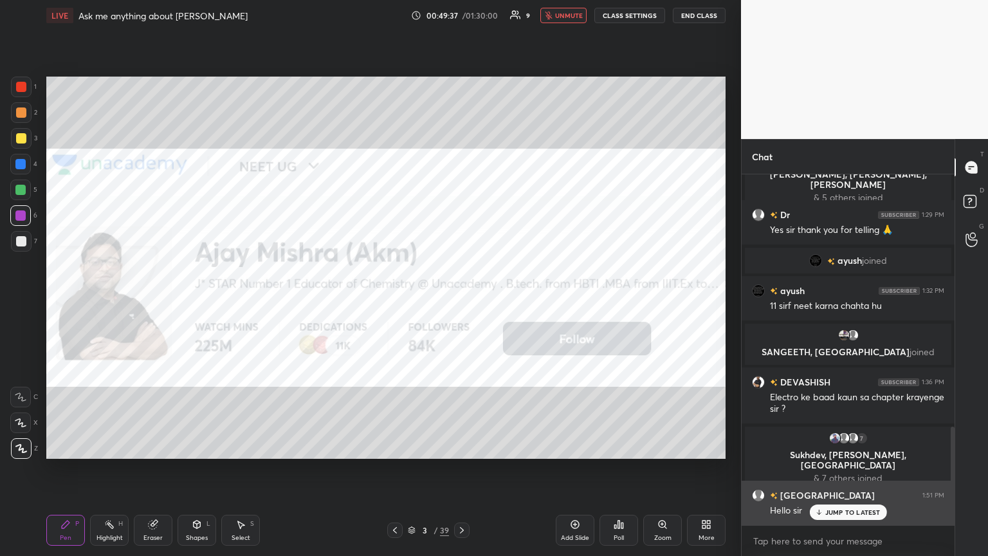
click at [461, 302] on p "JUMP TO LATEST" at bounding box center [852, 512] width 55 height 8
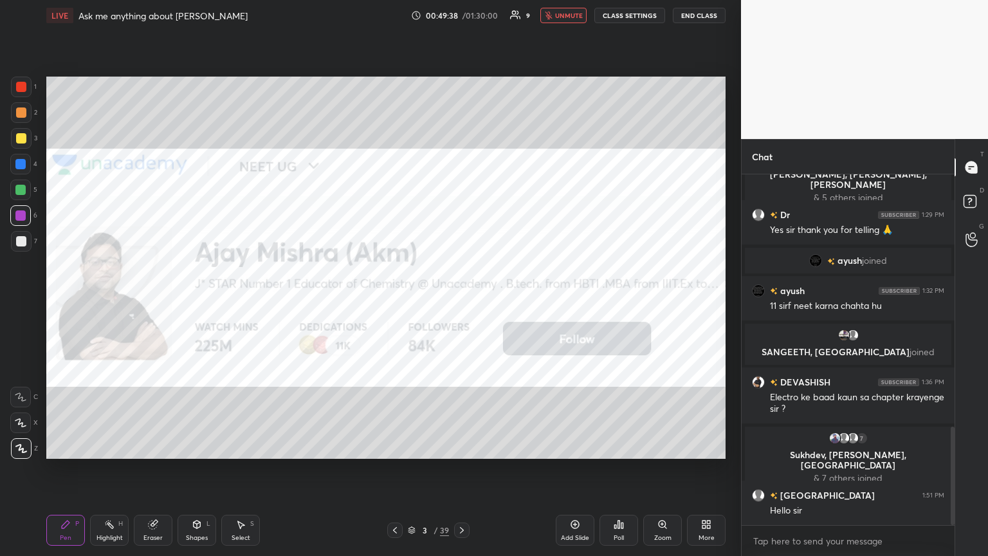
click at [461, 23] on div "LIVE Ask me anything about Neet Ug 00:49:38 / 01:30:00 9 unmute CLASS SETTINGS …" at bounding box center [385, 15] width 679 height 31
click at [461, 19] on button "unmute" at bounding box center [563, 15] width 46 height 15
click at [461, 13] on button "mute" at bounding box center [563, 15] width 46 height 15
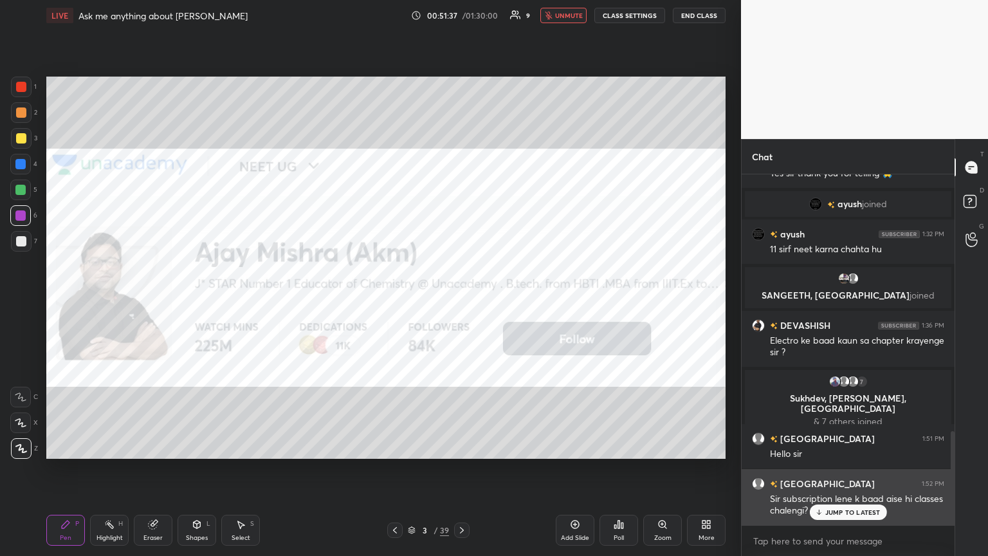
click at [461, 302] on p "JUMP TO LATEST" at bounding box center [852, 512] width 55 height 8
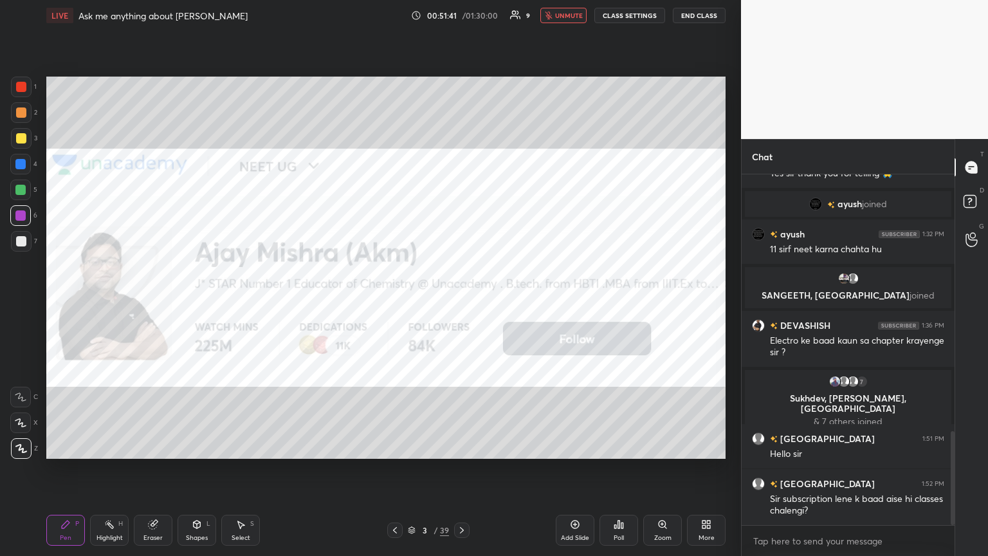
click at [461, 15] on button "unmute" at bounding box center [563, 15] width 46 height 15
click at [460, 302] on icon at bounding box center [462, 530] width 10 height 10
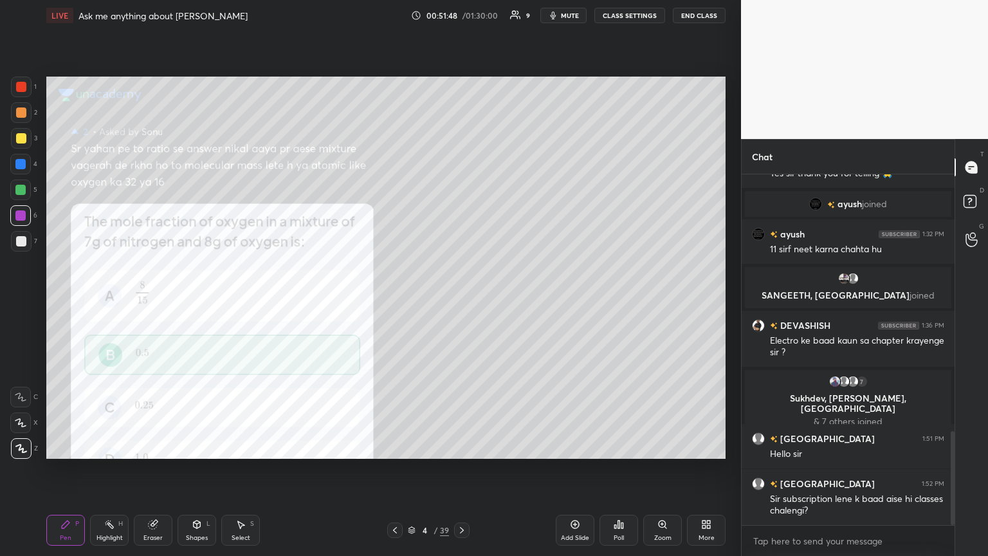
click at [397, 302] on icon at bounding box center [395, 530] width 10 height 10
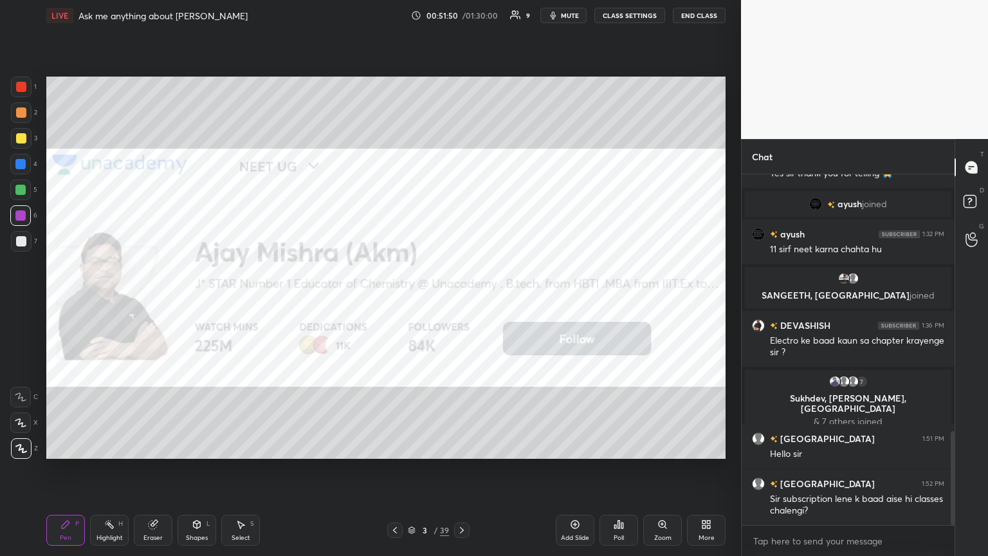
drag, startPoint x: 955, startPoint y: 451, endPoint x: 949, endPoint y: 457, distance: 7.7
click at [461, 302] on div "Chat 5 [PERSON_NAME], [PERSON_NAME], [PERSON_NAME] & 5 others joined Dr 1:29 PM…" at bounding box center [864, 347] width 247 height 417
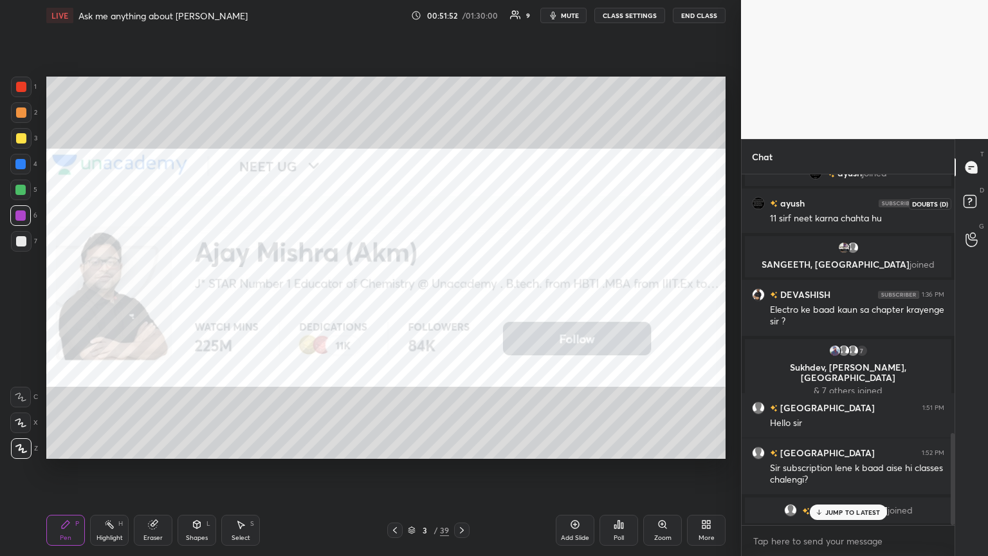
drag, startPoint x: 980, startPoint y: 201, endPoint x: 972, endPoint y: 196, distance: 9.8
click at [461, 198] on icon at bounding box center [971, 203] width 23 height 23
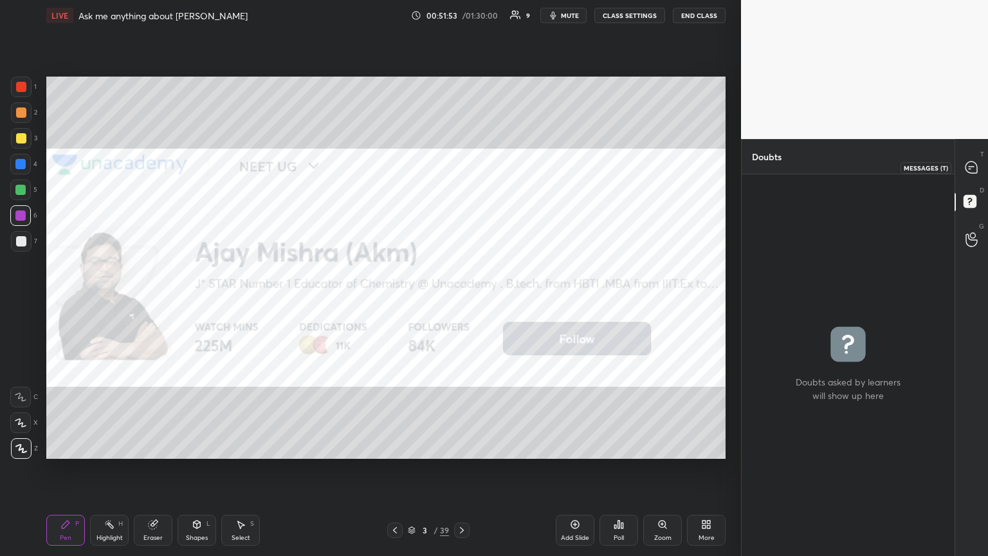
drag, startPoint x: 974, startPoint y: 167, endPoint x: 955, endPoint y: 165, distance: 19.3
click at [461, 167] on icon at bounding box center [972, 168] width 14 height 14
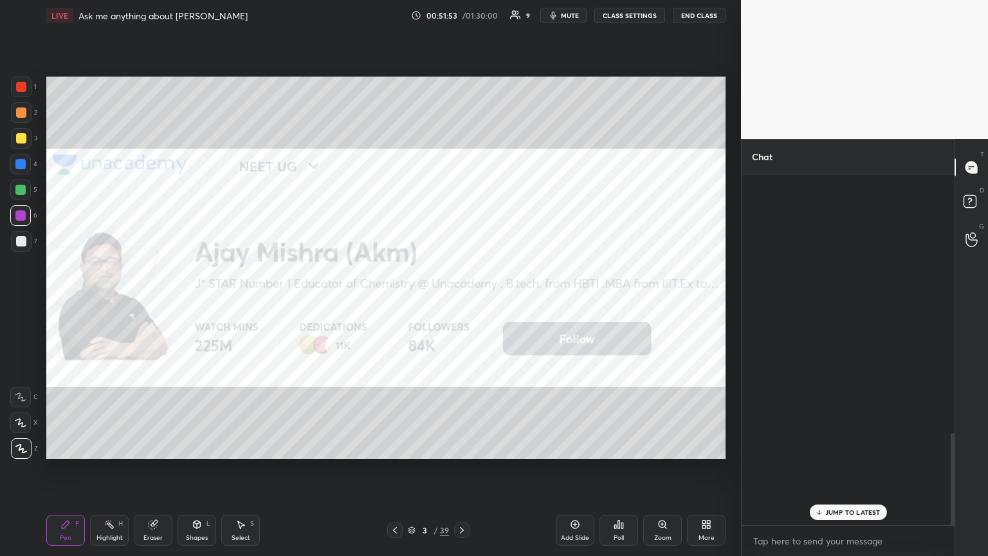
scroll to position [347, 209]
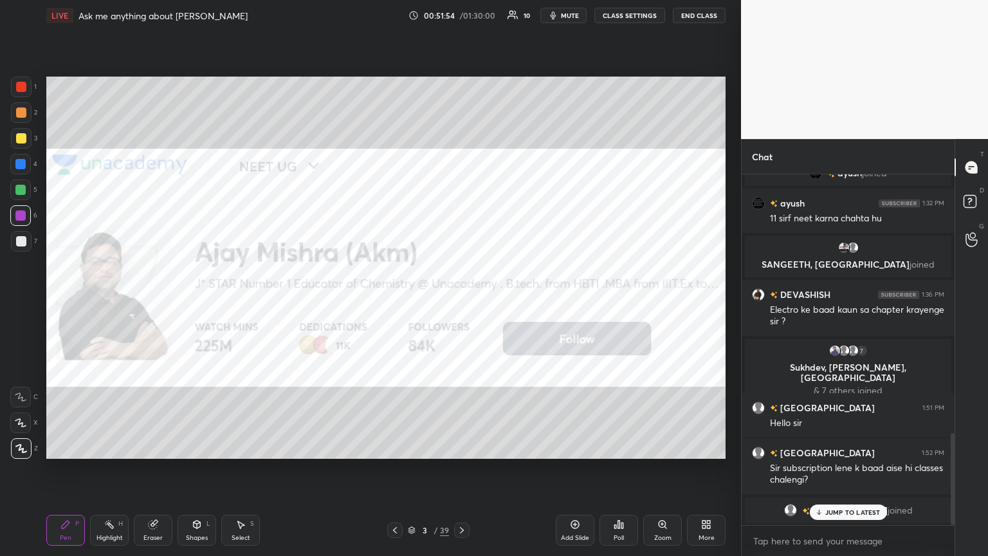
click at [461, 302] on p "JUMP TO LATEST" at bounding box center [852, 512] width 55 height 8
click at [151, 302] on div "Eraser" at bounding box center [153, 530] width 39 height 31
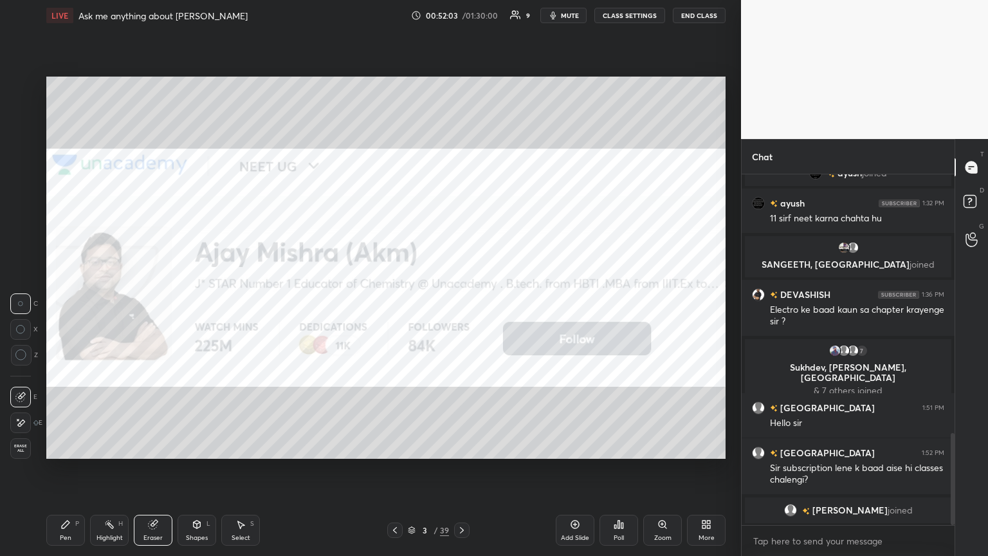
click at [400, 302] on div at bounding box center [394, 529] width 15 height 15
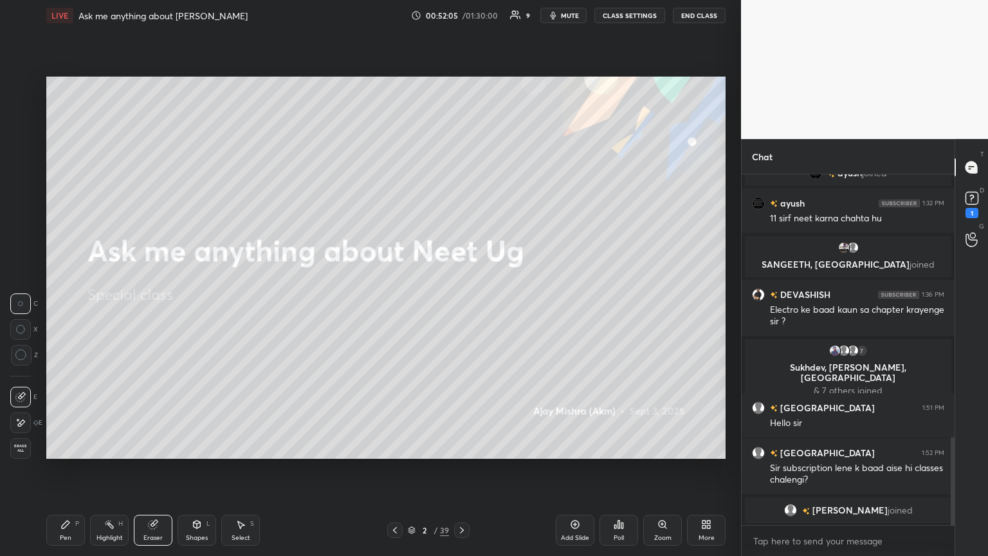
scroll to position [1041, 0]
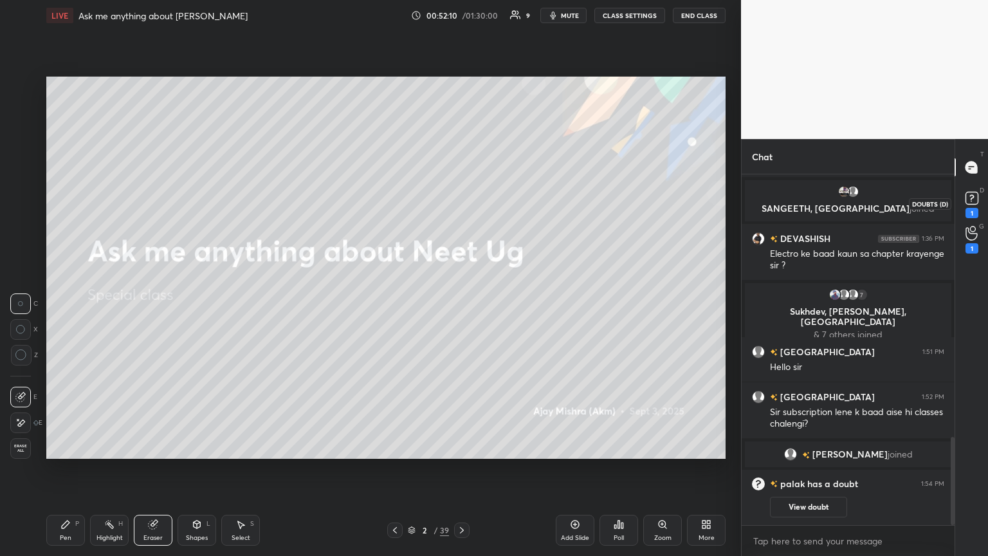
click at [461, 208] on div "1" at bounding box center [971, 203] width 19 height 30
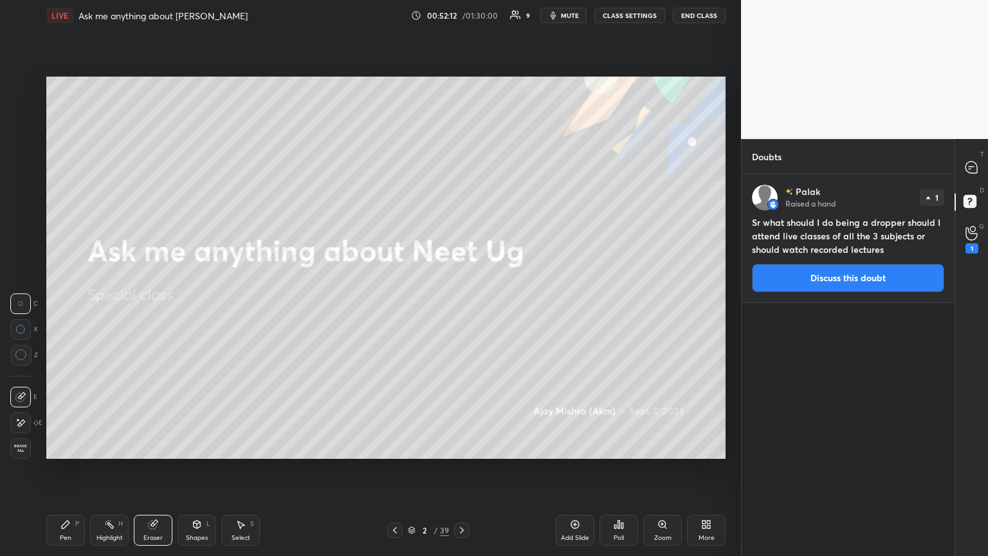
click at [461, 302] on div at bounding box center [461, 529] width 15 height 15
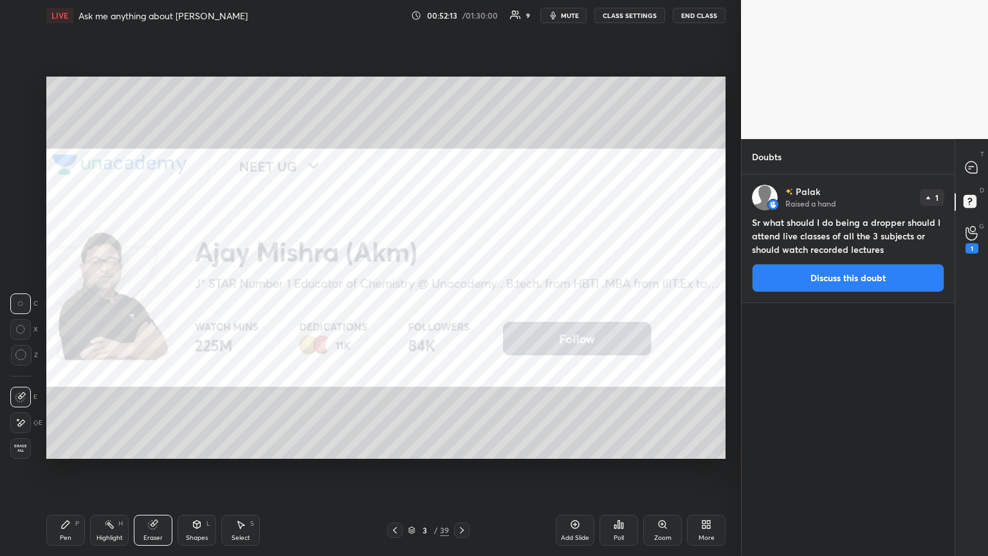
drag, startPoint x: 790, startPoint y: 282, endPoint x: 751, endPoint y: 283, distance: 38.6
click at [461, 280] on button "Discuss this doubt" at bounding box center [848, 278] width 192 height 28
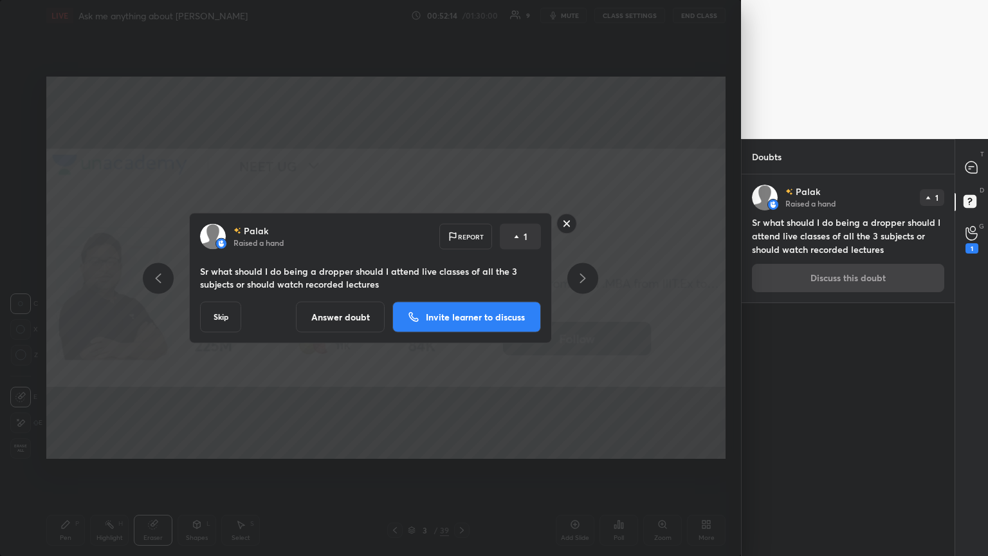
drag, startPoint x: 321, startPoint y: 313, endPoint x: 360, endPoint y: 293, distance: 44.0
click at [324, 302] on button "Answer doubt" at bounding box center [340, 317] width 89 height 31
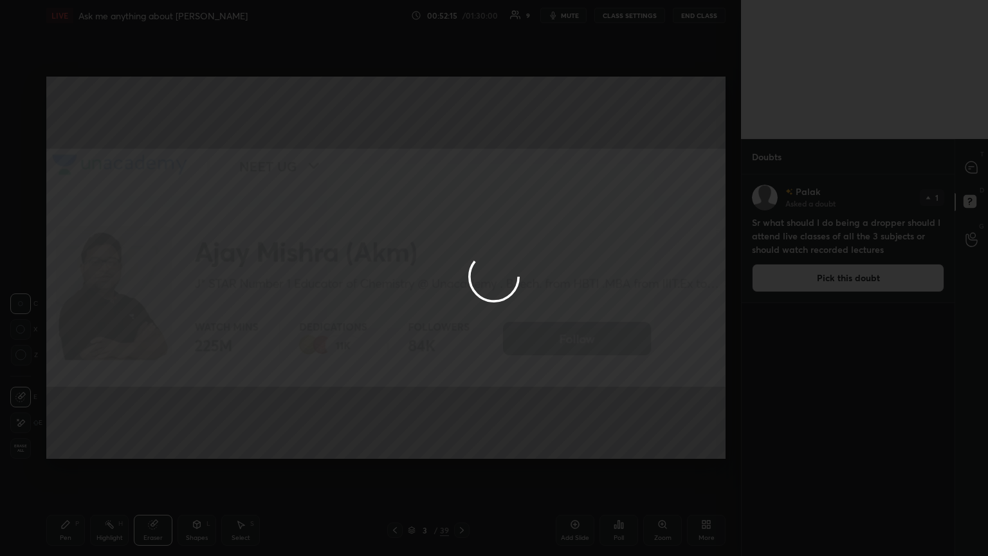
click at [461, 170] on div at bounding box center [494, 278] width 988 height 556
click at [461, 169] on div at bounding box center [494, 278] width 988 height 556
click at [461, 167] on icon at bounding box center [972, 167] width 12 height 12
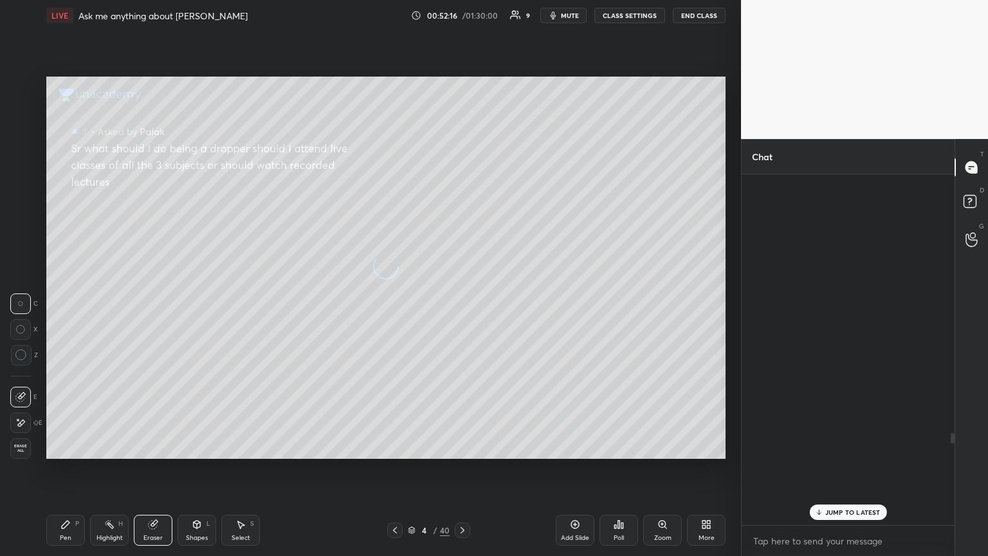
scroll to position [347, 209]
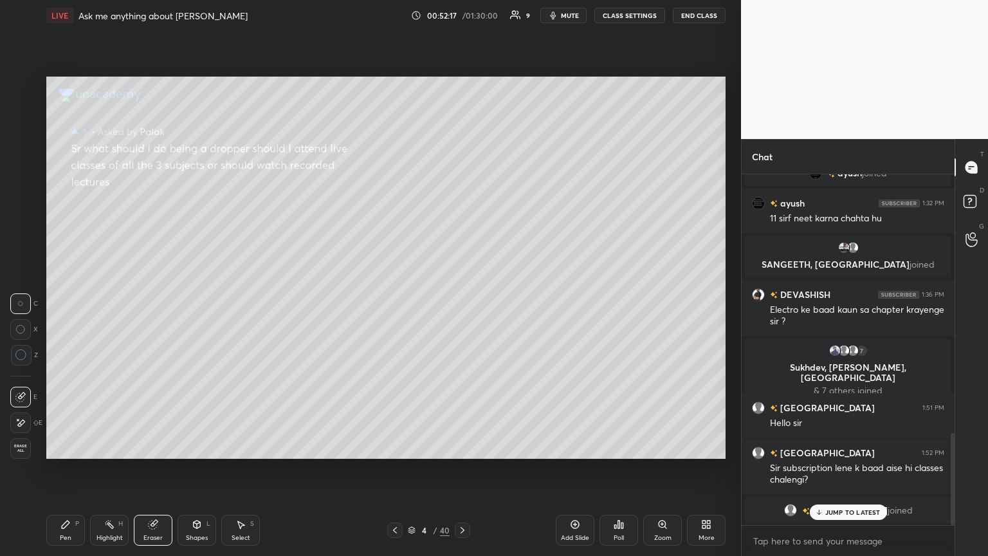
click at [461, 302] on p "JUMP TO LATEST" at bounding box center [852, 512] width 55 height 8
drag, startPoint x: 69, startPoint y: 550, endPoint x: 67, endPoint y: 541, distance: 9.2
click at [67, 302] on div "Pen P Highlight H Eraser Shapes L Select S 4 / 40 Add Slide Poll Zoom More" at bounding box center [385, 529] width 679 height 51
drag, startPoint x: 68, startPoint y: 537, endPoint x: 65, endPoint y: 488, distance: 49.0
click at [68, 302] on div "Pen" at bounding box center [66, 538] width 12 height 6
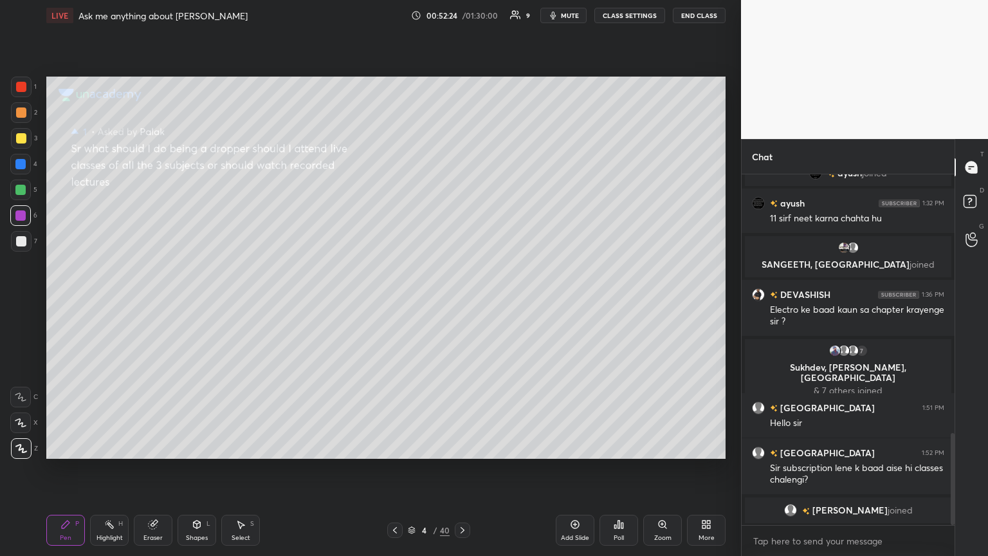
scroll to position [1001, 0]
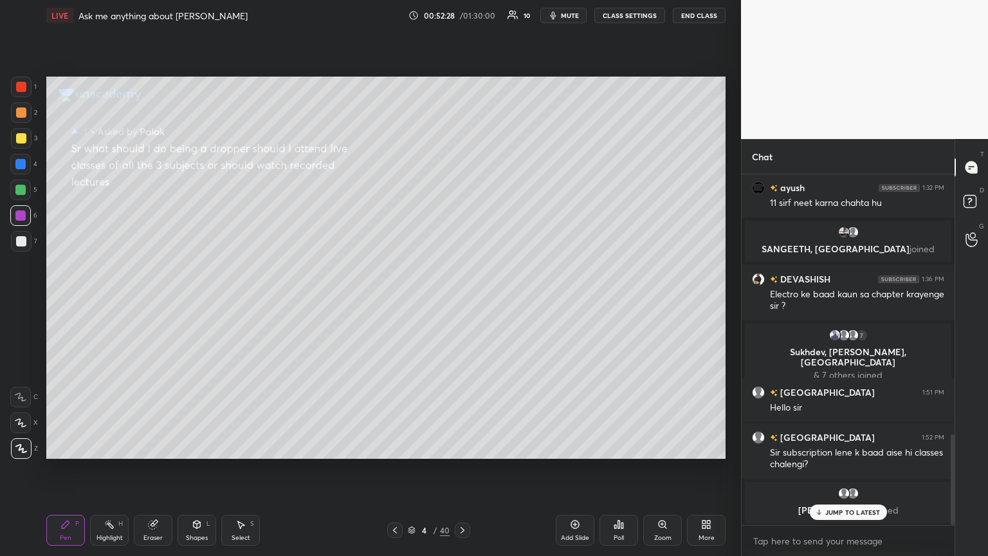
click at [461, 302] on p "JUMP TO LATEST" at bounding box center [852, 512] width 55 height 8
click at [461, 12] on span "mute" at bounding box center [570, 15] width 18 height 9
drag, startPoint x: 571, startPoint y: 18, endPoint x: 545, endPoint y: 33, distance: 30.2
click at [461, 23] on button "unmute" at bounding box center [563, 15] width 46 height 15
click at [394, 302] on icon at bounding box center [395, 530] width 10 height 10
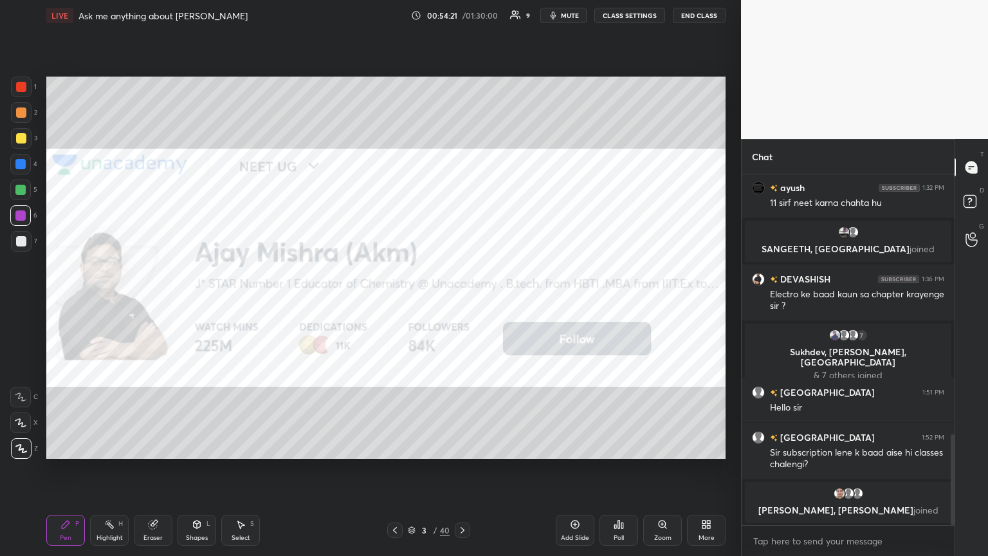
click at [396, 302] on icon at bounding box center [395, 530] width 10 height 10
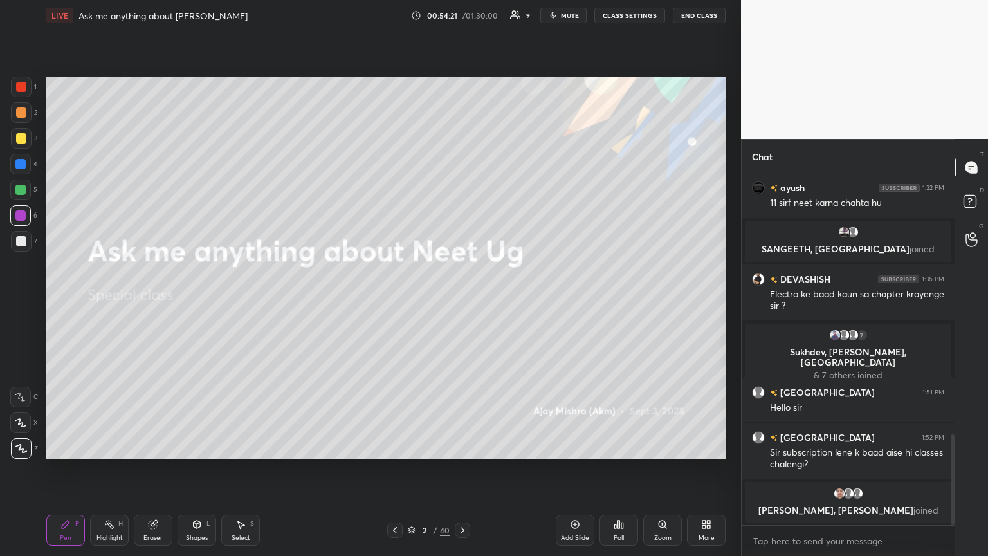
click at [396, 302] on icon at bounding box center [395, 530] width 10 height 10
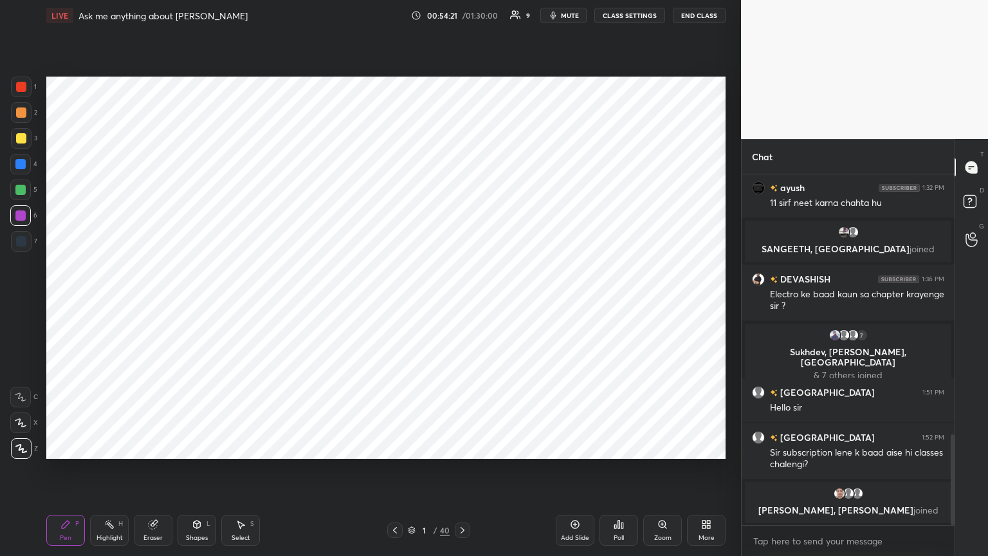
scroll to position [864, 0]
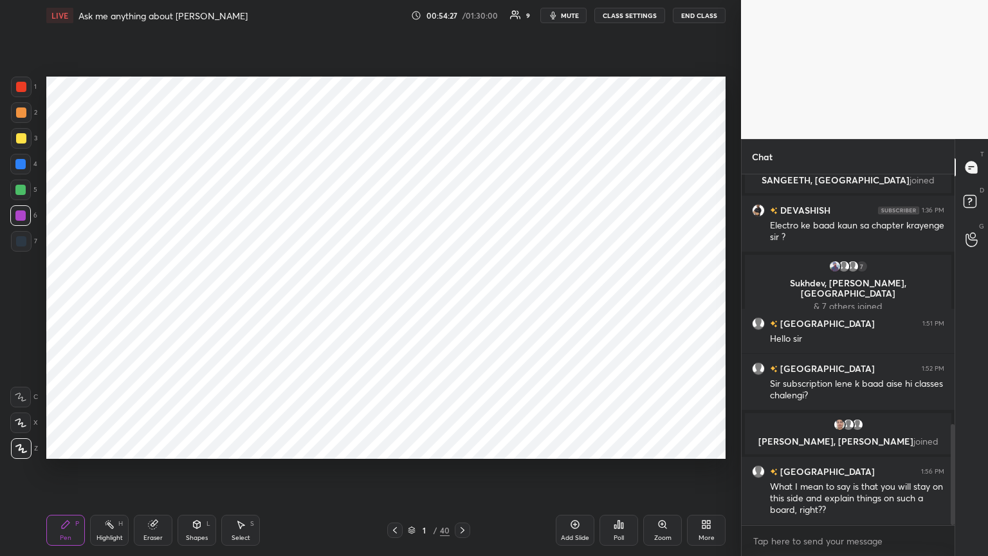
click at [460, 302] on icon at bounding box center [462, 530] width 10 height 10
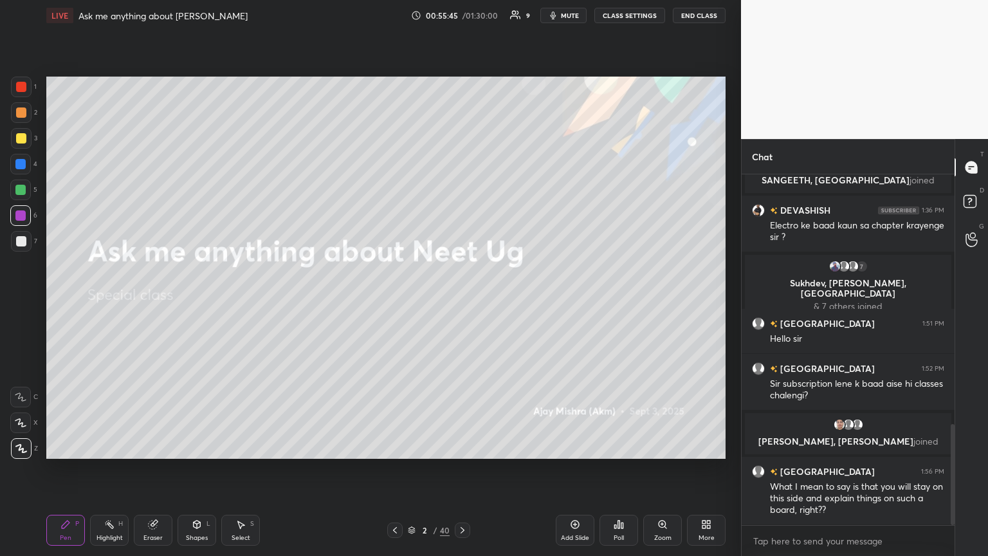
click at [461, 302] on icon at bounding box center [462, 530] width 10 height 10
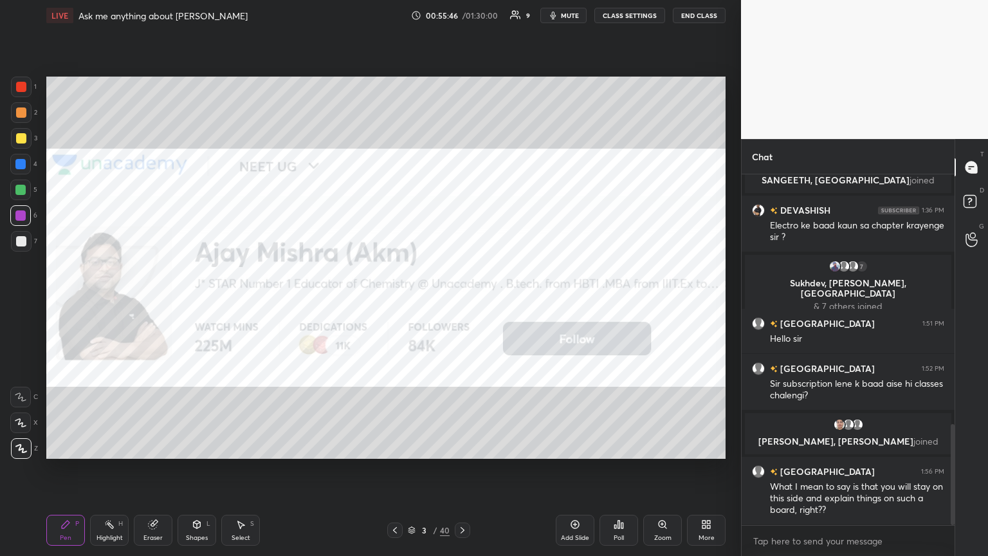
click at [461, 302] on icon at bounding box center [462, 530] width 10 height 10
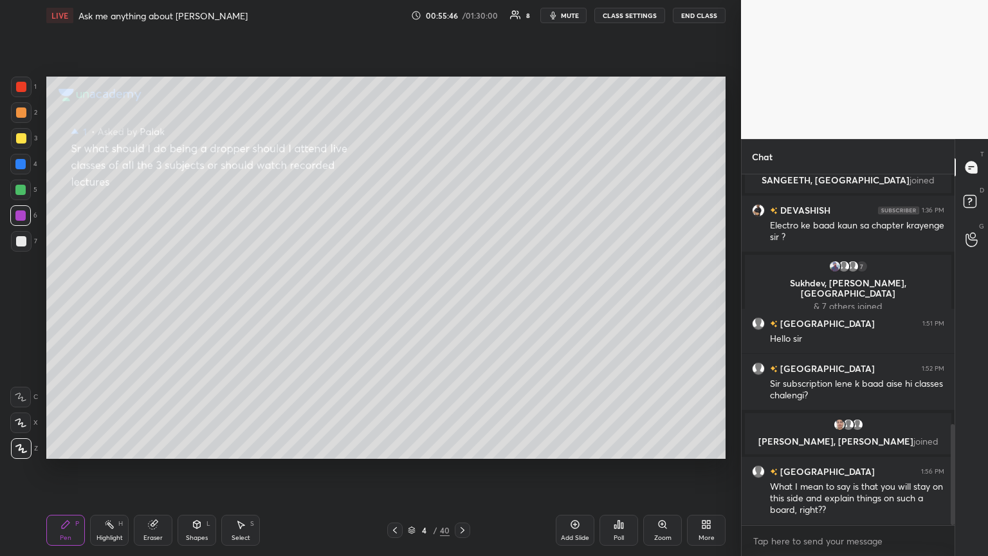
click at [461, 302] on icon at bounding box center [462, 530] width 10 height 10
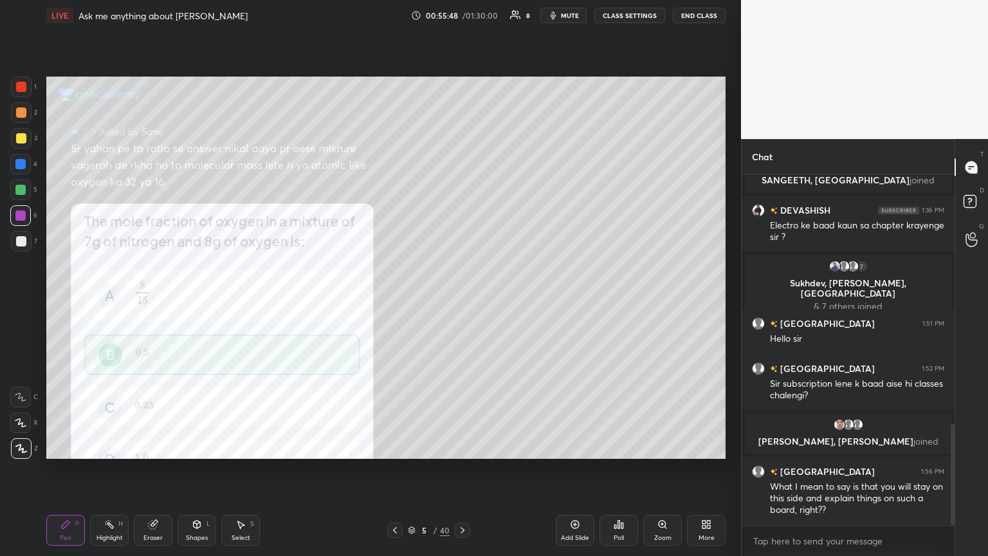
click at [391, 302] on icon at bounding box center [395, 530] width 10 height 10
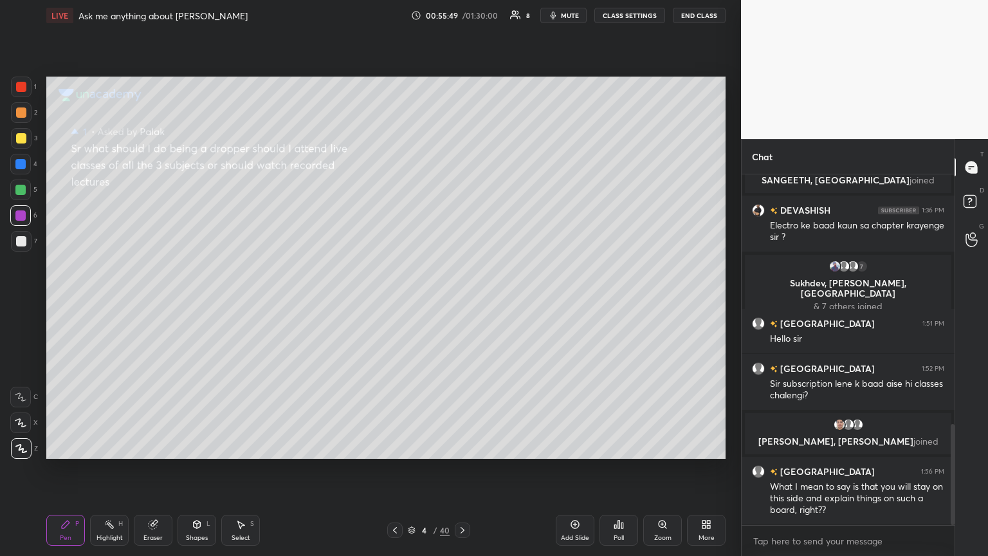
click at [391, 302] on icon at bounding box center [395, 530] width 10 height 10
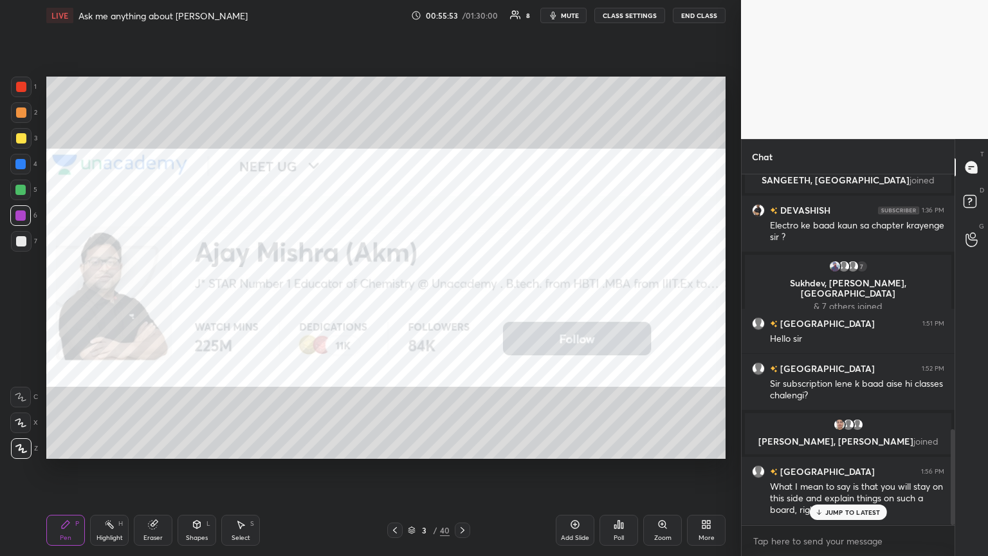
scroll to position [931, 0]
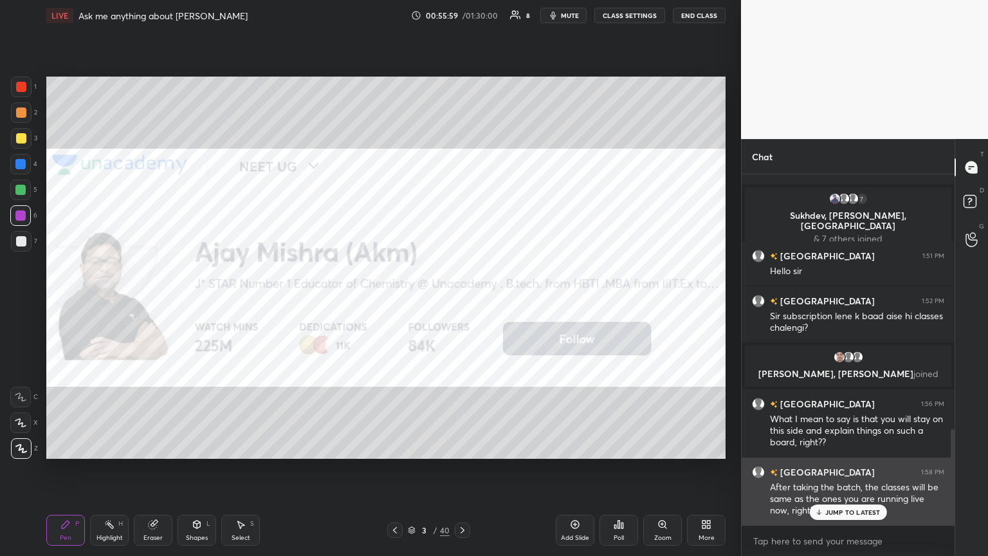
drag, startPoint x: 854, startPoint y: 515, endPoint x: 799, endPoint y: 495, distance: 58.2
click at [461, 302] on p "JUMP TO LATEST" at bounding box center [852, 512] width 55 height 8
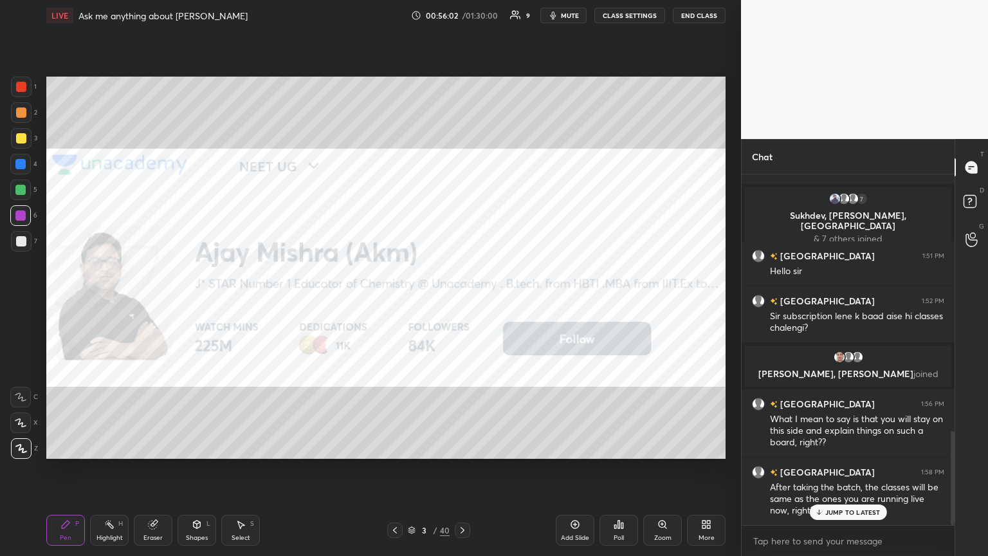
scroll to position [962, 0]
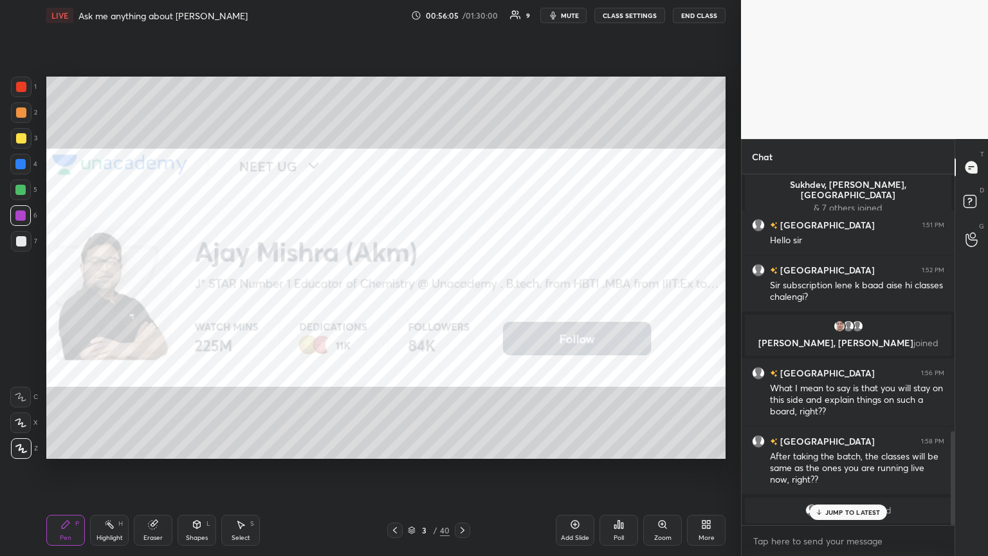
click at [394, 302] on icon at bounding box center [395, 530] width 10 height 10
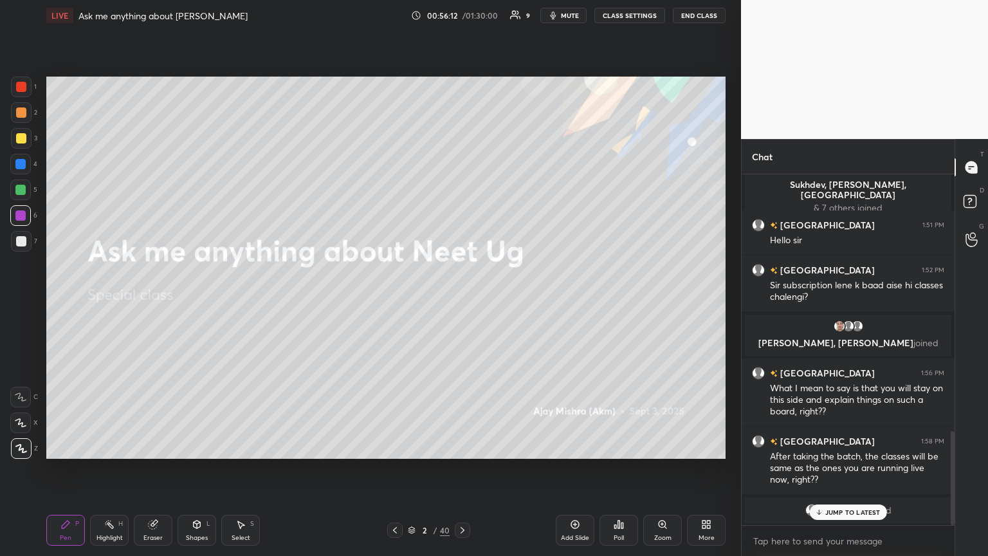
click at [461, 302] on p "JUMP TO LATEST" at bounding box center [852, 512] width 55 height 8
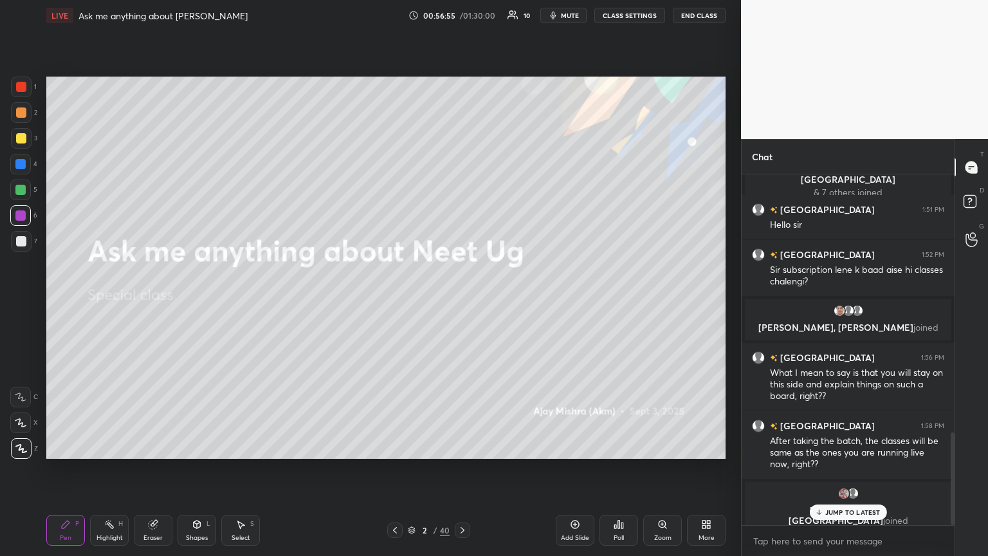
scroll to position [939, 0]
click at [461, 214] on div "1" at bounding box center [972, 213] width 13 height 10
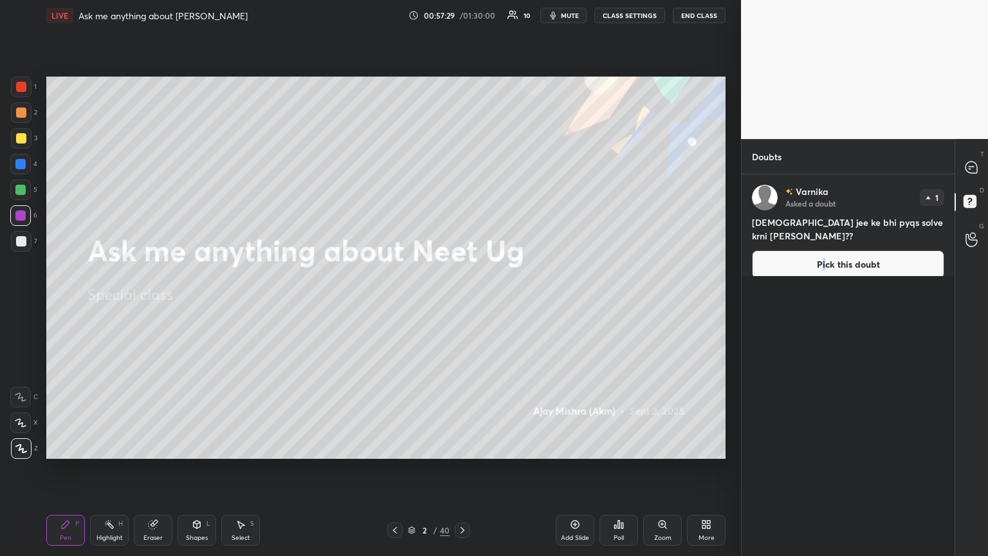
drag, startPoint x: 825, startPoint y: 252, endPoint x: 811, endPoint y: 253, distance: 14.2
click at [461, 253] on button "Pick this doubt" at bounding box center [848, 264] width 192 height 28
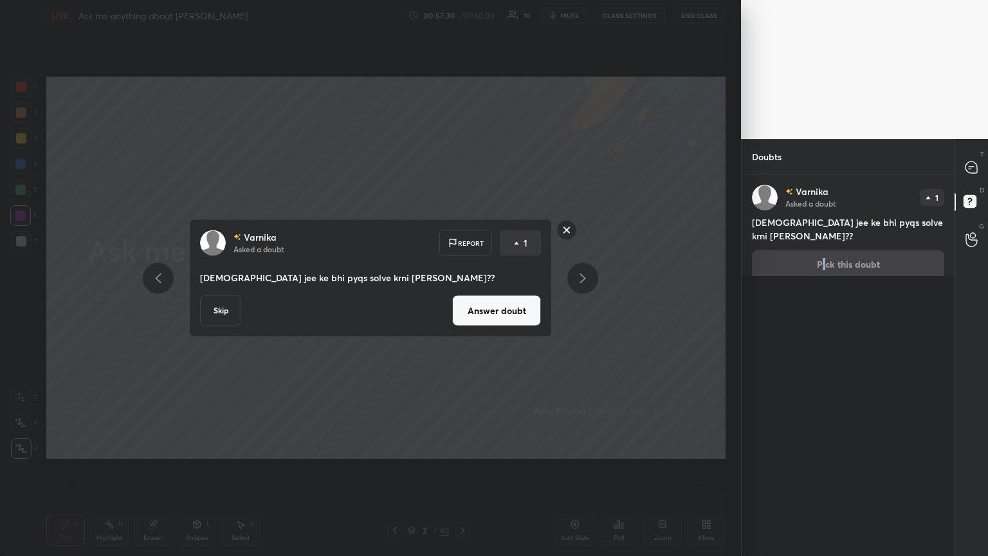
click at [461, 302] on button "Answer doubt" at bounding box center [496, 310] width 89 height 31
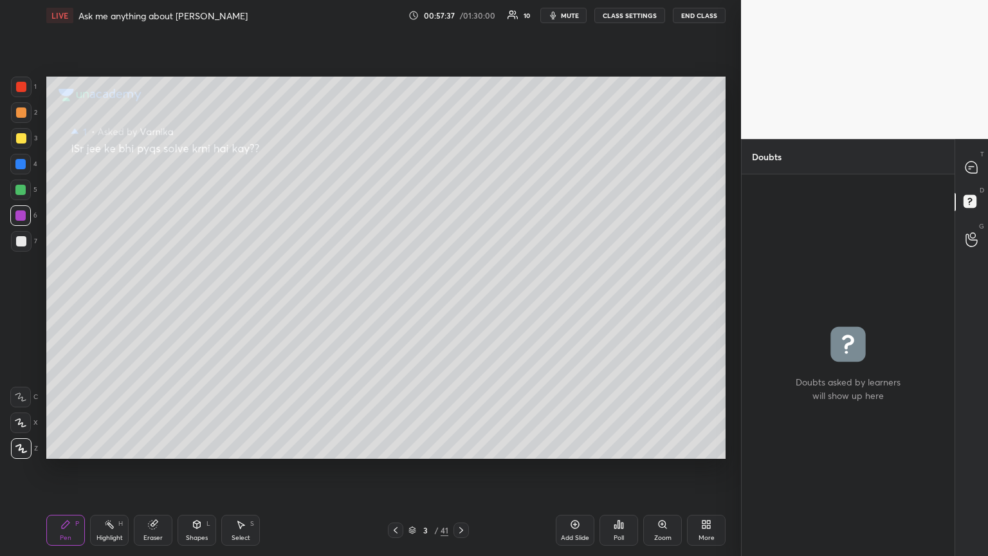
click at [399, 302] on icon at bounding box center [395, 530] width 10 height 10
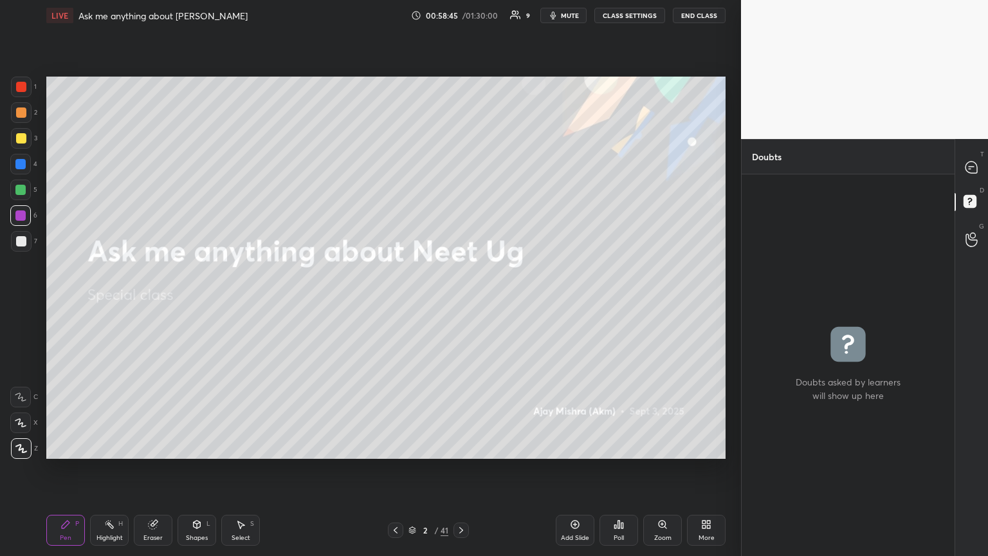
click at [461, 15] on span "mute" at bounding box center [570, 15] width 18 height 9
click at [461, 167] on icon at bounding box center [972, 168] width 14 height 14
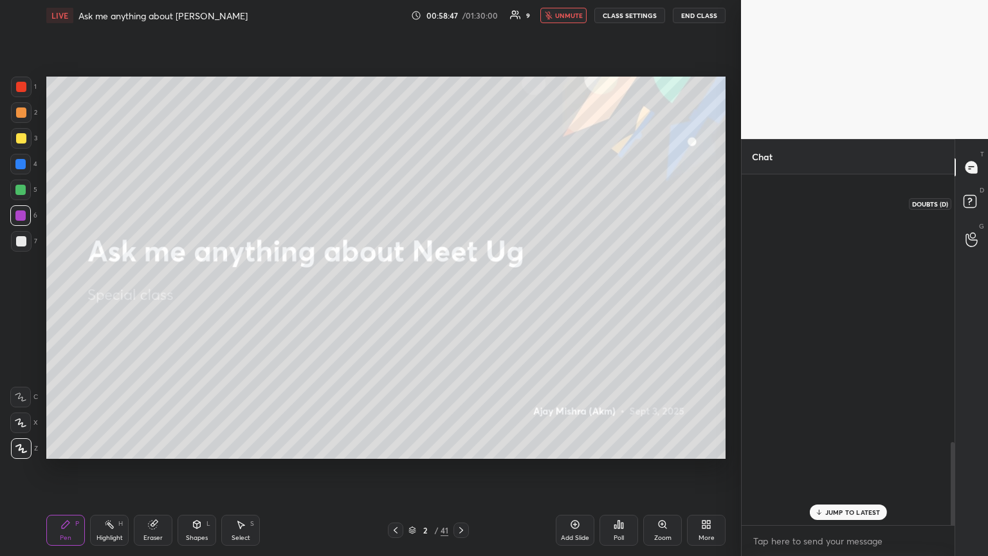
scroll to position [347, 209]
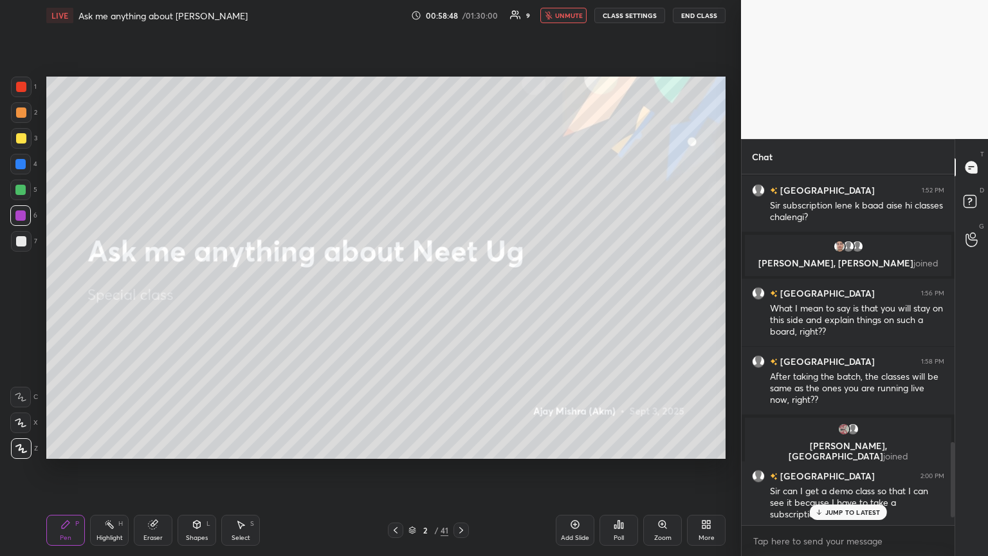
click at [461, 302] on p "JUMP TO LATEST" at bounding box center [852, 512] width 55 height 8
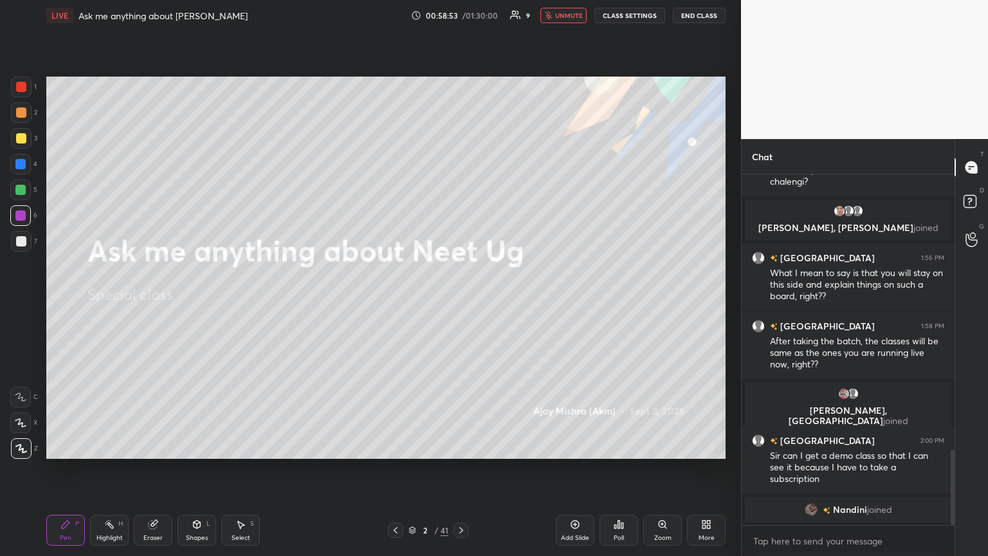
drag, startPoint x: 566, startPoint y: 15, endPoint x: 562, endPoint y: 31, distance: 16.1
click at [461, 21] on button "unmute" at bounding box center [563, 15] width 46 height 15
click at [460, 302] on icon at bounding box center [461, 530] width 10 height 10
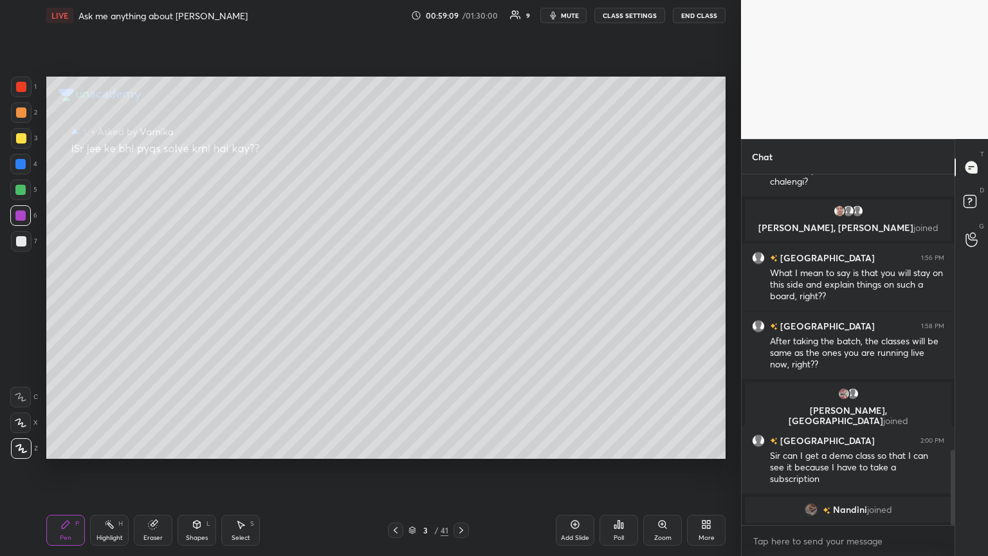
click at [461, 302] on icon at bounding box center [461, 530] width 10 height 10
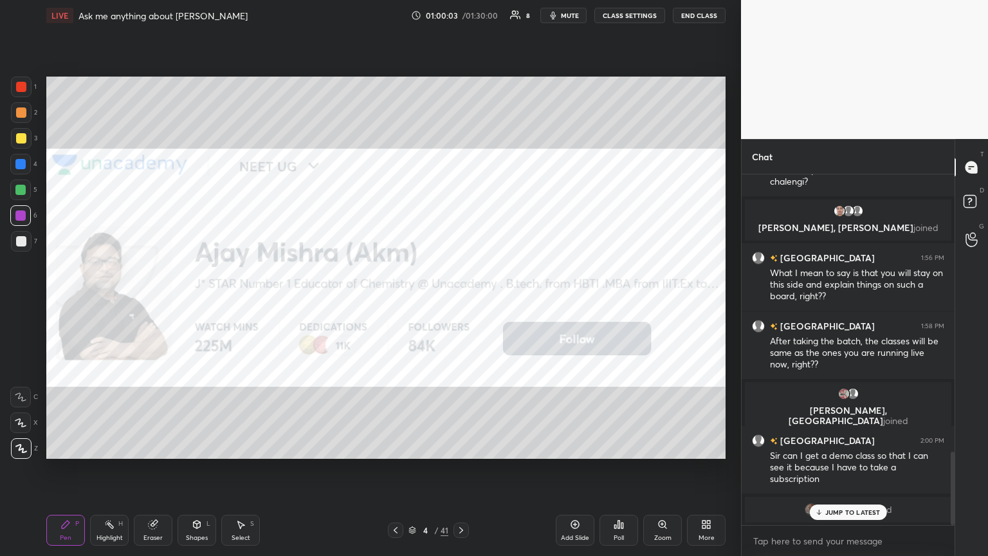
scroll to position [1328, 0]
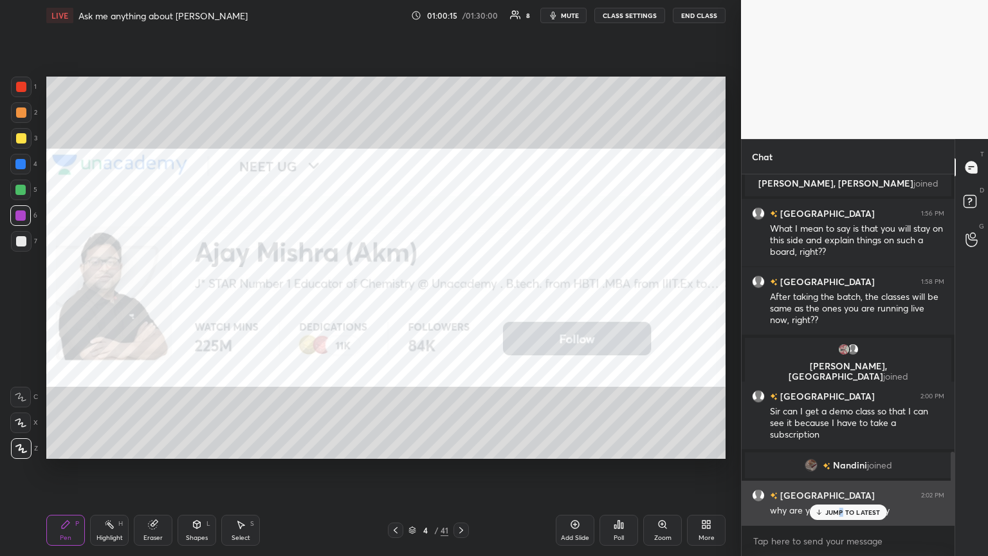
drag, startPoint x: 842, startPoint y: 515, endPoint x: 802, endPoint y: 518, distance: 40.7
click at [461, 302] on div "JUMP TO LATEST" at bounding box center [847, 511] width 77 height 15
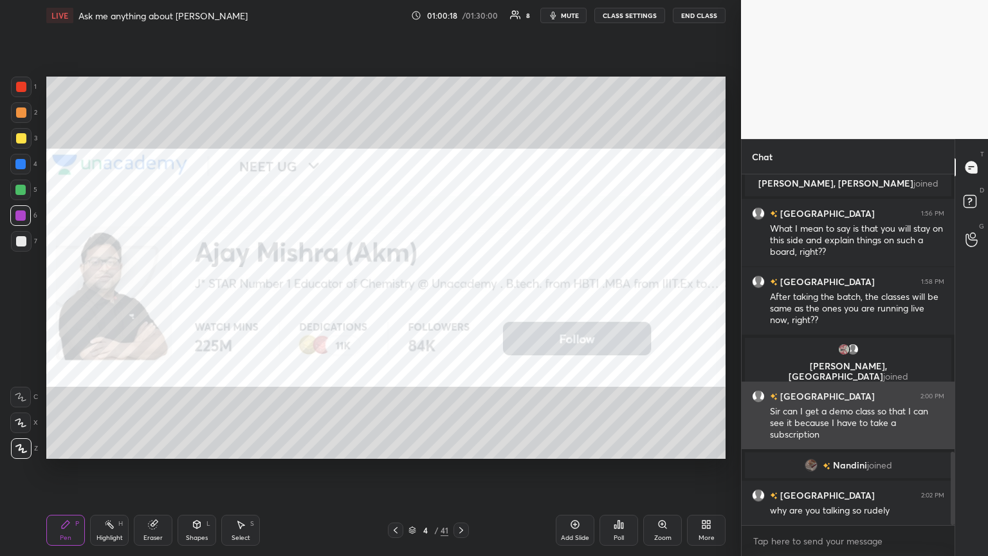
click at [461, 302] on img "grid" at bounding box center [758, 396] width 13 height 13
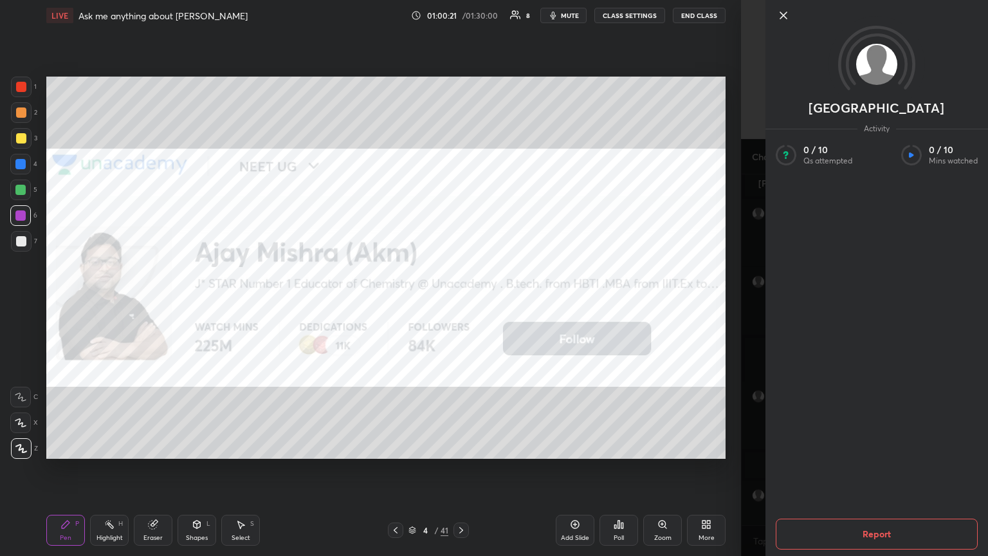
click at [461, 302] on button "Report" at bounding box center [877, 533] width 202 height 31
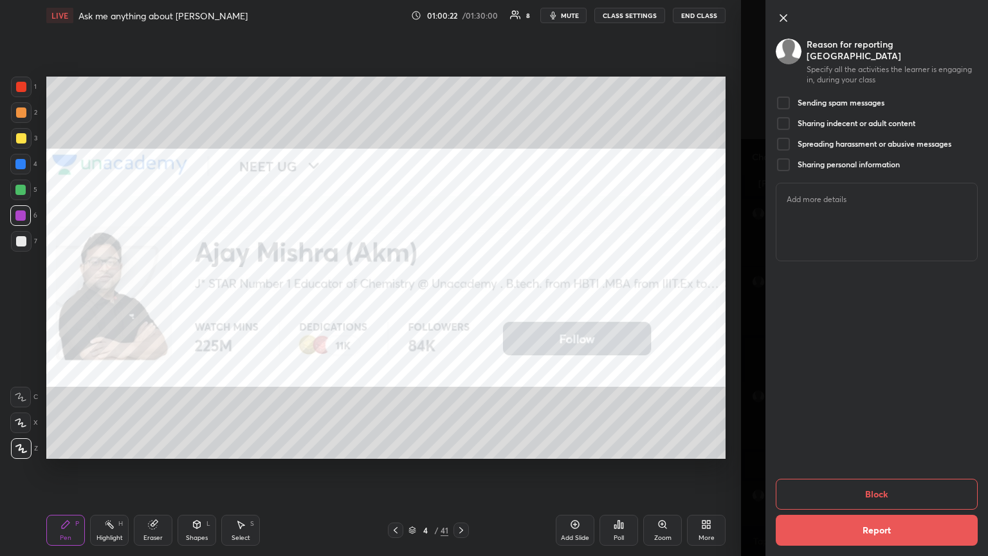
click at [461, 95] on div at bounding box center [783, 102] width 15 height 15
click at [461, 302] on button "Block" at bounding box center [877, 494] width 202 height 31
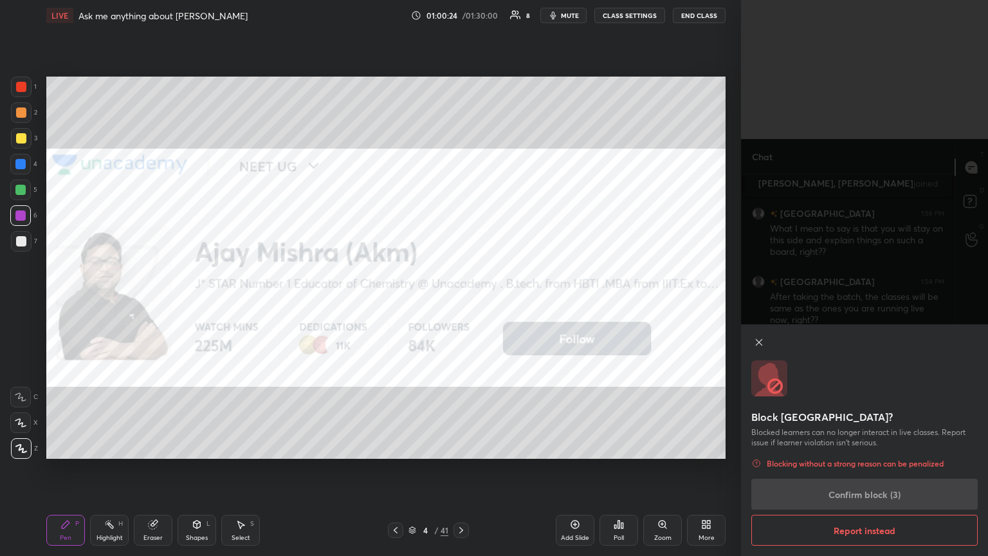
click at [461, 302] on div "Block [GEOGRAPHIC_DATA]? Blocked learners can no longer interact in live classe…" at bounding box center [864, 440] width 247 height 232
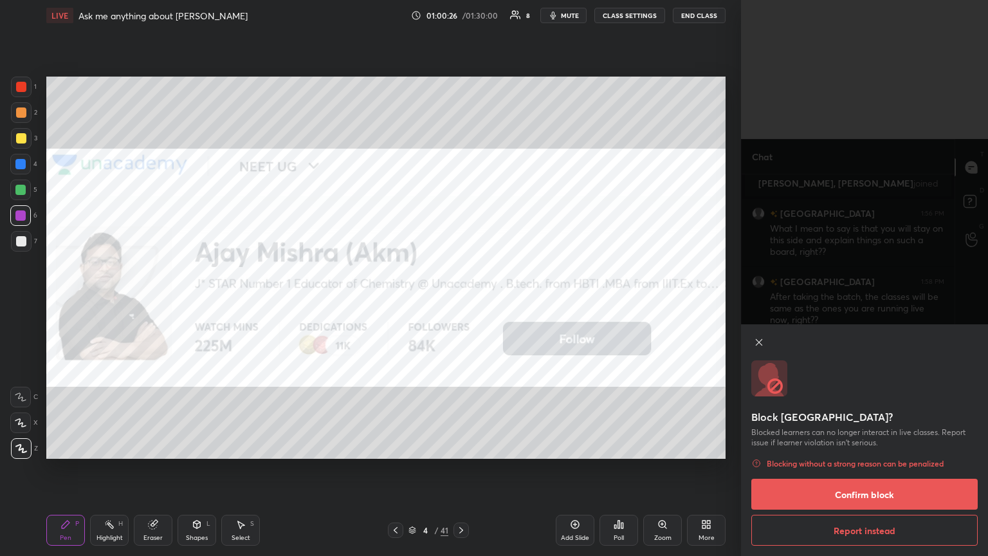
click at [461, 302] on button "Confirm block" at bounding box center [864, 494] width 226 height 31
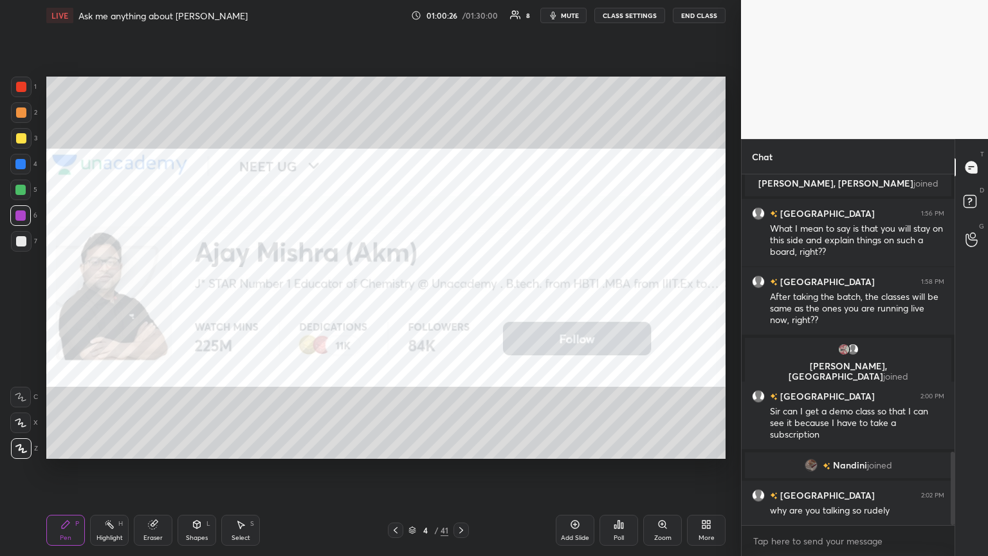
scroll to position [838, 0]
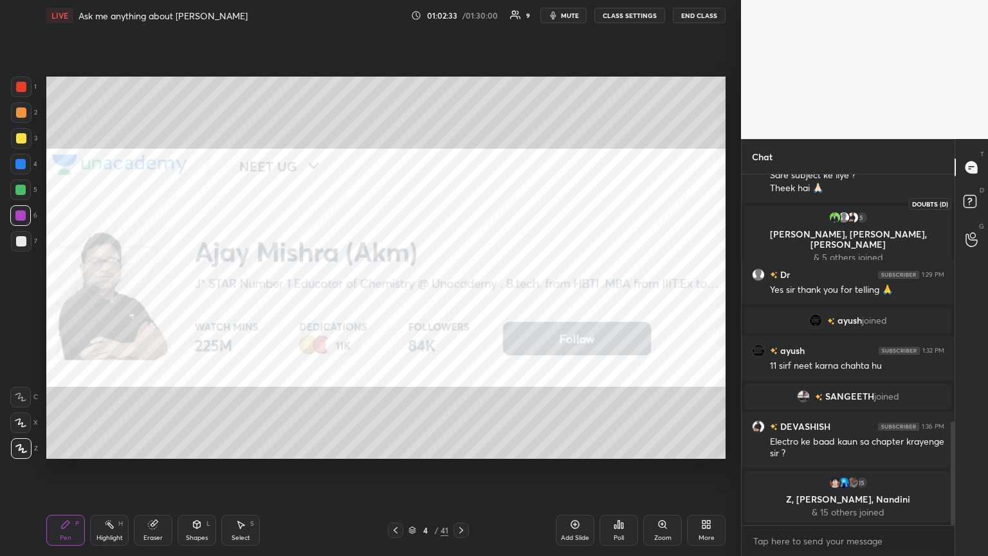
click at [461, 203] on rect at bounding box center [970, 202] width 12 height 12
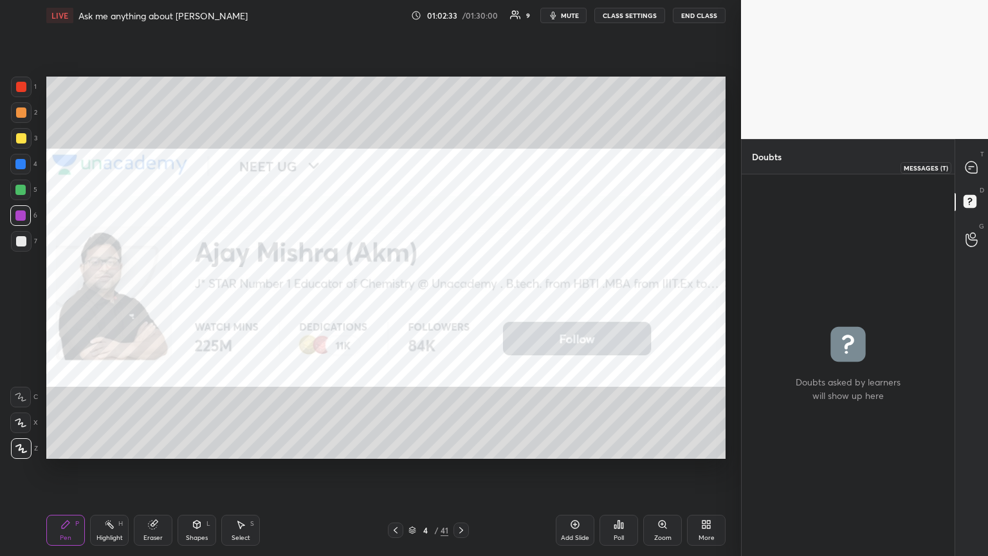
click at [461, 167] on icon at bounding box center [971, 167] width 5 height 0
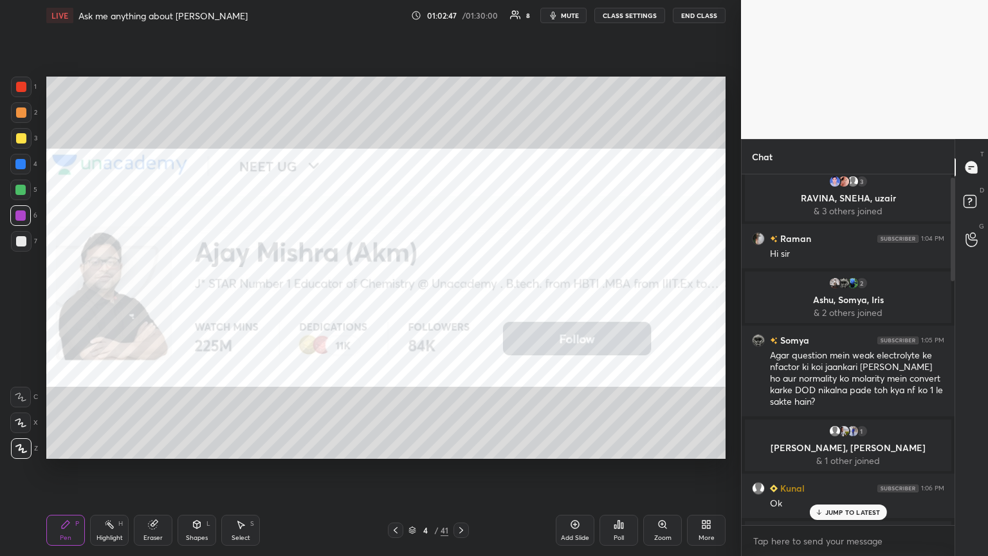
scroll to position [0, 0]
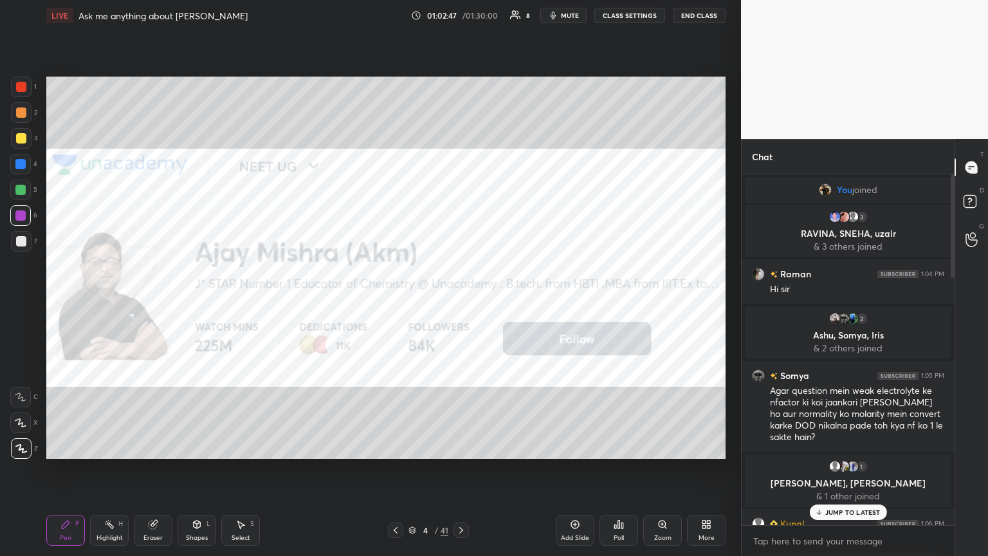
drag, startPoint x: 953, startPoint y: 455, endPoint x: 965, endPoint y: 181, distance: 274.3
click at [461, 188] on div "Chat You joined 3 RAVINA, [PERSON_NAME], uzair & 3 others joined Raman 1:04 PM …" at bounding box center [864, 347] width 247 height 417
drag, startPoint x: 861, startPoint y: 513, endPoint x: 862, endPoint y: 491, distance: 21.2
click at [461, 302] on p "JUMP TO LATEST" at bounding box center [852, 512] width 55 height 8
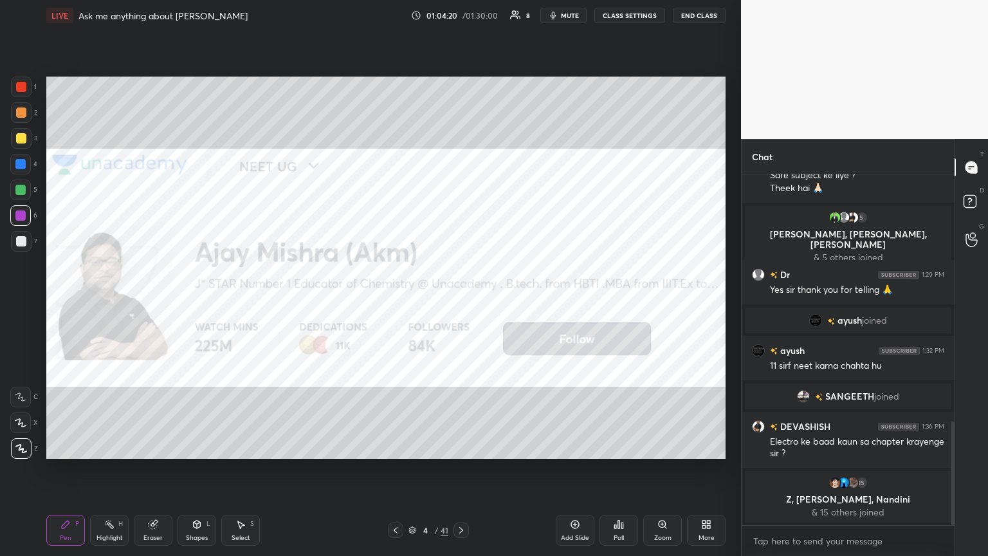
click at [461, 302] on icon at bounding box center [461, 530] width 4 height 6
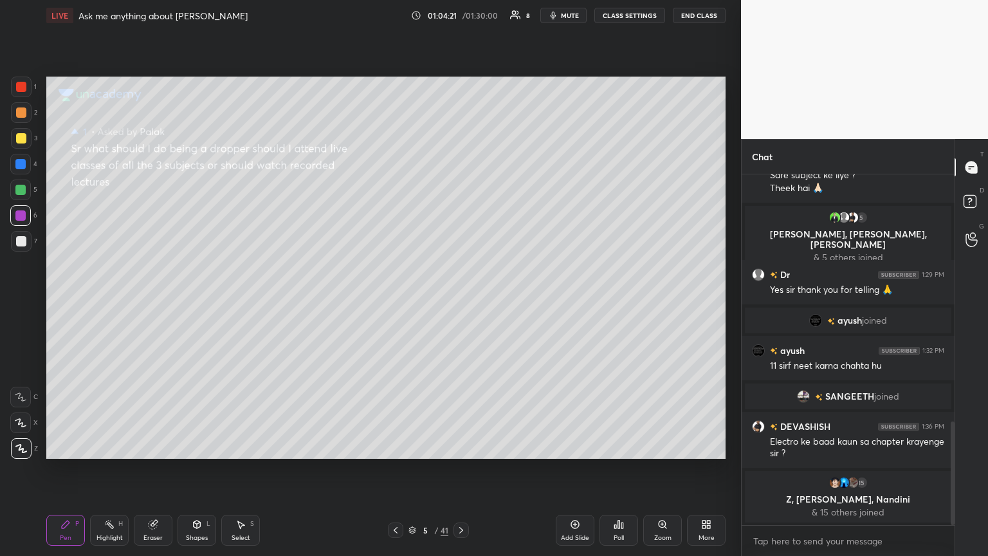
click at [458, 302] on icon at bounding box center [461, 530] width 10 height 10
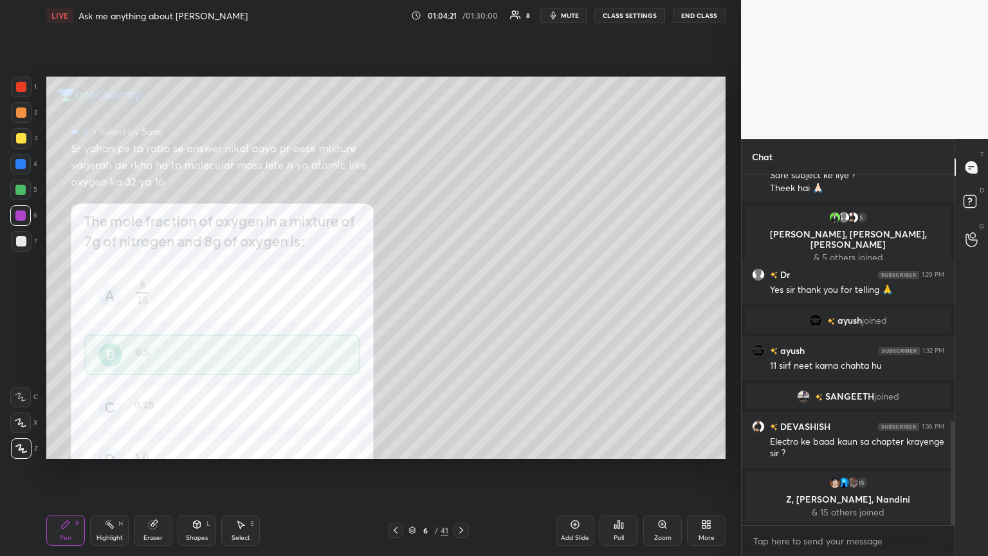
click at [458, 302] on icon at bounding box center [461, 530] width 10 height 10
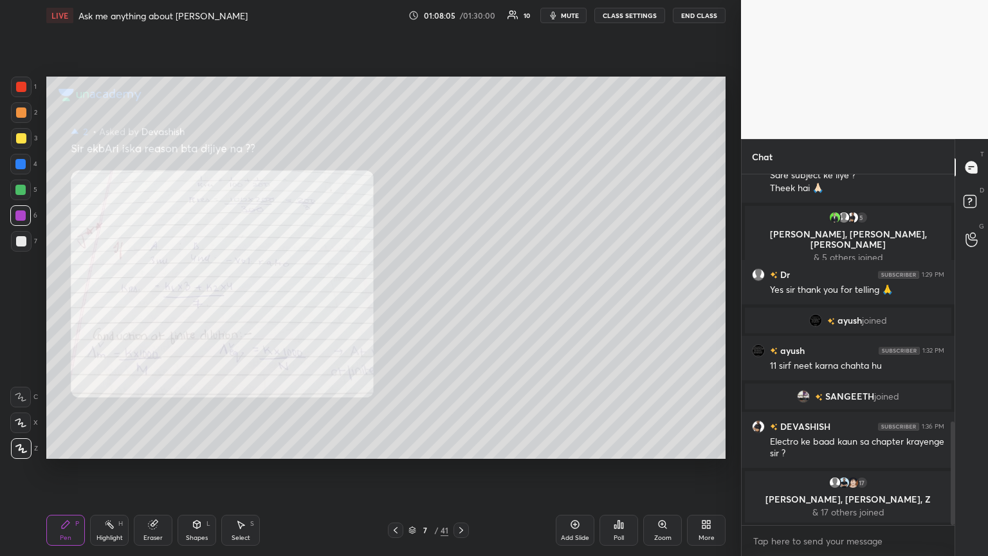
drag, startPoint x: 630, startPoint y: 17, endPoint x: 624, endPoint y: 21, distance: 6.6
click at [461, 21] on button "CLASS SETTINGS" at bounding box center [629, 15] width 71 height 15
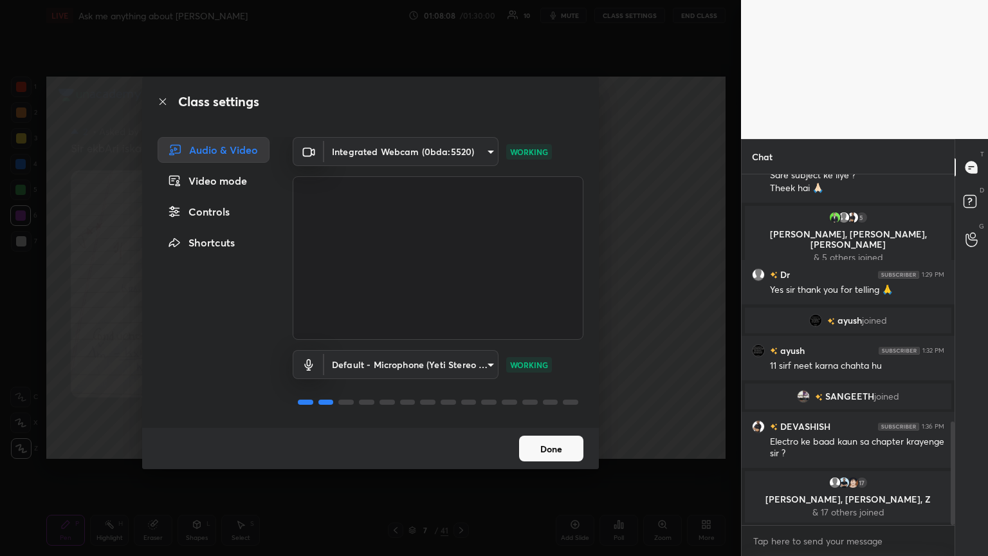
click at [461, 235] on div "Class settings Audio & Video Video mode Controls Shortcuts Integrated Webcam (0…" at bounding box center [370, 278] width 741 height 556
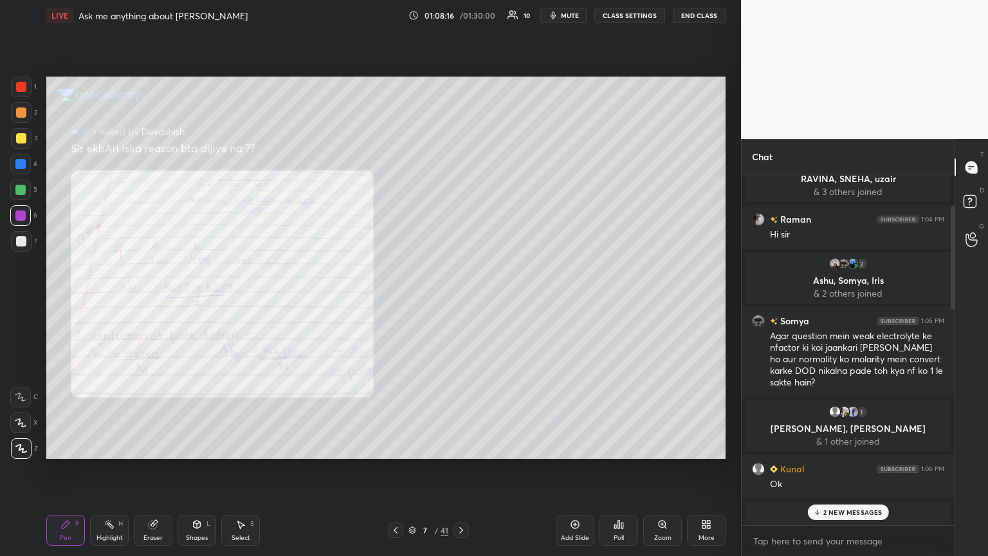
drag, startPoint x: 952, startPoint y: 432, endPoint x: 980, endPoint y: 192, distance: 241.6
click at [461, 194] on div "Chat You joined 3 RAVINA, [PERSON_NAME], uzair & 3 others joined Raman 1:04 PM …" at bounding box center [864, 347] width 247 height 417
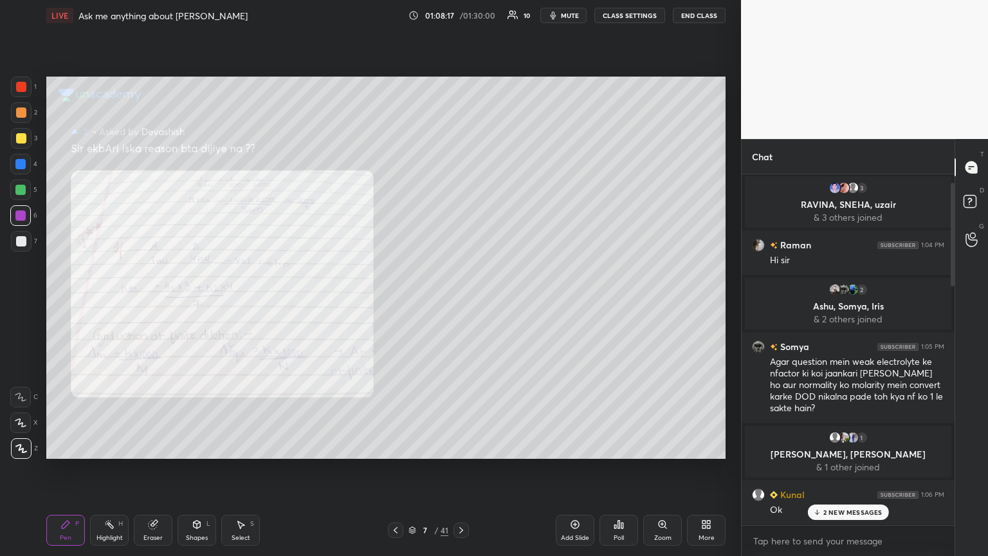
click at [461, 302] on p "2 NEW MESSAGES" at bounding box center [852, 512] width 59 height 8
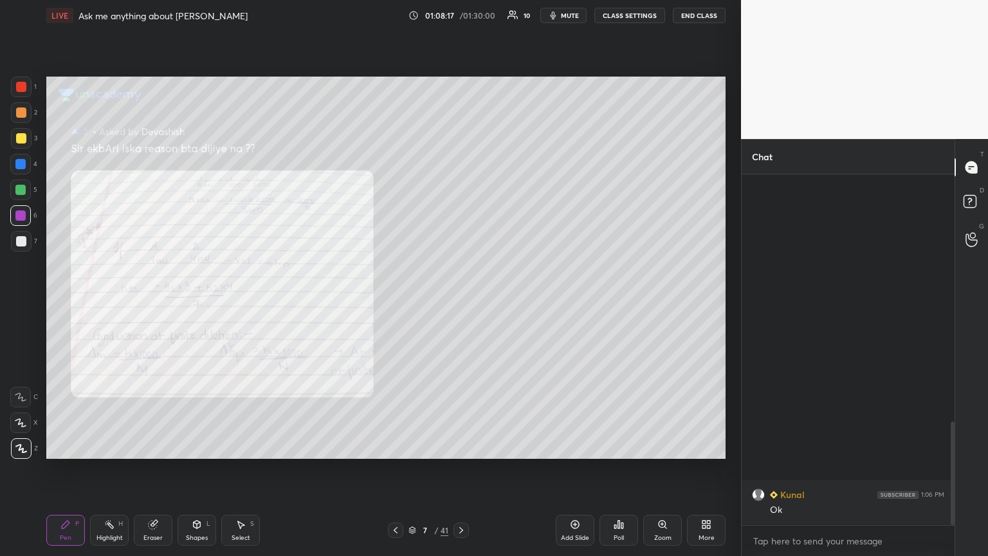
scroll to position [838, 0]
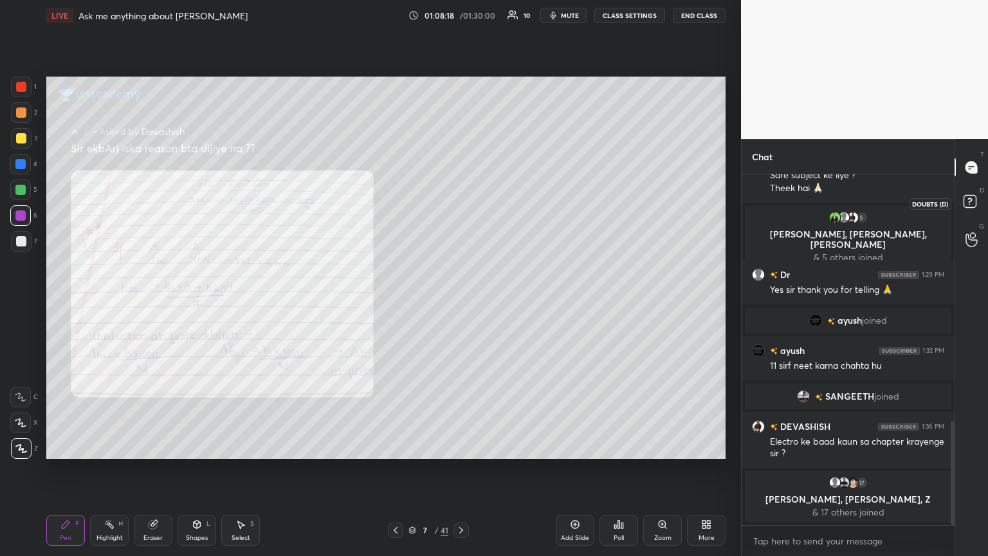
drag, startPoint x: 975, startPoint y: 197, endPoint x: 974, endPoint y: 176, distance: 21.9
click at [461, 198] on rect at bounding box center [970, 202] width 12 height 12
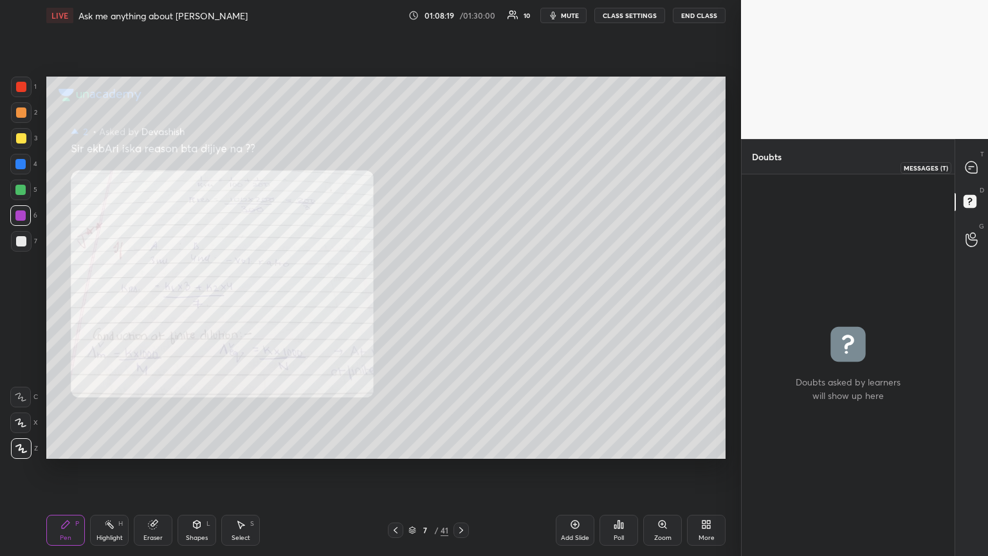
click at [461, 165] on icon at bounding box center [972, 167] width 12 height 12
type textarea "x"
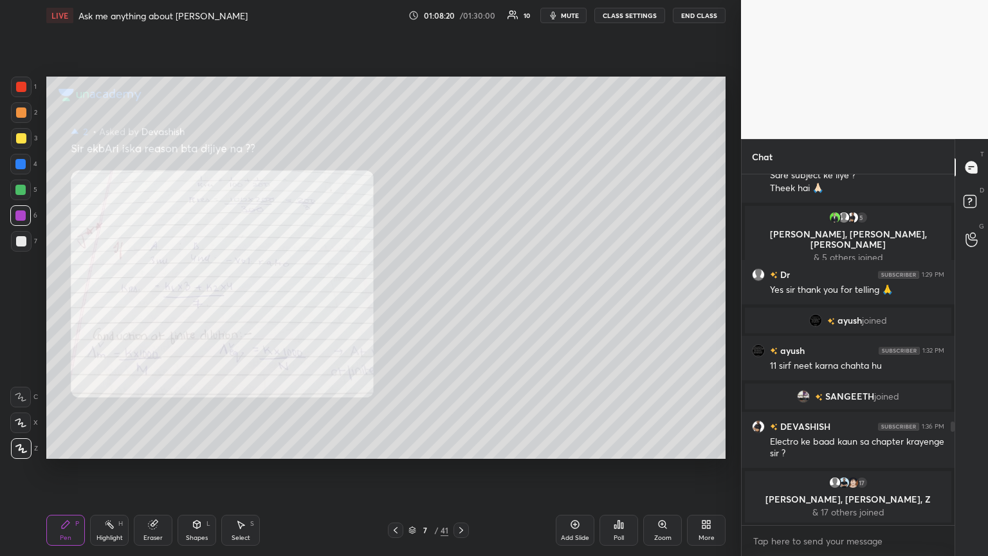
click at [461, 10] on button "CLASS SETTINGS" at bounding box center [629, 15] width 71 height 15
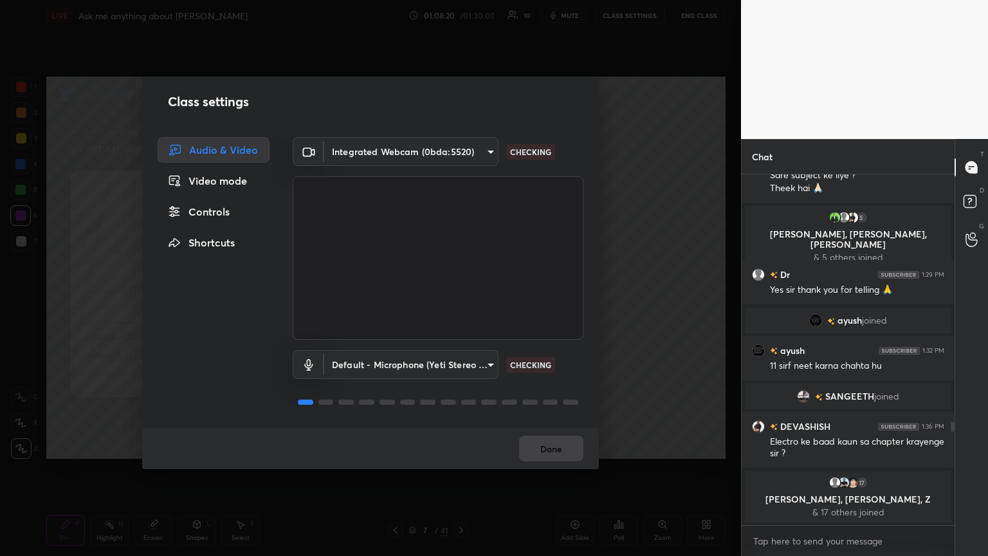
drag, startPoint x: 221, startPoint y: 207, endPoint x: 284, endPoint y: 201, distance: 62.7
click at [223, 208] on div "Controls" at bounding box center [214, 212] width 112 height 26
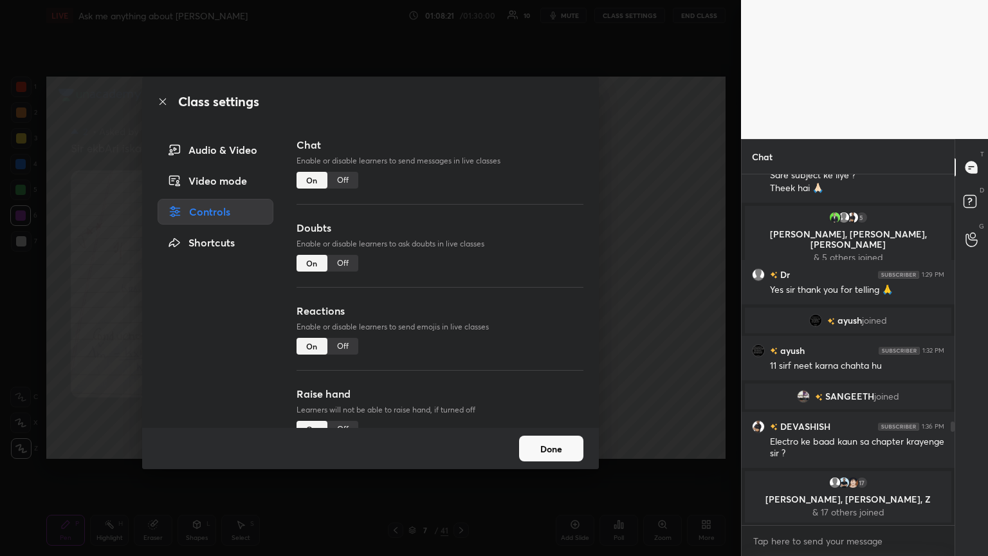
click at [341, 175] on div "Off" at bounding box center [342, 180] width 31 height 17
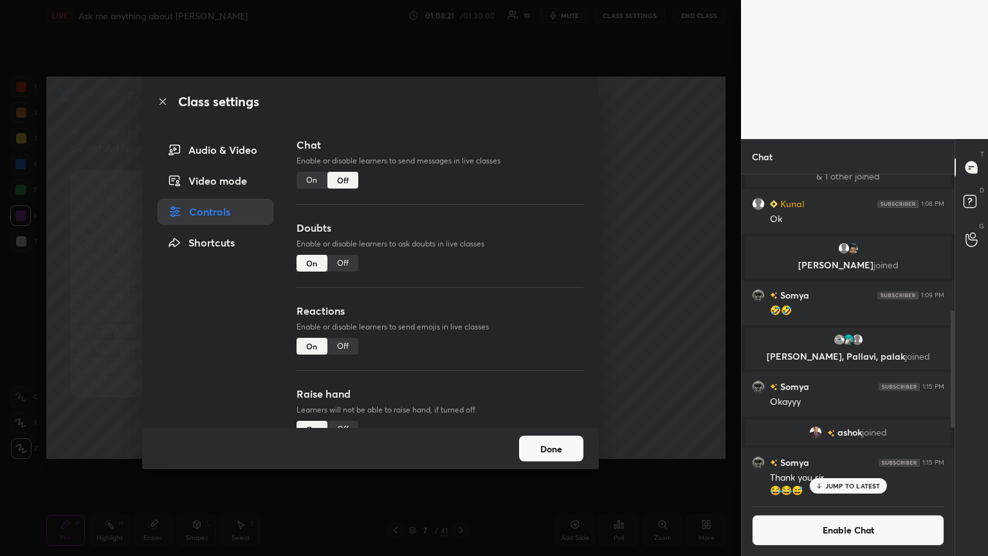
click at [349, 258] on div "Doubts Enable or disable learners to ask doubts in live classes On Off" at bounding box center [440, 261] width 287 height 83
click at [342, 261] on div "Off" at bounding box center [342, 263] width 31 height 17
click at [344, 302] on div "Off" at bounding box center [342, 346] width 31 height 17
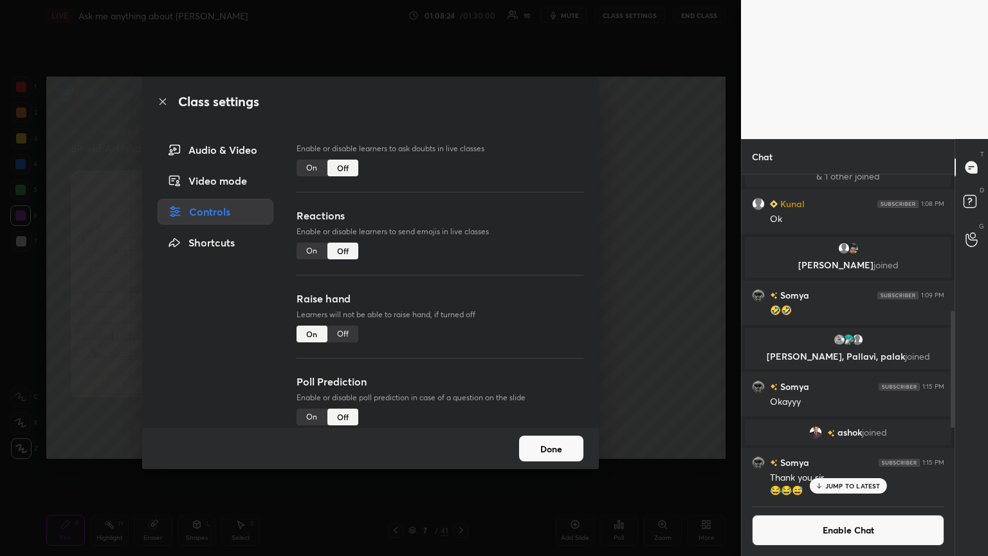
scroll to position [111, 0]
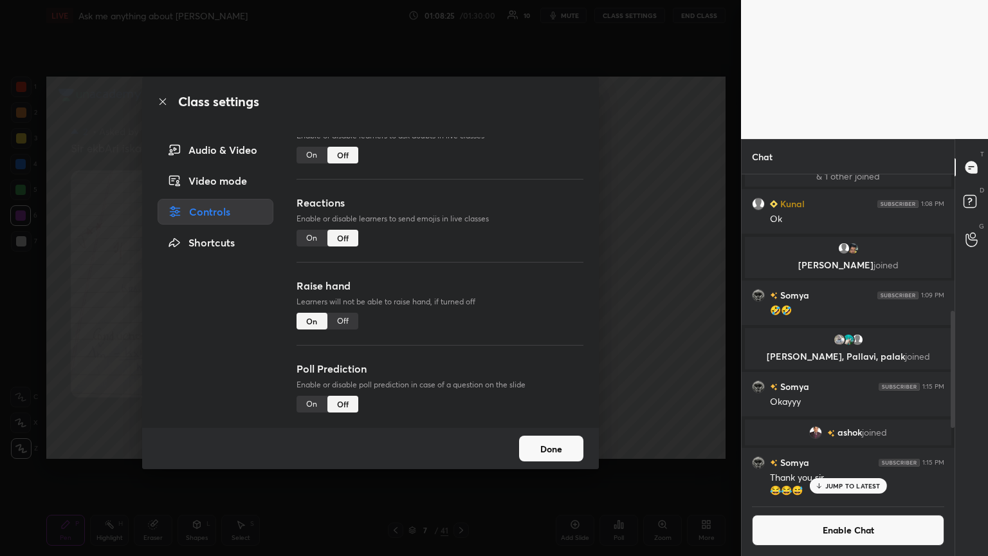
click at [336, 302] on div "Off" at bounding box center [342, 321] width 31 height 17
click at [461, 252] on div "Class settings Audio & Video Video mode Controls Shortcuts Chat Enable or disab…" at bounding box center [370, 278] width 741 height 556
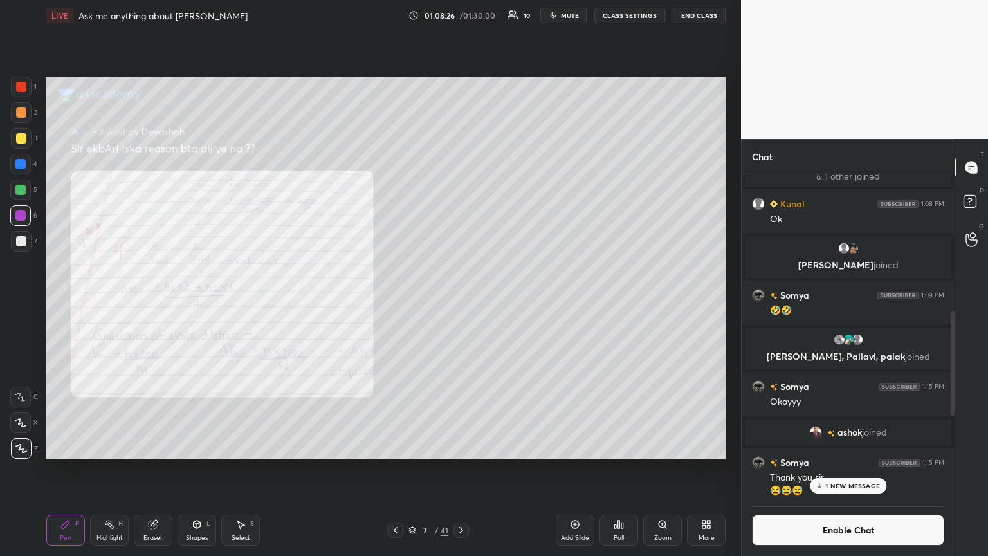
click at [461, 15] on button "End Class" at bounding box center [699, 15] width 53 height 15
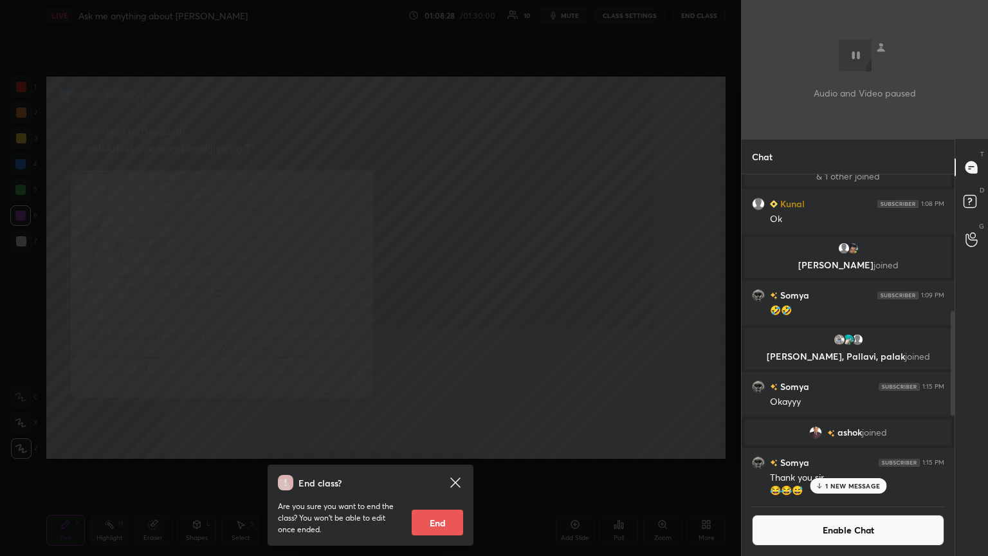
click at [435, 302] on button "End" at bounding box center [437, 522] width 51 height 26
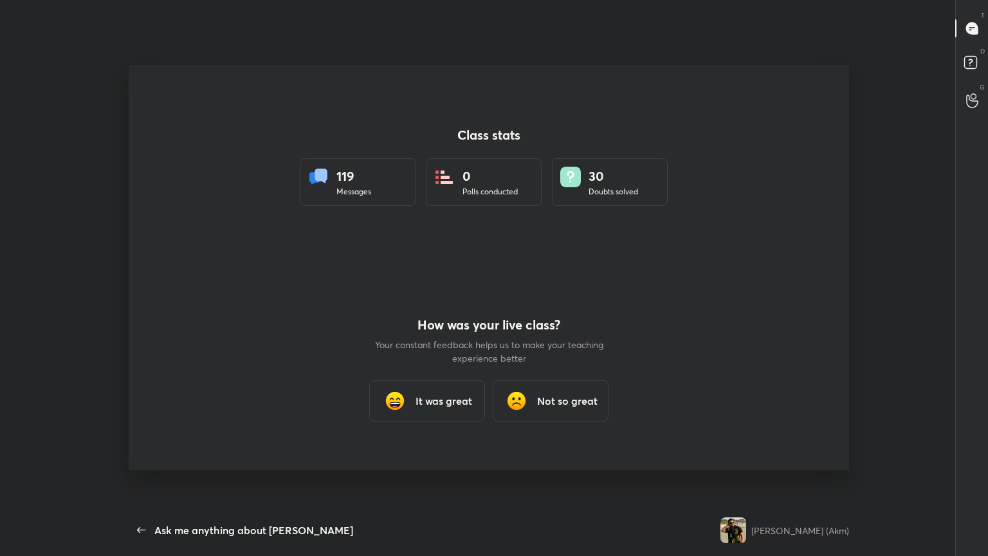
scroll to position [473, 854]
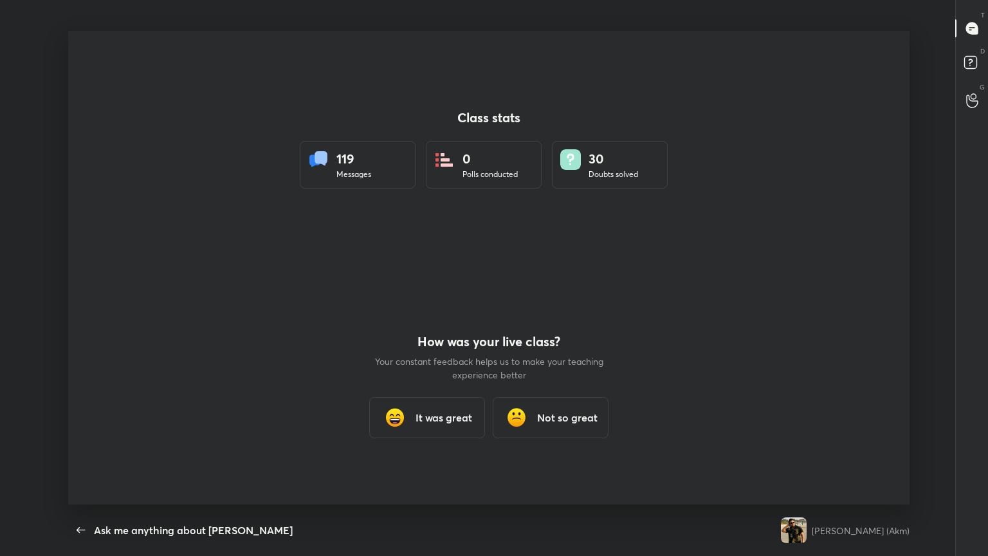
click at [445, 302] on div "It was great" at bounding box center [427, 417] width 116 height 41
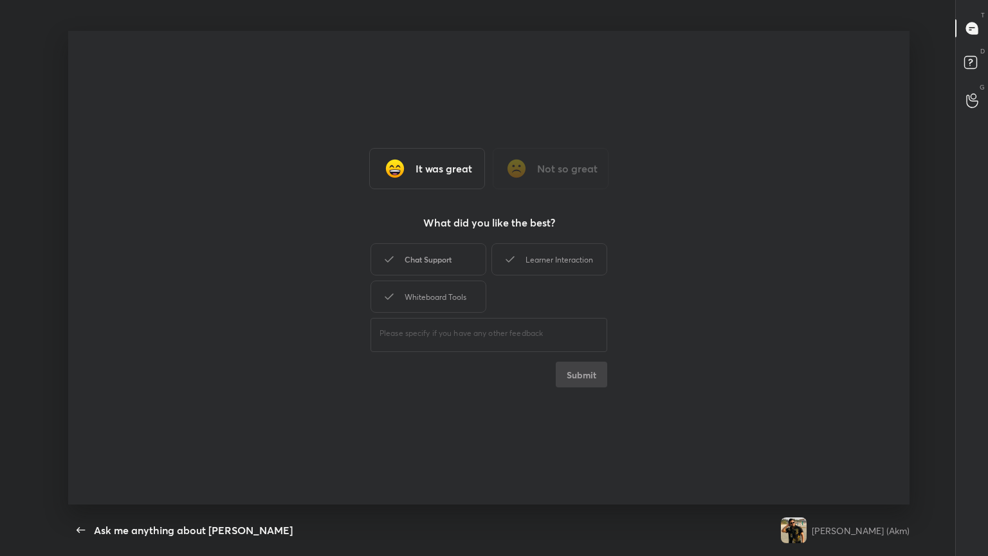
click at [440, 264] on div "Chat Support" at bounding box center [429, 259] width 116 height 32
click at [461, 253] on div "Learner Interaction" at bounding box center [549, 259] width 116 height 32
click at [458, 289] on div "Whiteboard Tools" at bounding box center [429, 296] width 116 height 32
click at [461, 302] on button "Submit" at bounding box center [581, 375] width 51 height 26
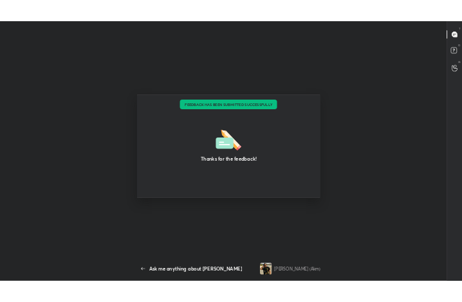
scroll to position [64109, 63877]
